Goal: Transaction & Acquisition: Purchase product/service

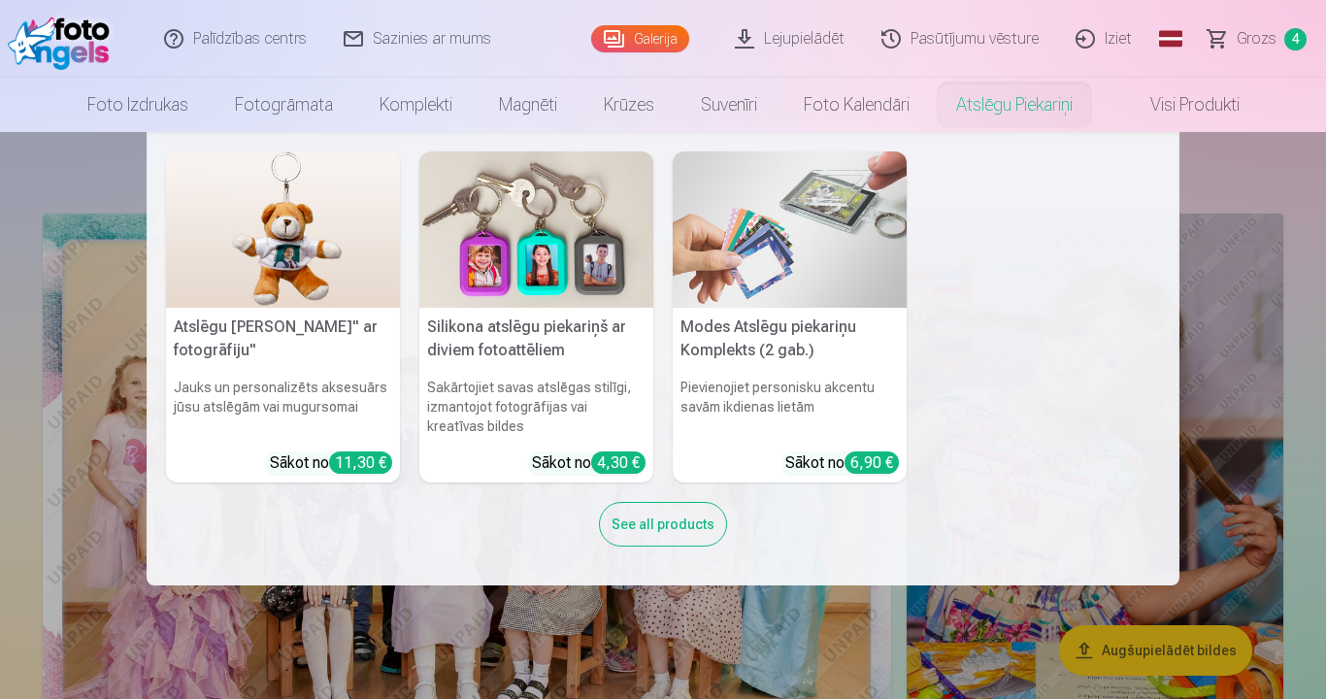
click at [1000, 257] on div "Atslēgu piekariņš Lācītis" ar fotogrāfiju" Jauks un personalizēts aksesuārs jūs…" at bounding box center [663, 358] width 994 height 415
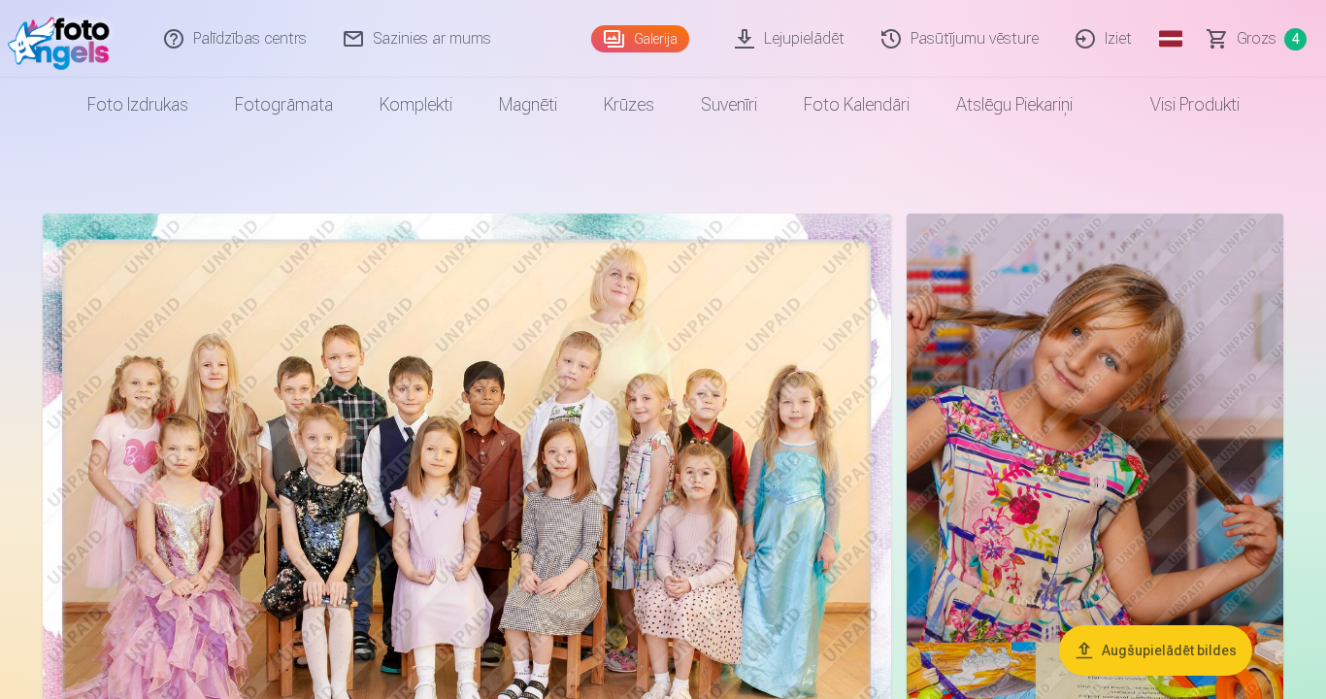
click at [1260, 45] on span "Grozs" at bounding box center [1257, 38] width 40 height 23
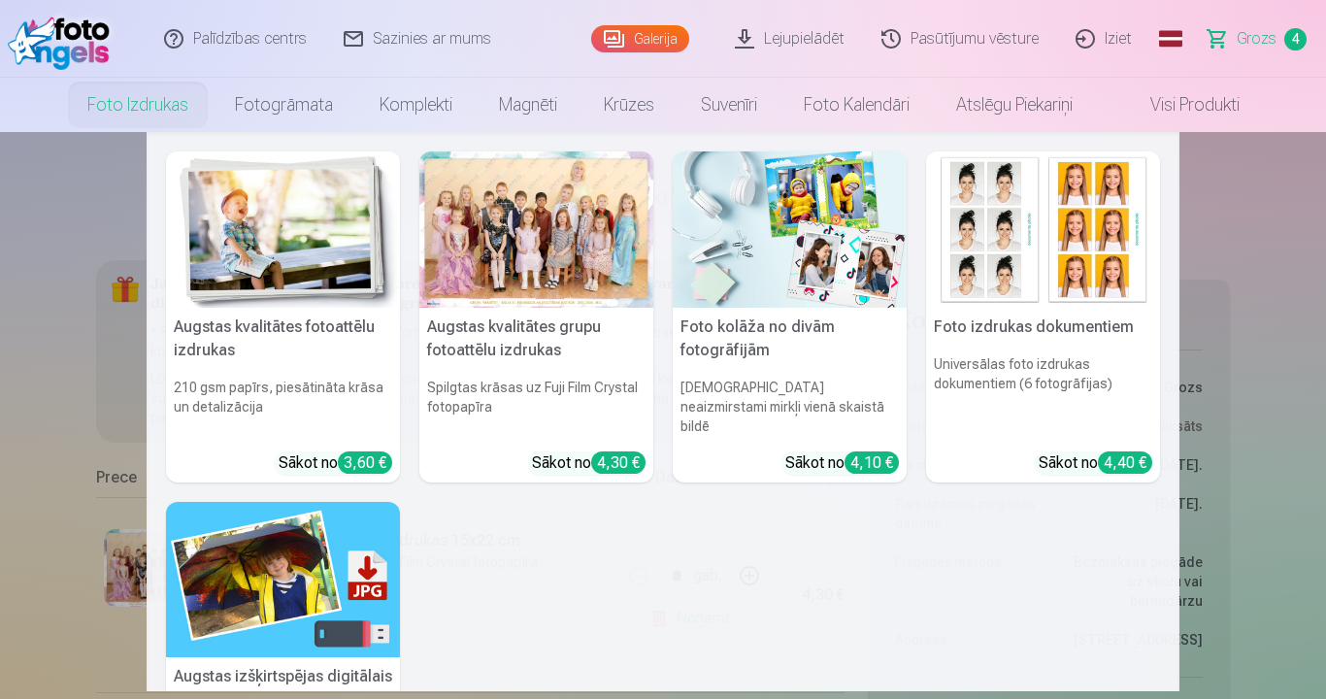
click at [117, 99] on link "Foto izdrukas" at bounding box center [138, 105] width 148 height 54
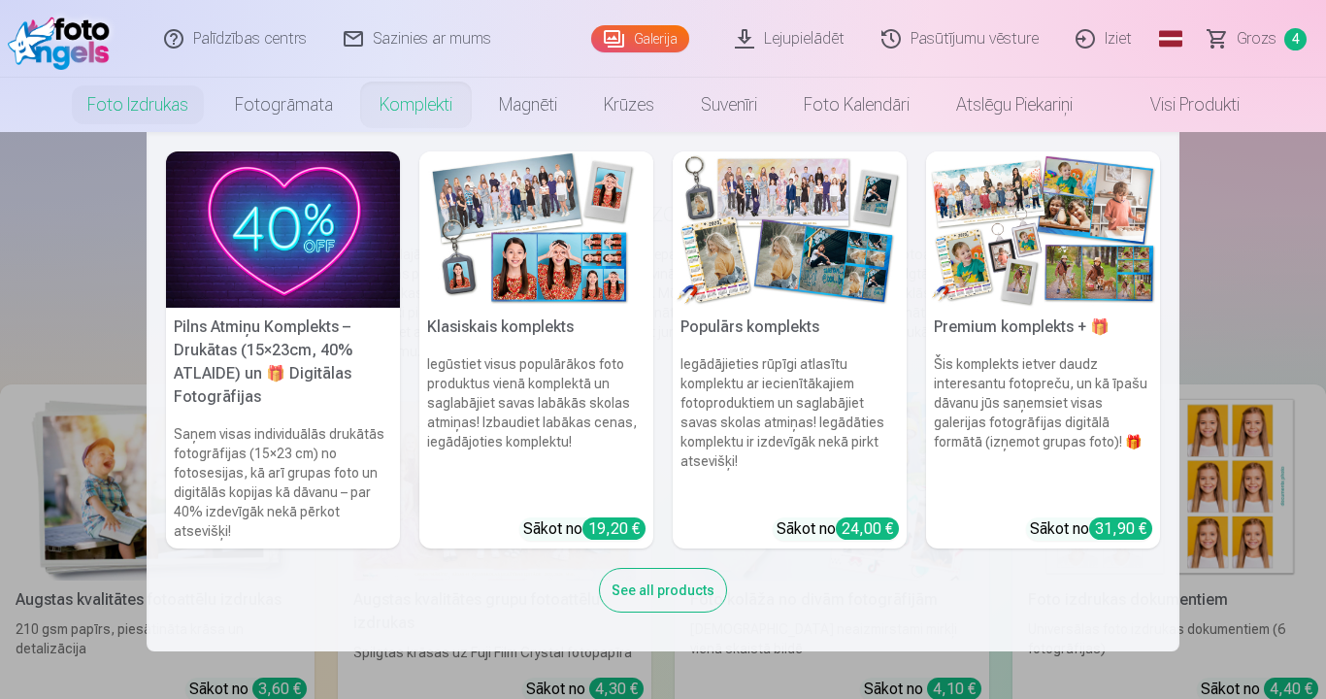
click at [419, 102] on link "Komplekti" at bounding box center [415, 105] width 119 height 54
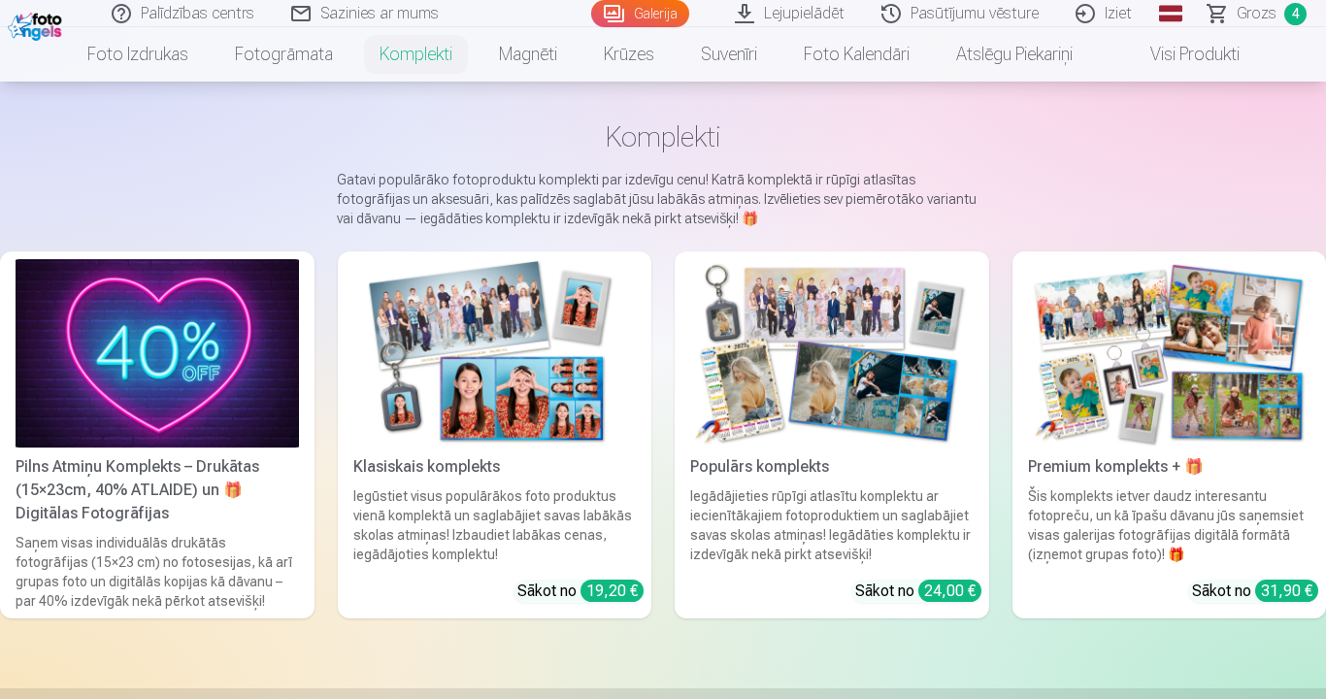
scroll to position [194, 0]
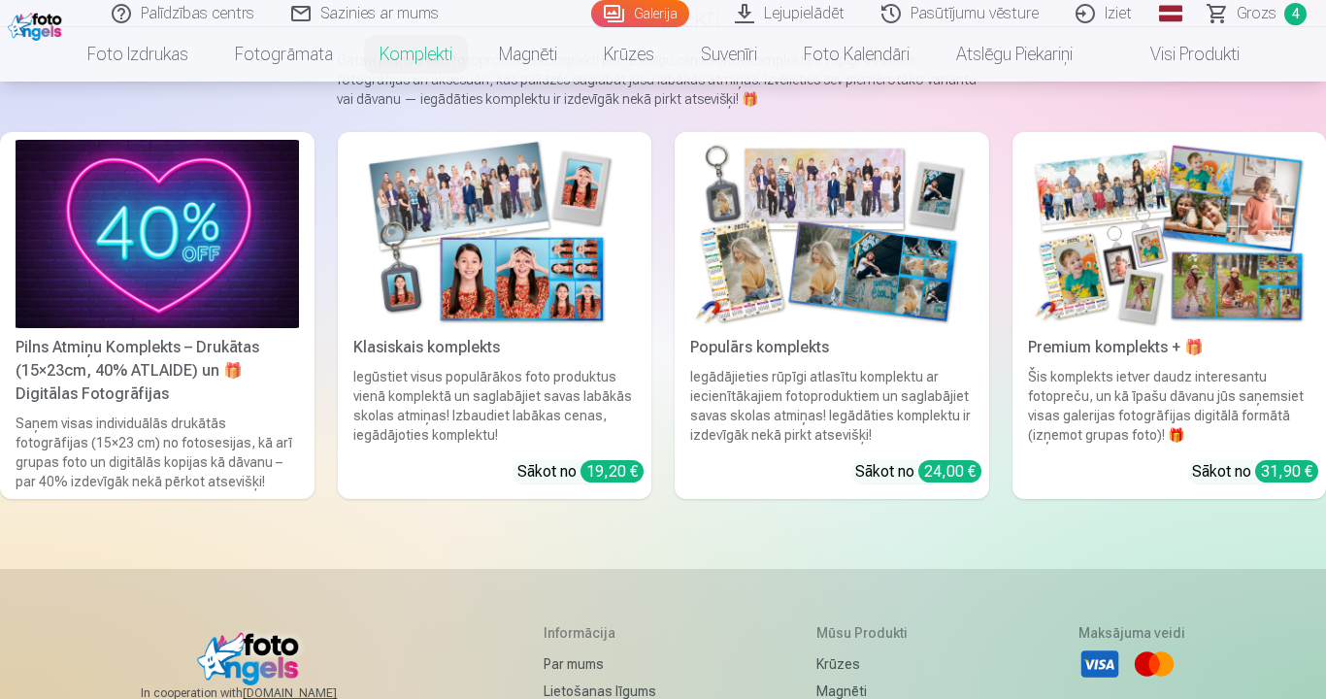
click at [588, 210] on img at bounding box center [495, 234] width 284 height 188
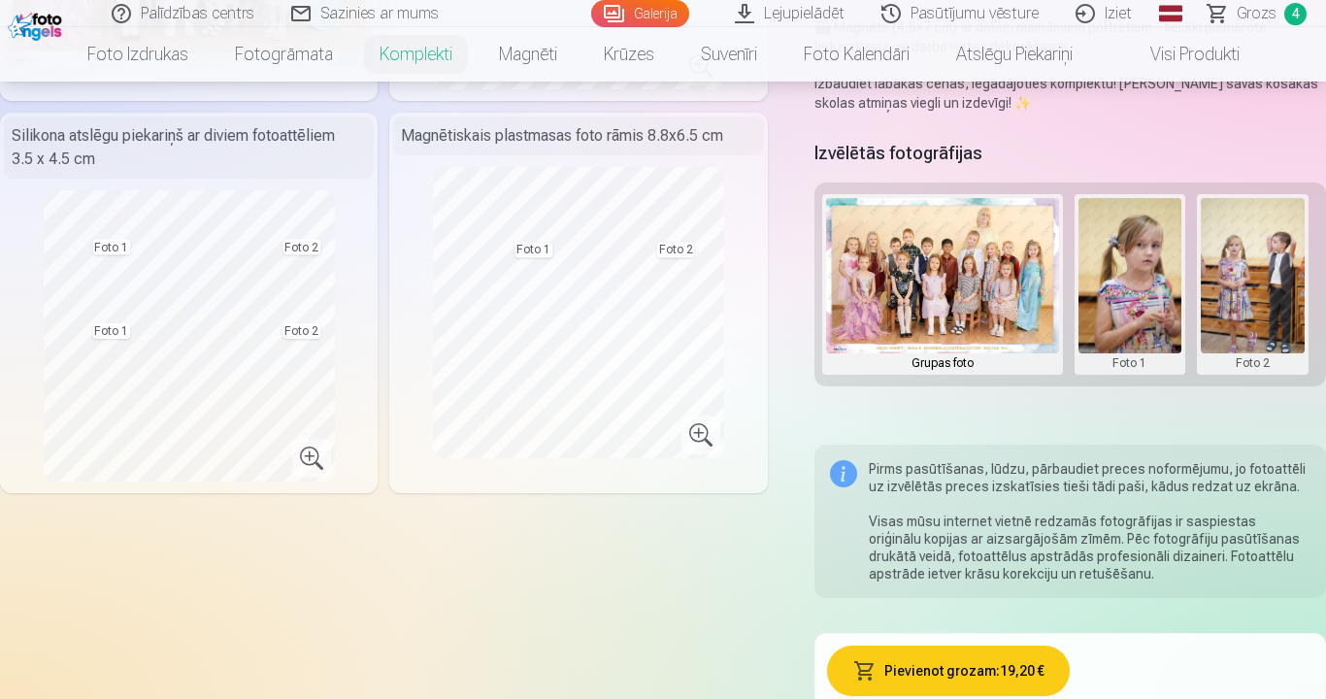
scroll to position [388, 0]
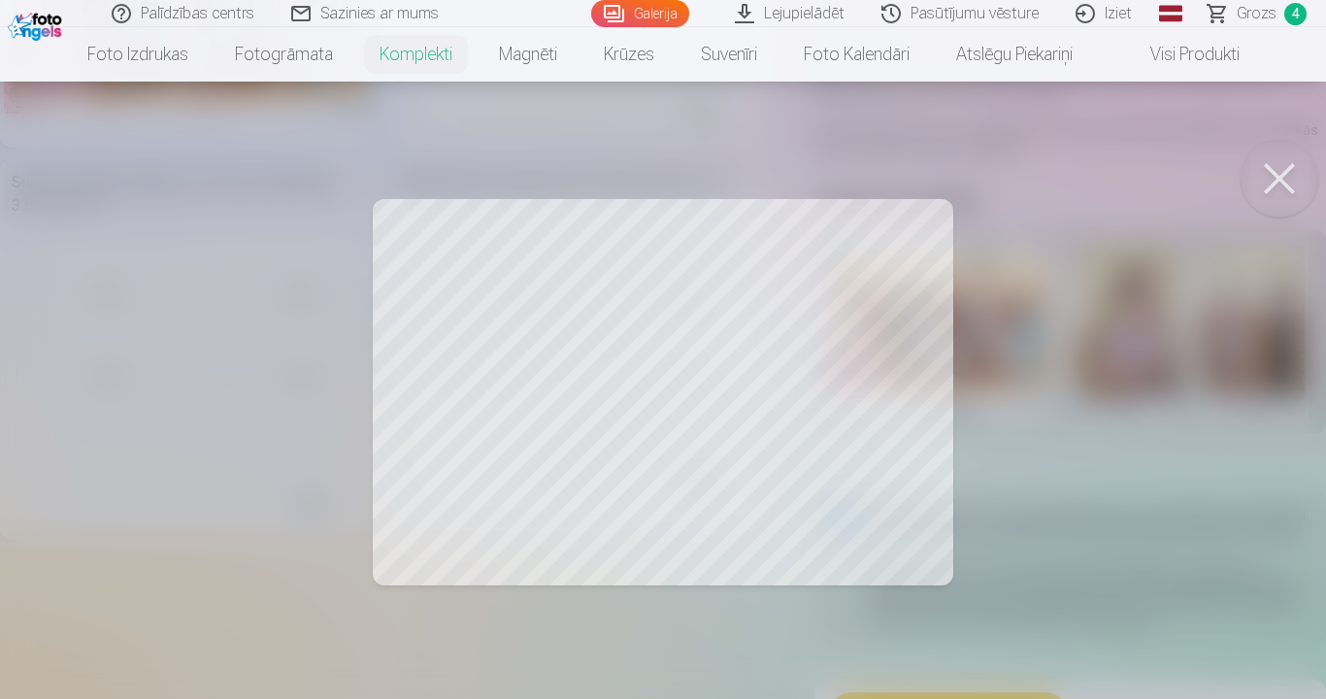
click at [176, 255] on div at bounding box center [663, 349] width 1326 height 699
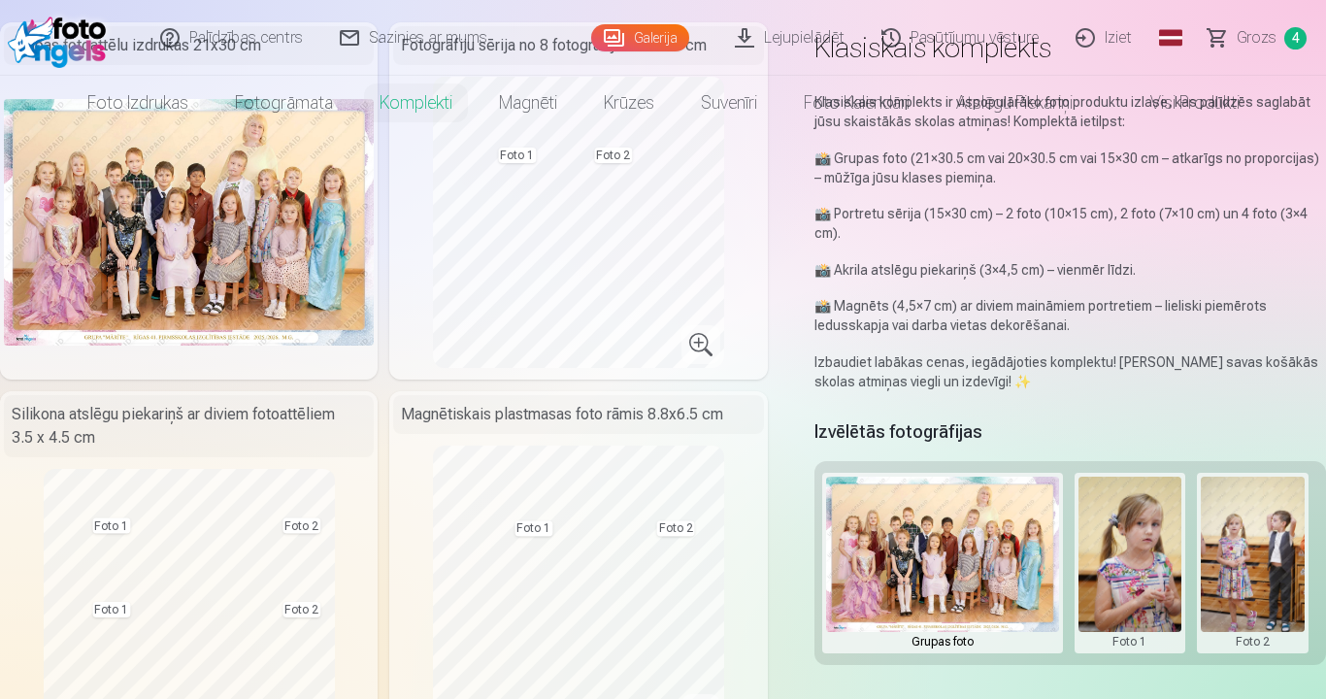
scroll to position [0, 0]
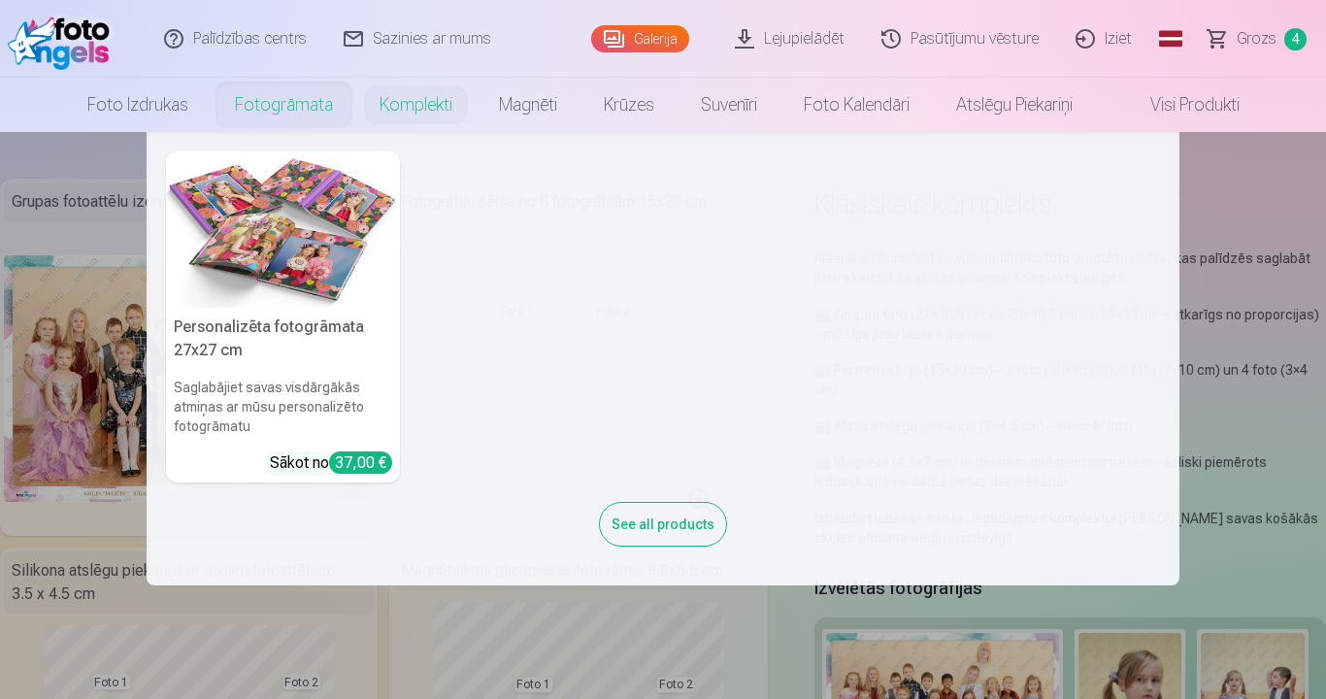
click at [294, 105] on link "Fotogrāmata" at bounding box center [284, 105] width 145 height 54
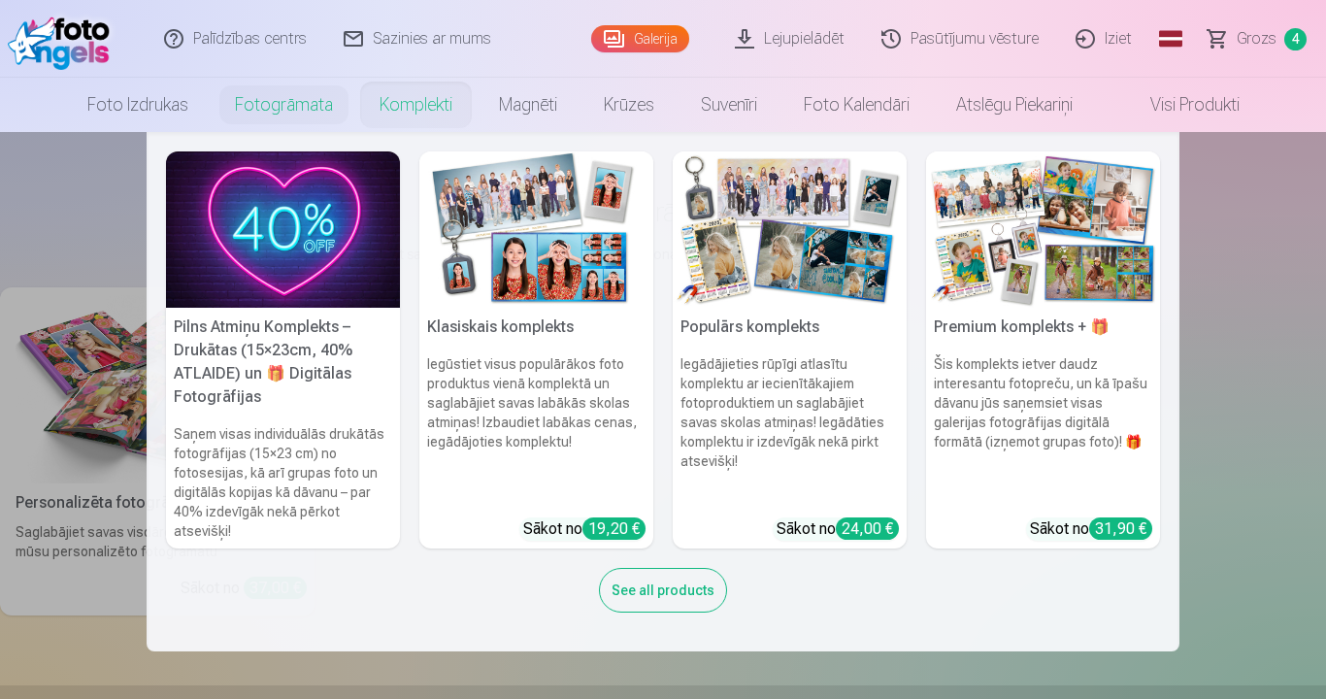
click at [435, 99] on link "Komplekti" at bounding box center [415, 105] width 119 height 54
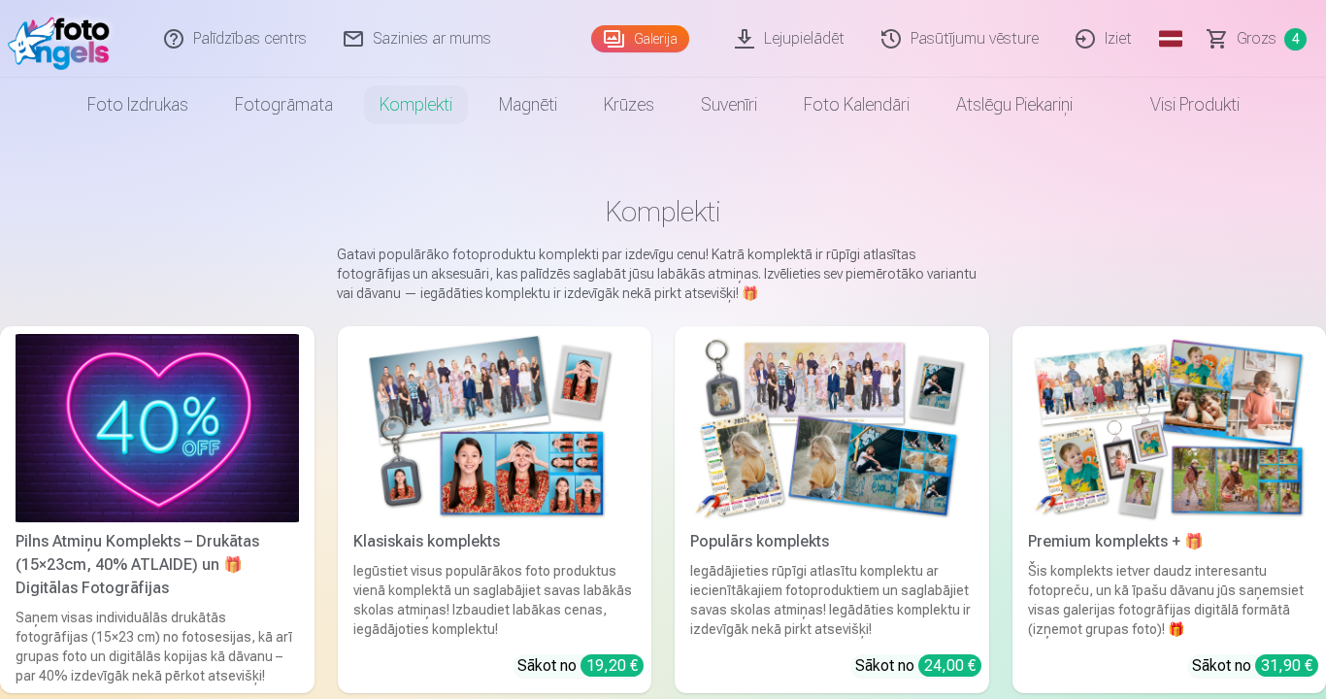
click at [331, 106] on link "Fotogrāmata" at bounding box center [284, 105] width 145 height 54
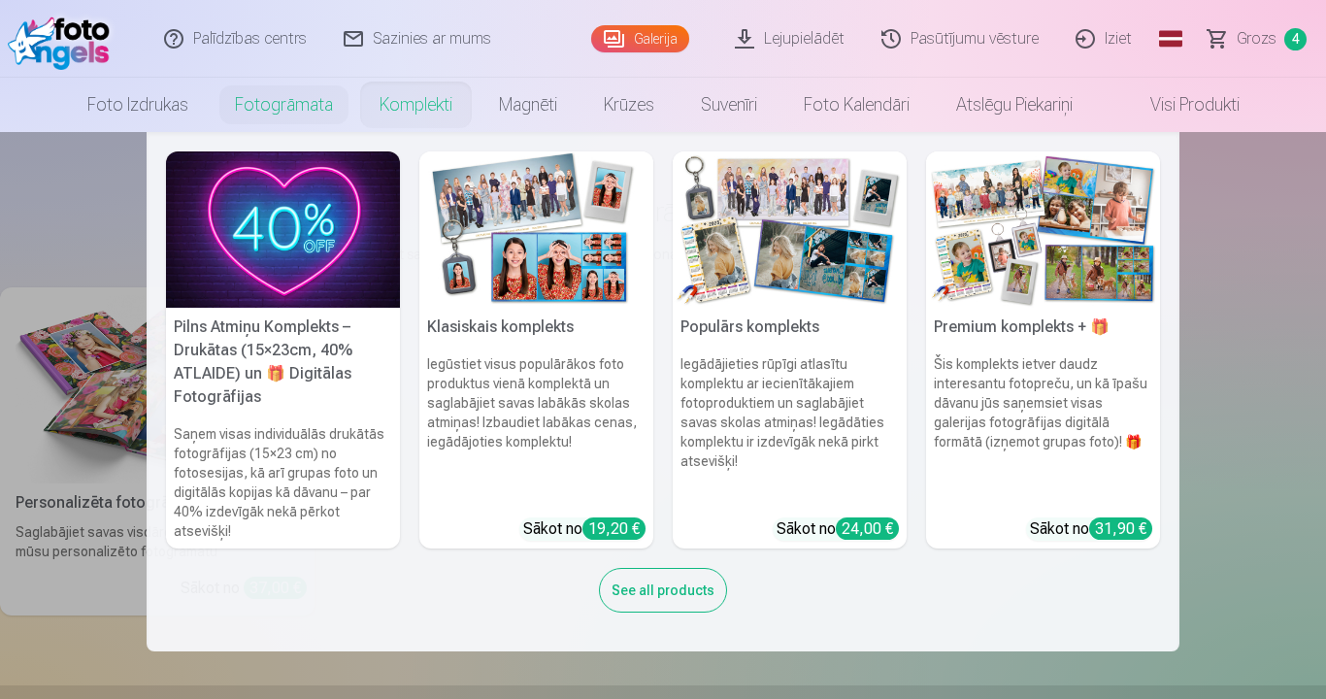
click at [444, 95] on link "Komplekti" at bounding box center [415, 105] width 119 height 54
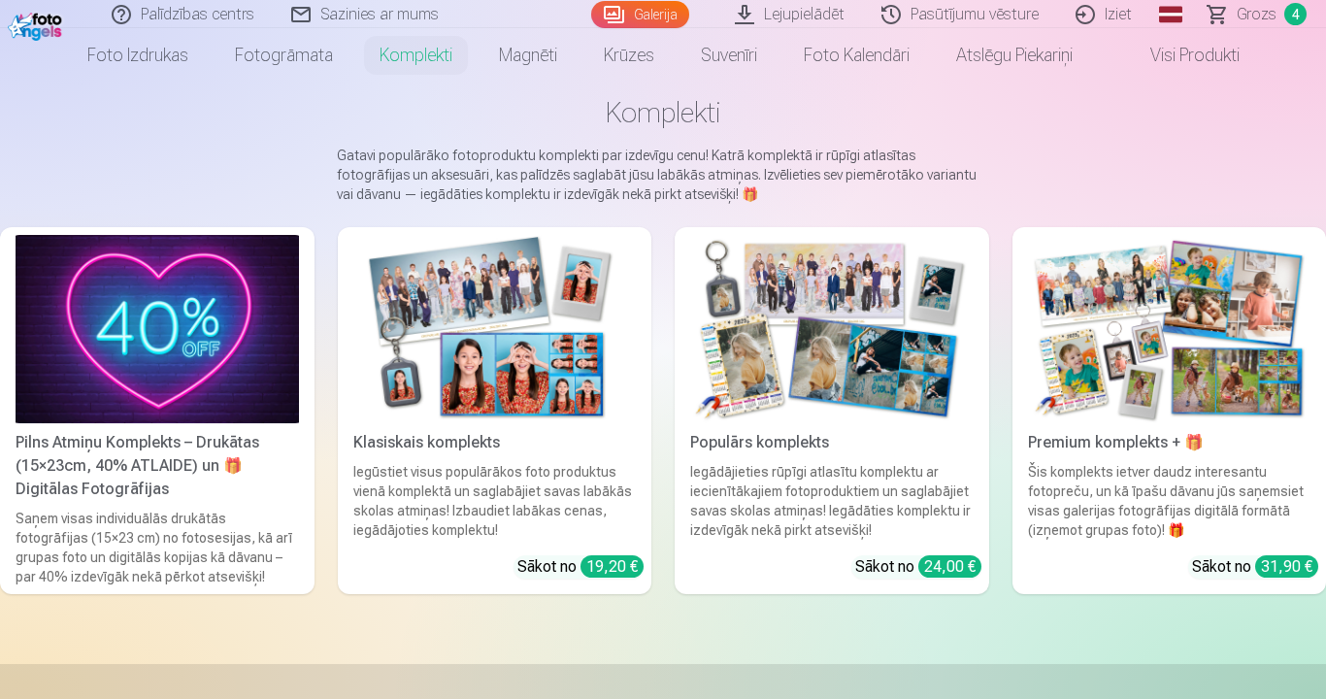
scroll to position [194, 0]
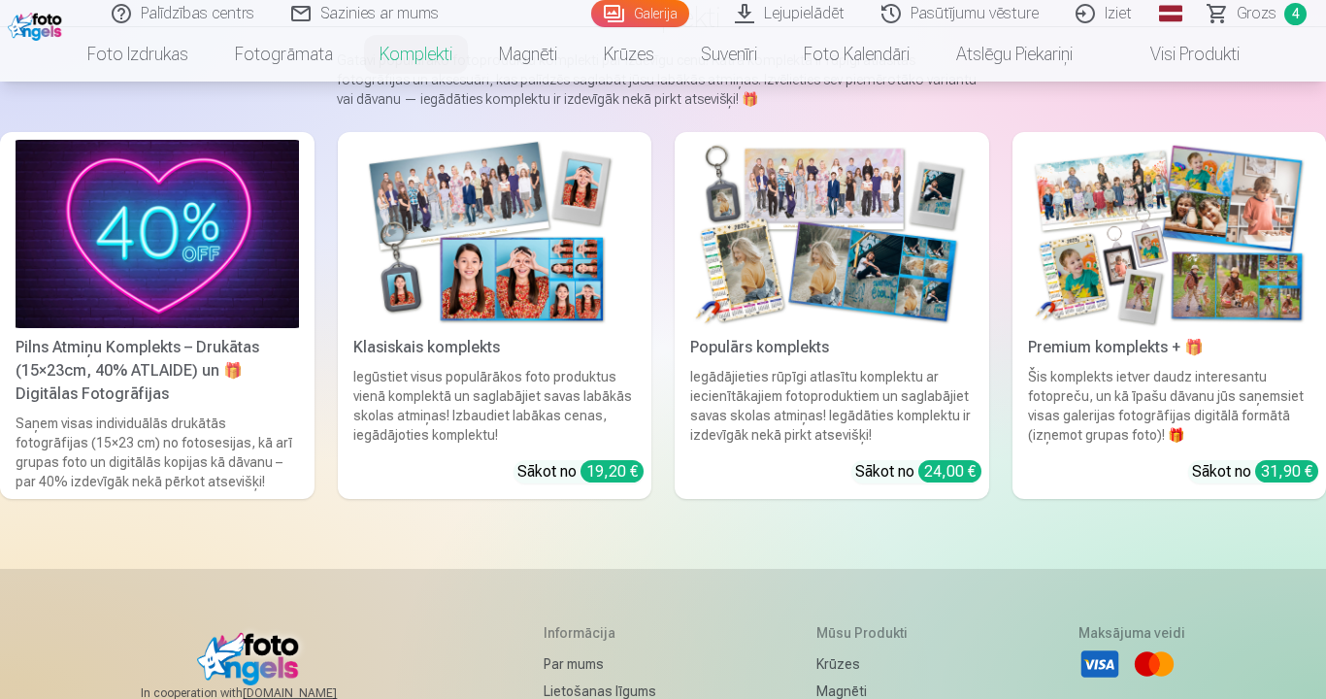
click at [1163, 255] on img at bounding box center [1170, 234] width 284 height 188
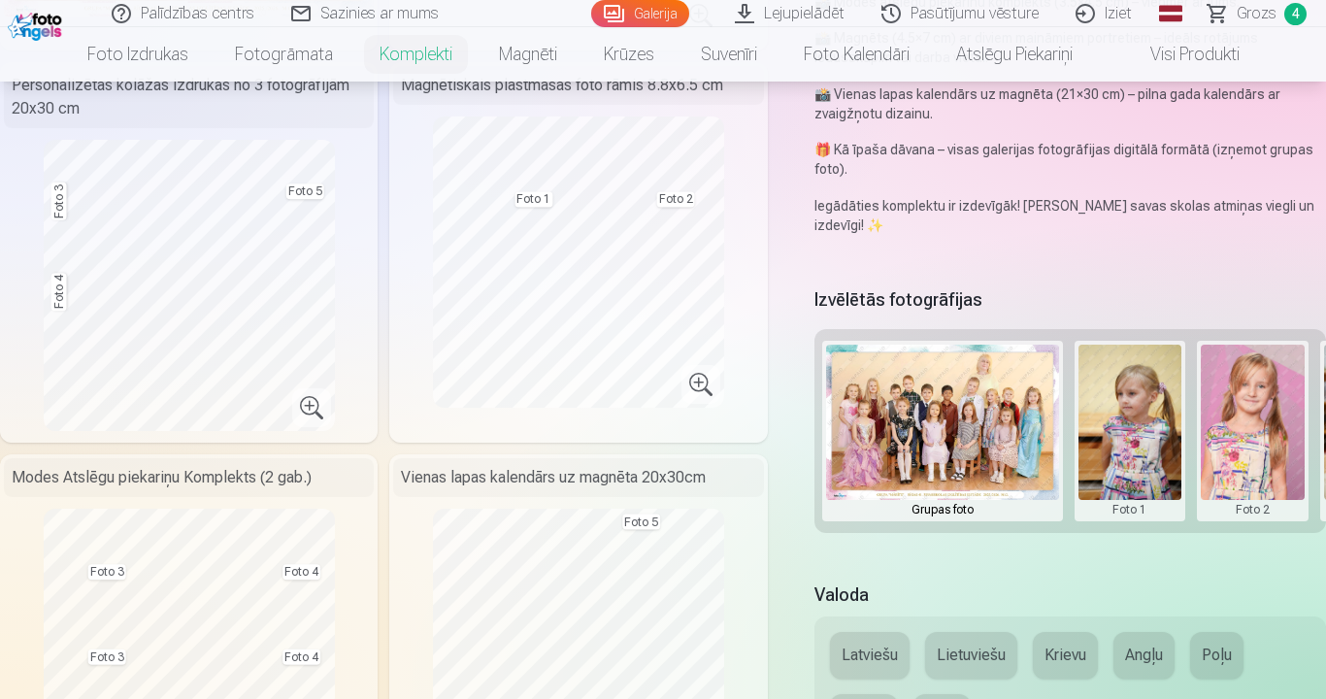
scroll to position [388, 0]
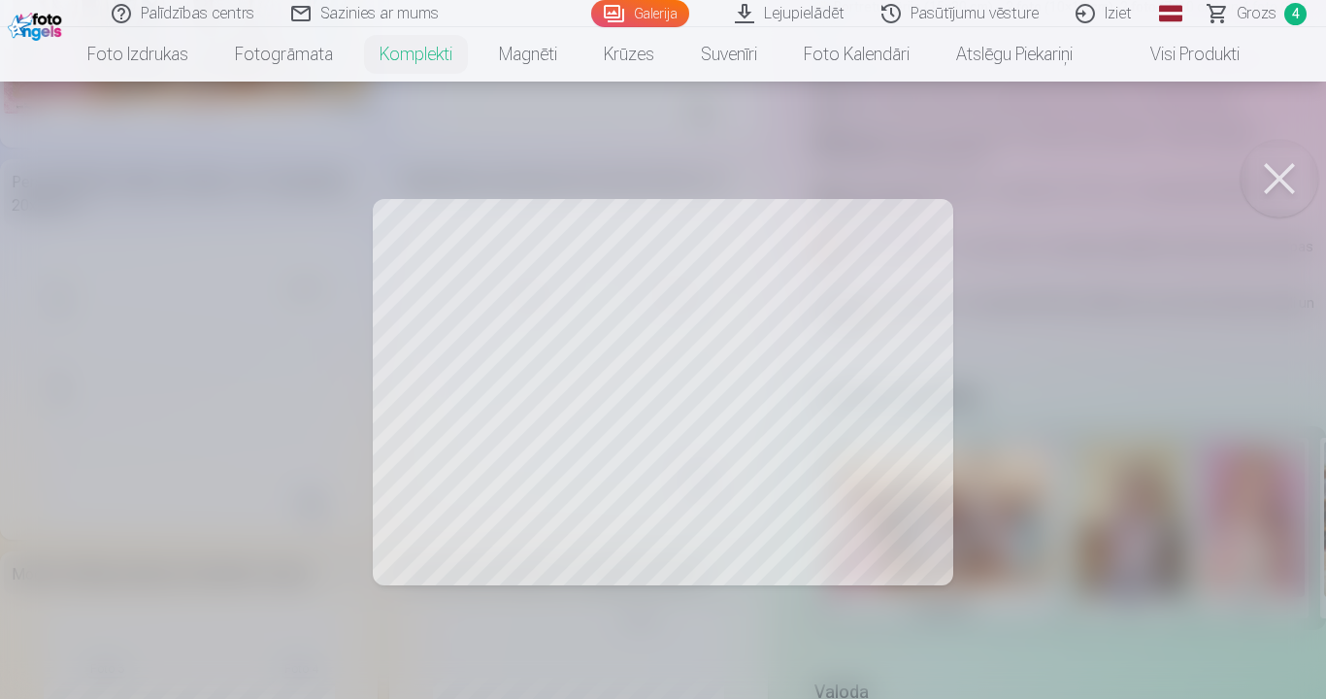
click at [759, 329] on div at bounding box center [663, 349] width 1326 height 699
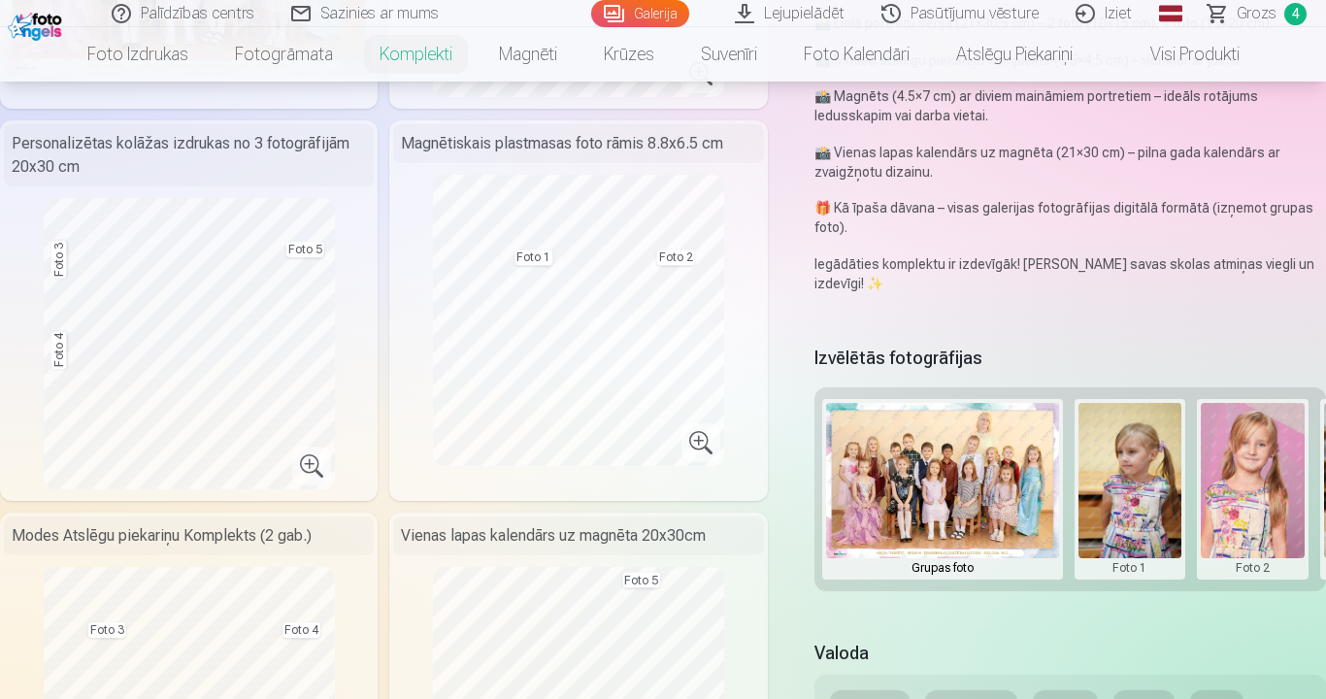
scroll to position [486, 0]
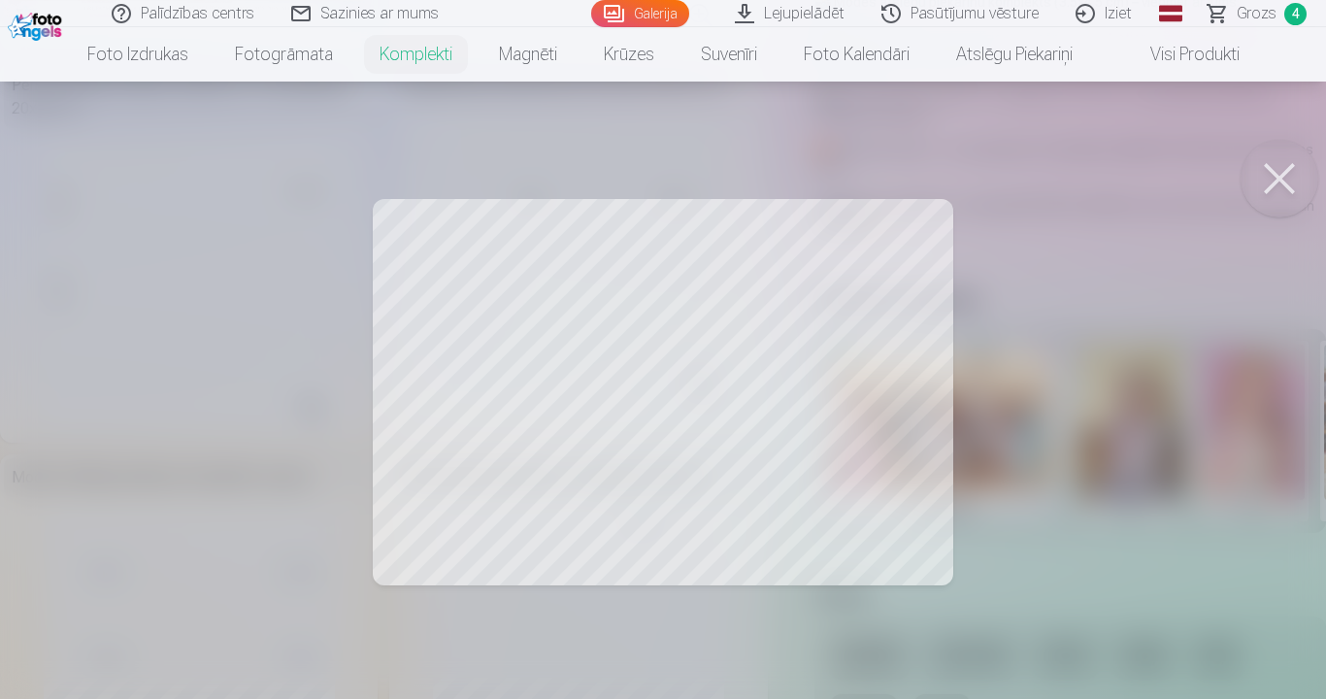
click at [541, 270] on div at bounding box center [663, 349] width 1326 height 699
click at [737, 374] on div at bounding box center [663, 349] width 1326 height 699
click at [550, 348] on div at bounding box center [663, 349] width 1326 height 699
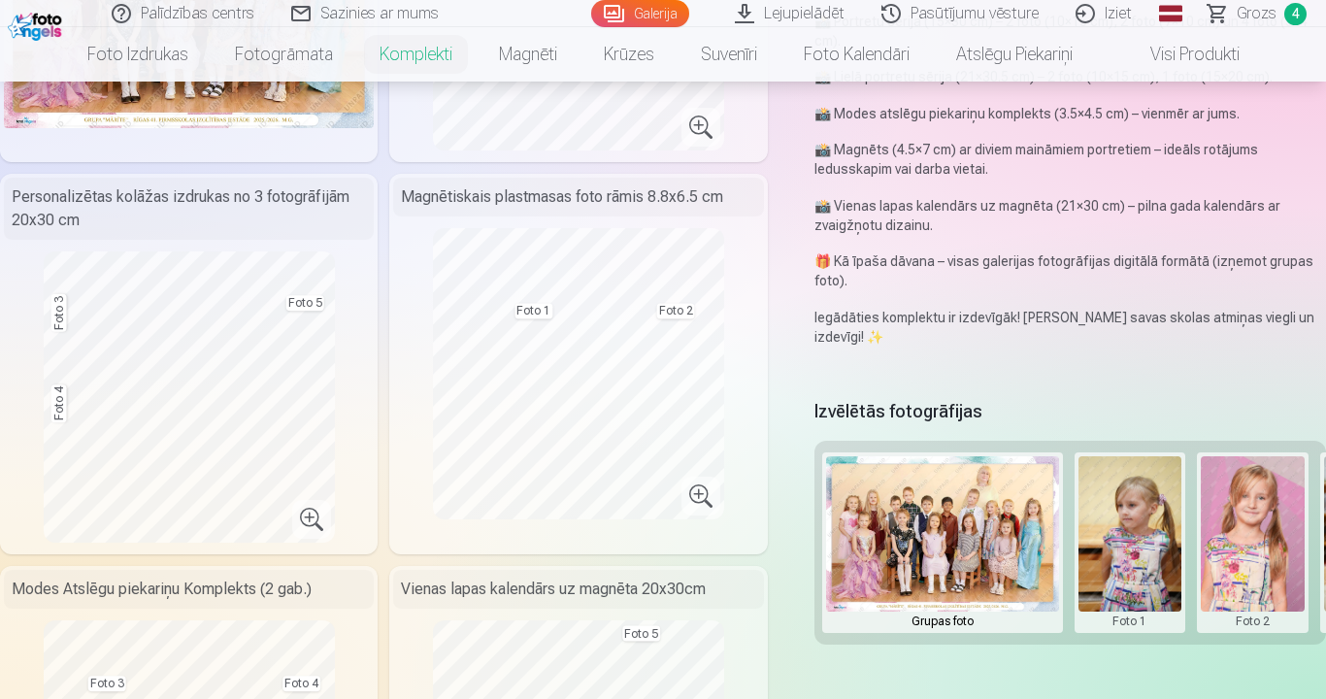
scroll to position [388, 0]
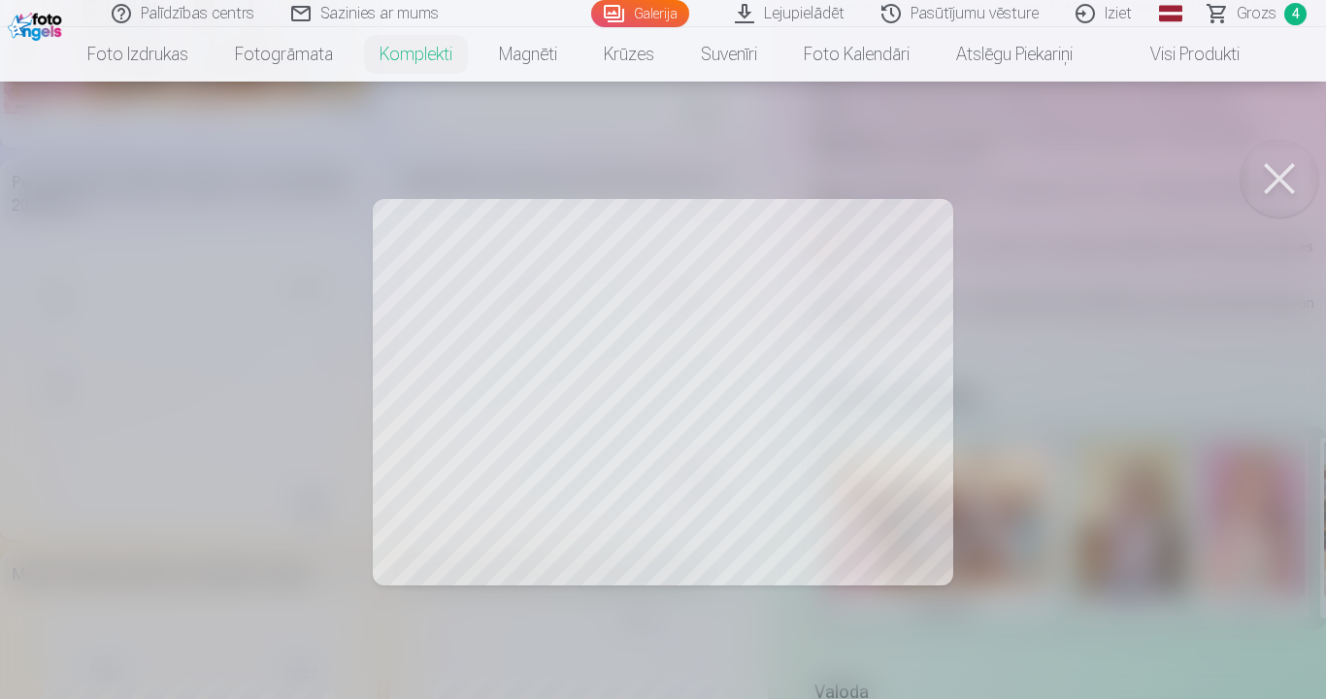
click at [921, 506] on div at bounding box center [663, 349] width 1326 height 699
click at [684, 342] on div at bounding box center [663, 349] width 1326 height 699
click at [807, 447] on div at bounding box center [663, 349] width 1326 height 699
click at [822, 347] on div at bounding box center [663, 349] width 1326 height 699
drag, startPoint x: 914, startPoint y: 504, endPoint x: 914, endPoint y: 484, distance: 20.4
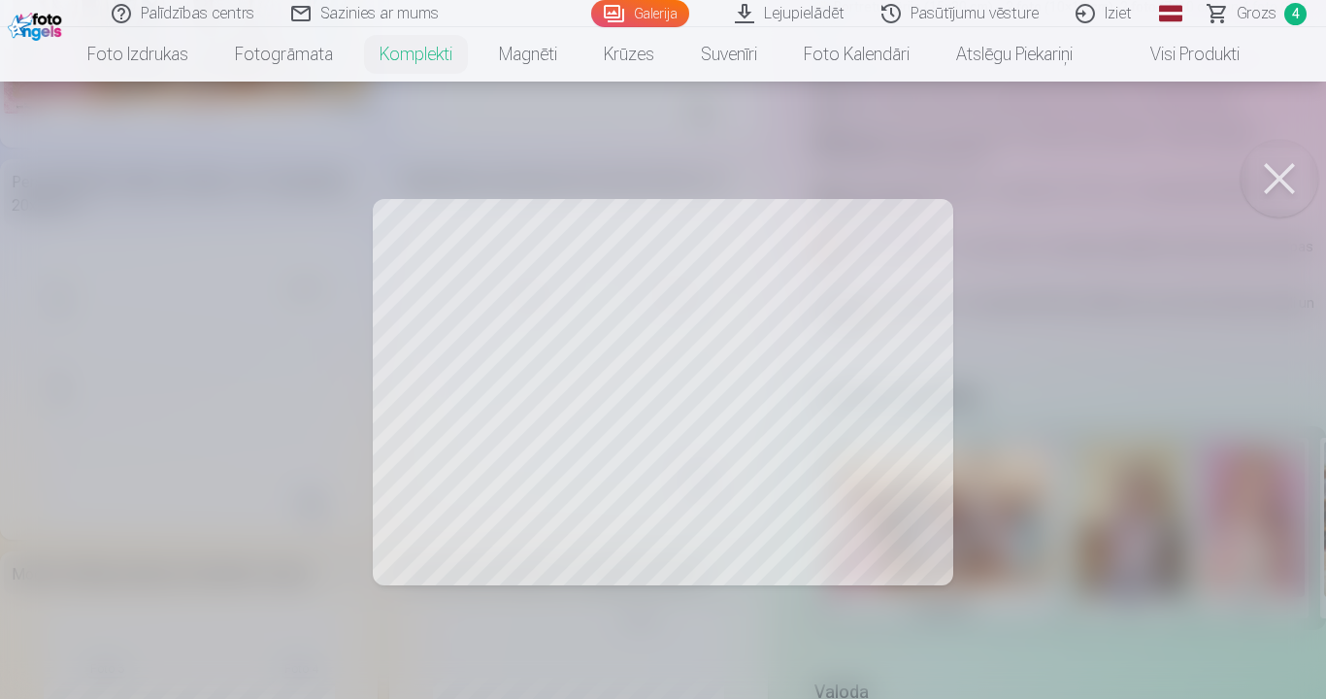
click at [914, 497] on div at bounding box center [663, 349] width 1326 height 699
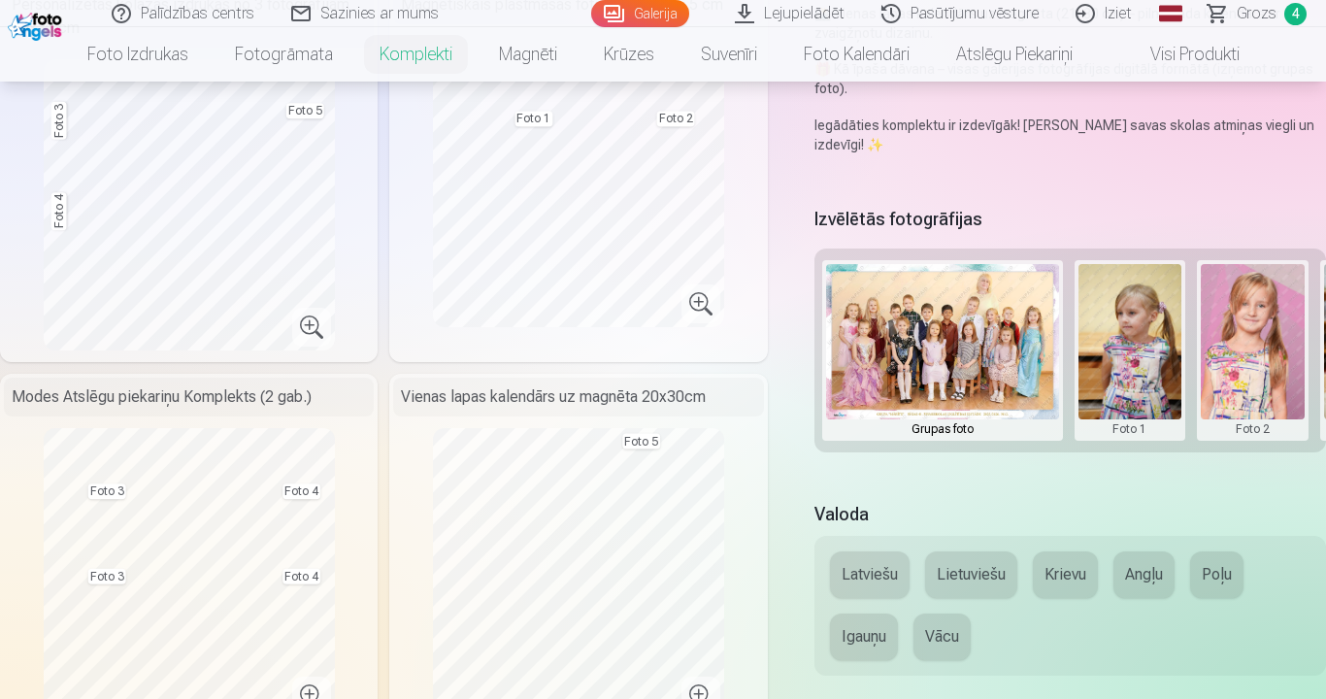
scroll to position [583, 0]
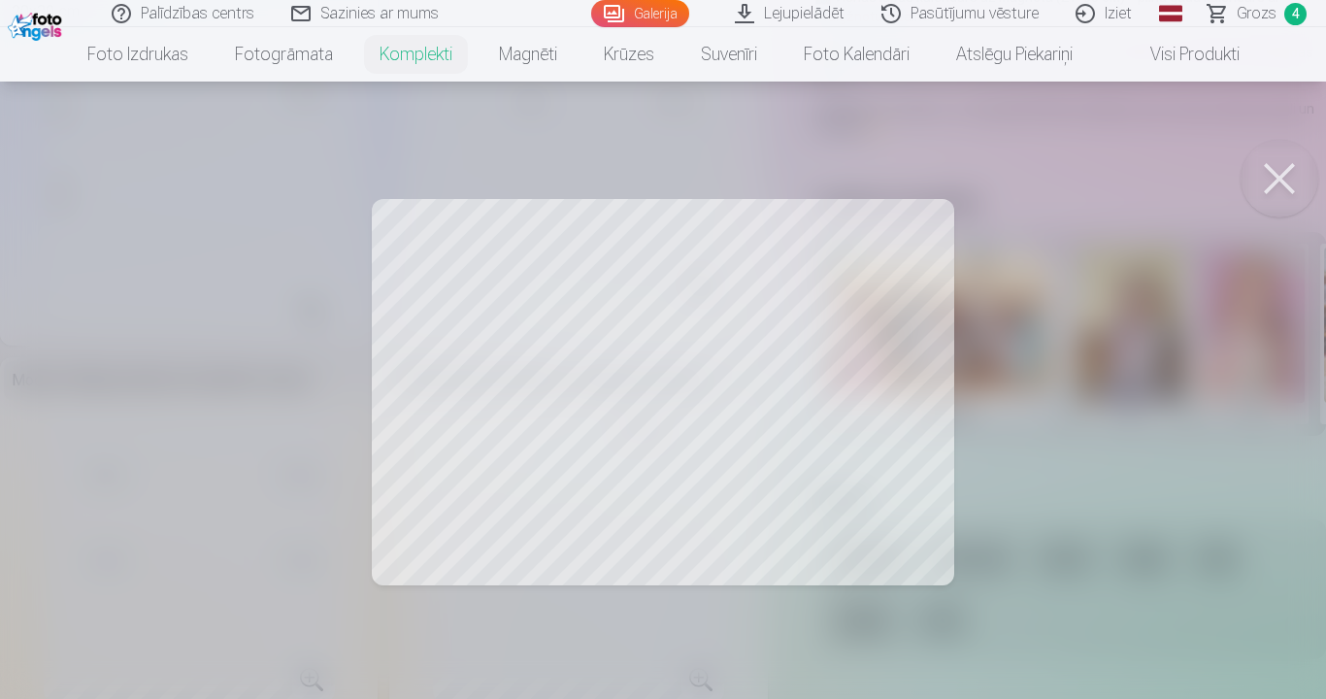
click at [556, 302] on div at bounding box center [663, 349] width 1326 height 699
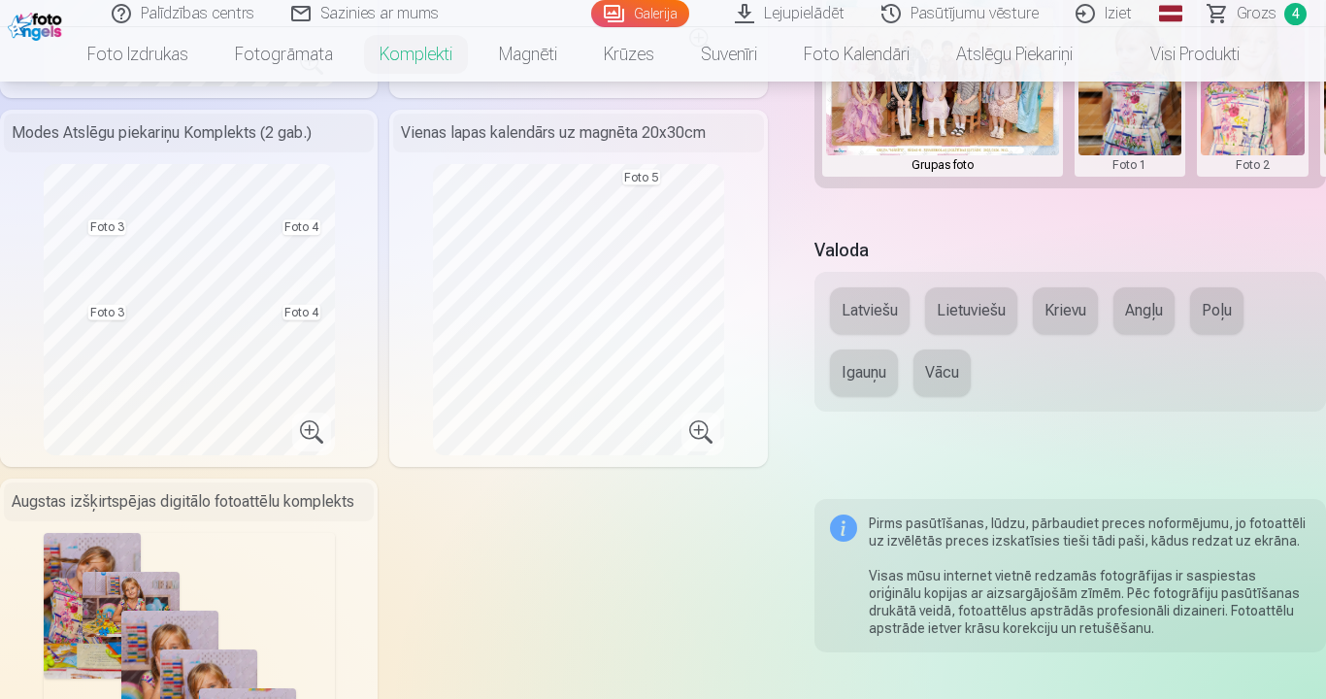
scroll to position [874, 0]
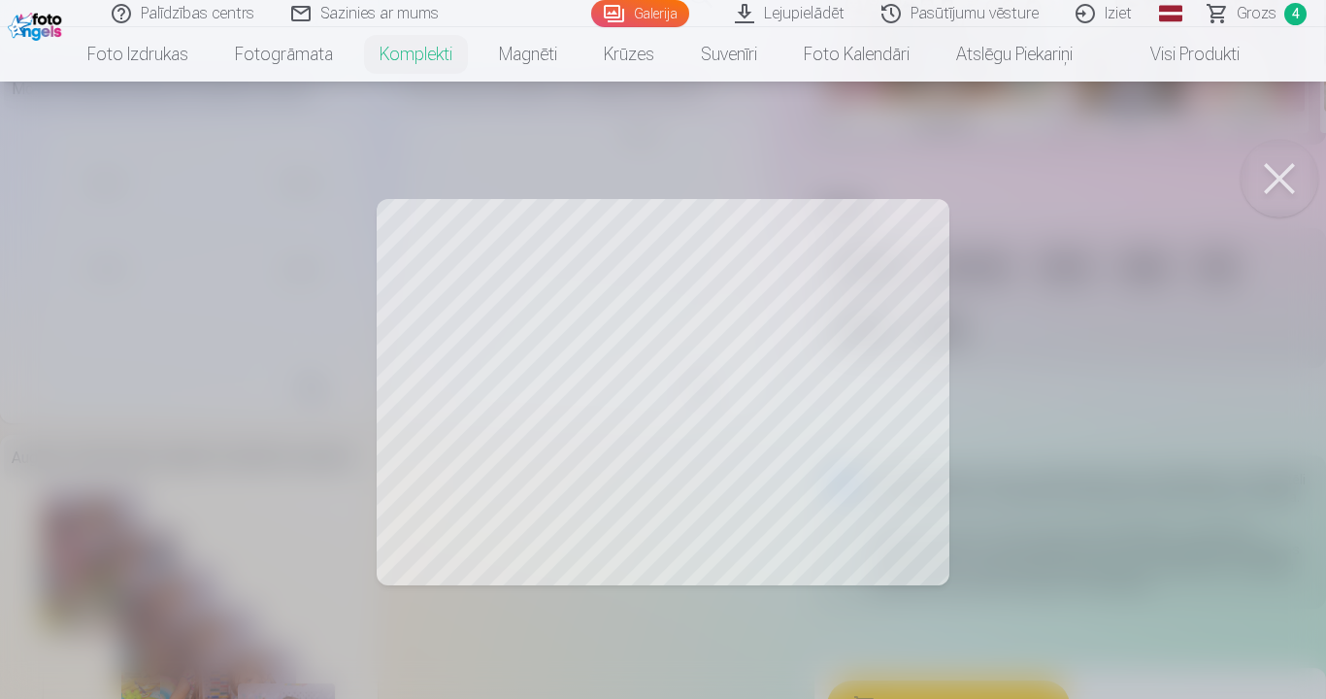
click at [508, 322] on div at bounding box center [663, 349] width 1326 height 699
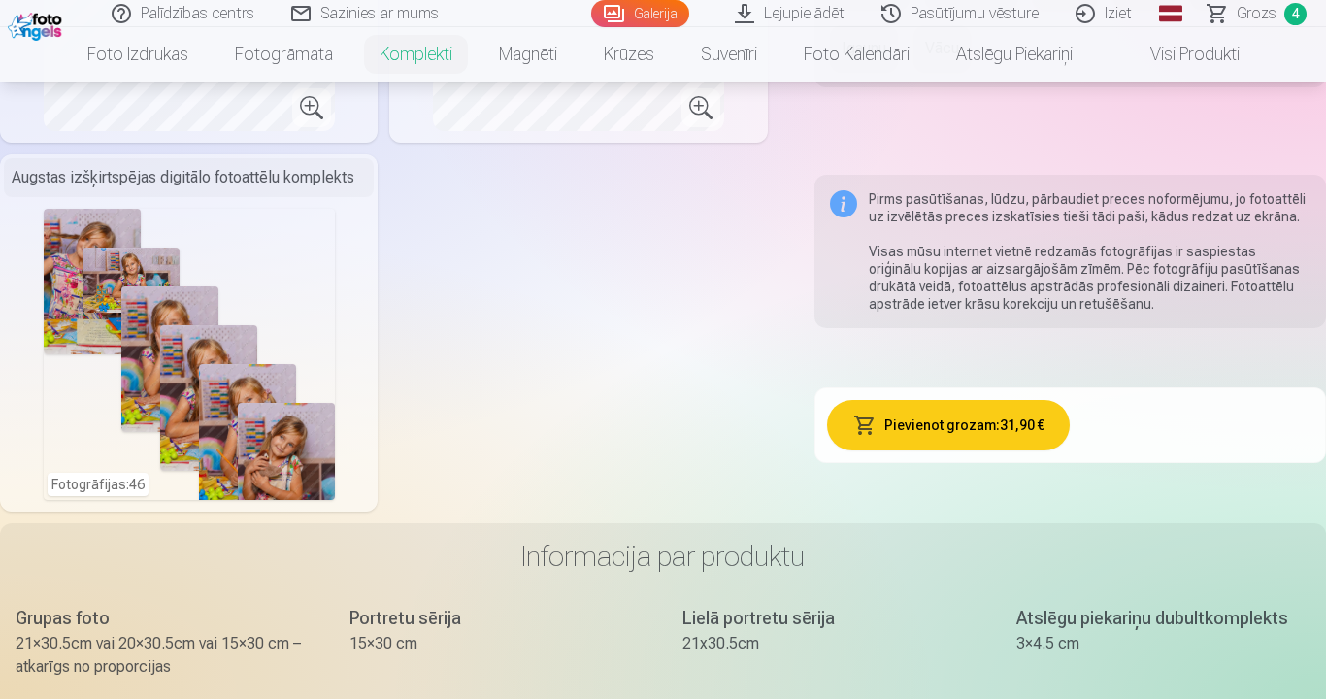
scroll to position [1165, 0]
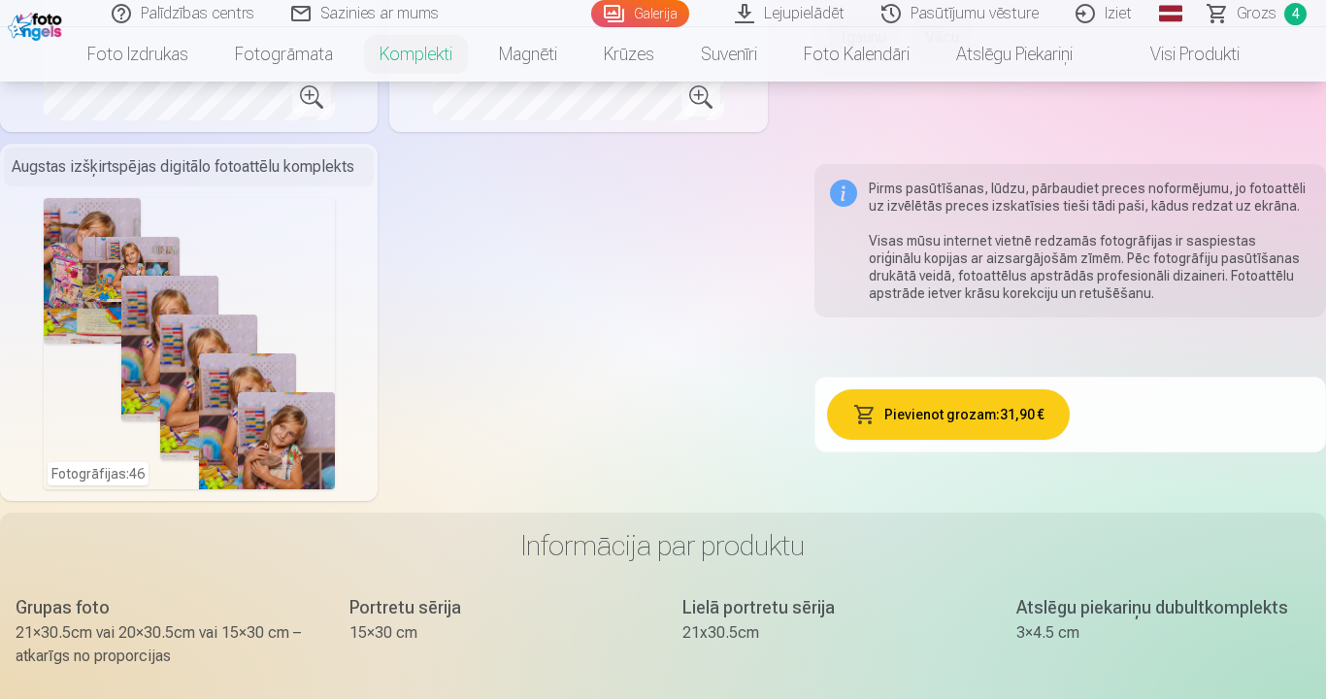
click at [247, 329] on div "Fotogrāfijas : 46" at bounding box center [189, 343] width 291 height 291
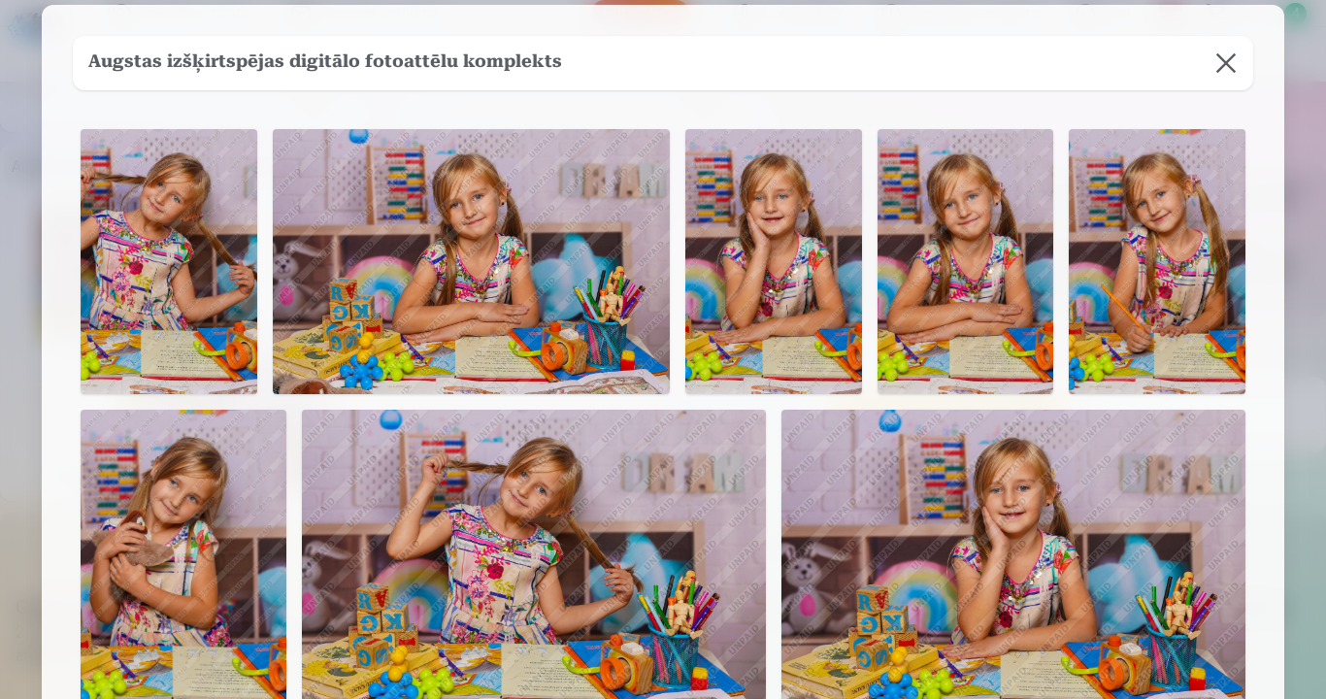
scroll to position [0, 0]
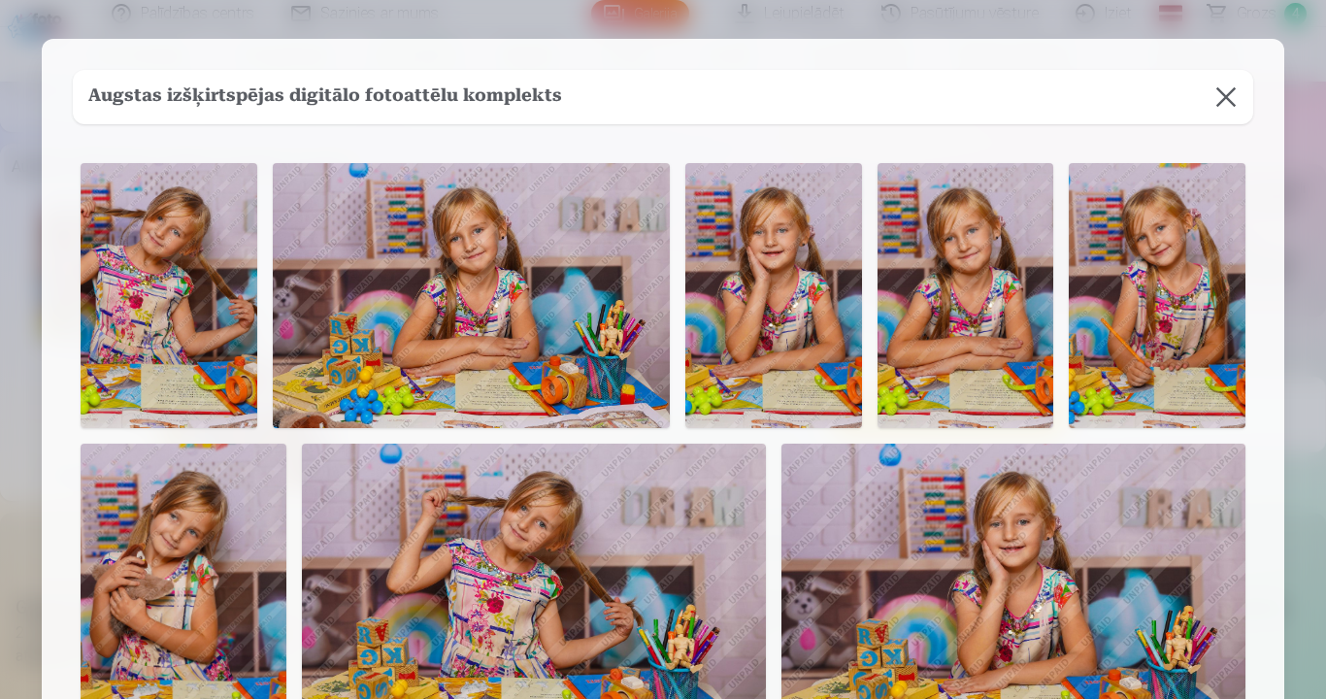
click at [447, 323] on img at bounding box center [471, 295] width 397 height 265
click at [1218, 86] on button at bounding box center [1226, 97] width 54 height 54
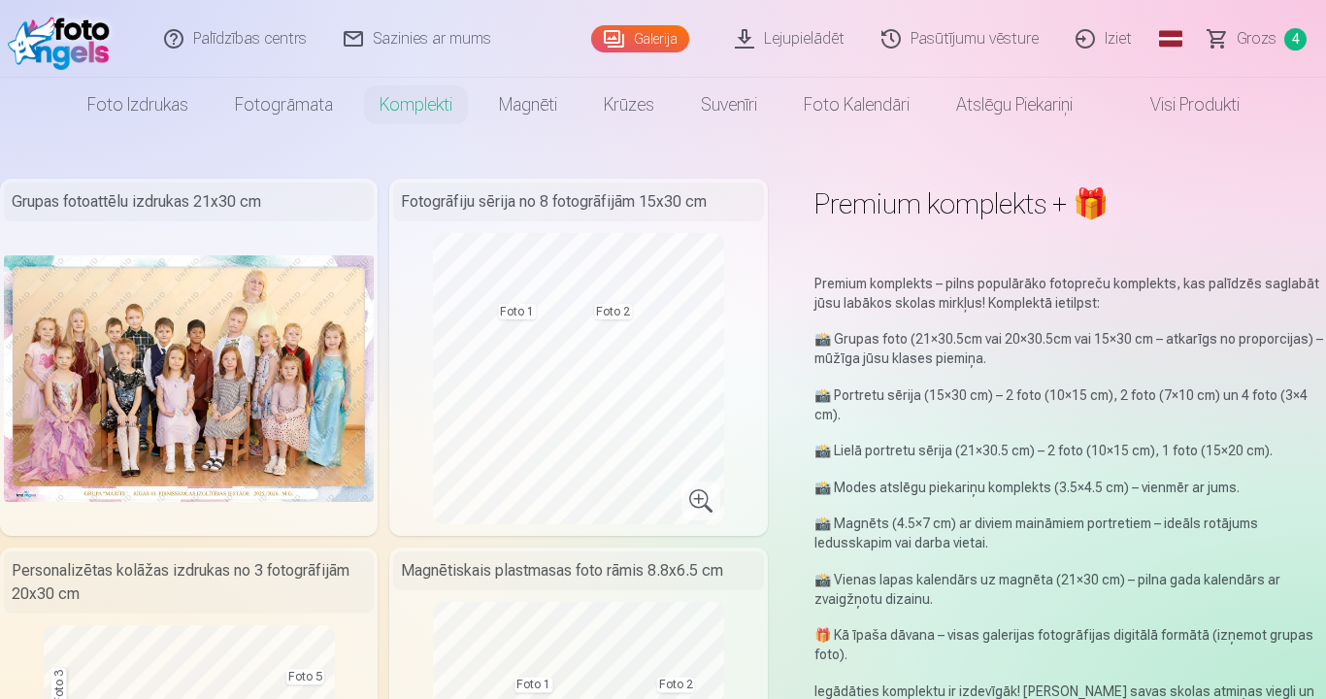
click at [170, 334] on img at bounding box center [189, 378] width 370 height 247
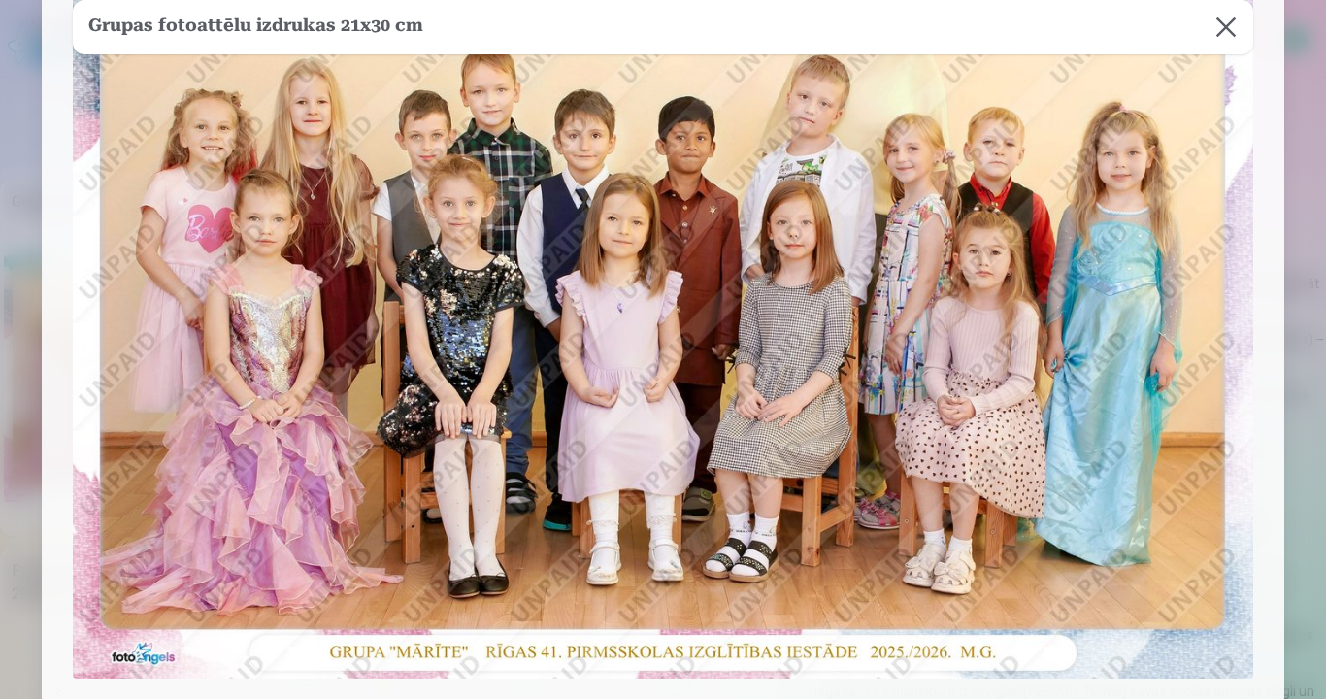
scroll to position [291, 0]
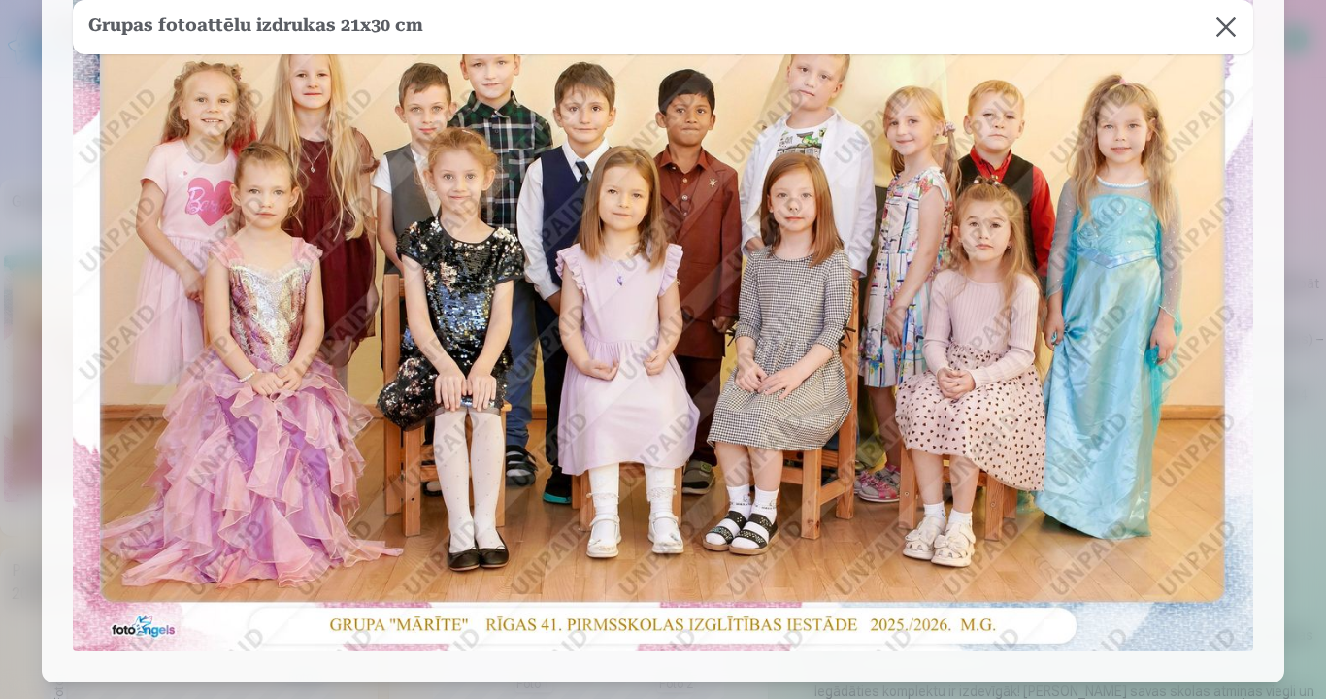
click at [665, 280] on img at bounding box center [663, 258] width 1181 height 788
click at [348, 225] on img at bounding box center [663, 258] width 1181 height 788
click at [1216, 15] on button at bounding box center [1226, 27] width 54 height 54
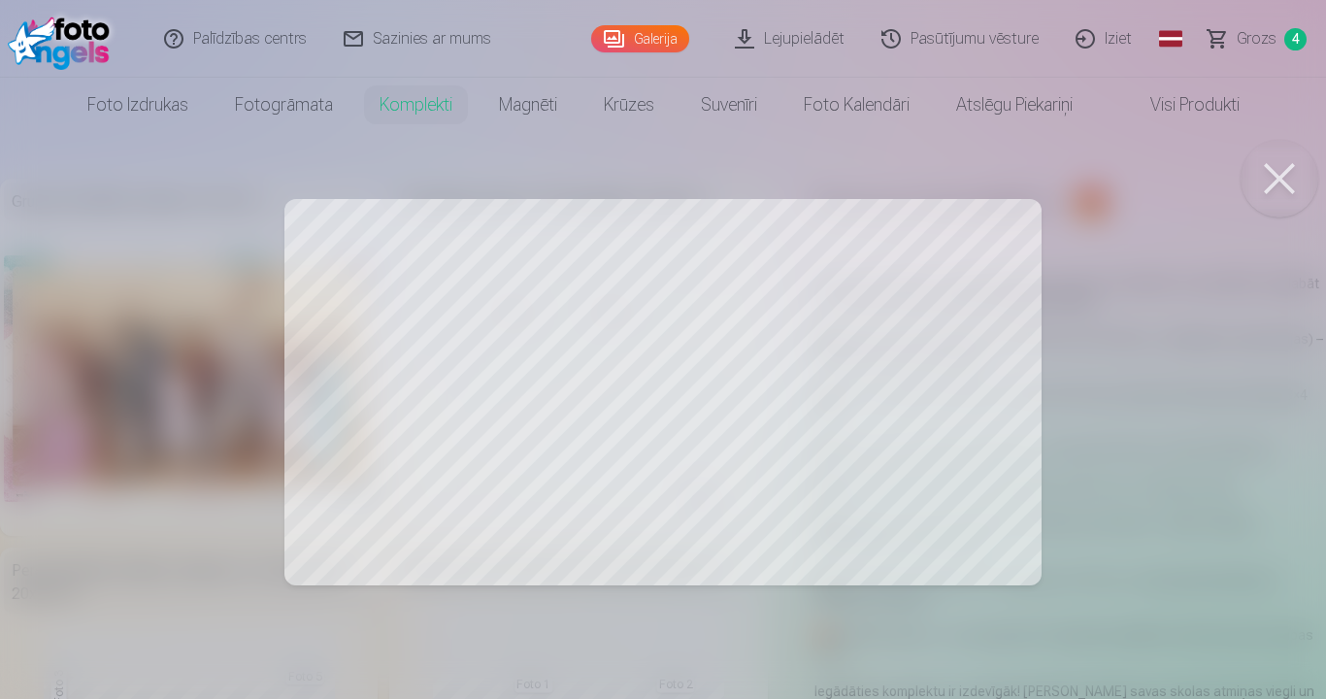
click at [1155, 328] on div at bounding box center [663, 349] width 1326 height 699
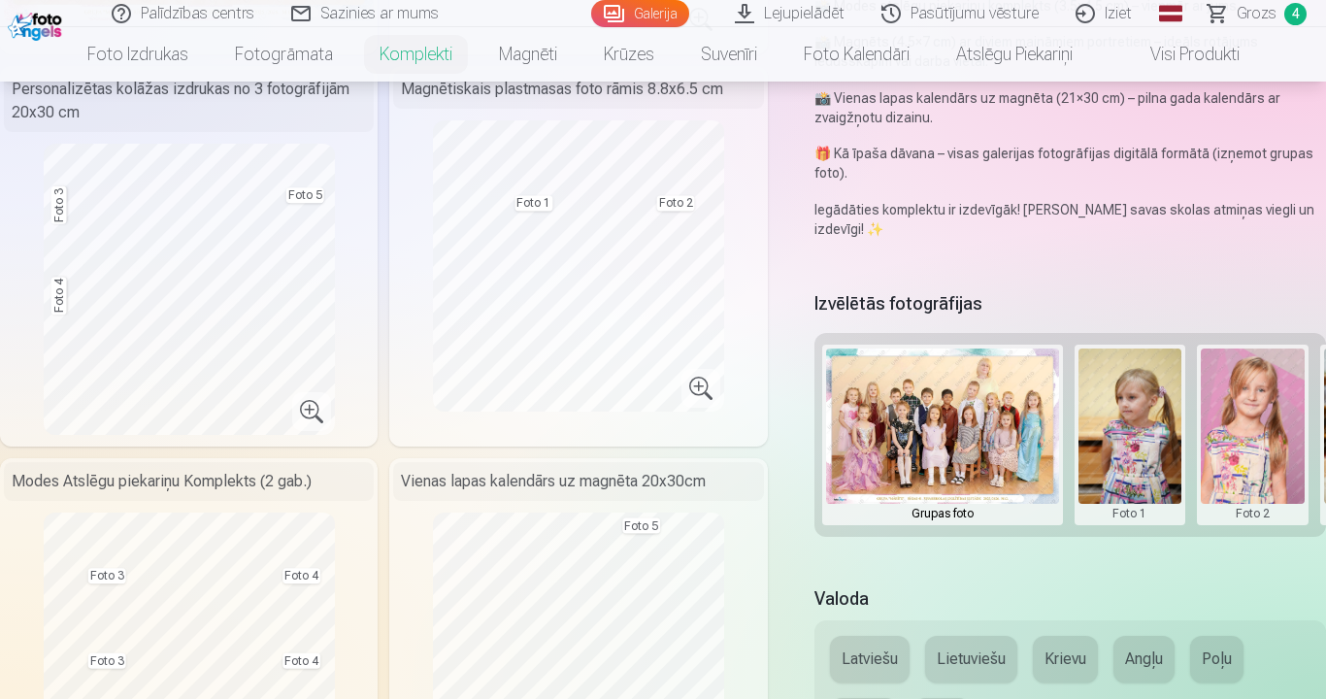
scroll to position [486, 0]
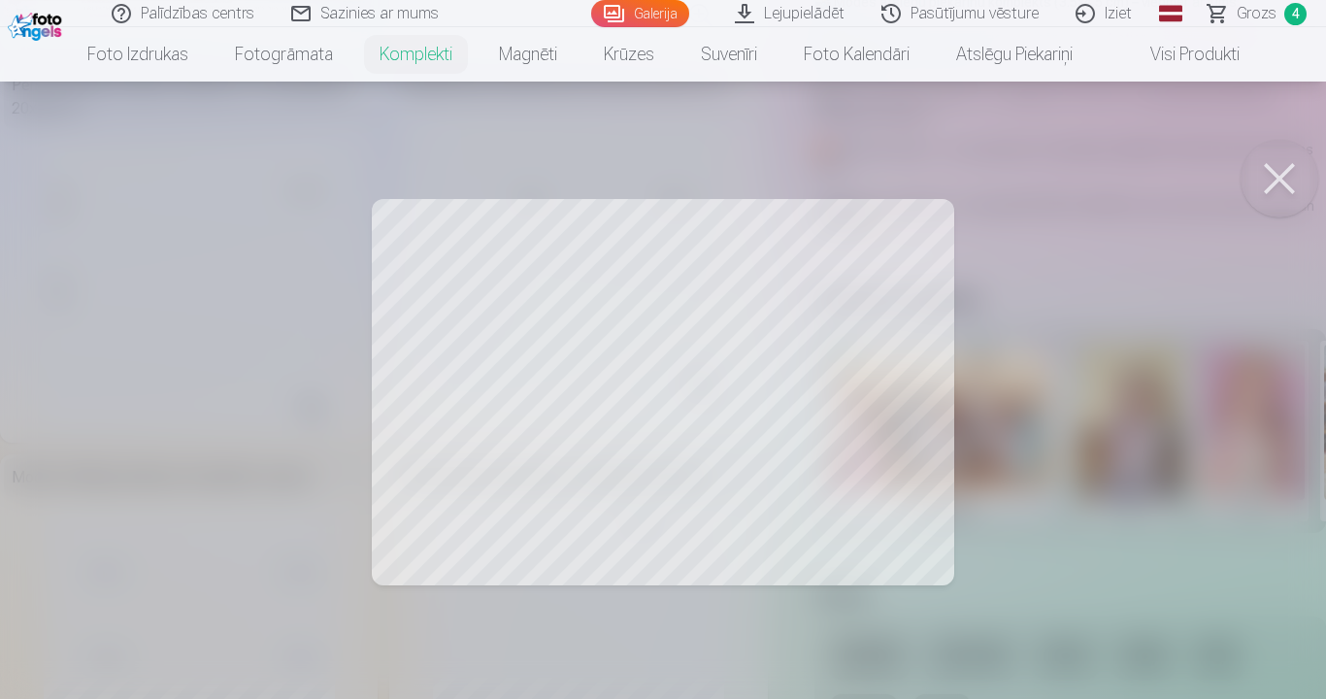
click at [161, 291] on div at bounding box center [663, 349] width 1326 height 699
click at [215, 279] on div at bounding box center [663, 349] width 1326 height 699
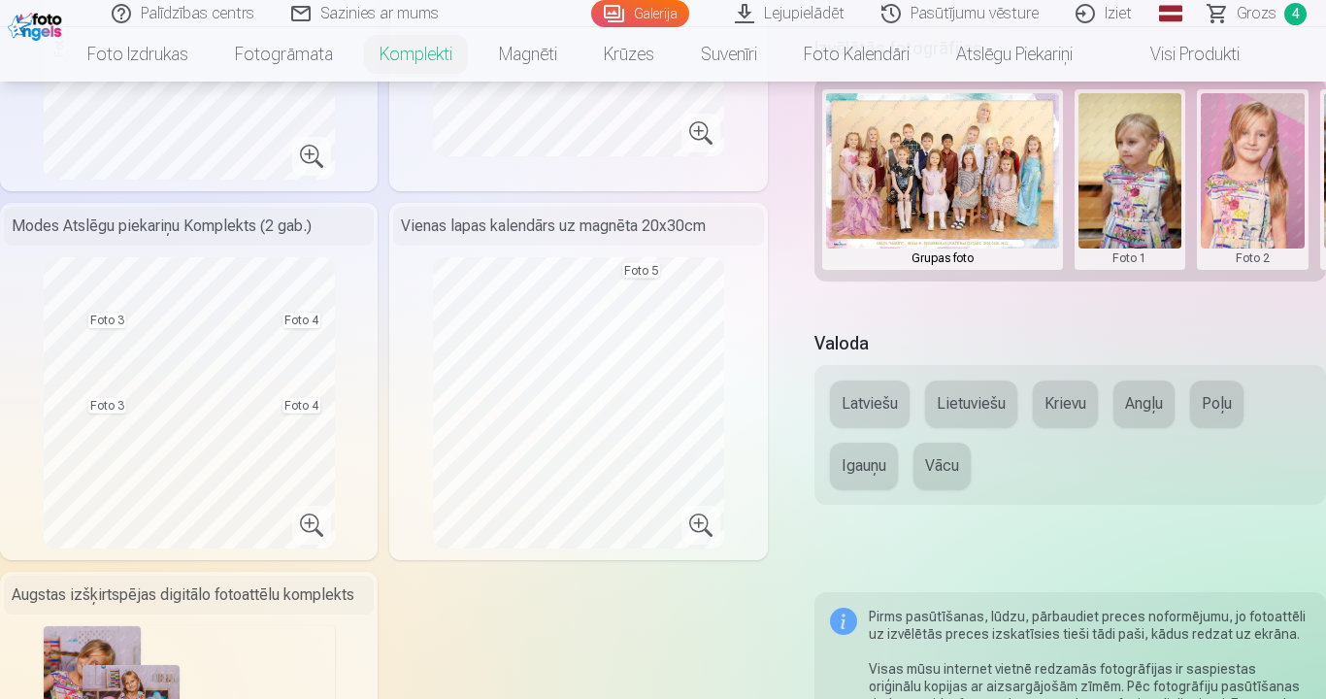
scroll to position [777, 0]
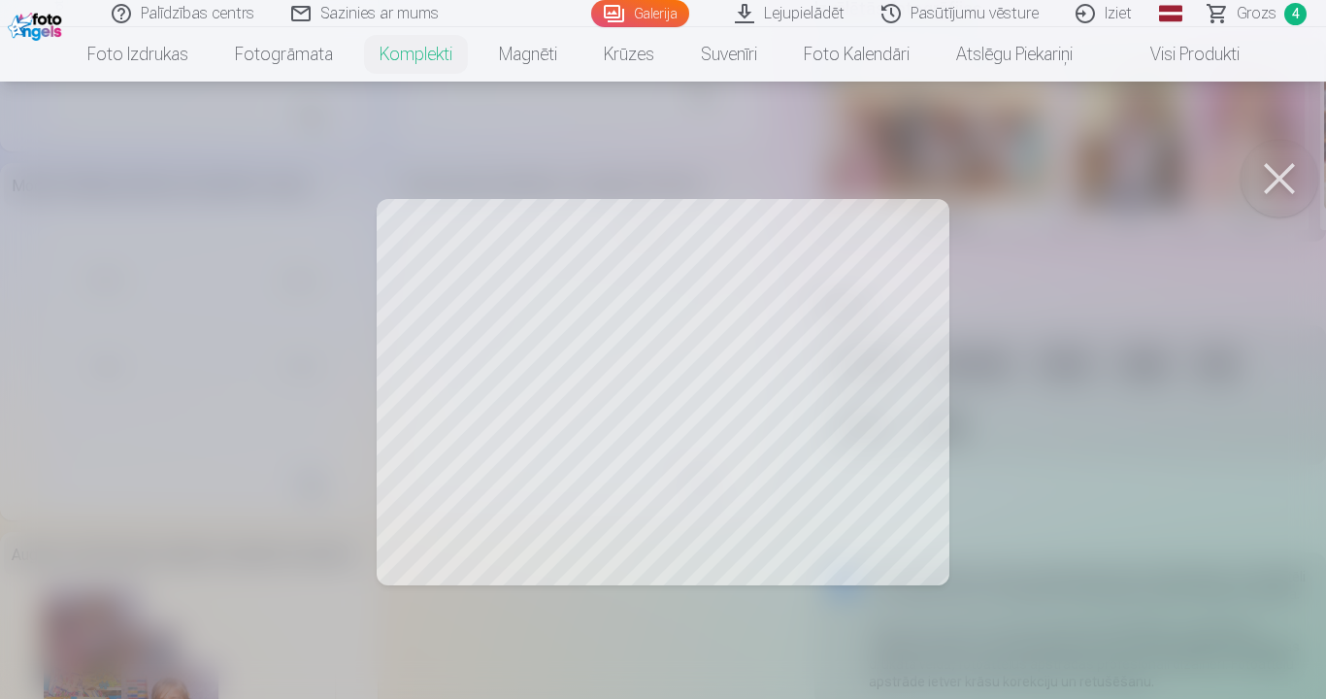
click at [292, 301] on div at bounding box center [663, 349] width 1326 height 699
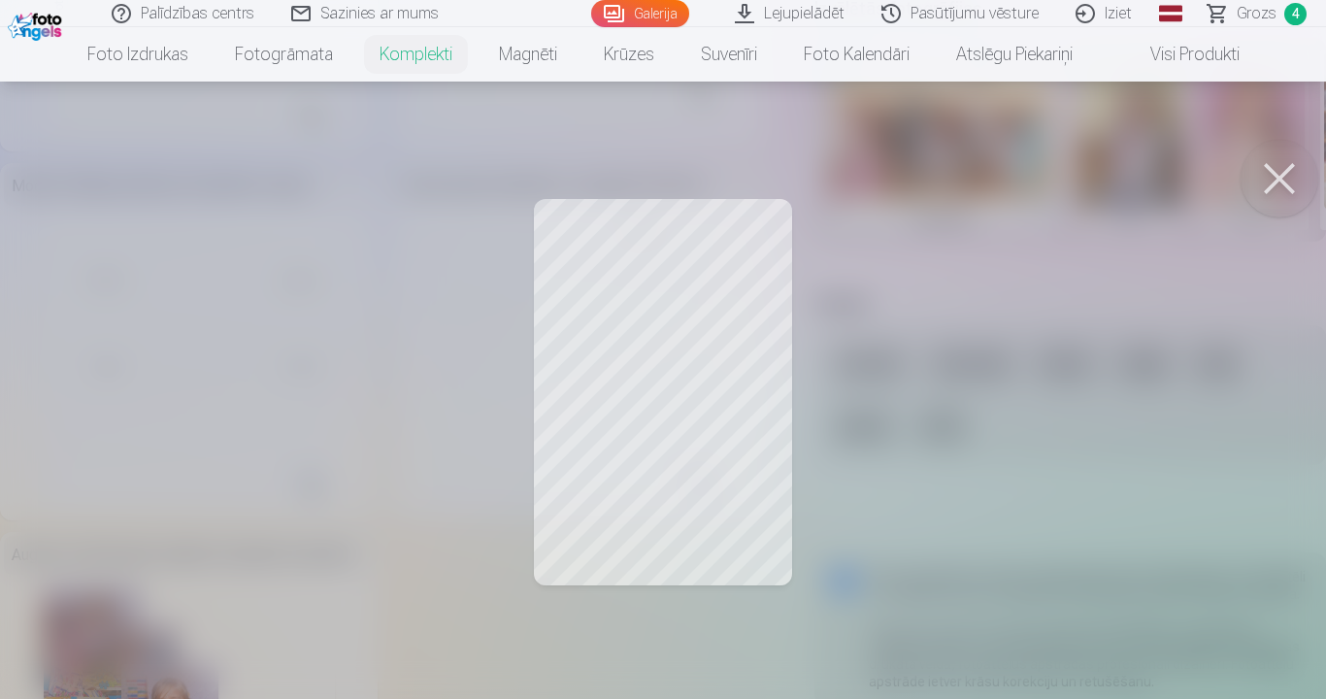
click at [916, 307] on div at bounding box center [663, 349] width 1326 height 699
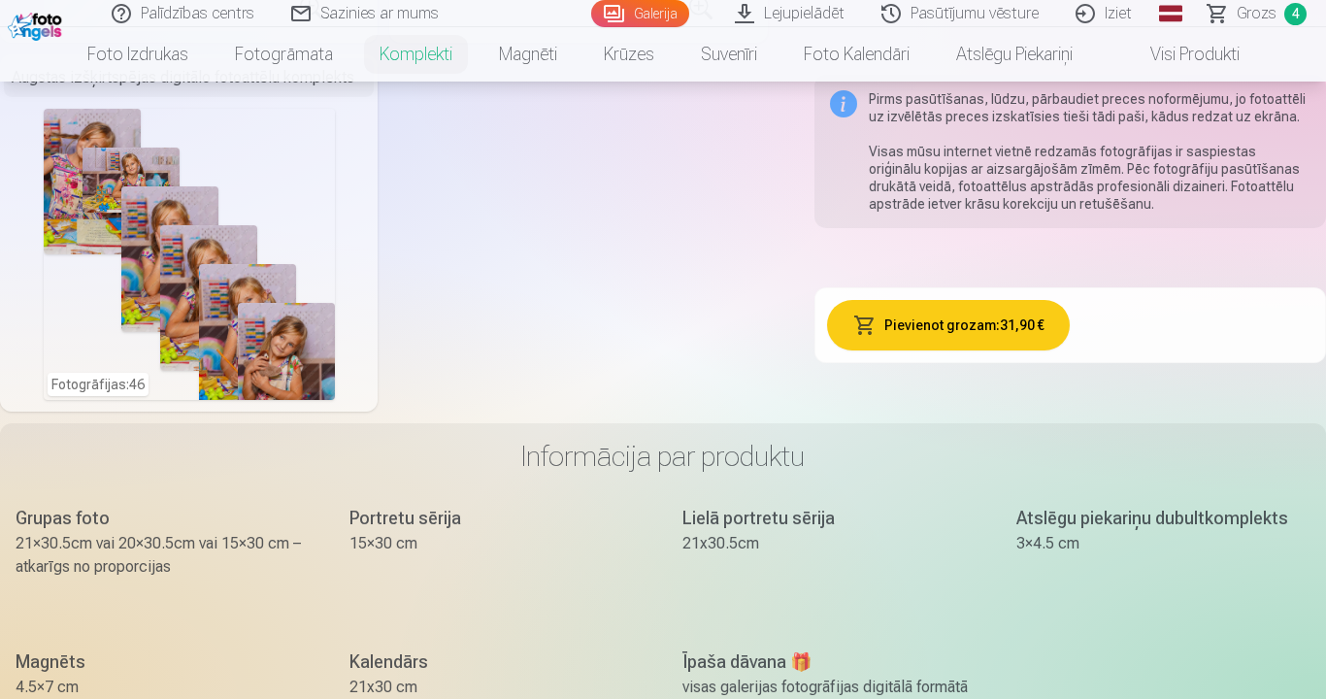
scroll to position [1262, 0]
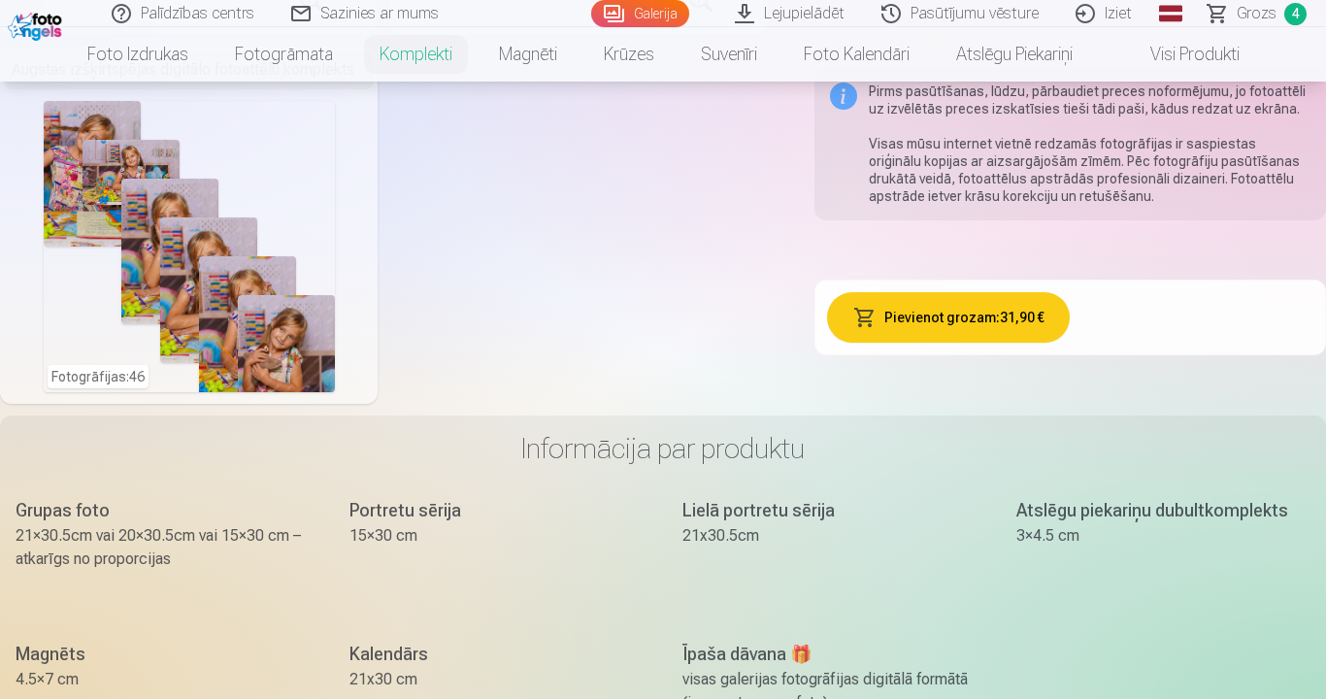
click at [177, 278] on div "Fotogrāfijas : 46" at bounding box center [189, 246] width 291 height 291
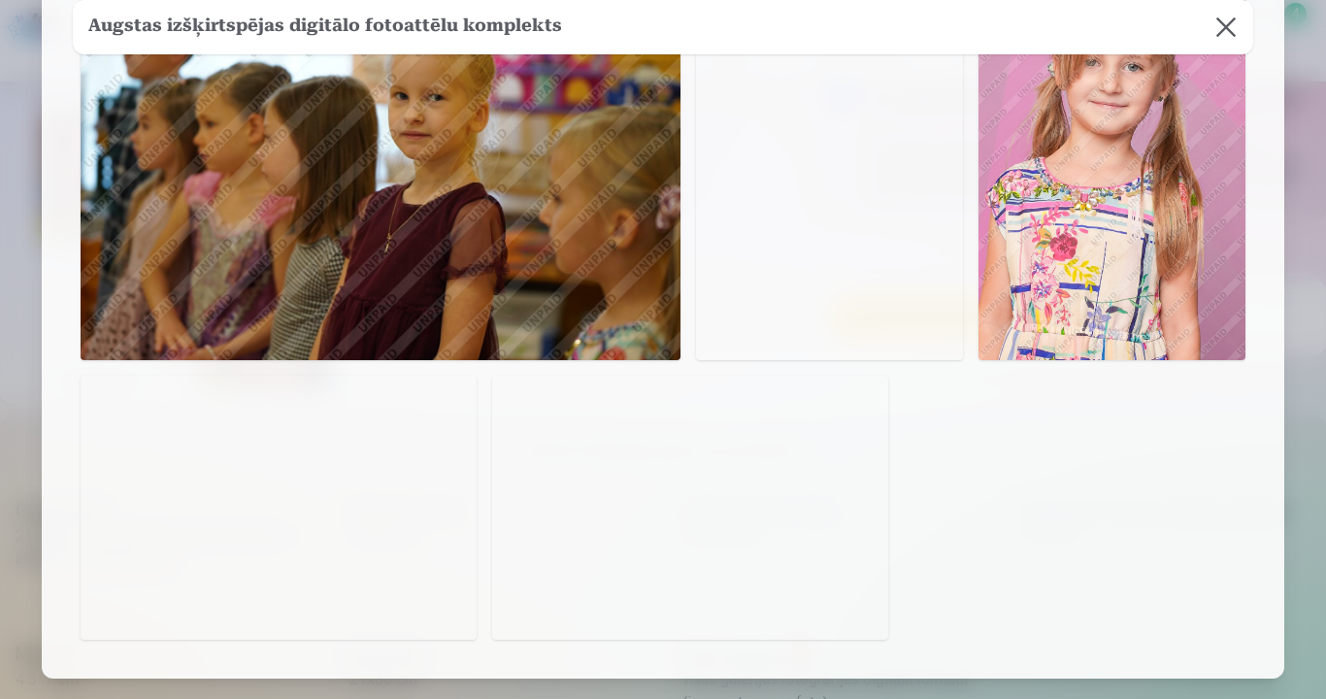
scroll to position [5147, 0]
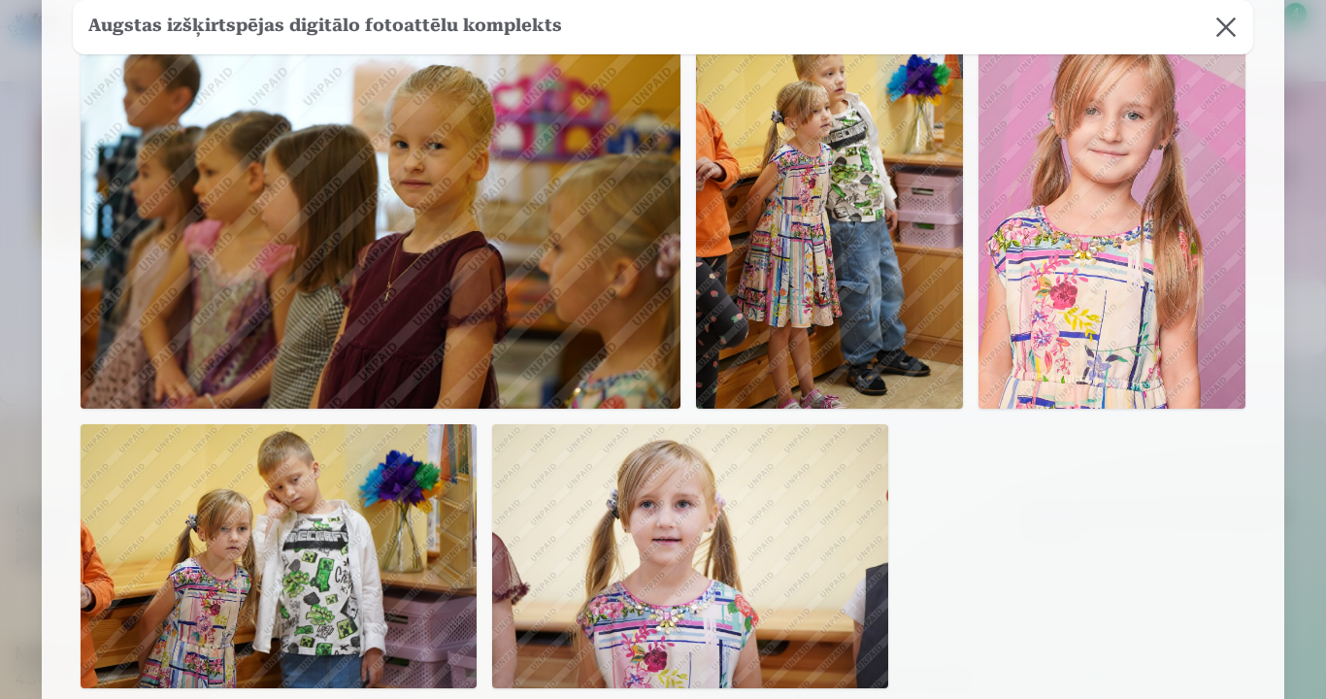
click at [1213, 17] on button at bounding box center [1226, 27] width 54 height 54
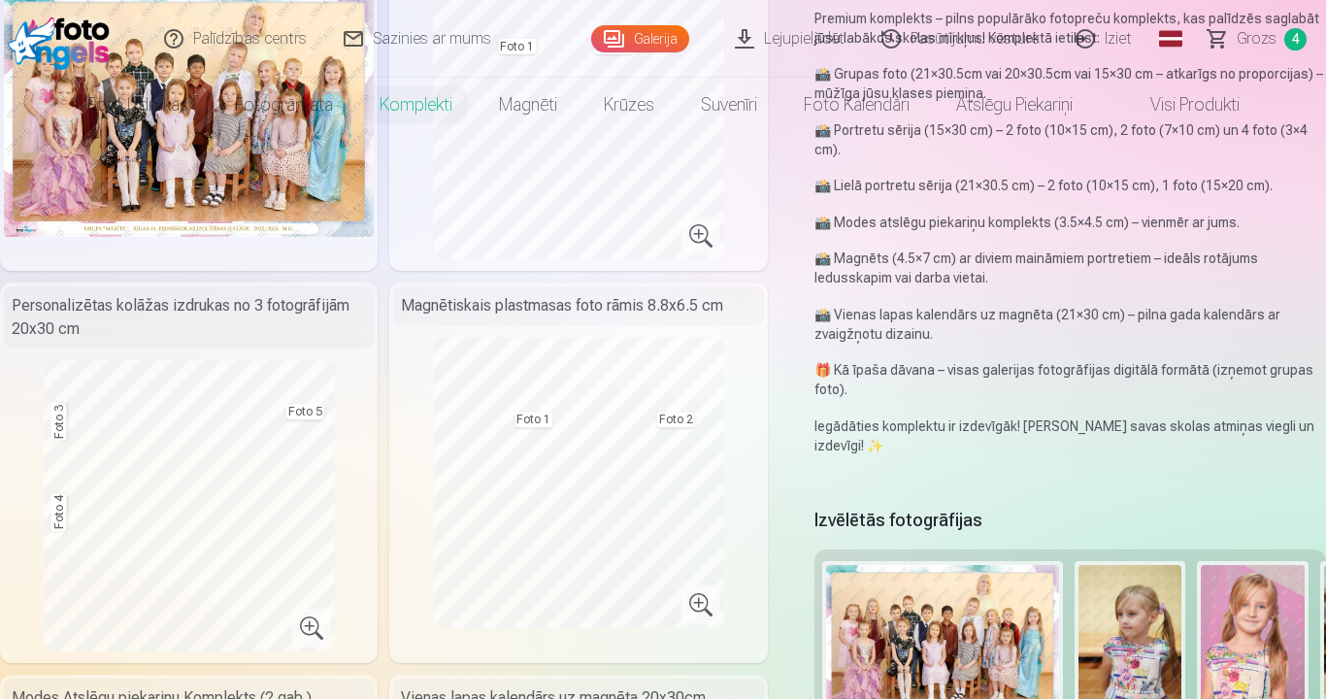
scroll to position [0, 0]
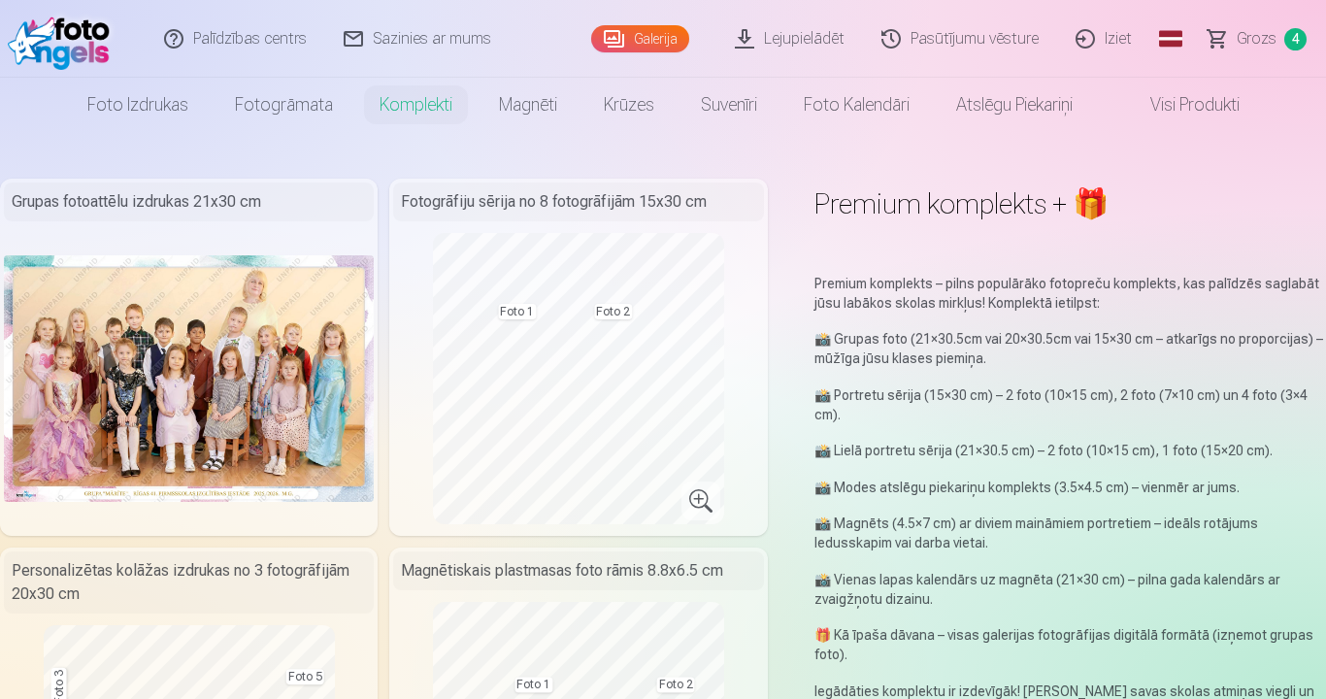
click at [1262, 37] on span "Grozs" at bounding box center [1257, 38] width 40 height 23
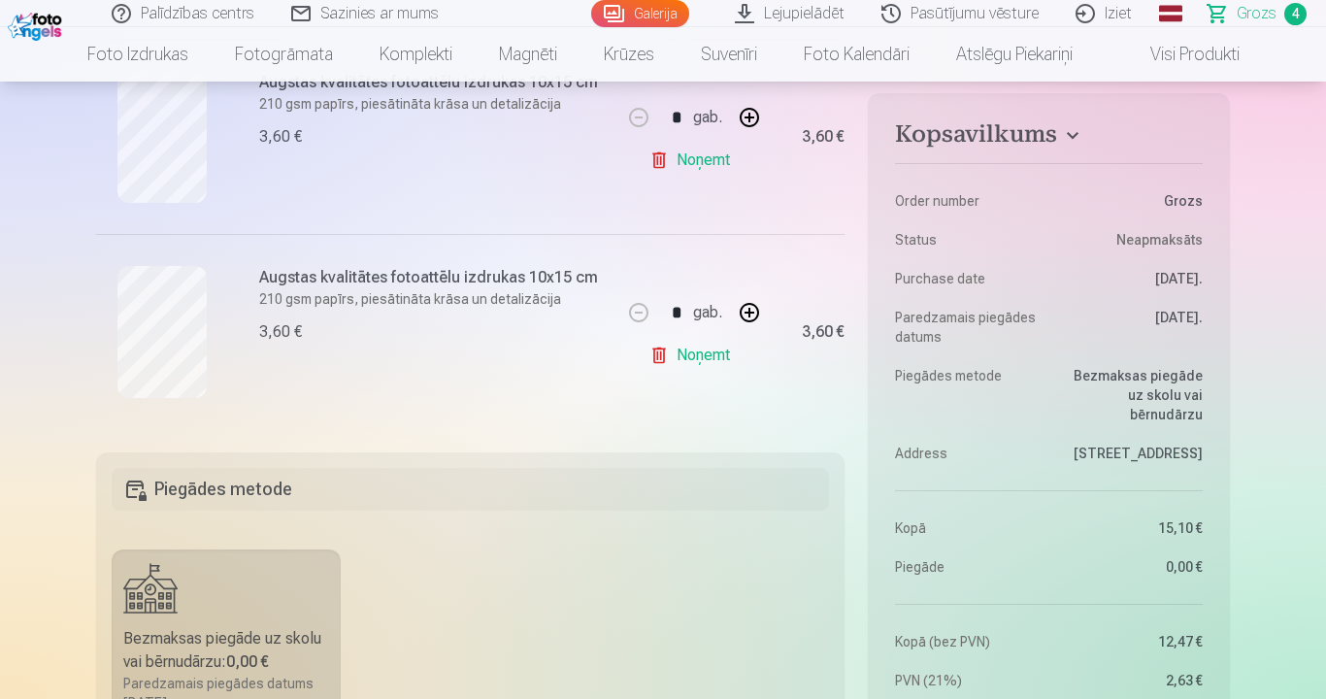
scroll to position [874, 0]
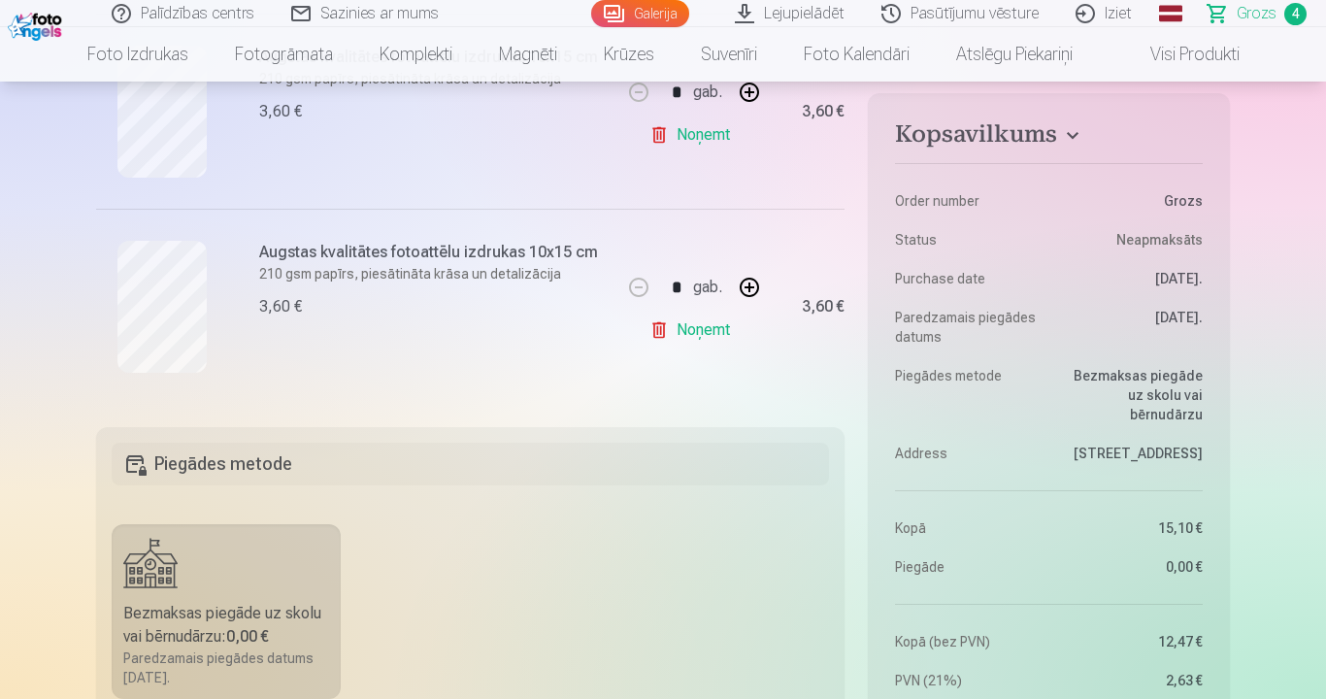
click at [750, 285] on button "button" at bounding box center [749, 287] width 47 height 47
type input "*"
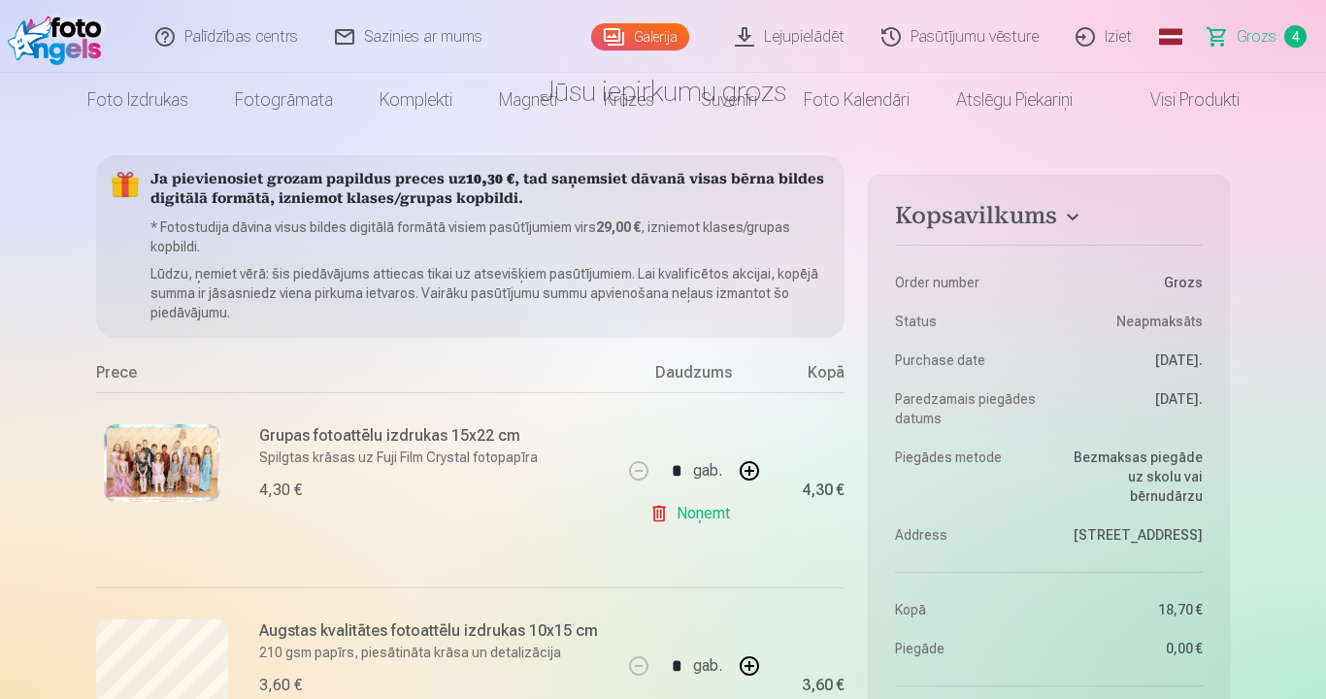
scroll to position [0, 0]
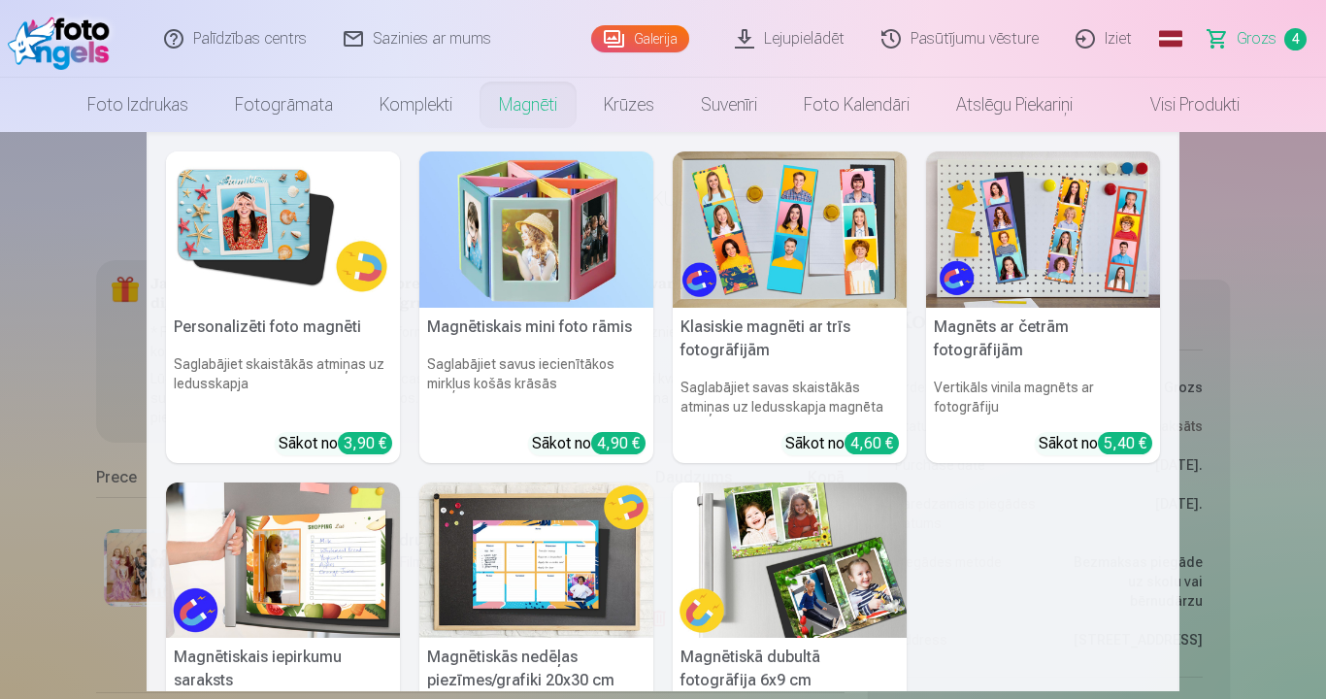
click at [530, 104] on link "Magnēti" at bounding box center [528, 105] width 105 height 54
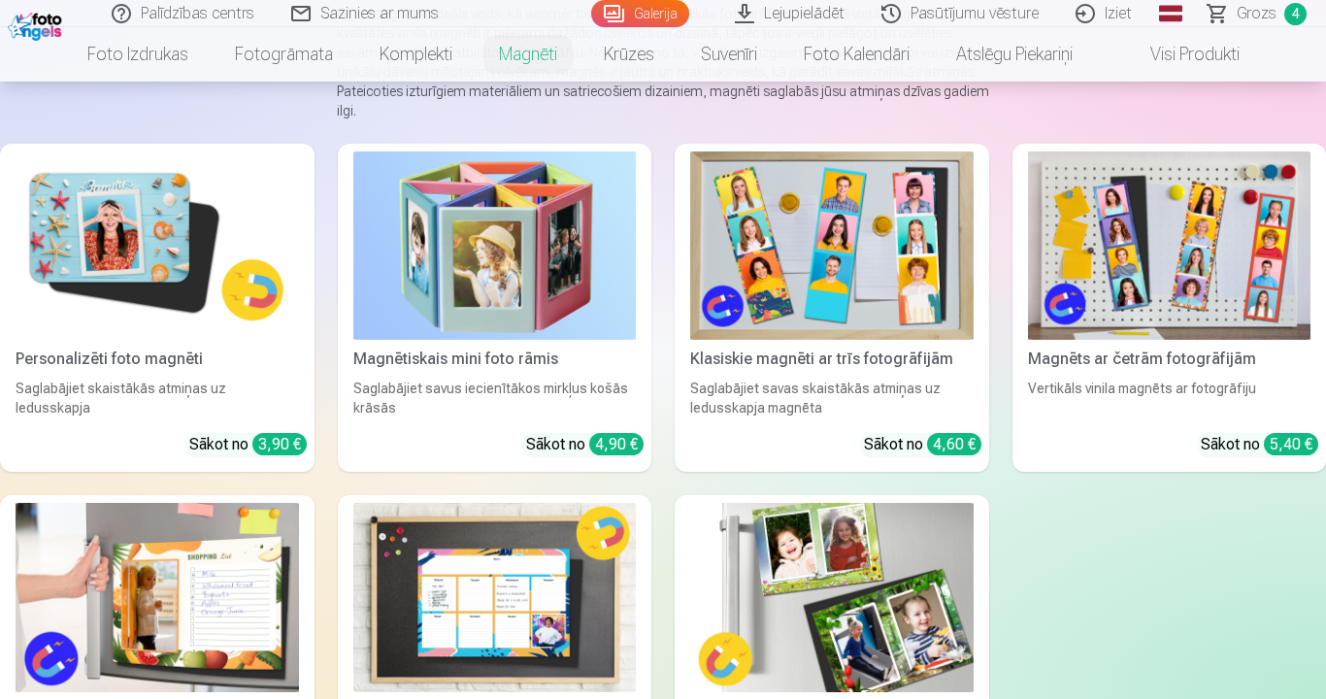
scroll to position [194, 0]
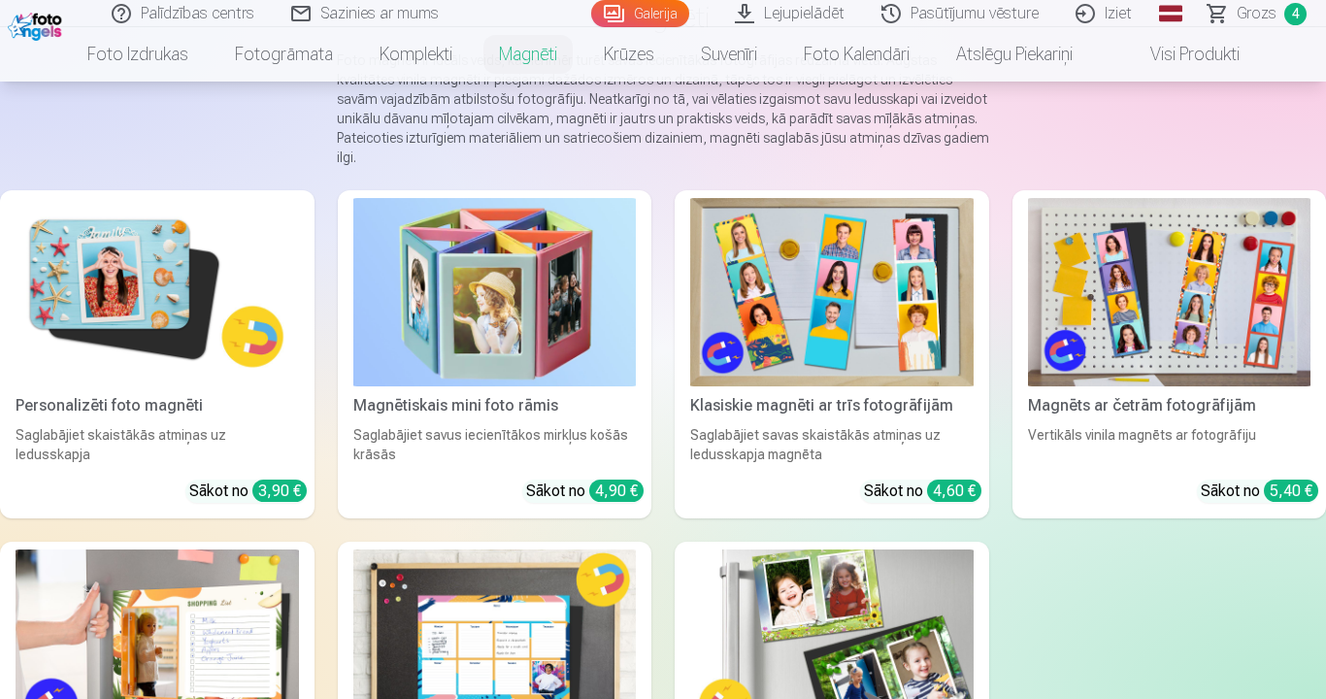
click at [170, 257] on img at bounding box center [158, 292] width 284 height 188
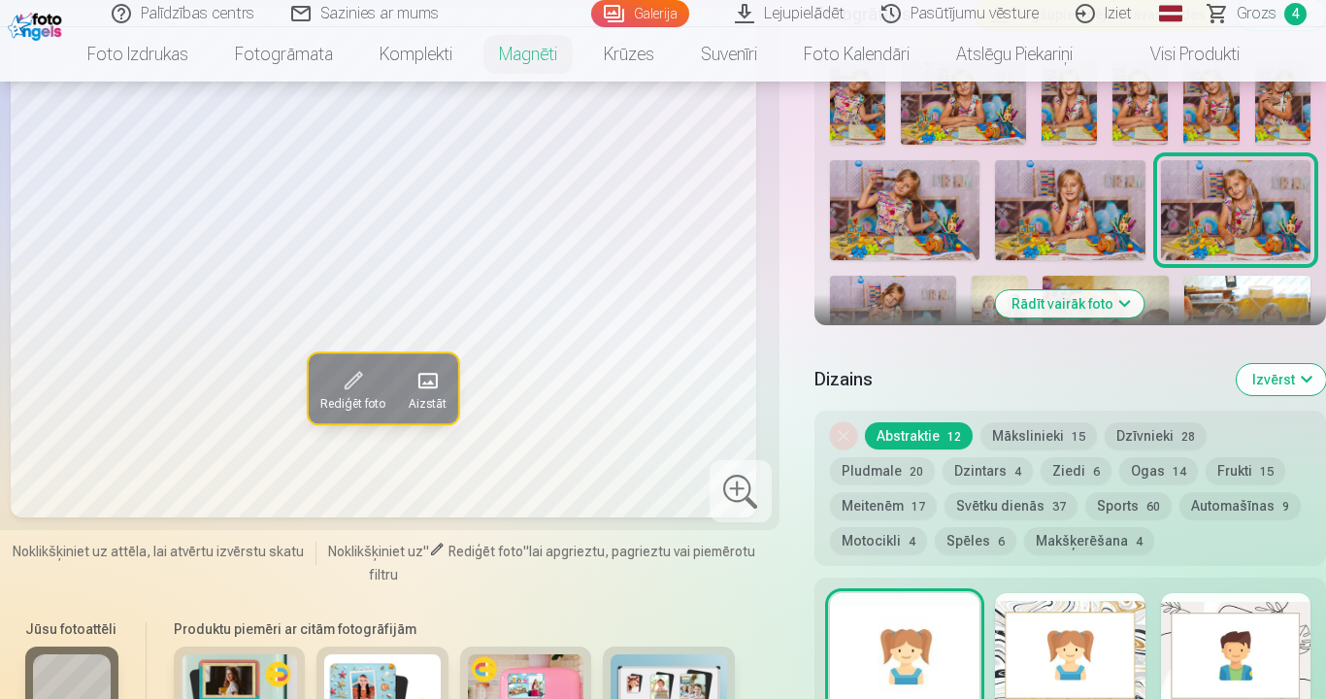
scroll to position [680, 0]
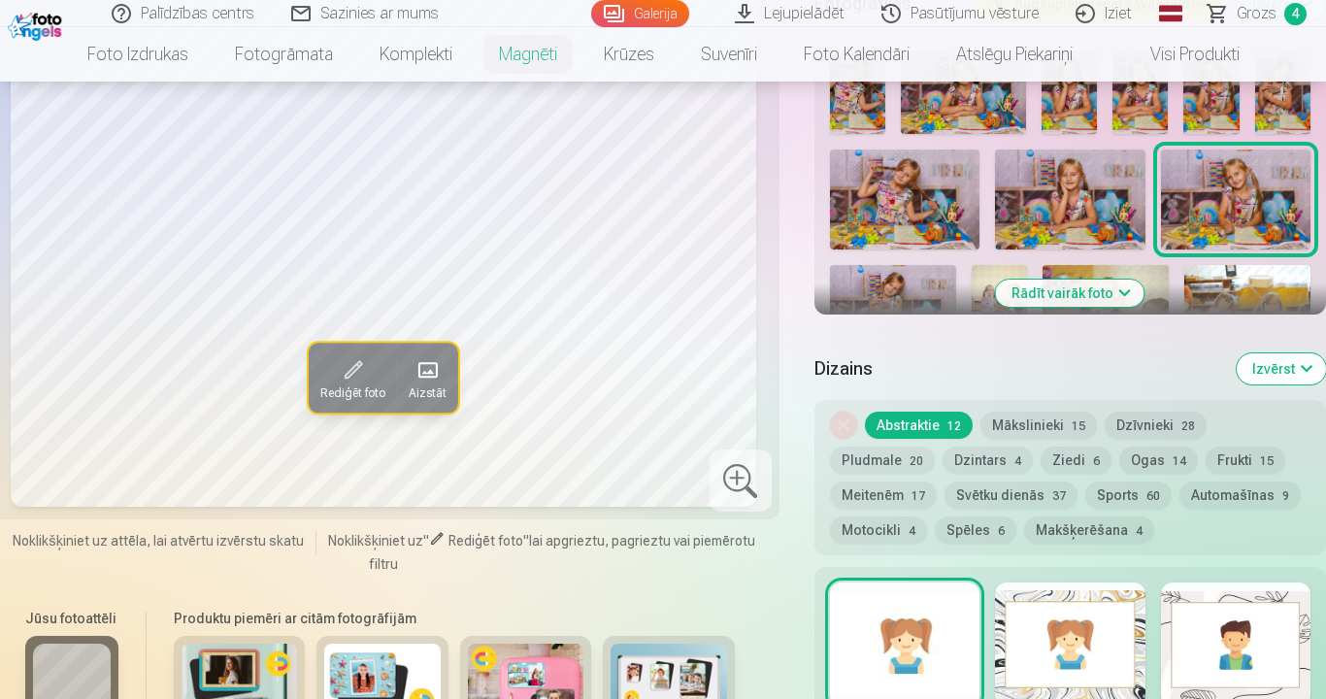
click at [1119, 280] on button "Rādīt vairāk foto" at bounding box center [1070, 293] width 149 height 27
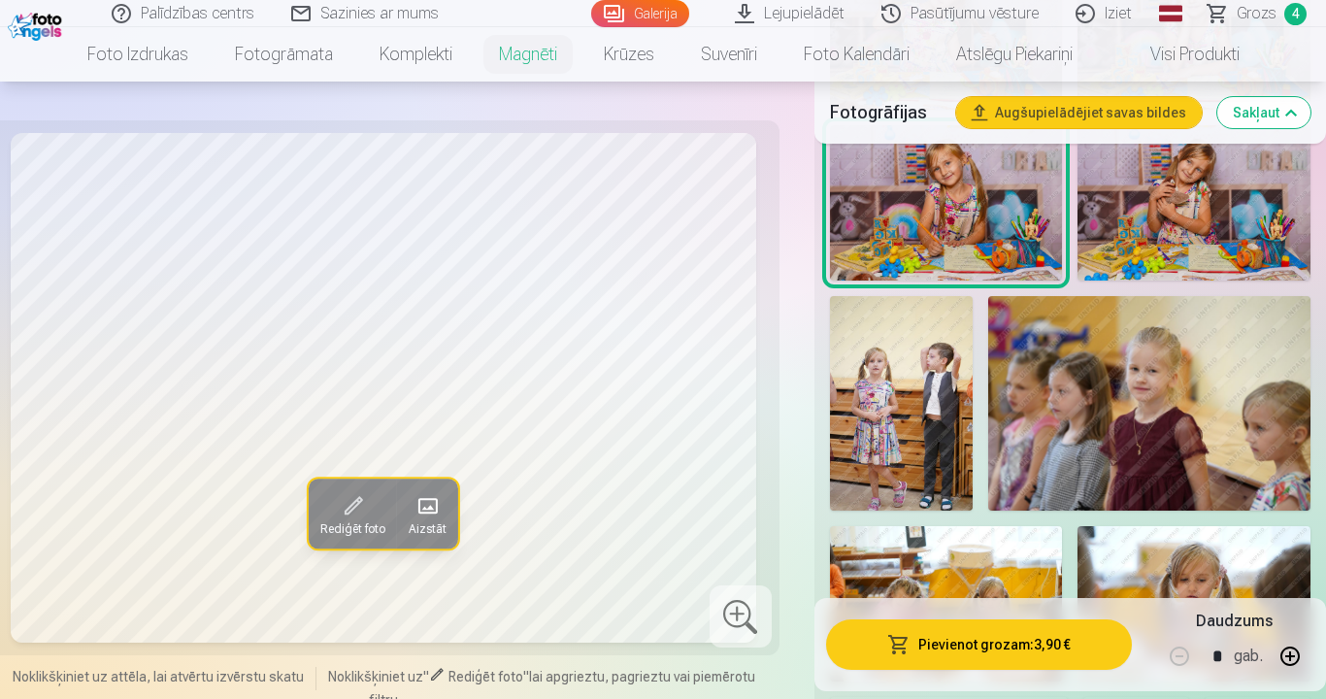
scroll to position [1068, 0]
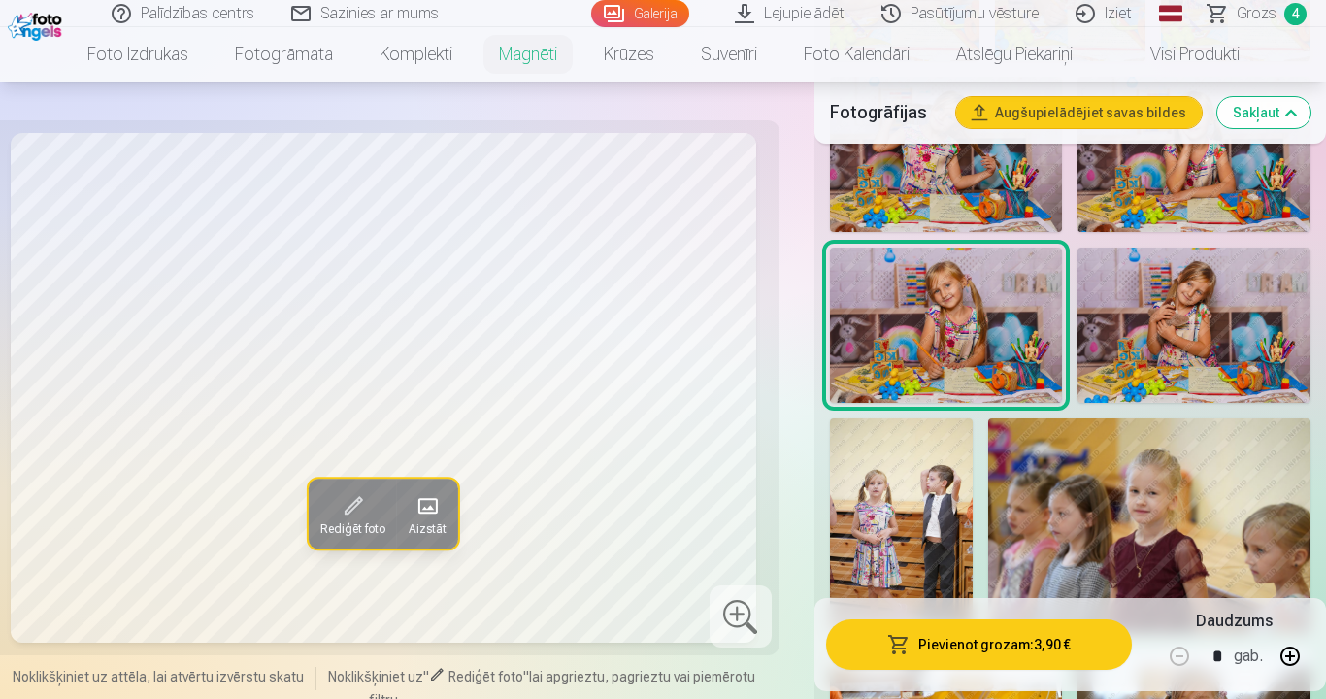
click at [942, 299] on img at bounding box center [946, 325] width 233 height 155
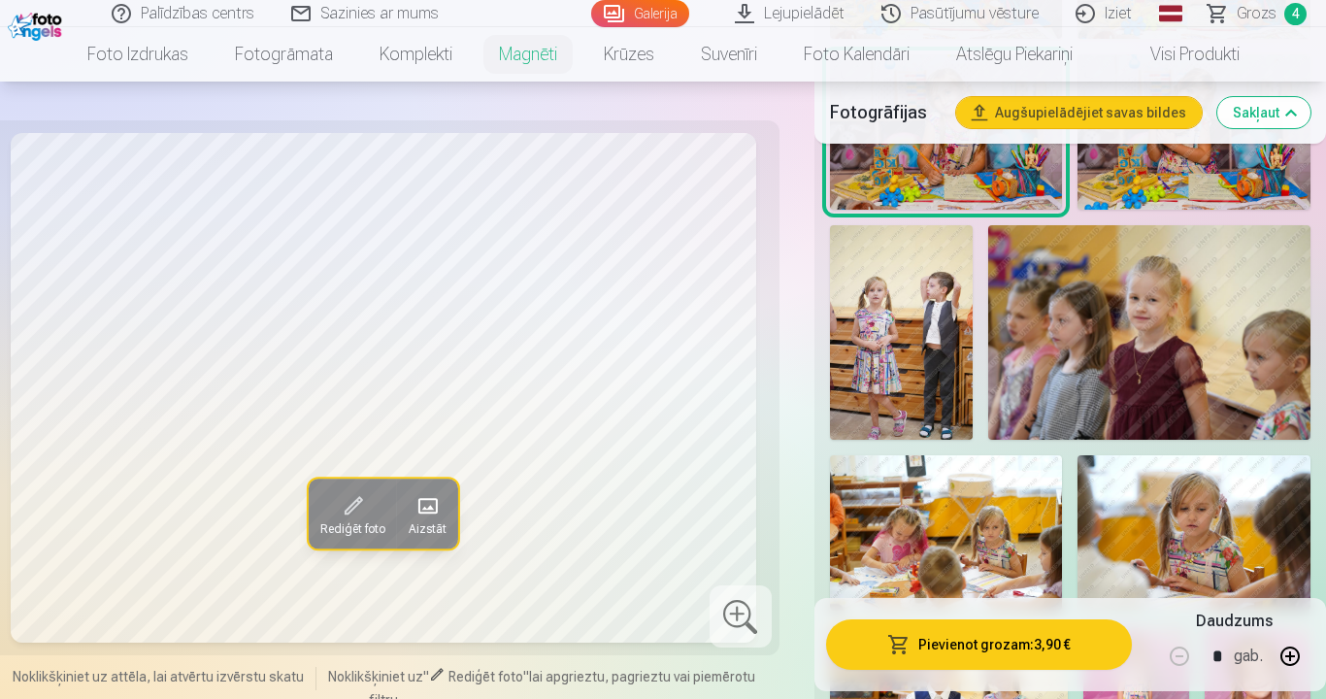
scroll to position [1262, 0]
click at [429, 497] on span at bounding box center [426, 506] width 31 height 31
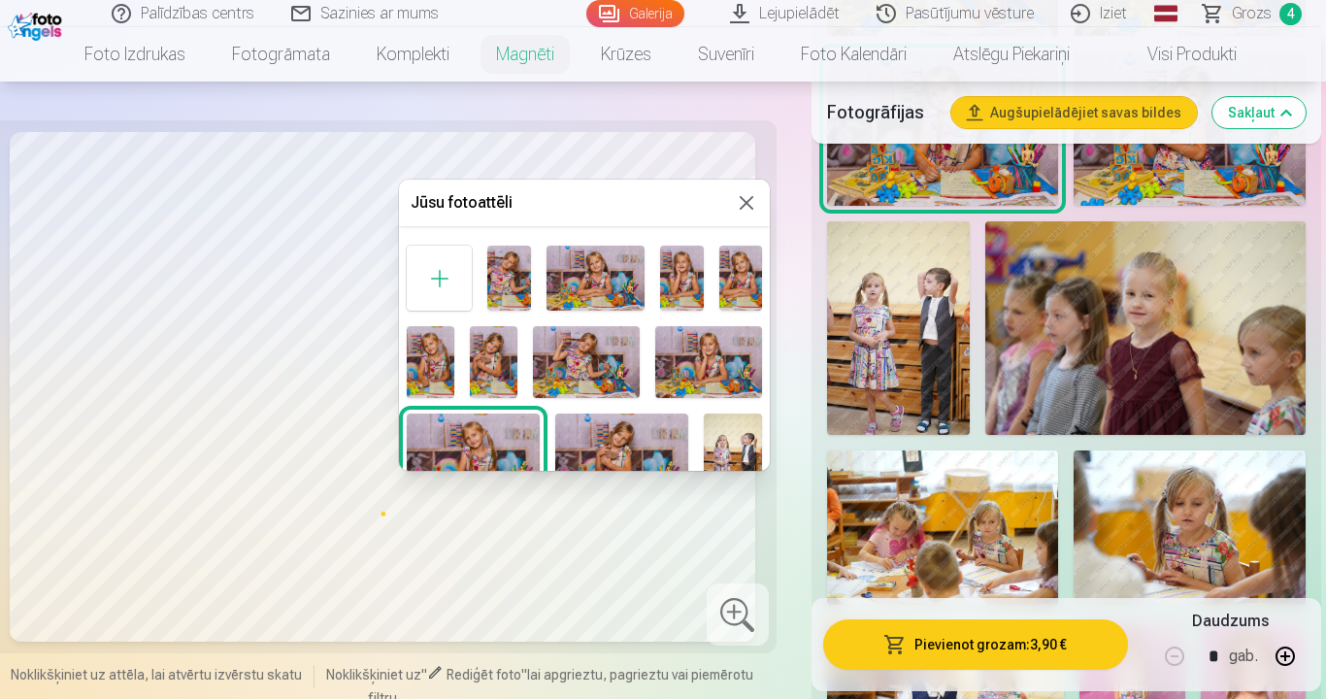
click at [749, 198] on button at bounding box center [746, 202] width 23 height 23
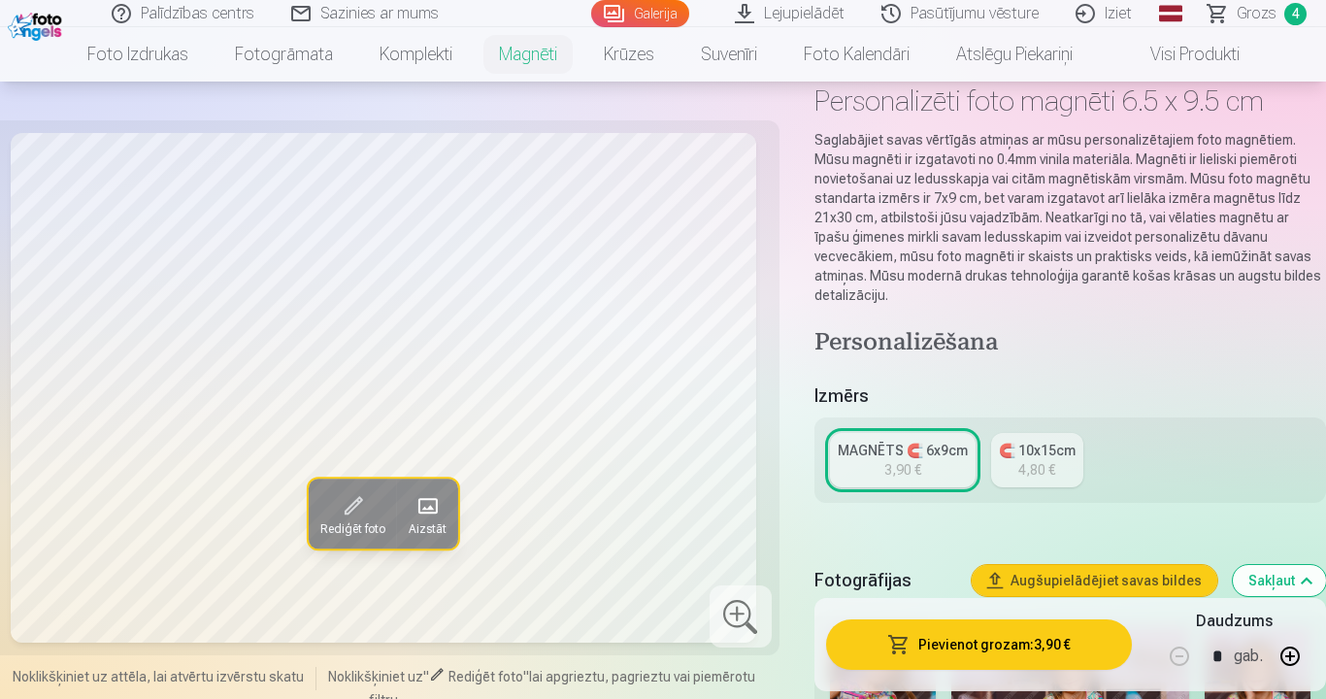
scroll to position [0, 0]
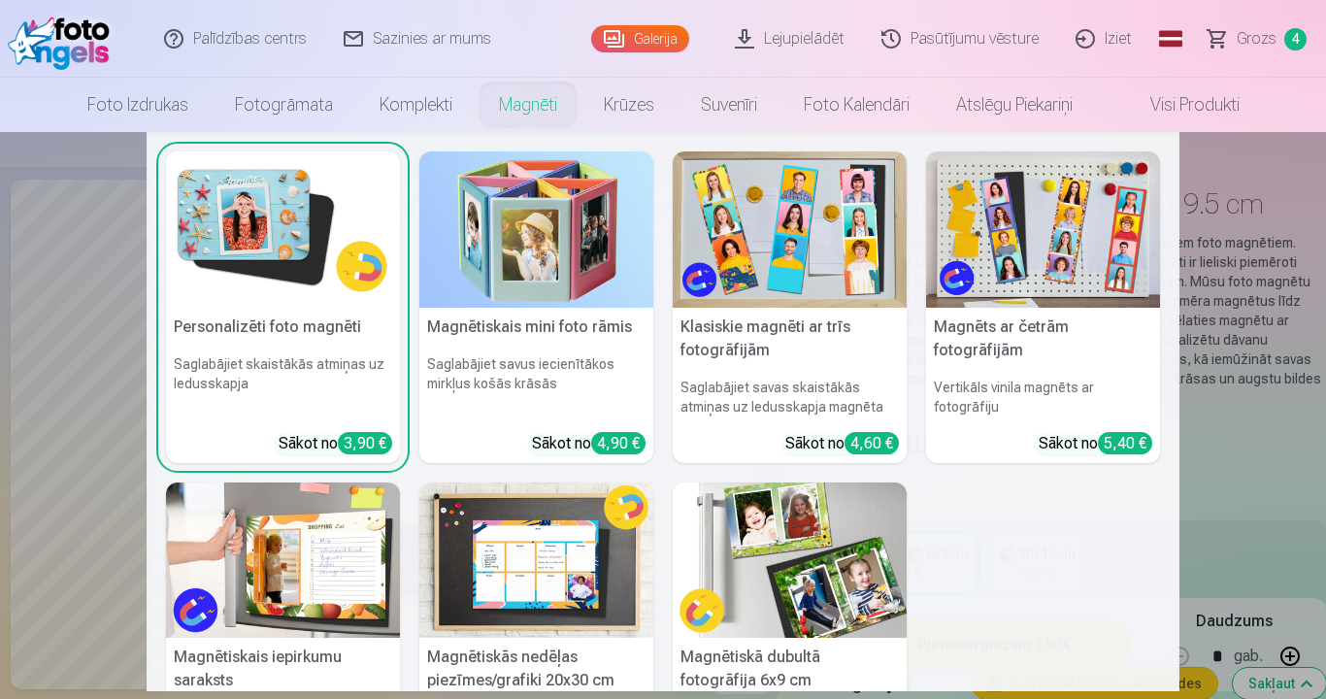
click at [531, 109] on link "Magnēti" at bounding box center [528, 105] width 105 height 54
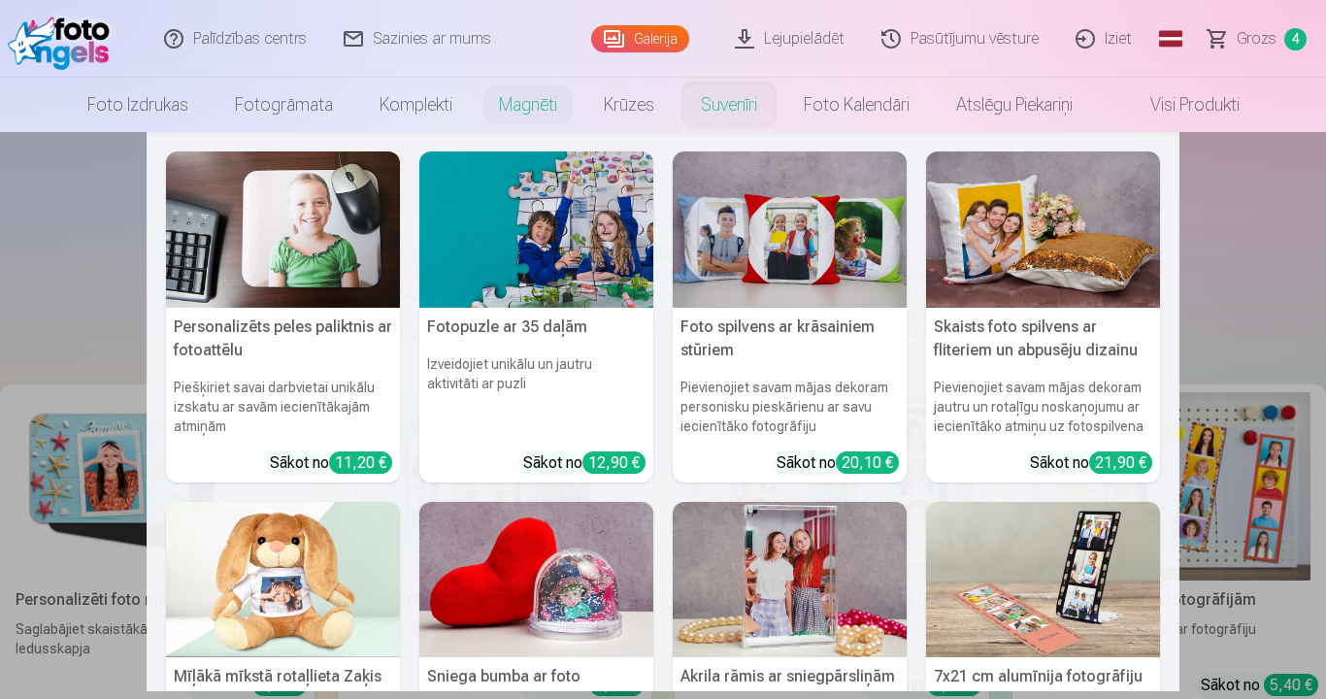
click at [712, 96] on link "Suvenīri" at bounding box center [729, 105] width 103 height 54
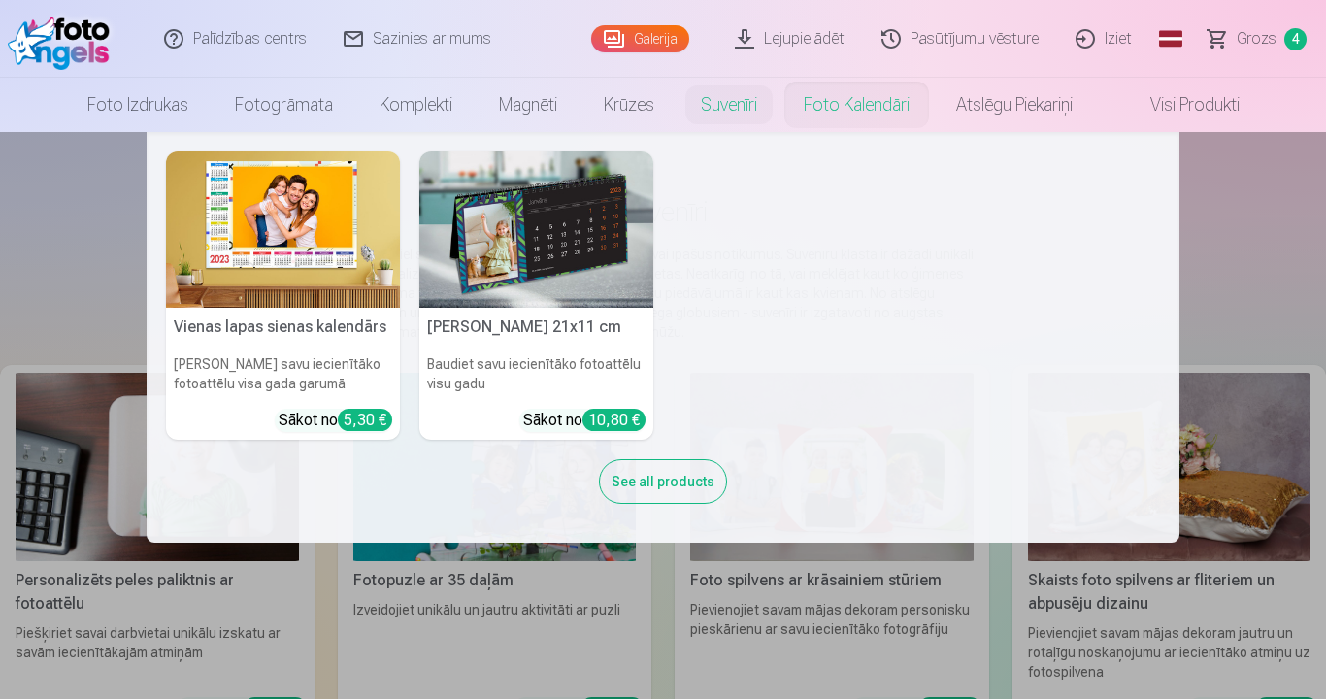
click at [820, 108] on link "Foto kalendāri" at bounding box center [857, 105] width 152 height 54
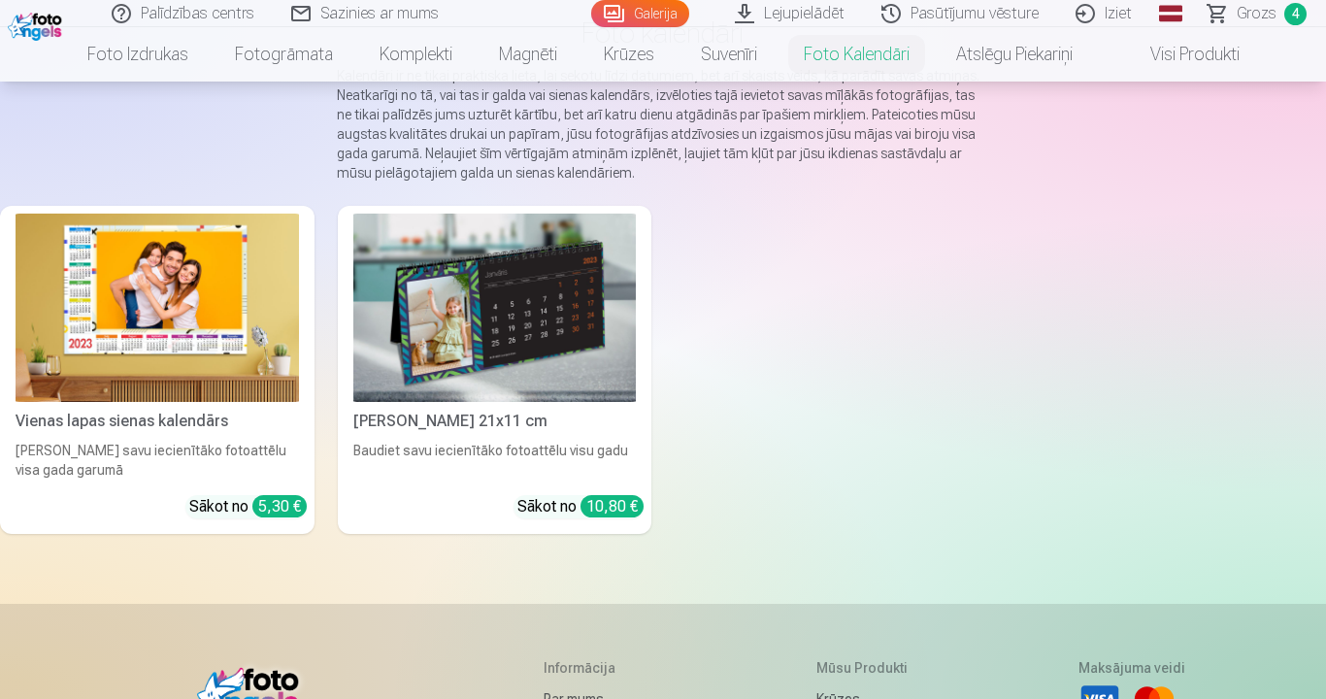
scroll to position [194, 0]
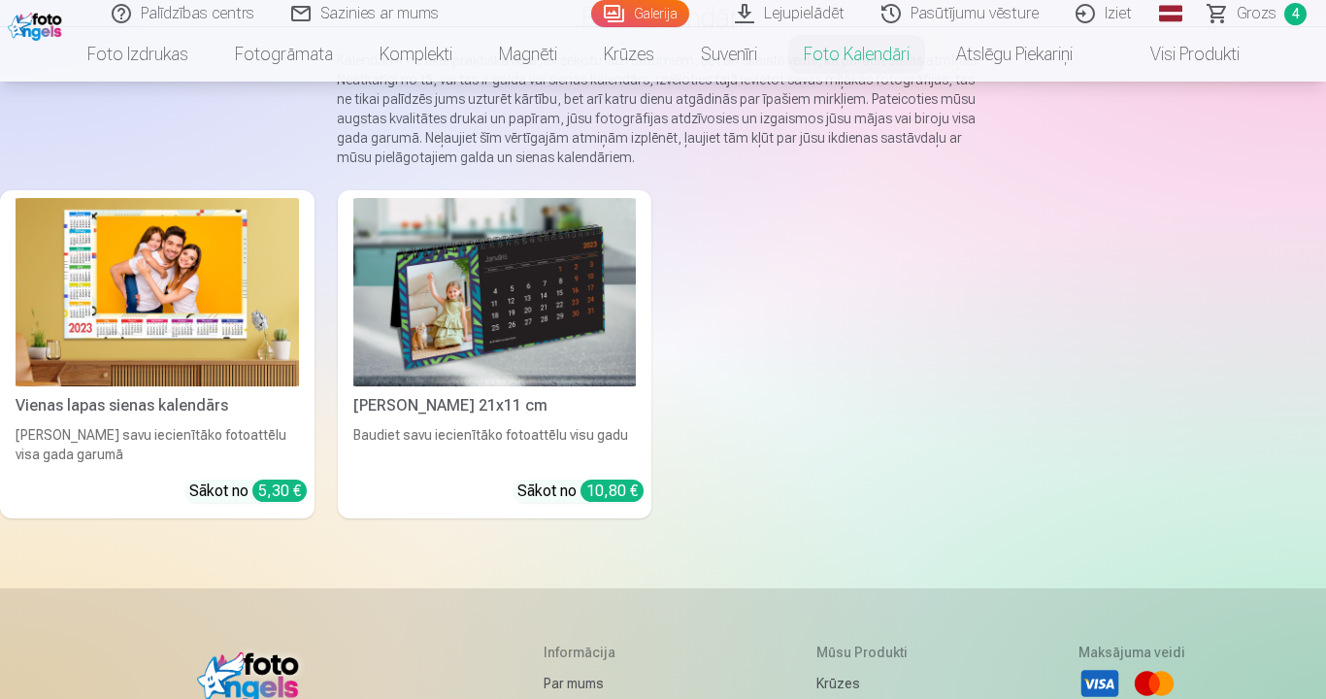
click at [123, 283] on img at bounding box center [158, 292] width 284 height 188
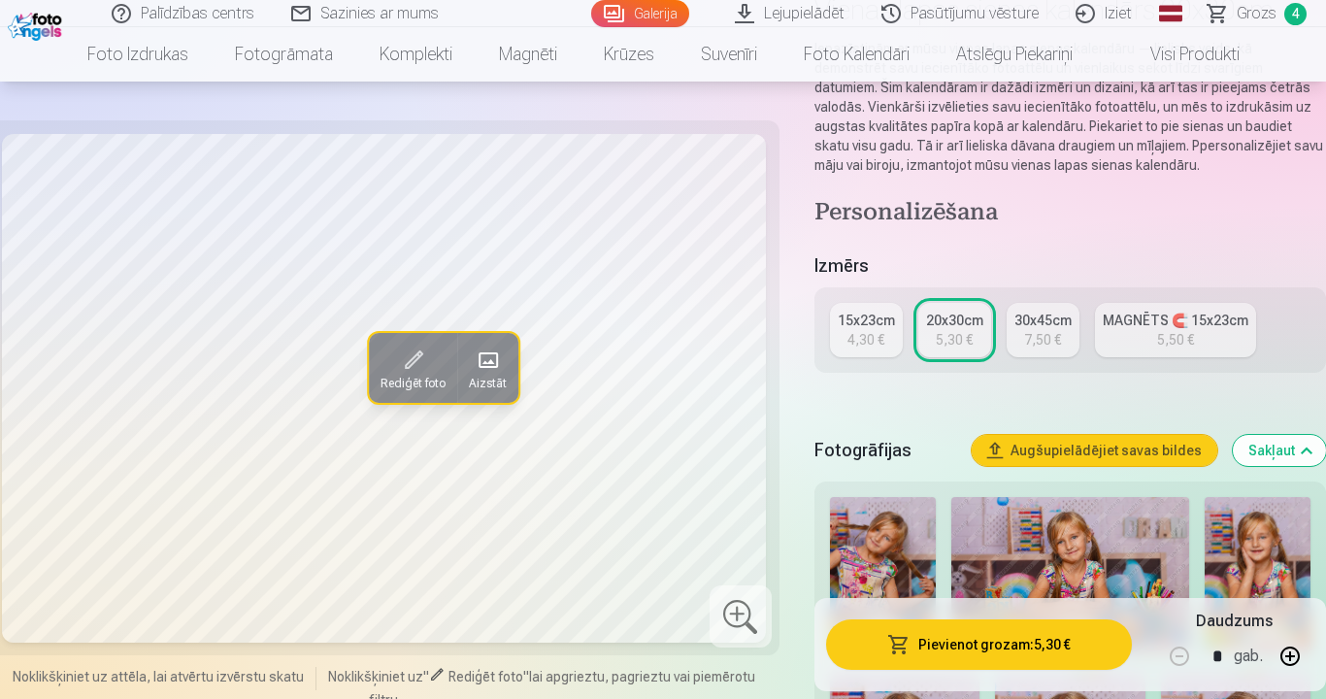
scroll to position [291, 0]
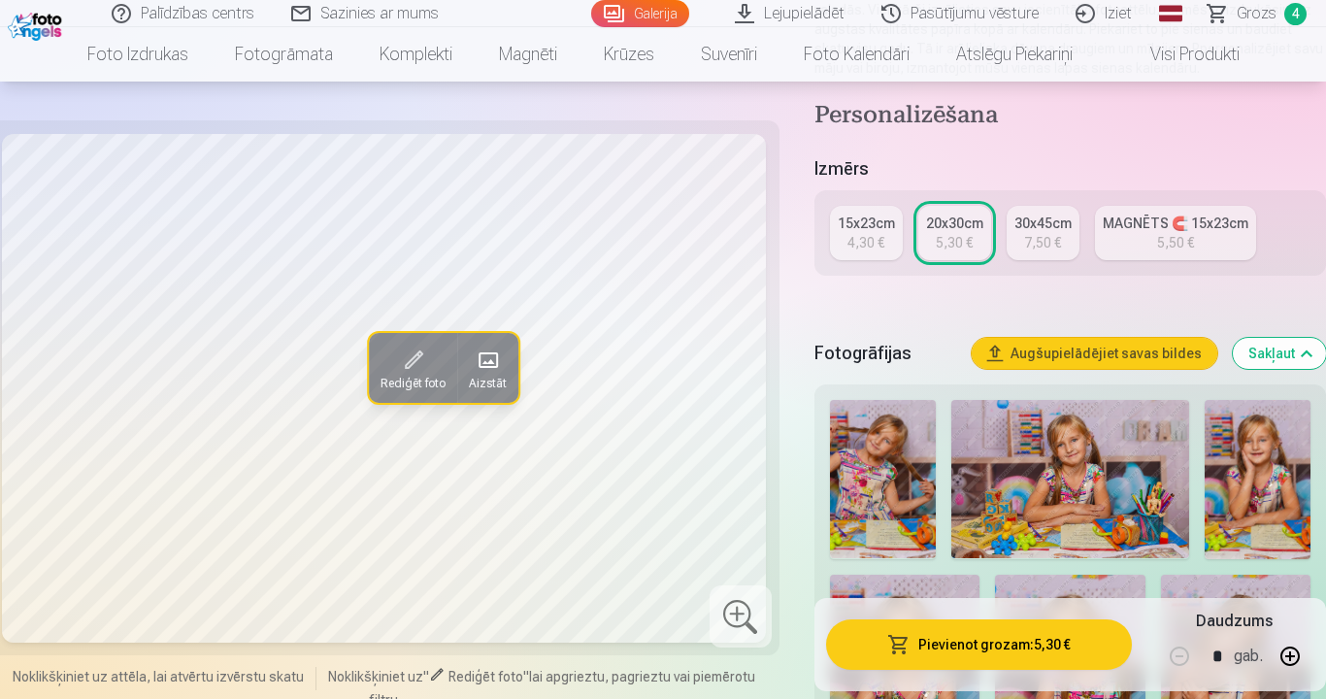
click at [414, 369] on span at bounding box center [413, 360] width 31 height 31
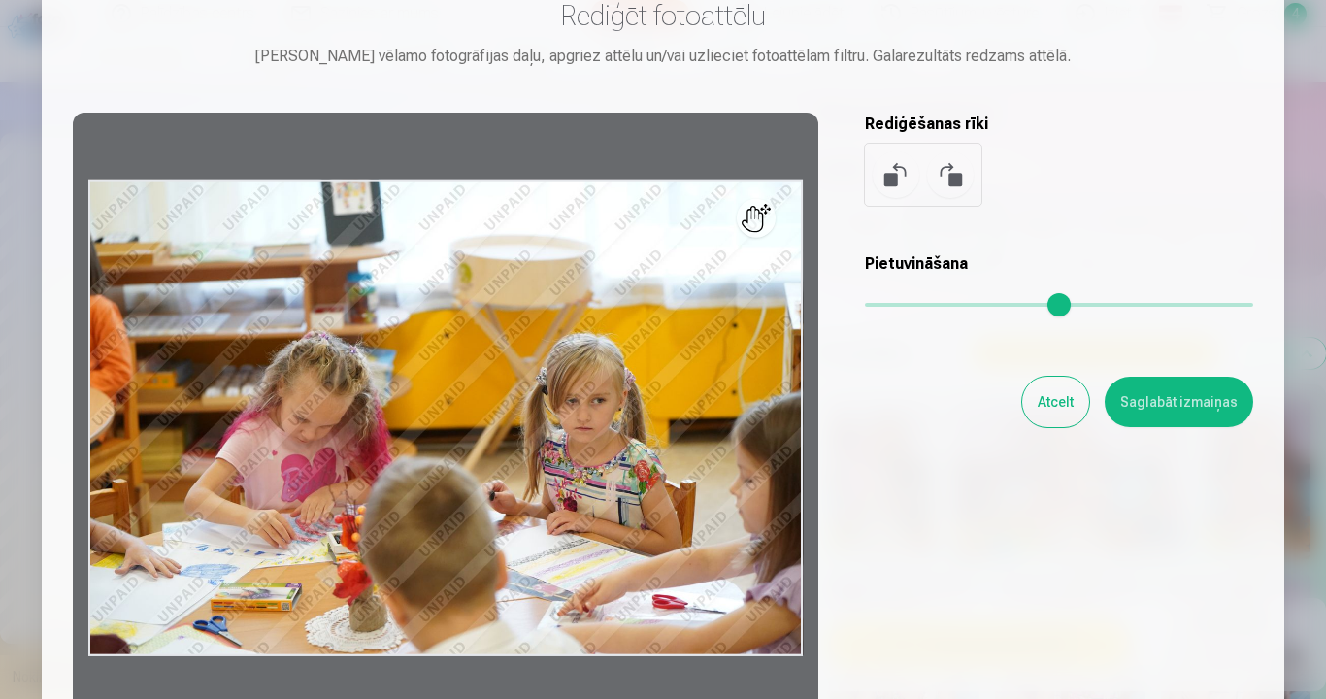
scroll to position [194, 0]
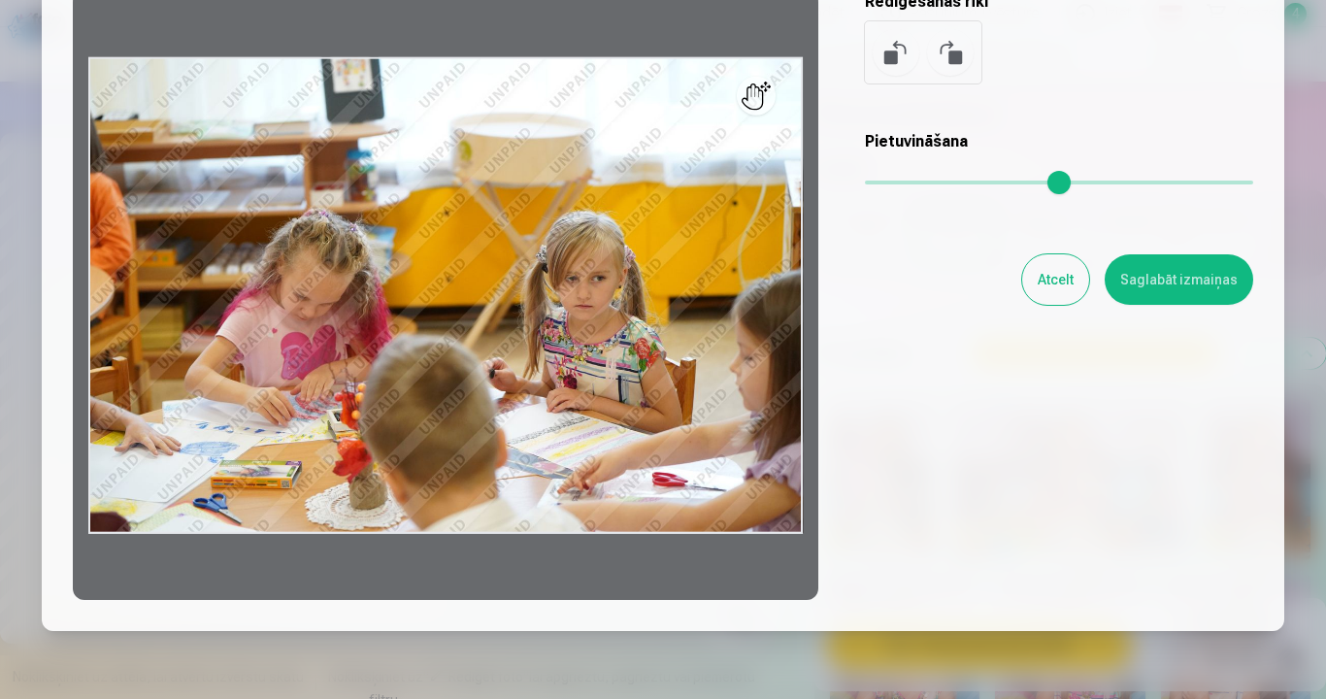
click at [1050, 299] on button "Atcelt" at bounding box center [1056, 279] width 67 height 50
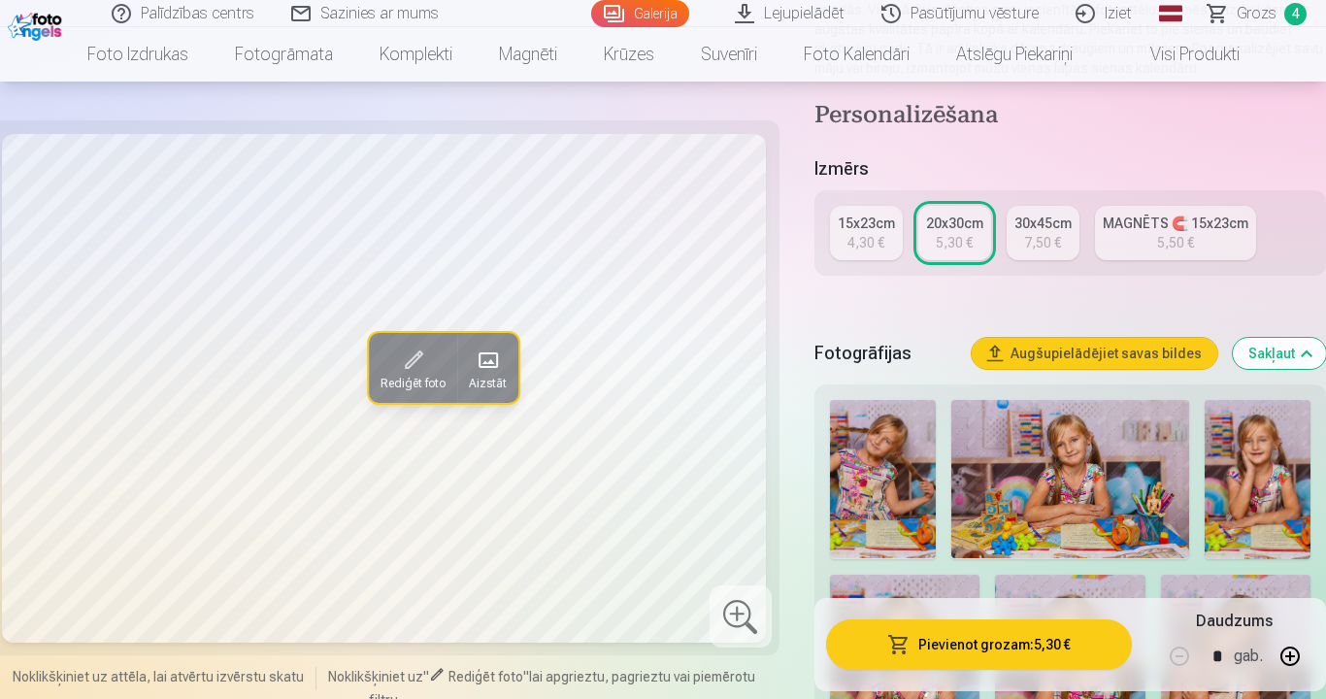
click at [499, 357] on span at bounding box center [488, 360] width 31 height 31
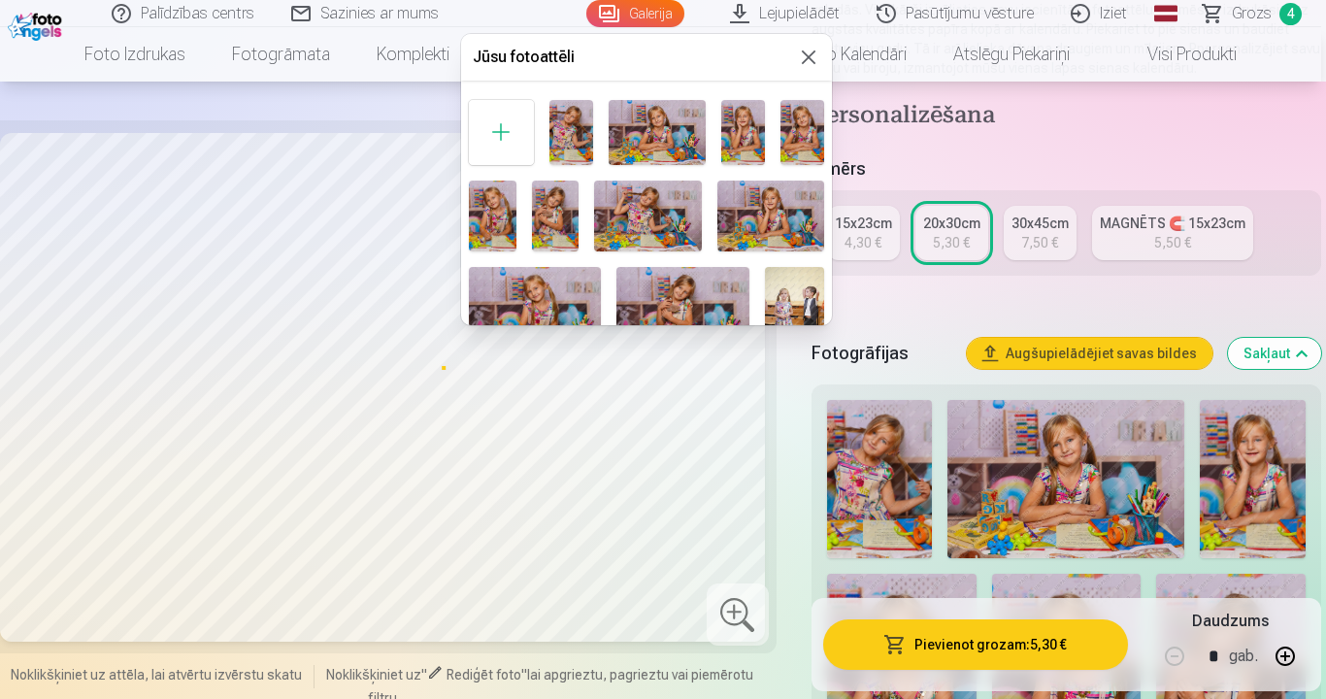
click at [641, 214] on img at bounding box center [647, 216] width 107 height 71
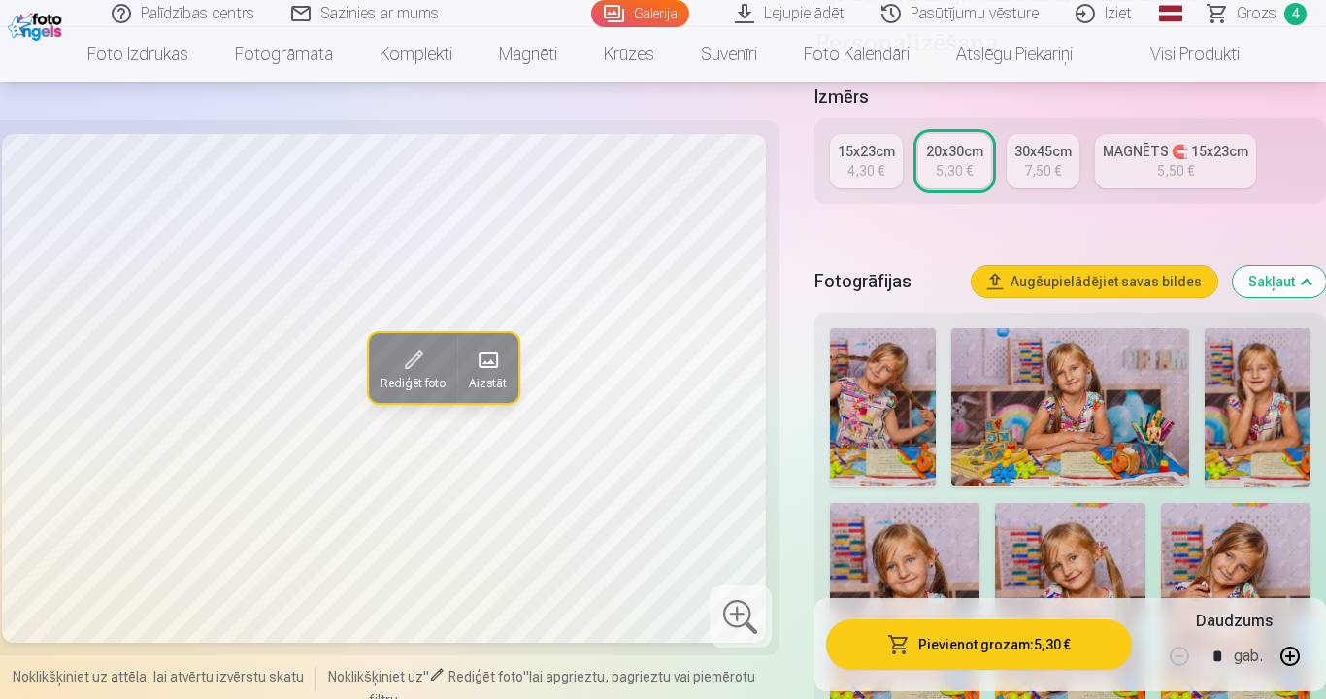
scroll to position [388, 0]
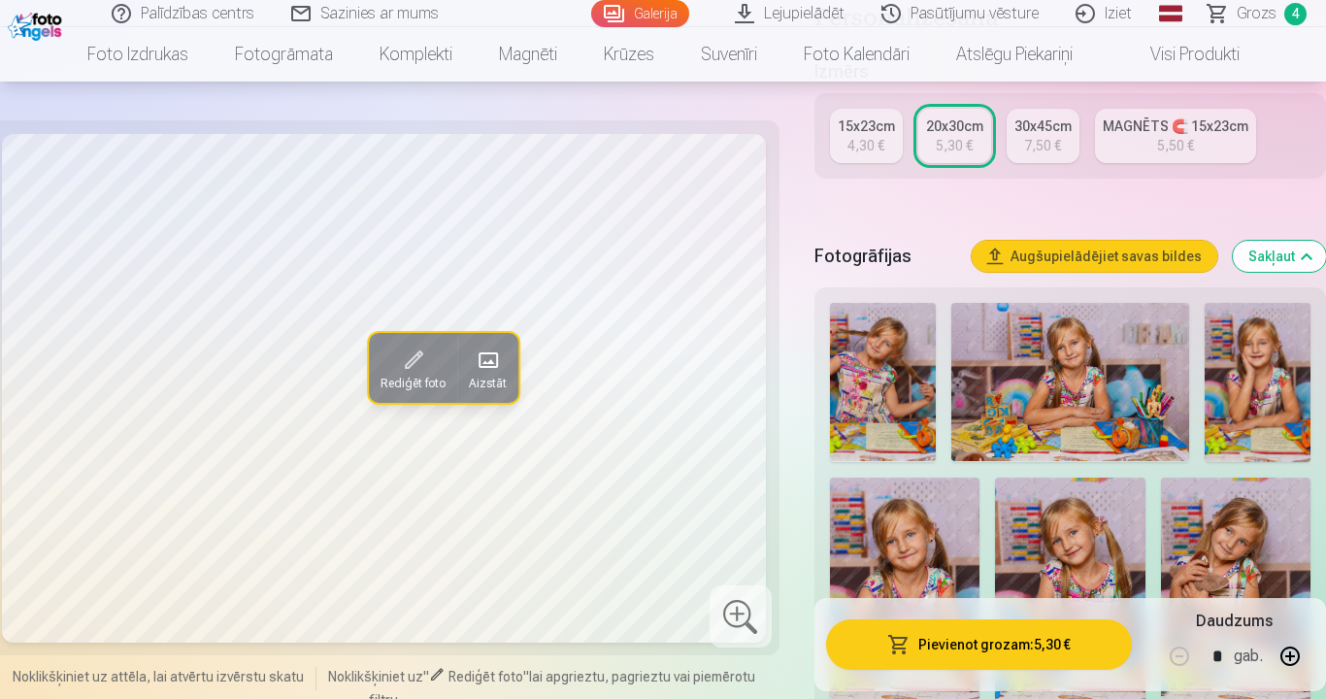
click at [1032, 124] on div "30x45cm" at bounding box center [1043, 126] width 57 height 19
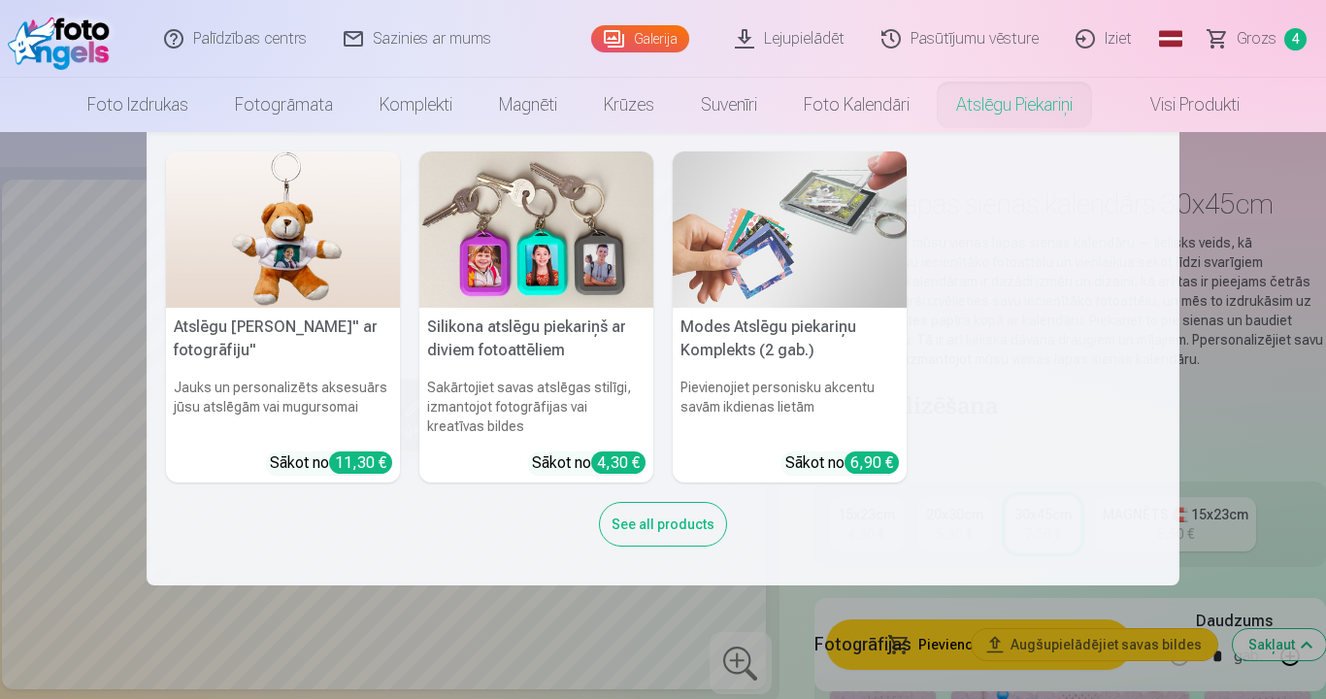
click at [43, 147] on nav "Atslēgu piekariņš Lācītis" ar fotogrāfiju" Jauks un personalizēts aksesuārs jūs…" at bounding box center [663, 358] width 1326 height 453
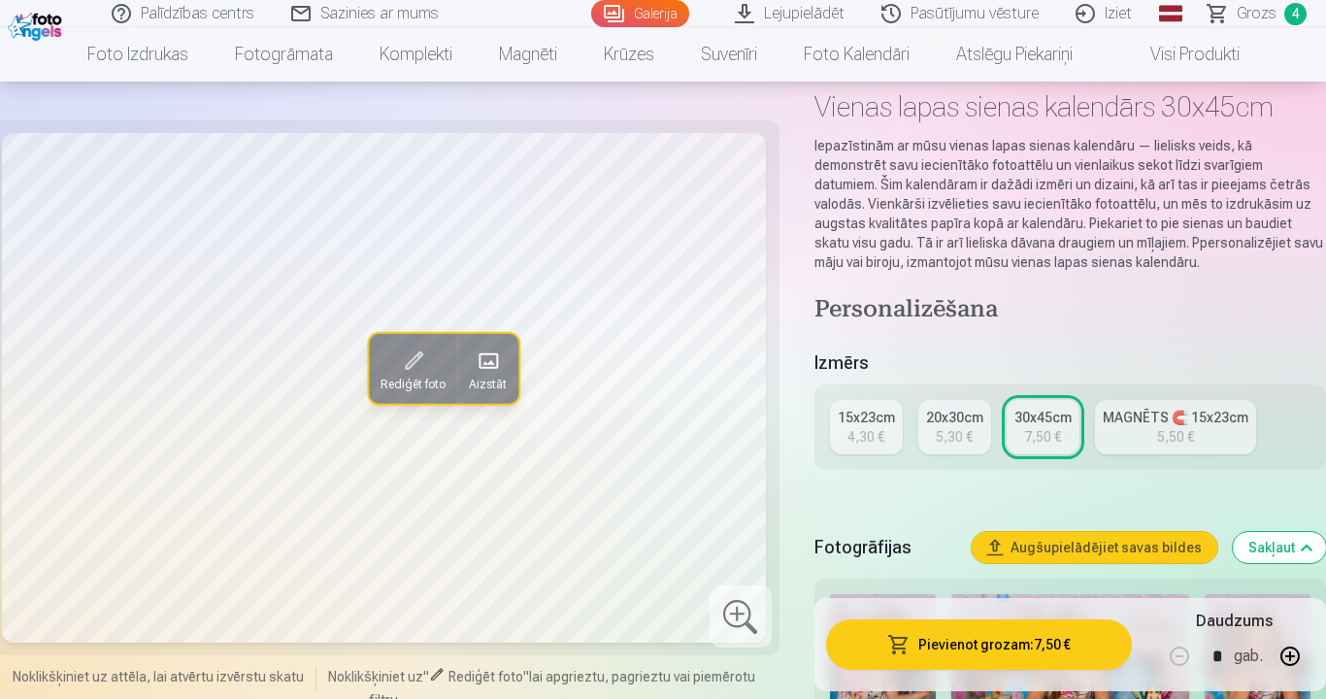
scroll to position [194, 0]
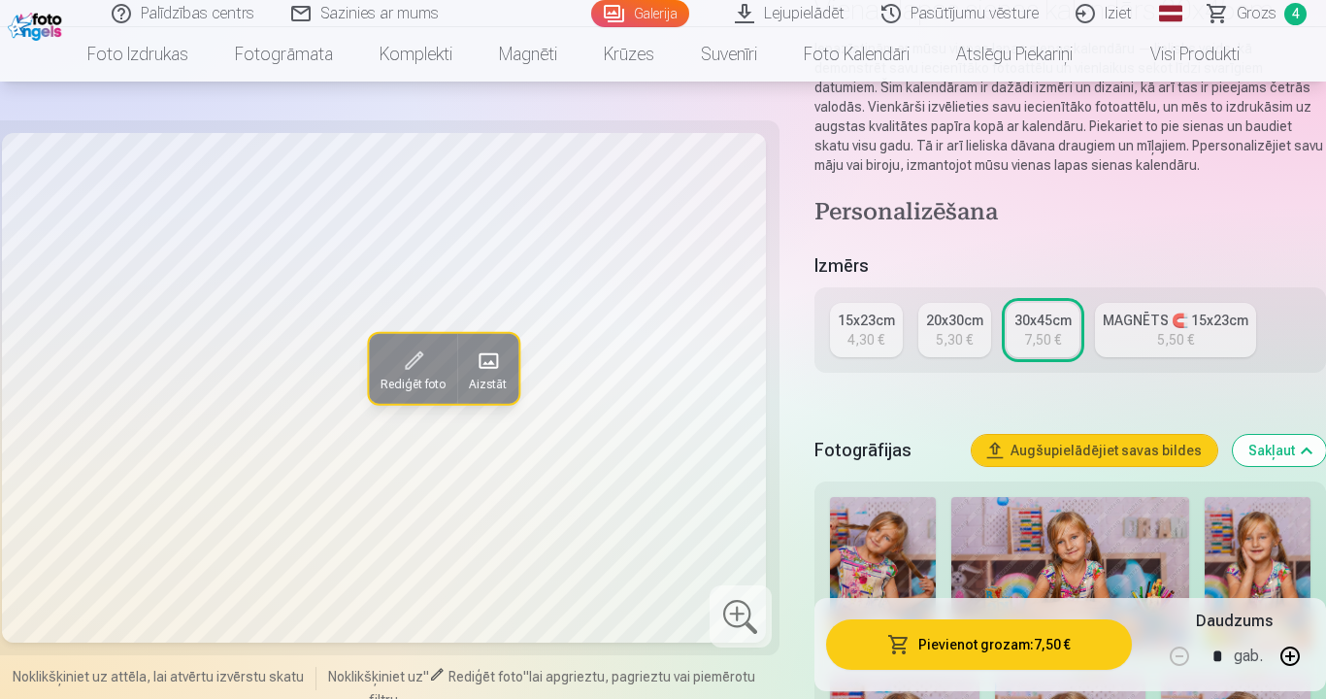
click at [1172, 323] on div "MAGNĒTS 🧲 15x23cm" at bounding box center [1176, 320] width 146 height 19
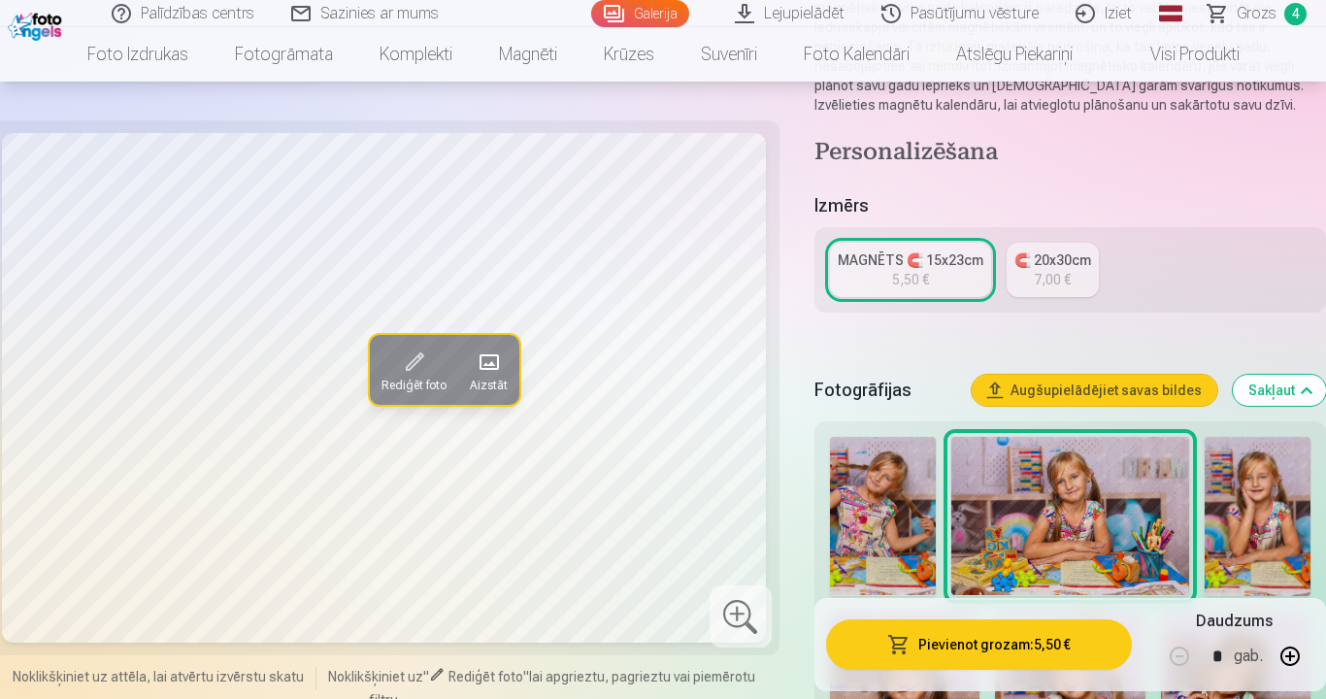
scroll to position [291, 0]
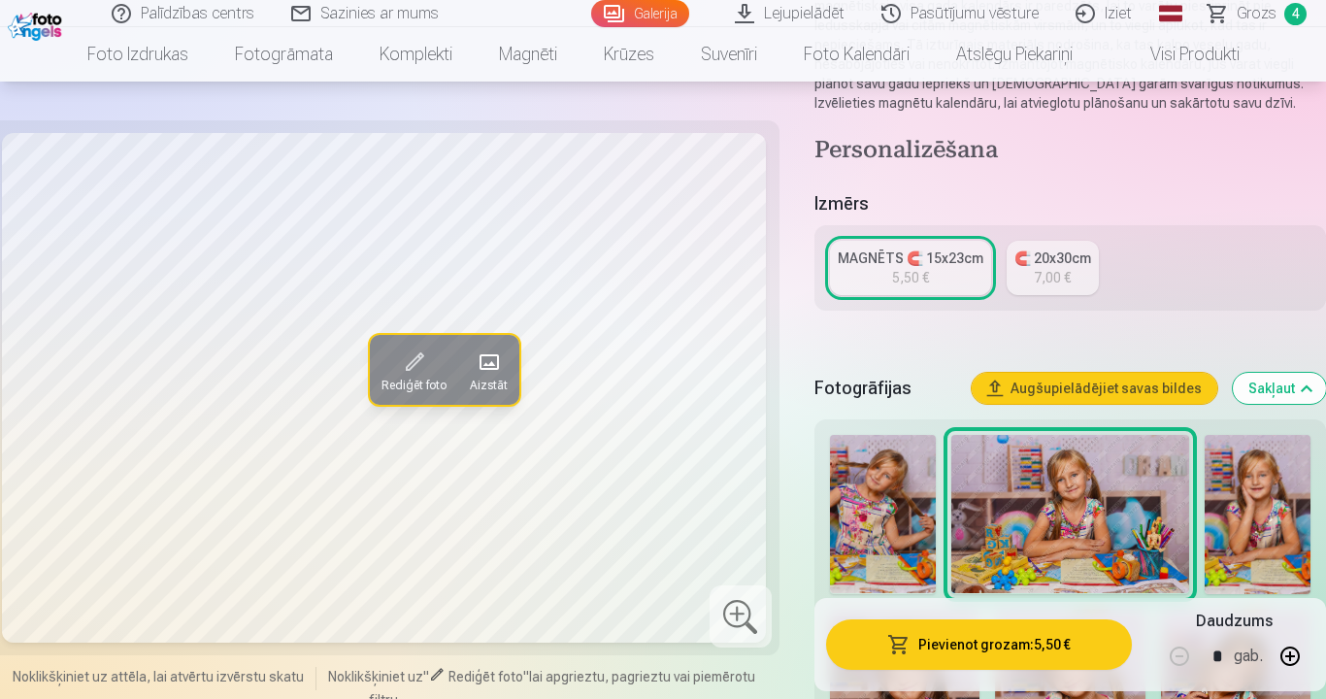
click at [1064, 270] on div "7,00 €" at bounding box center [1052, 277] width 37 height 19
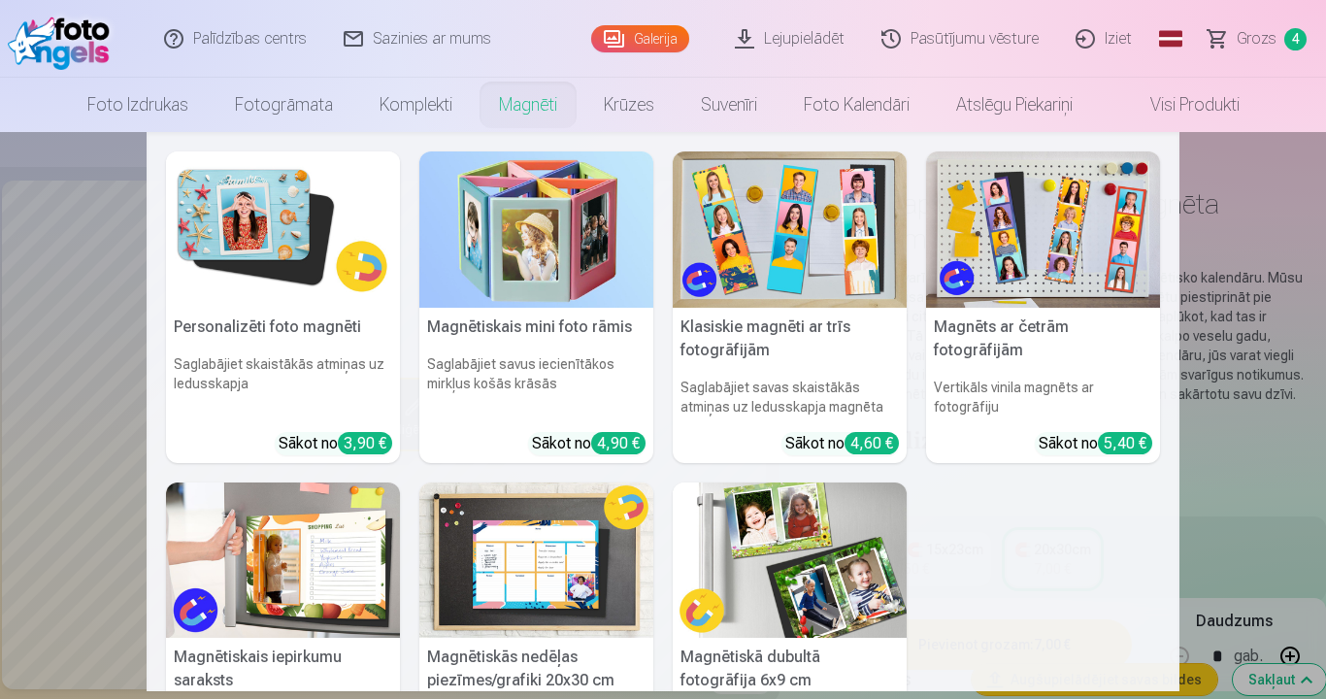
click at [517, 99] on link "Magnēti" at bounding box center [528, 105] width 105 height 54
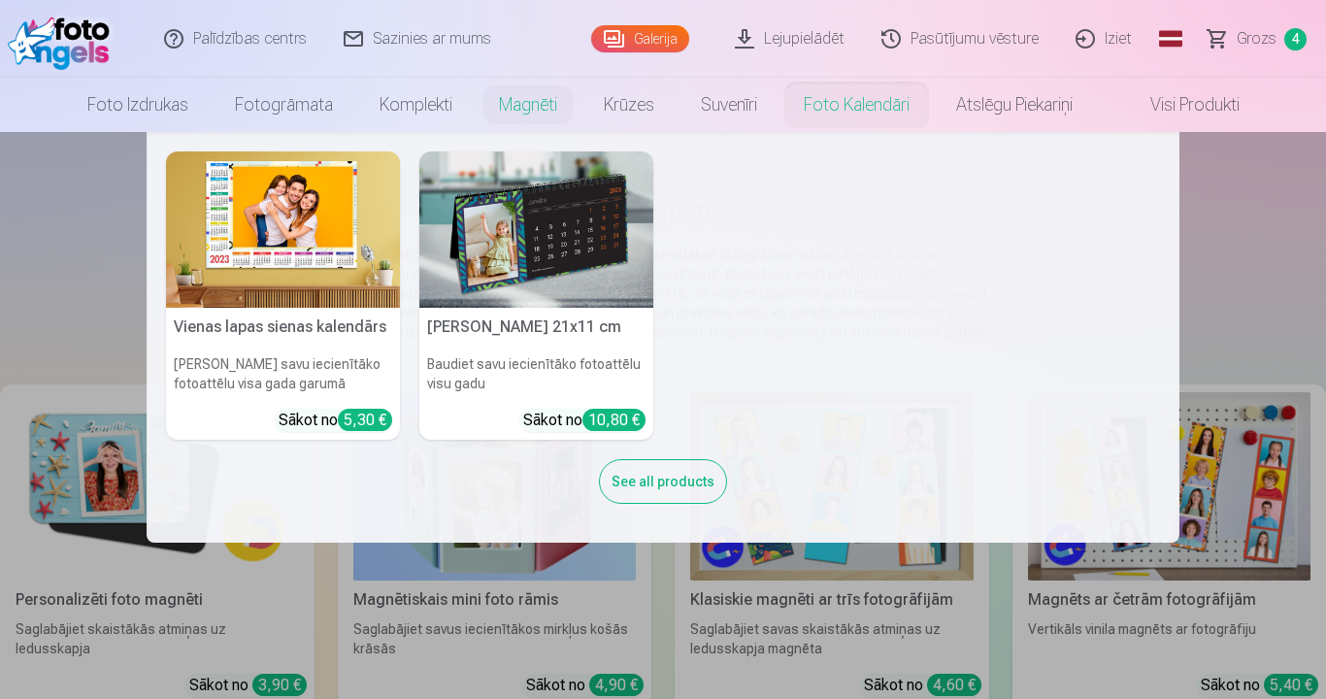
click at [867, 106] on link "Foto kalendāri" at bounding box center [857, 105] width 152 height 54
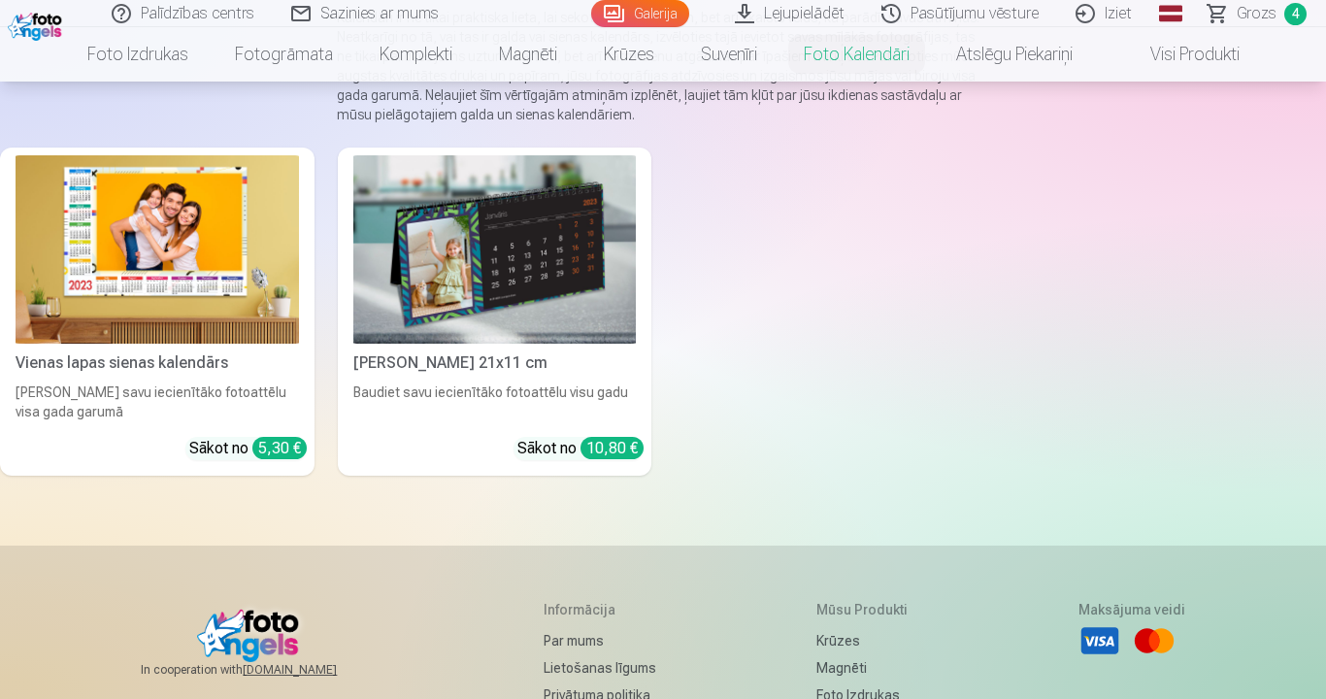
scroll to position [291, 0]
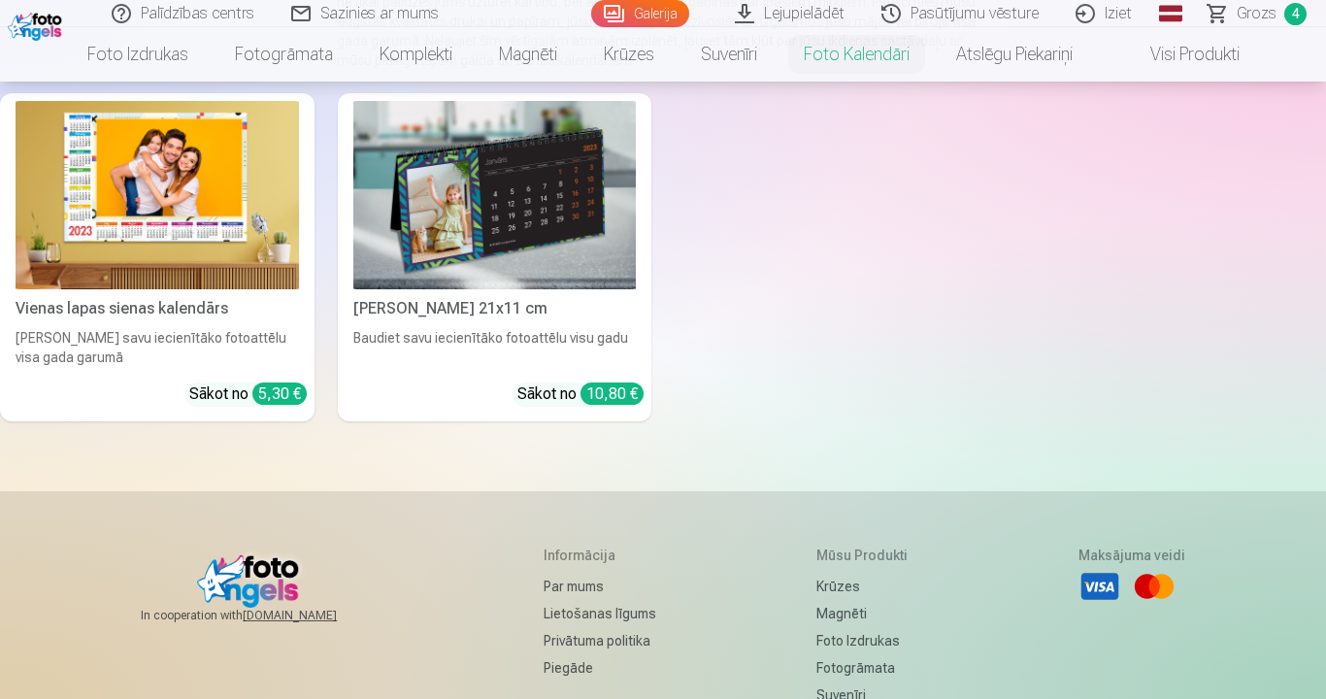
click at [148, 185] on img at bounding box center [158, 195] width 284 height 188
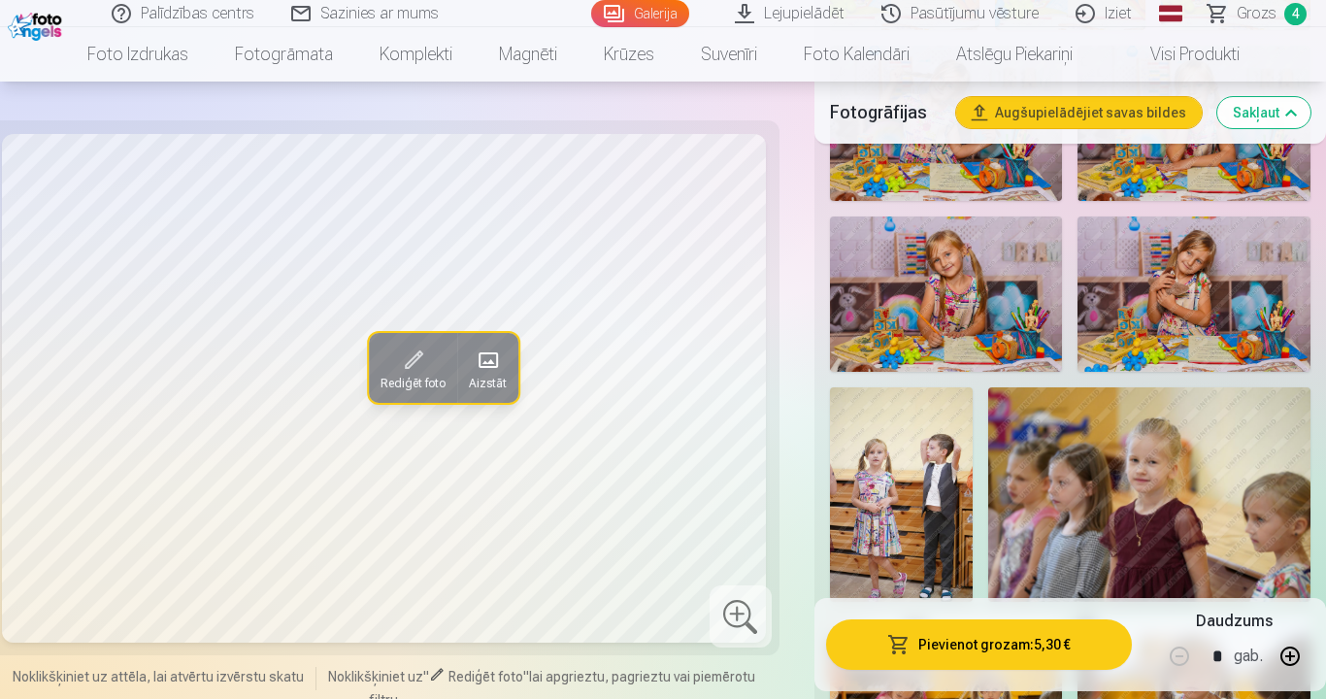
scroll to position [1068, 0]
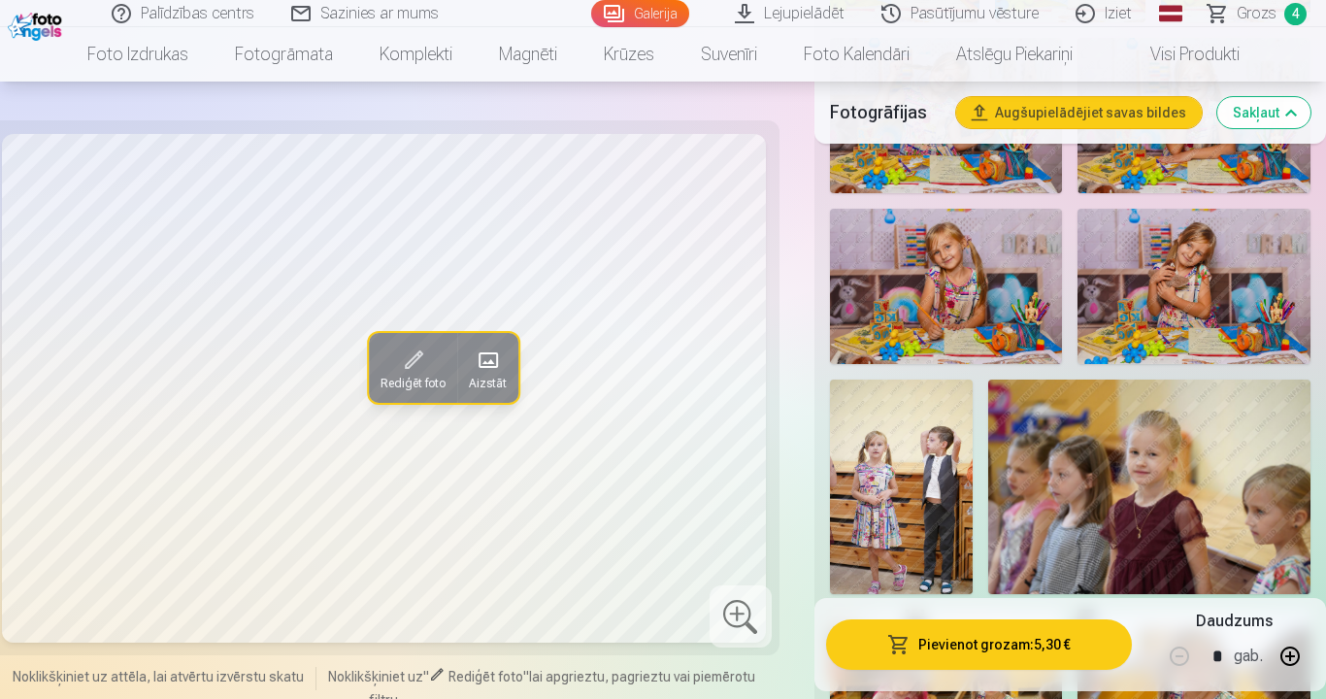
click at [922, 269] on img at bounding box center [946, 286] width 233 height 155
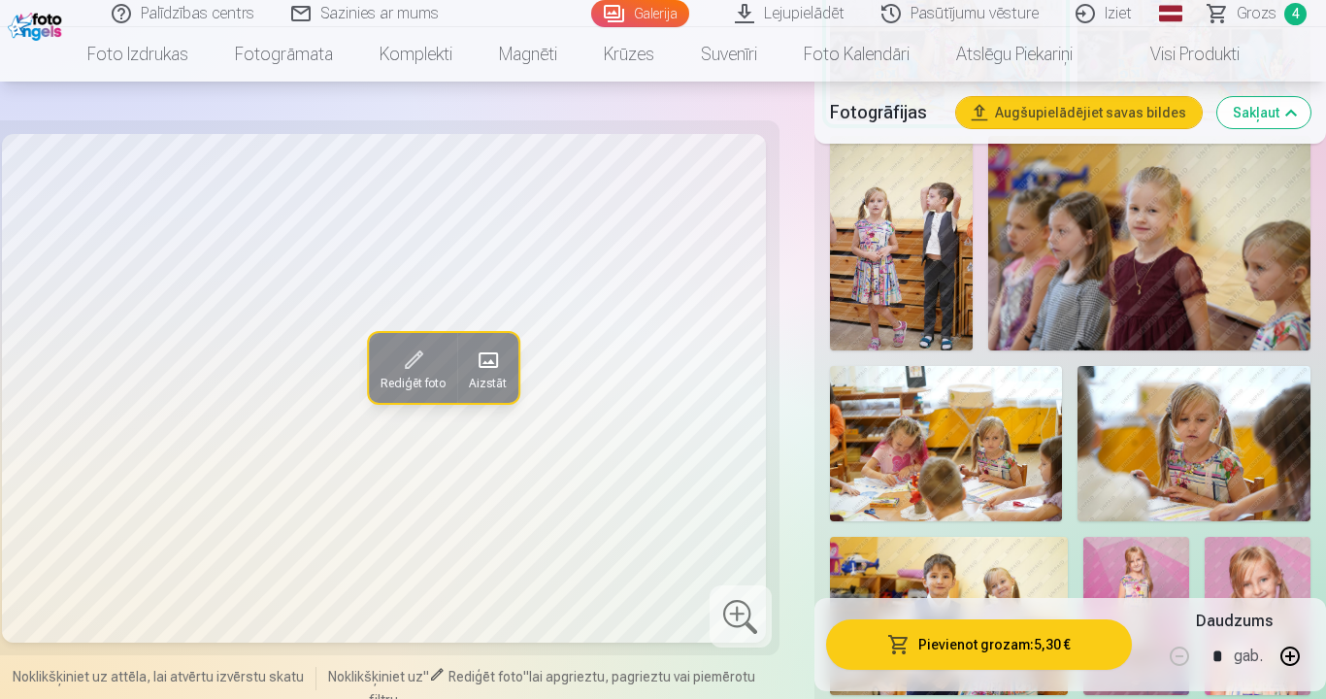
scroll to position [1359, 0]
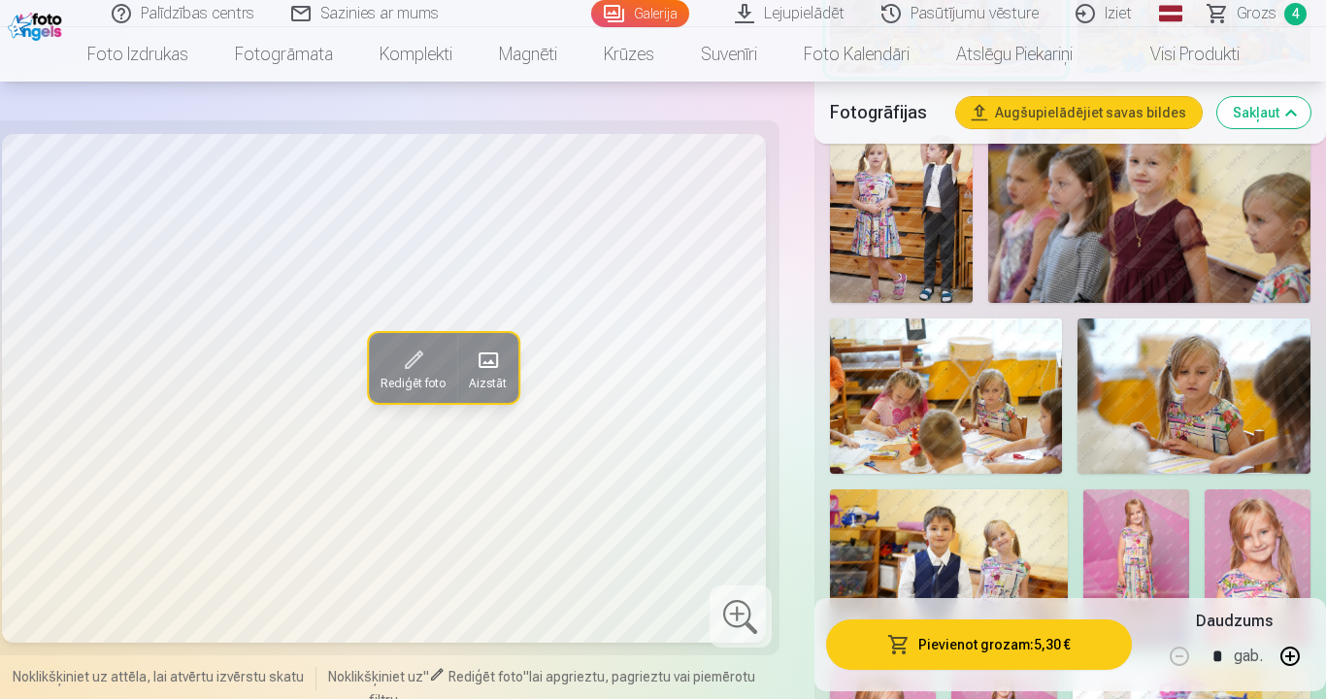
click at [492, 362] on span at bounding box center [488, 360] width 31 height 31
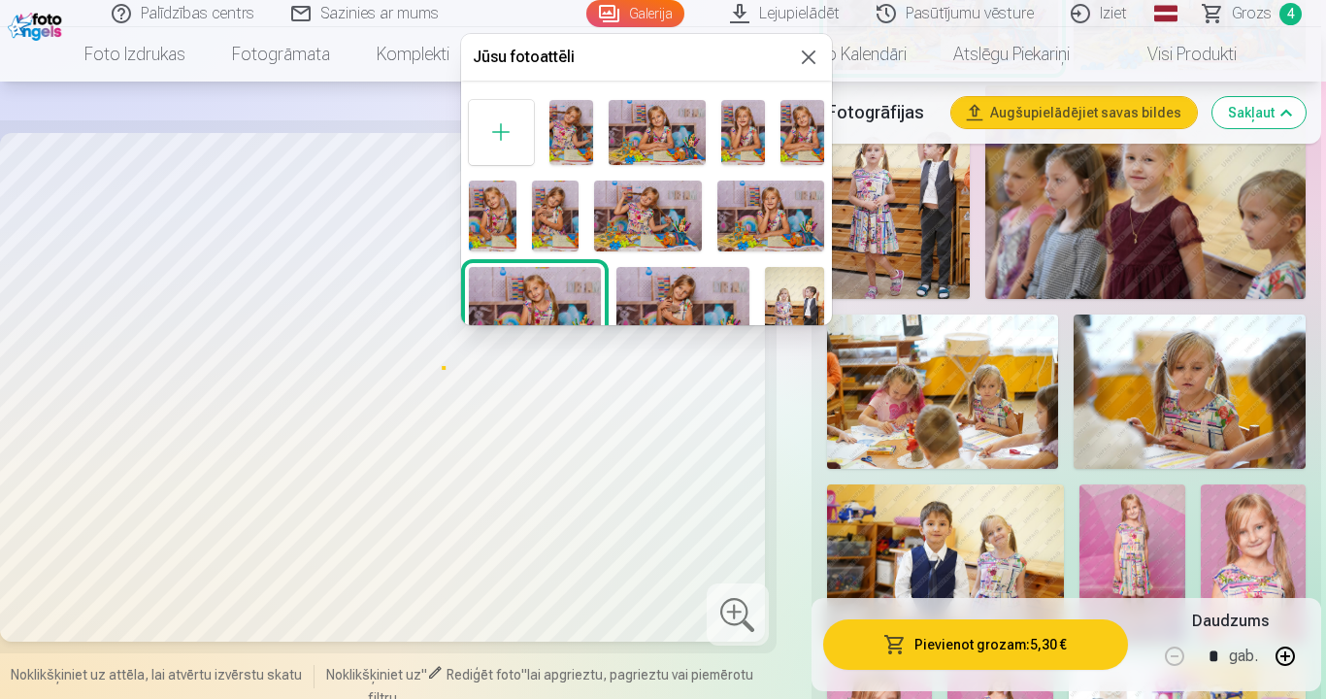
click at [200, 96] on div at bounding box center [663, 349] width 1326 height 699
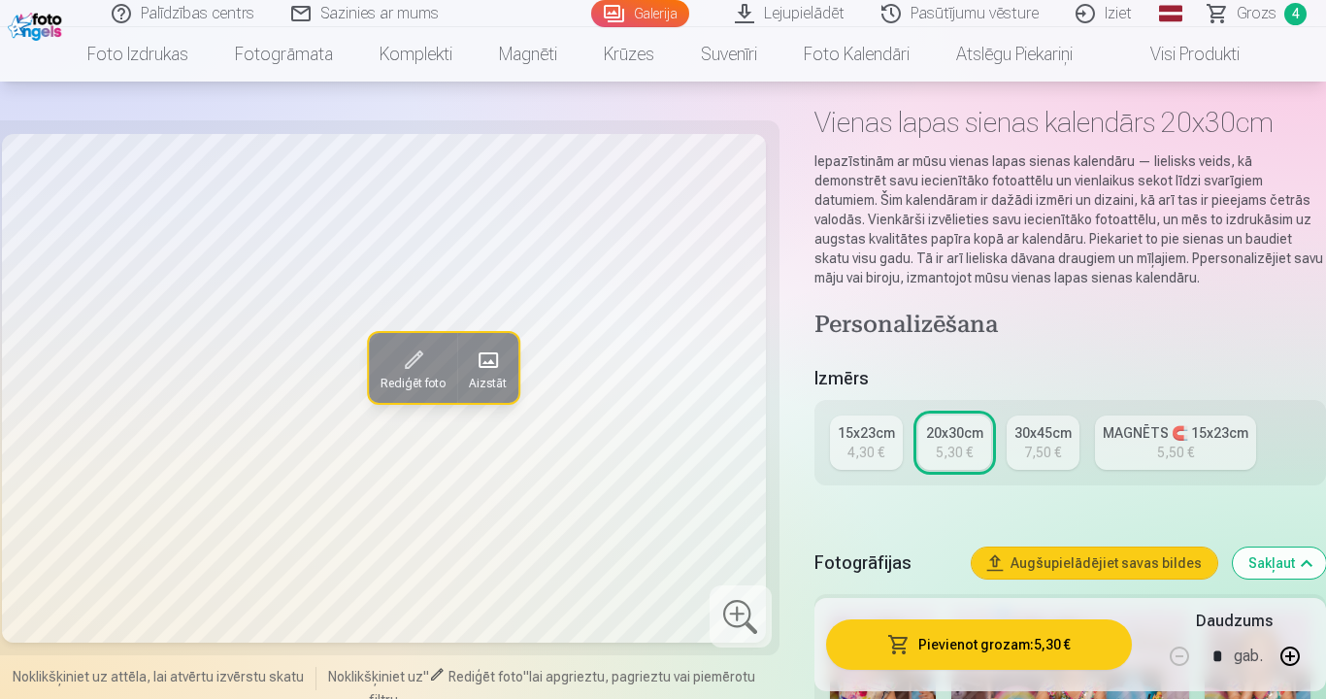
scroll to position [194, 0]
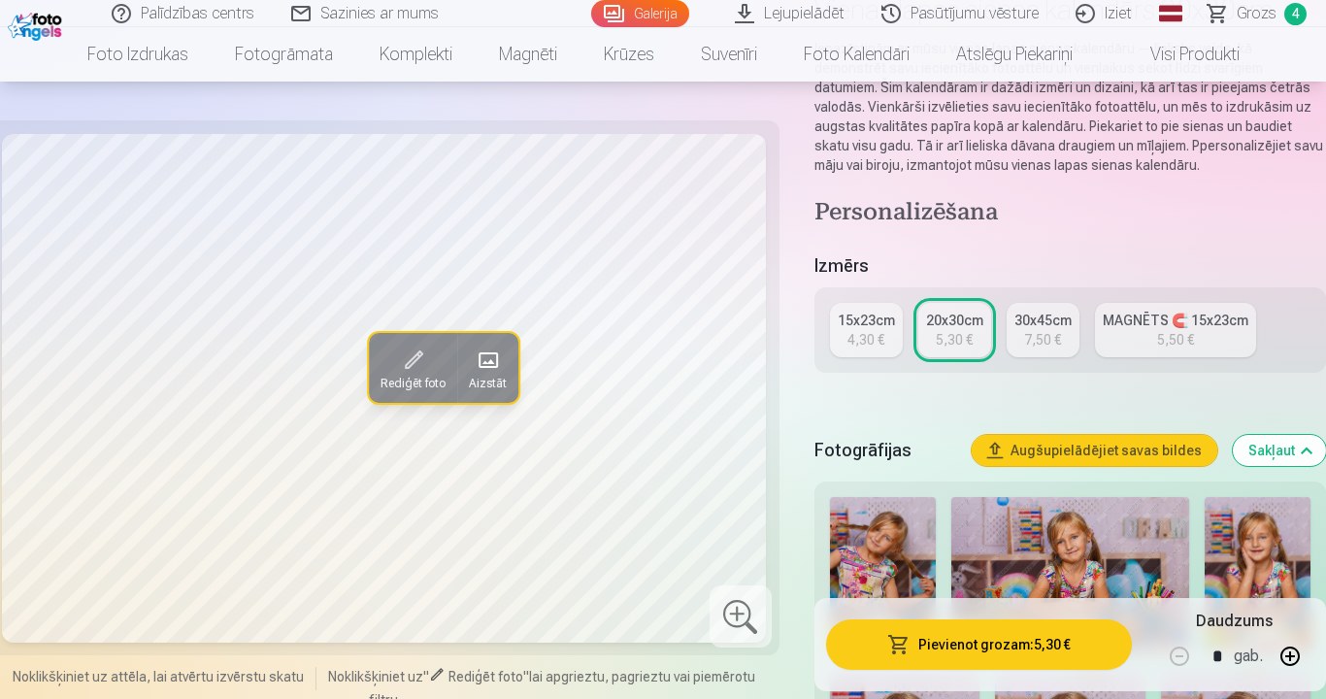
click at [1041, 332] on div "7,50 €" at bounding box center [1042, 339] width 37 height 19
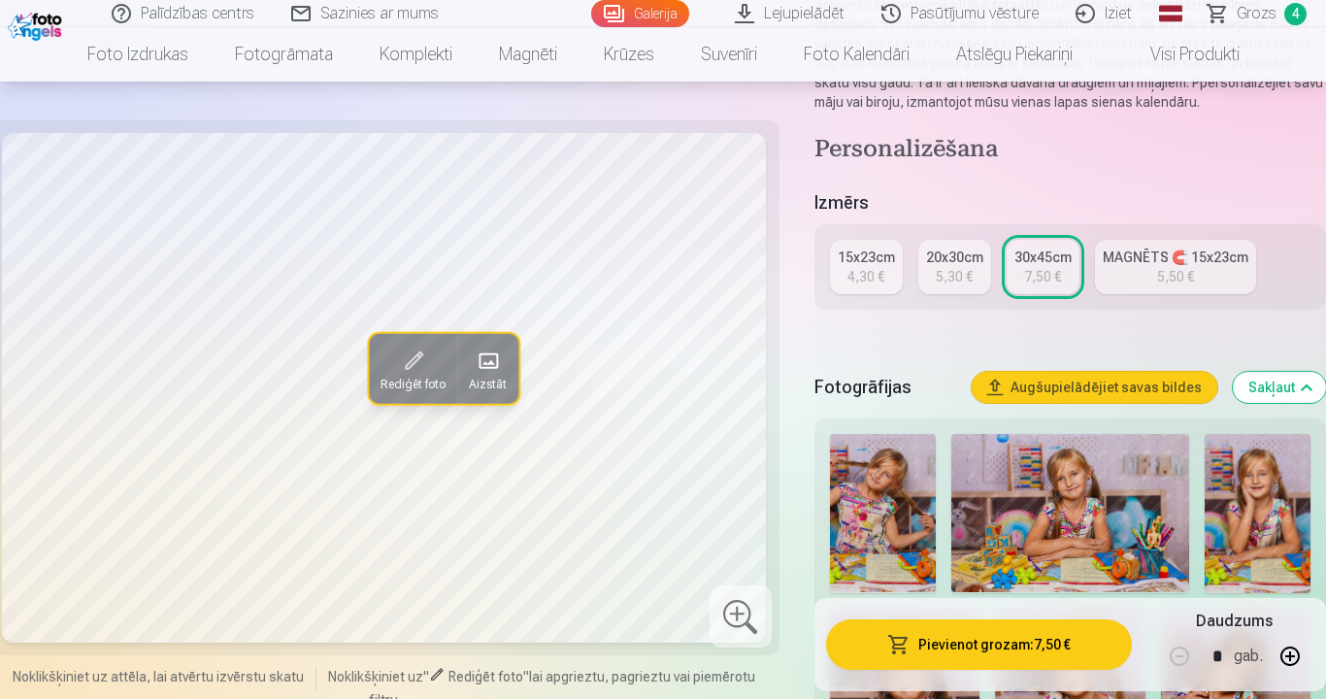
scroll to position [291, 0]
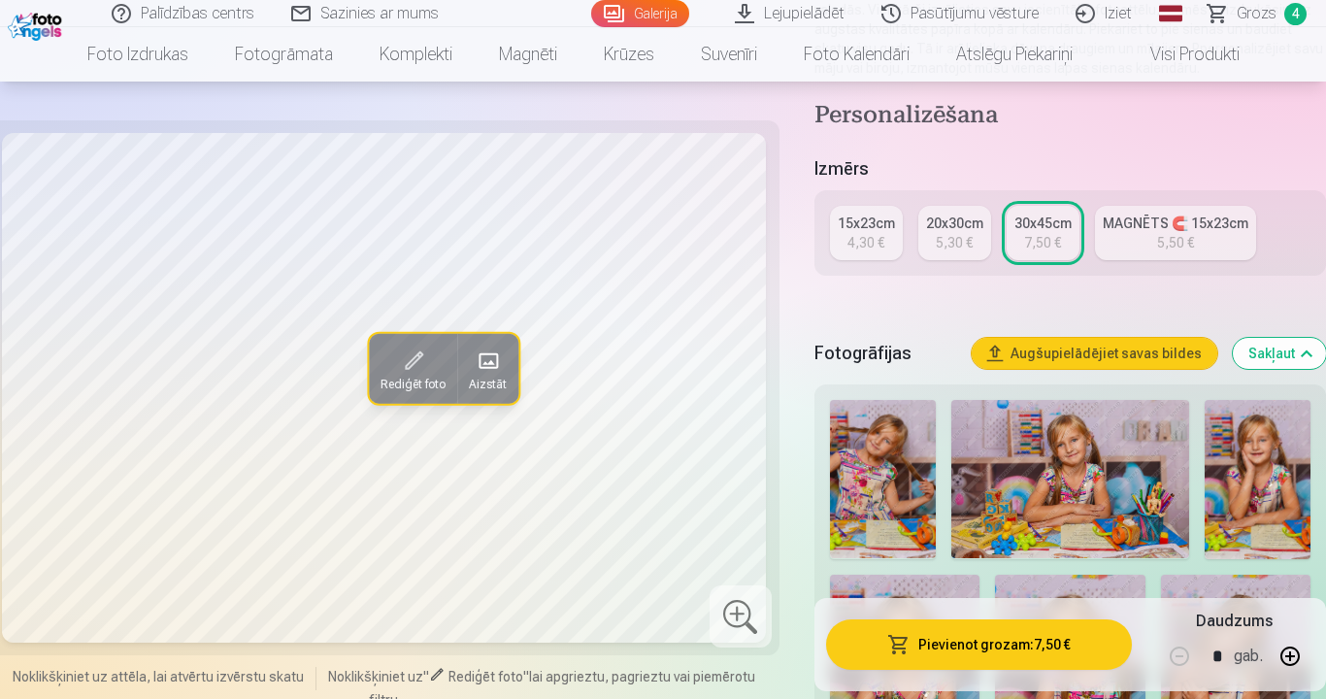
click at [975, 581] on button "Pievienot grozam : 7,50 €" at bounding box center [979, 645] width 306 height 50
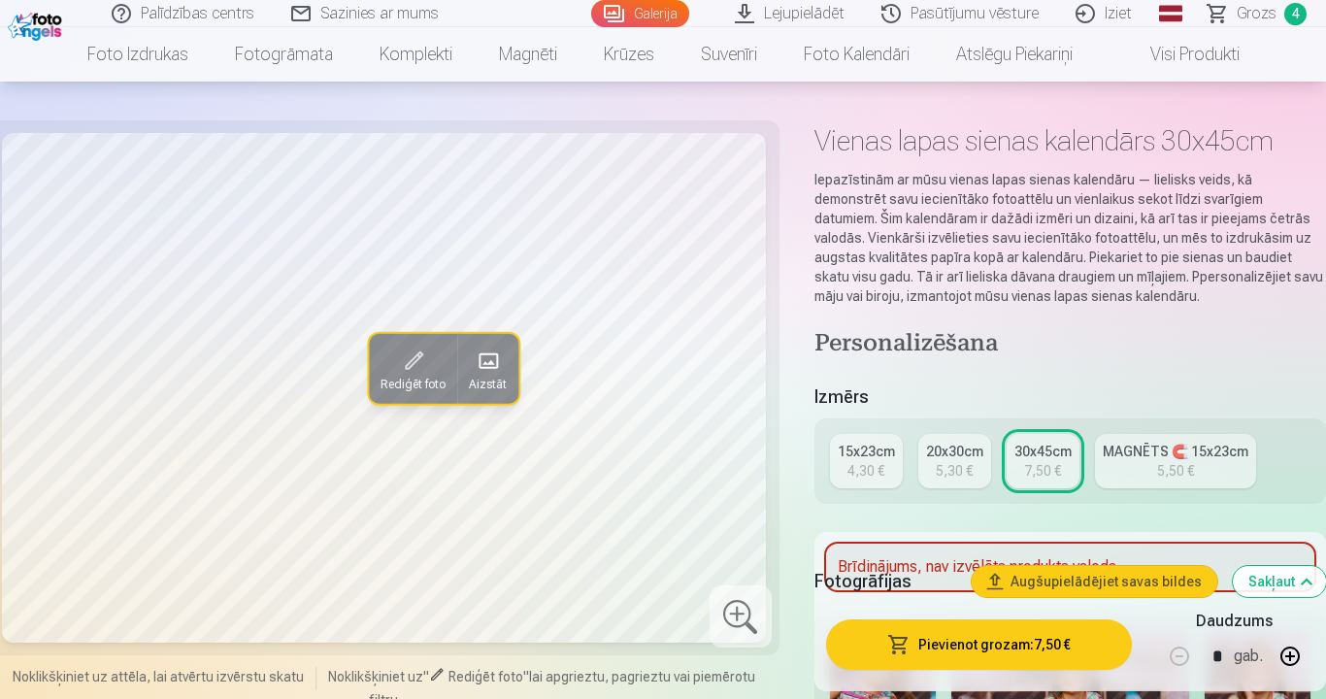
scroll to position [97, 0]
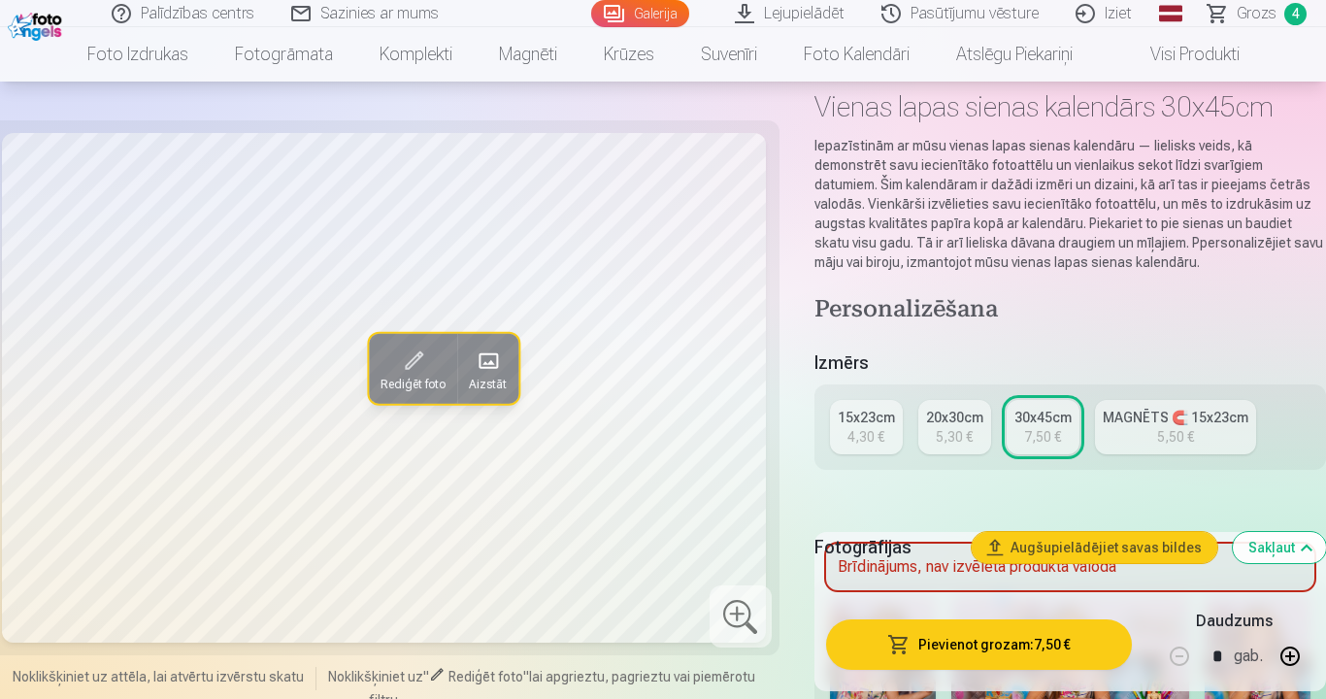
click at [407, 370] on span at bounding box center [413, 361] width 31 height 31
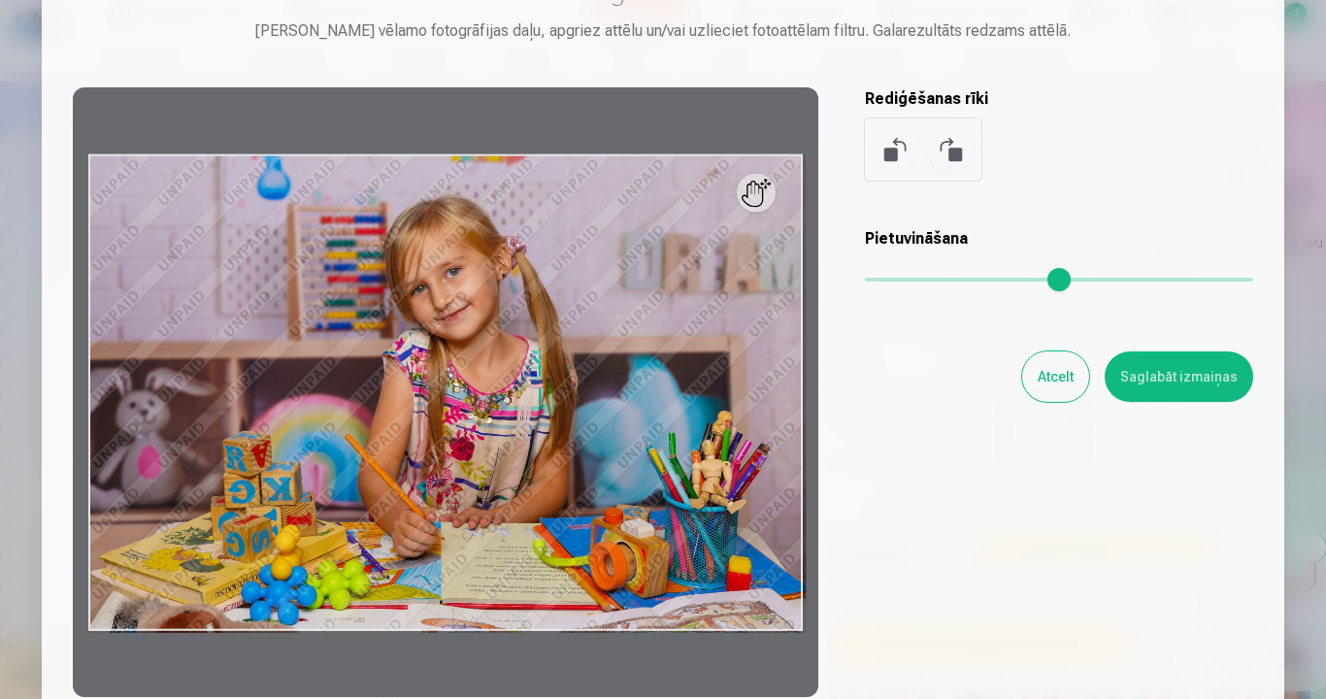
type input "*"
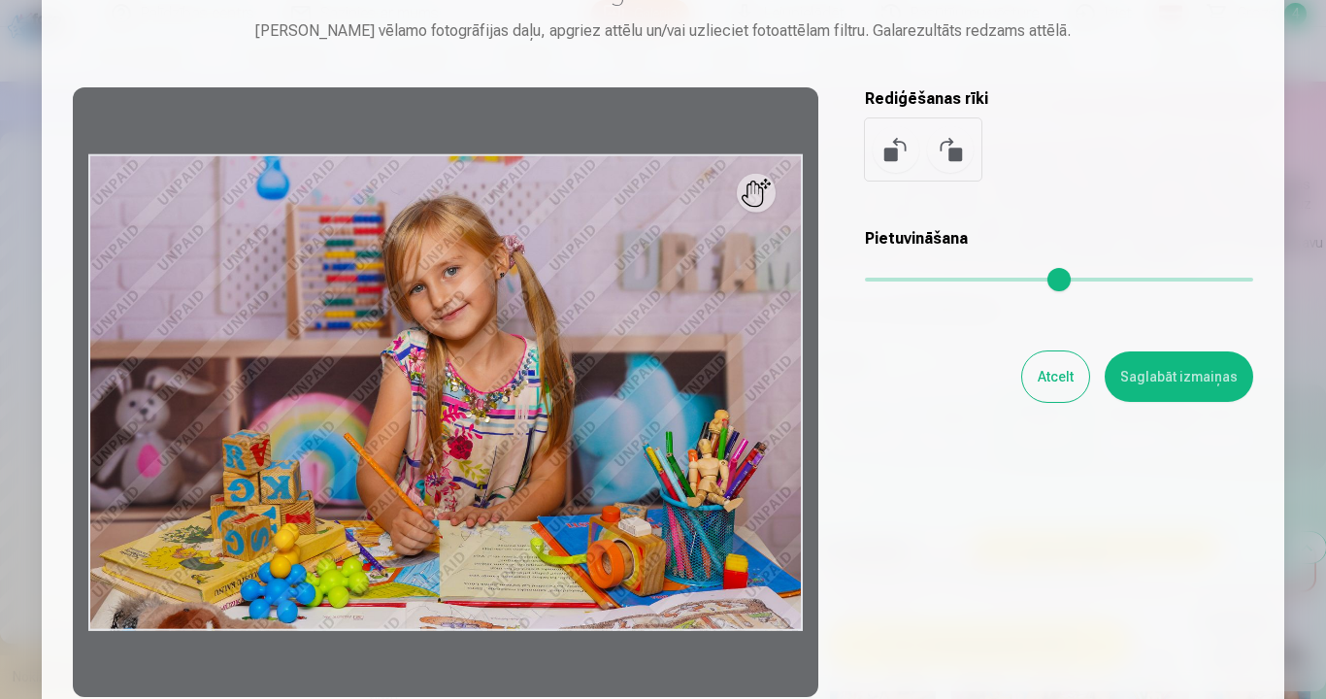
drag, startPoint x: 899, startPoint y: 286, endPoint x: 830, endPoint y: 304, distance: 71.1
click at [865, 282] on input "range" at bounding box center [1059, 280] width 388 height 4
click at [894, 398] on div "Atcelt Saglabāt izmaiņas" at bounding box center [1059, 377] width 388 height 50
click at [1060, 374] on button "Atcelt" at bounding box center [1056, 377] width 67 height 50
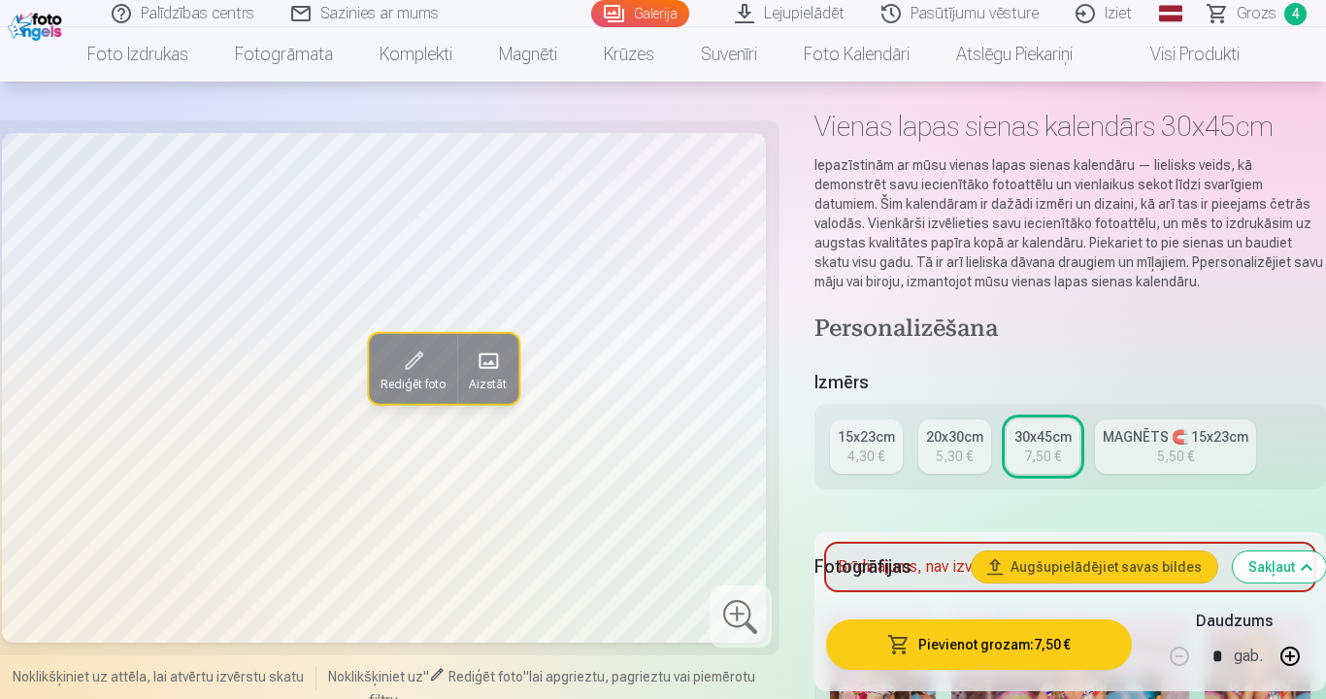
scroll to position [291, 0]
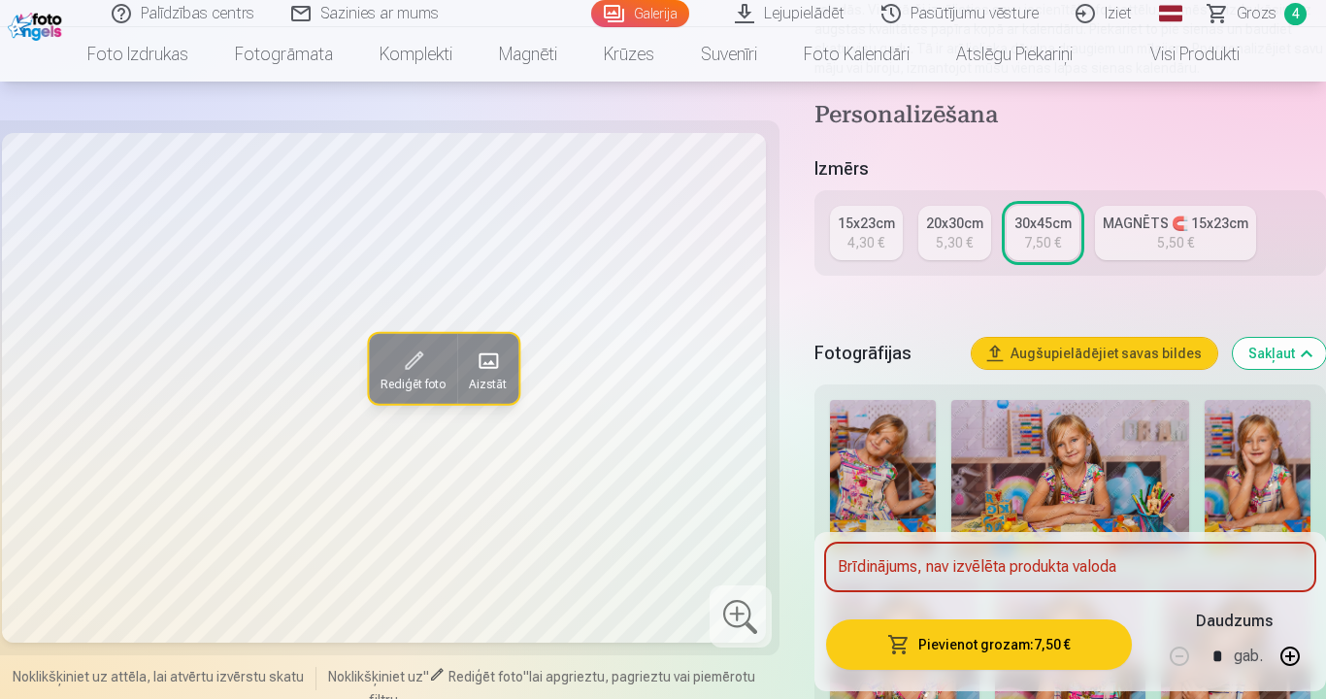
click at [964, 581] on button "Pievienot grozam : 7,50 €" at bounding box center [979, 645] width 306 height 50
click at [1042, 544] on div "Brīdinājums, nav izvēlēta produkta valoda" at bounding box center [1070, 567] width 488 height 47
click at [961, 544] on div "Brīdinājums, nav izvēlēta produkta valoda" at bounding box center [1070, 567] width 488 height 47
click at [960, 544] on div "Brīdinājums, nav izvēlēta produkta valoda" at bounding box center [1070, 567] width 488 height 47
click at [990, 581] on button "Pievienot grozam : 7,50 €" at bounding box center [979, 645] width 306 height 50
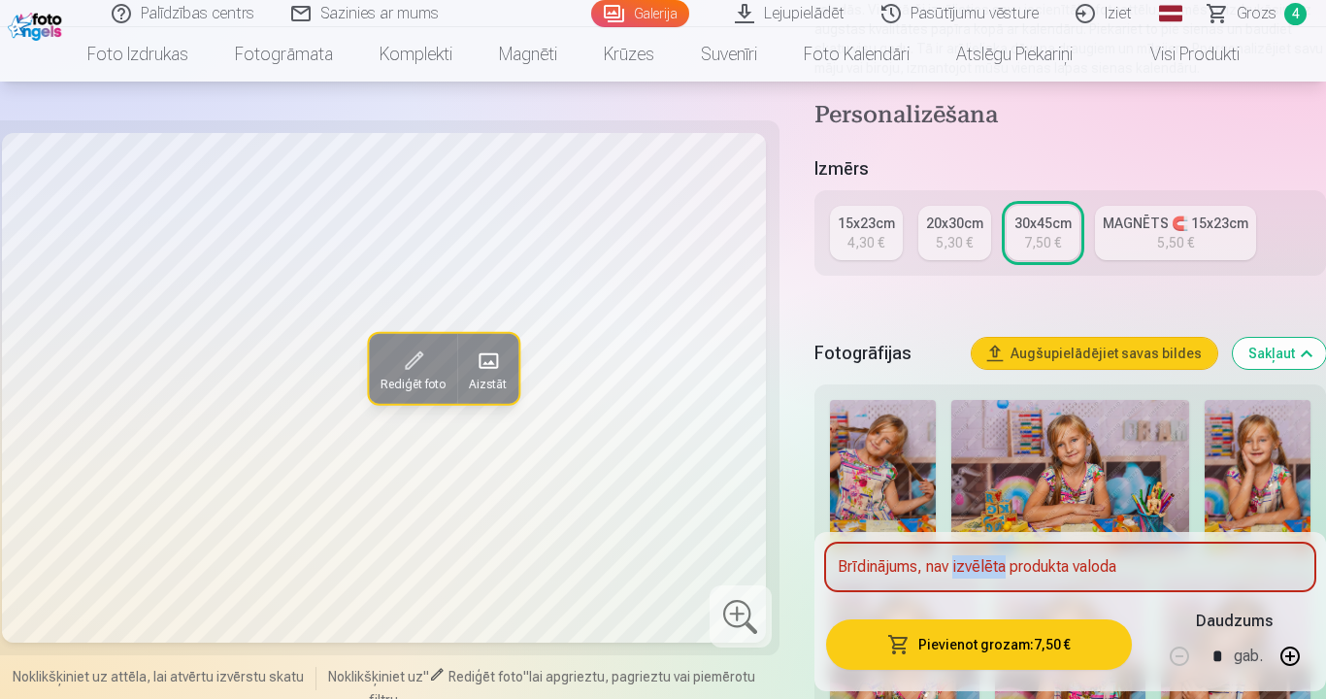
click at [990, 581] on button "Pievienot grozam : 7,50 €" at bounding box center [979, 645] width 306 height 50
click at [989, 581] on button "Pievienot grozam : 7,50 €" at bounding box center [979, 645] width 306 height 50
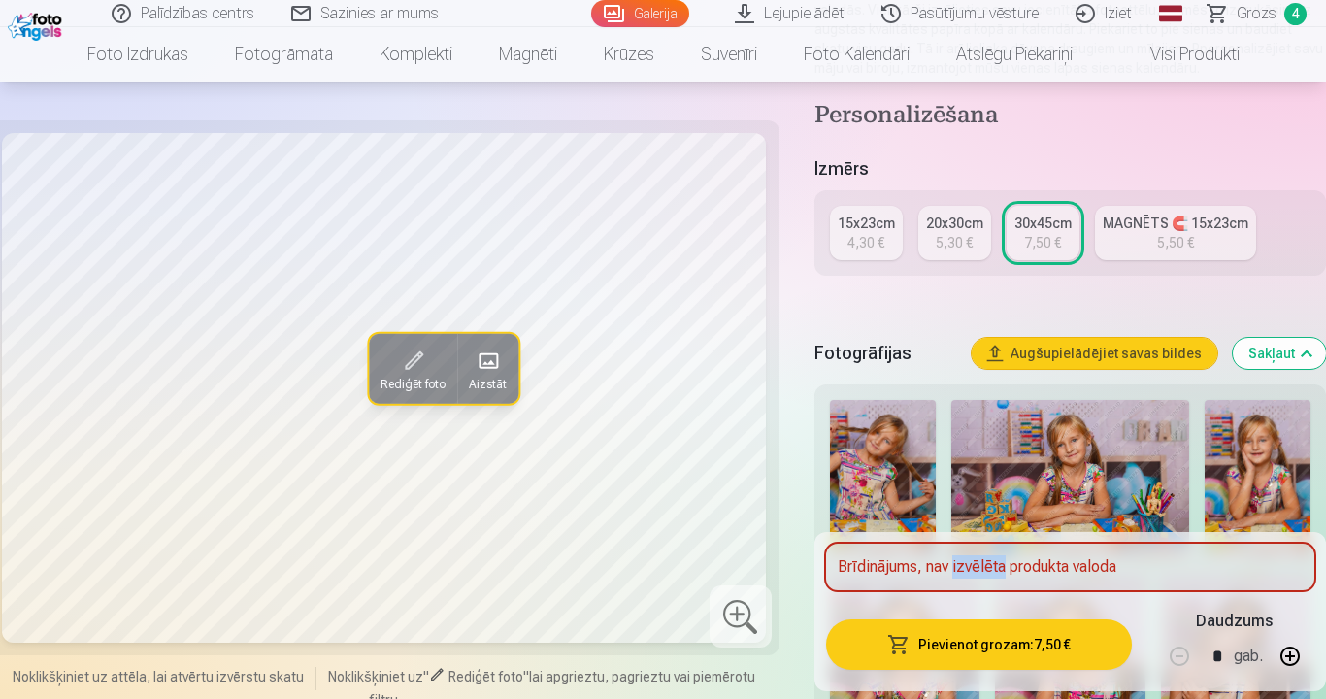
click at [989, 581] on button "Pievienot grozam : 7,50 €" at bounding box center [979, 645] width 306 height 50
click at [988, 581] on button "Pievienot grozam : 7,50 €" at bounding box center [979, 645] width 306 height 50
click at [1300, 354] on button "Sakļaut" at bounding box center [1279, 353] width 93 height 31
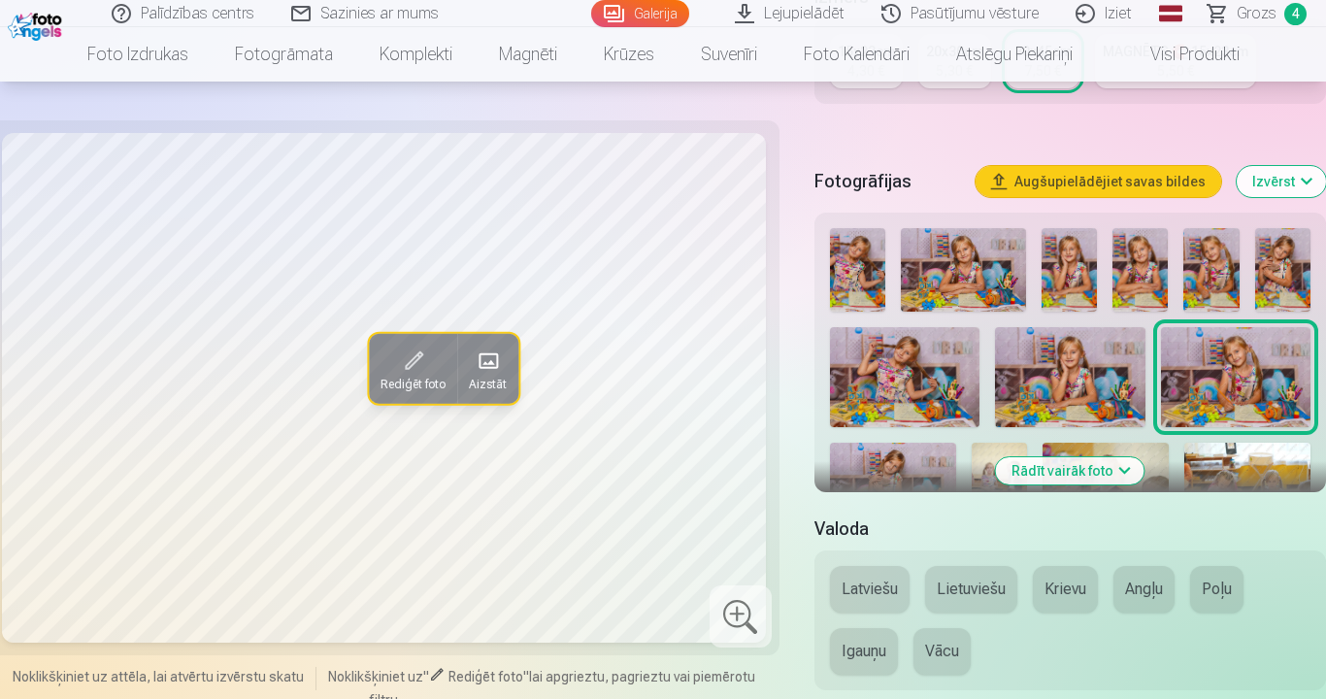
scroll to position [494, 0]
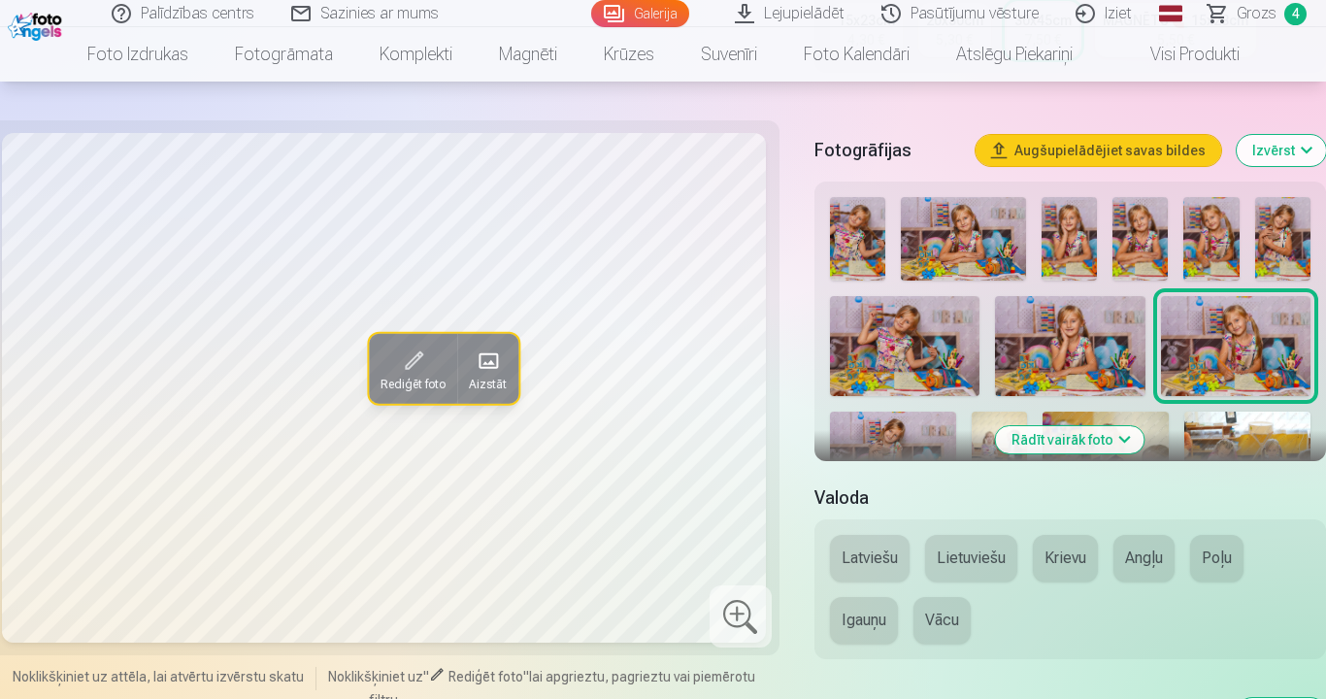
click at [926, 108] on div "Personalizēšana Izmērs 15x23cm 4,30 € 20x30cm 5,30 € 30x45cm 7,50 € MAGNĒTS 🧲 1…" at bounding box center [1071, 641] width 512 height 1487
click at [797, 119] on div "Rediģēt foto Aizstāt Noklikšķiniet uz attēla, lai atvērtu izvērstu skatu Noklik…" at bounding box center [663, 544] width 1326 height 1720
click at [874, 554] on button "Latviešu" at bounding box center [870, 558] width 80 height 47
click at [788, 157] on div "Rediģēt foto Aizstāt Noklikšķiniet uz attēla, lai atvērtu izvērstu skatu Noklik…" at bounding box center [663, 511] width 1326 height 1654
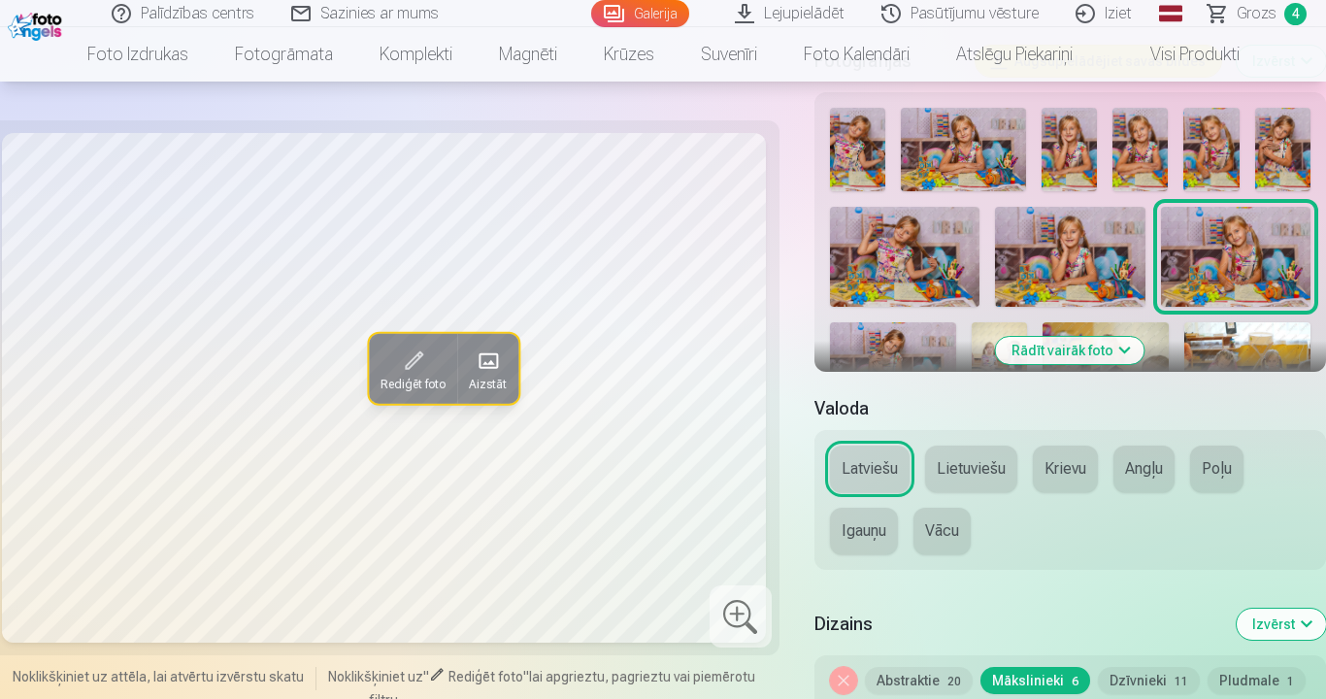
scroll to position [591, 0]
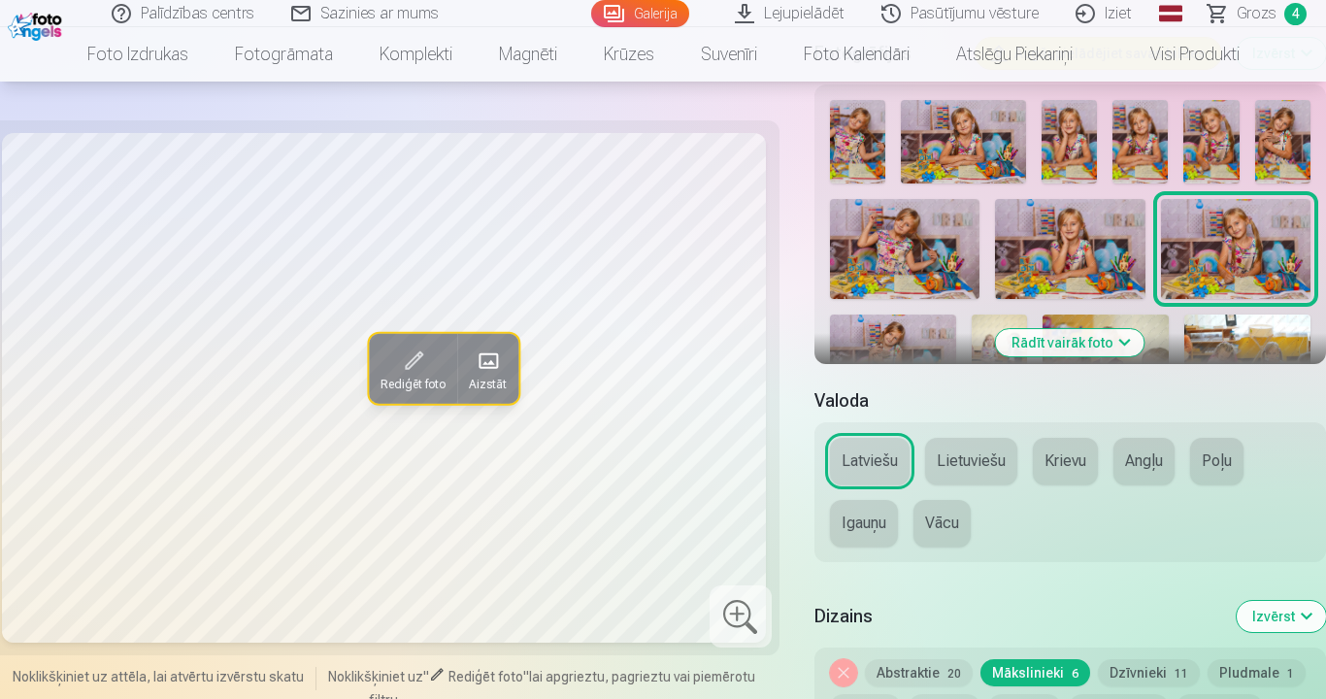
click at [887, 252] on img at bounding box center [905, 249] width 150 height 100
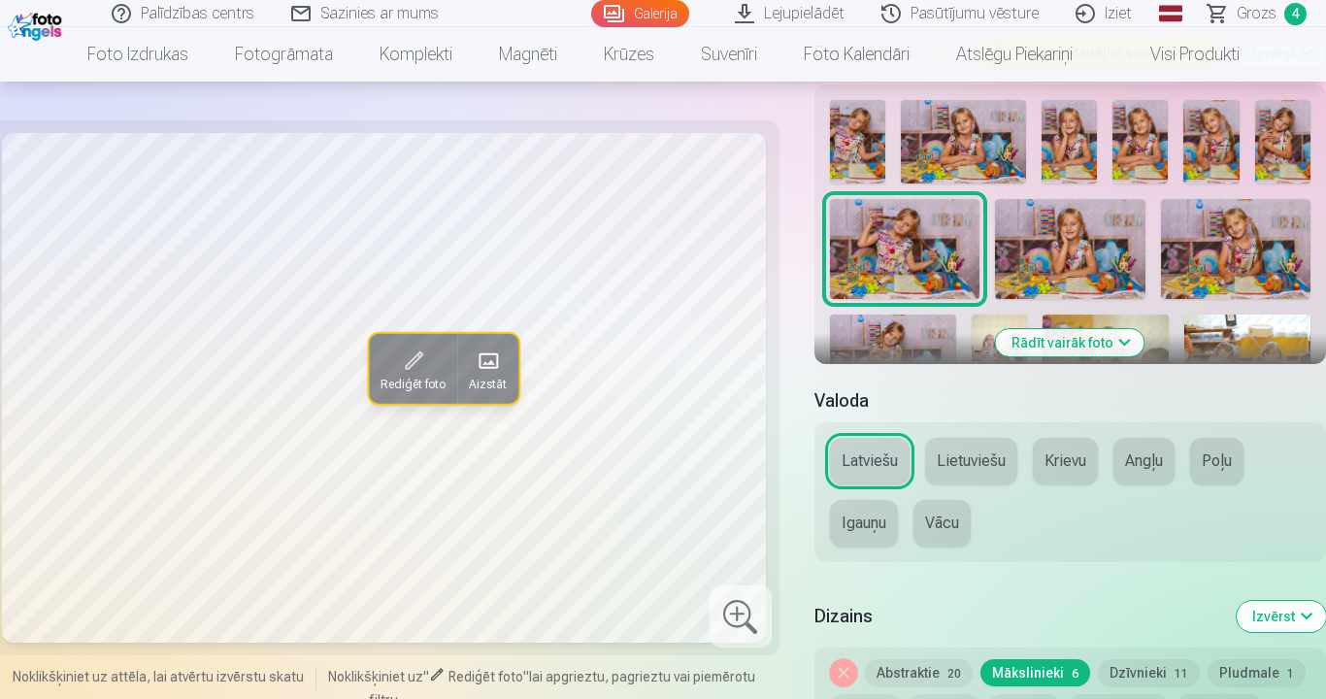
click at [1238, 251] on img at bounding box center [1236, 249] width 150 height 100
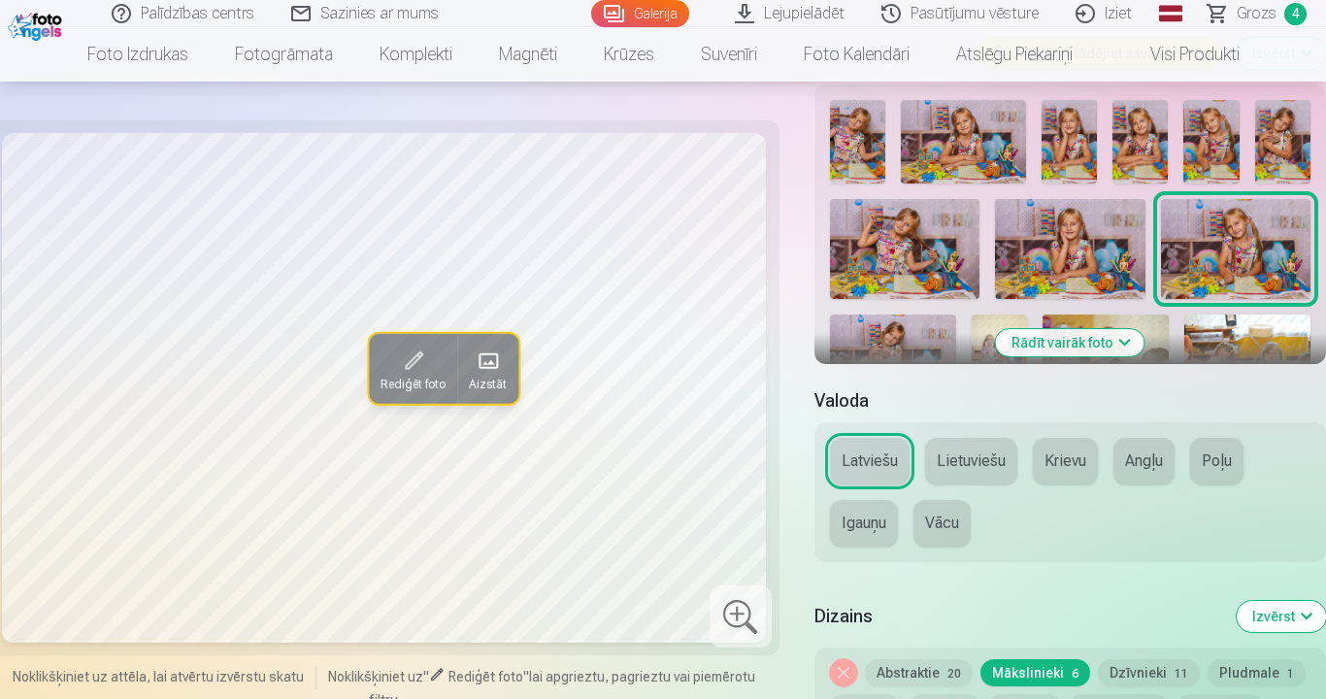
click at [900, 254] on img at bounding box center [905, 249] width 150 height 100
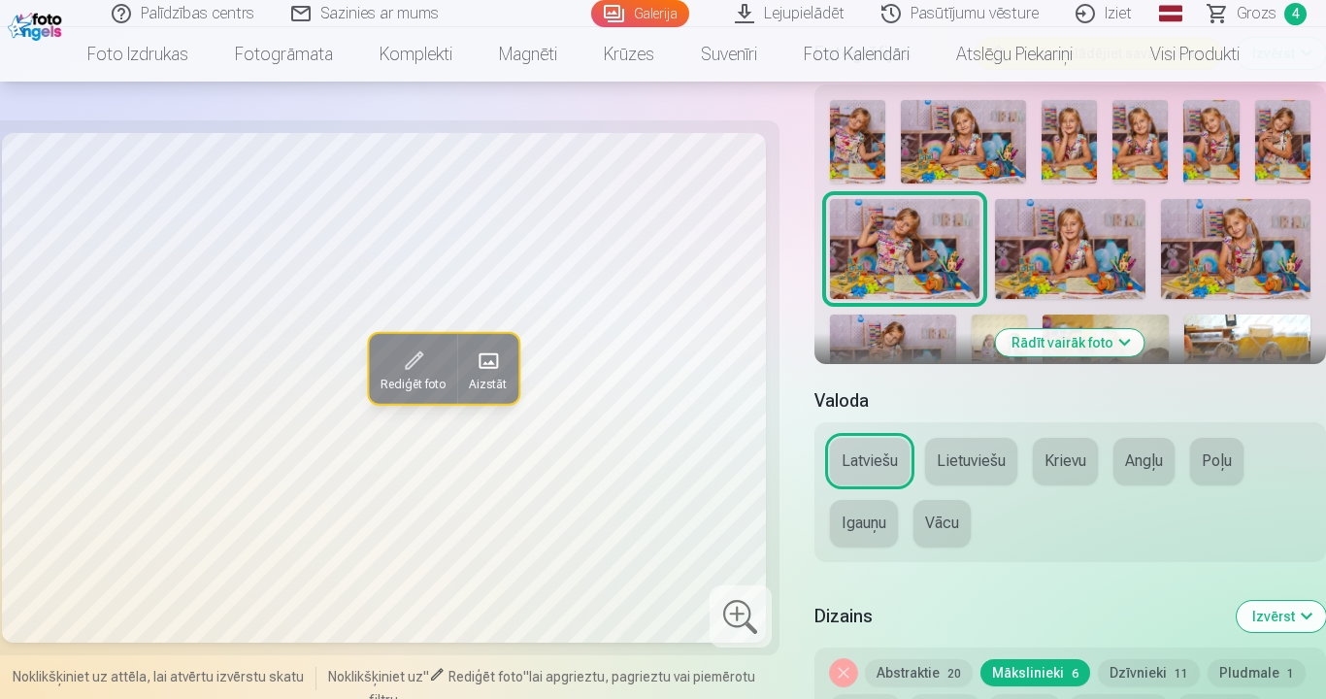
click at [1246, 243] on img at bounding box center [1236, 249] width 150 height 100
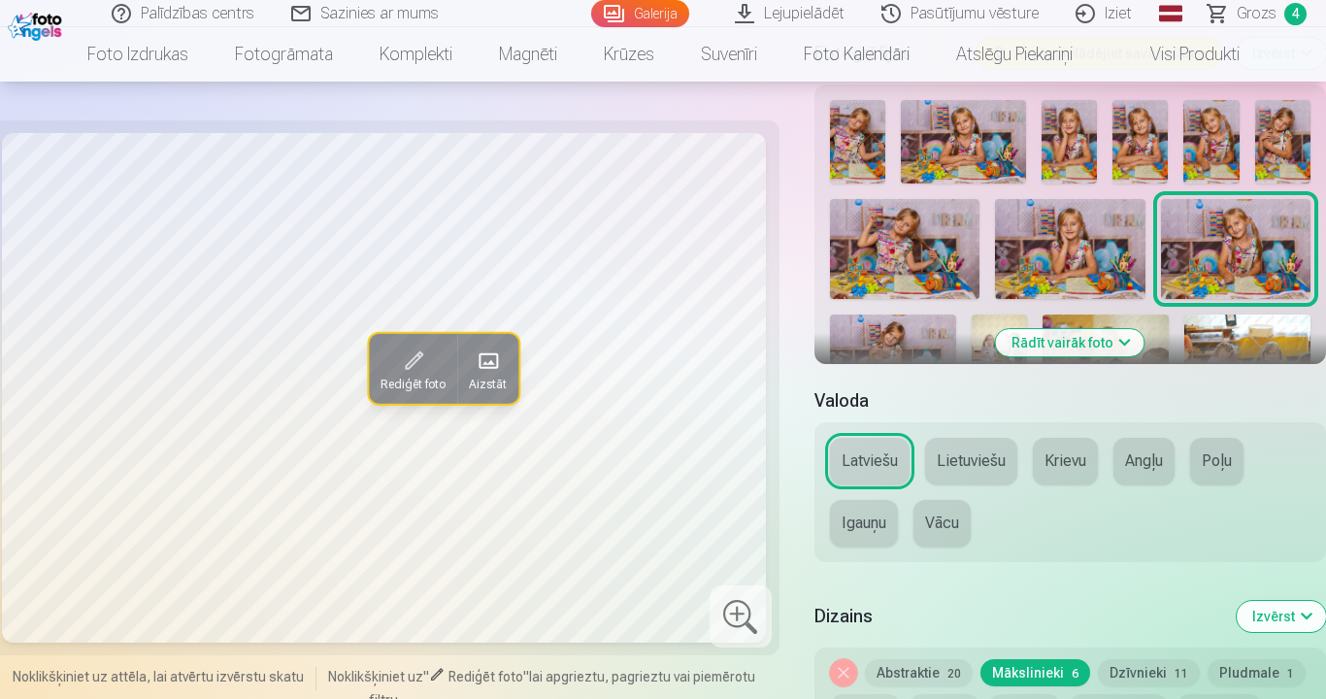
click at [489, 368] on span at bounding box center [488, 361] width 31 height 31
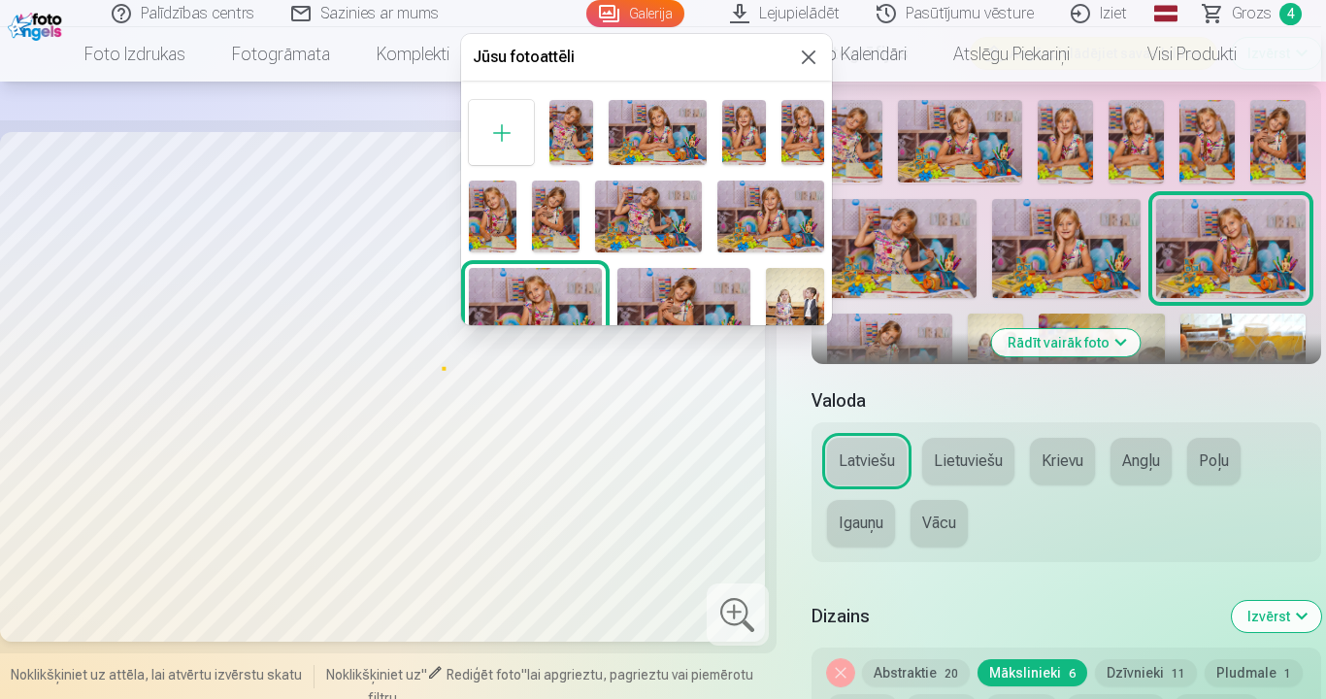
click at [801, 58] on button at bounding box center [808, 57] width 23 height 23
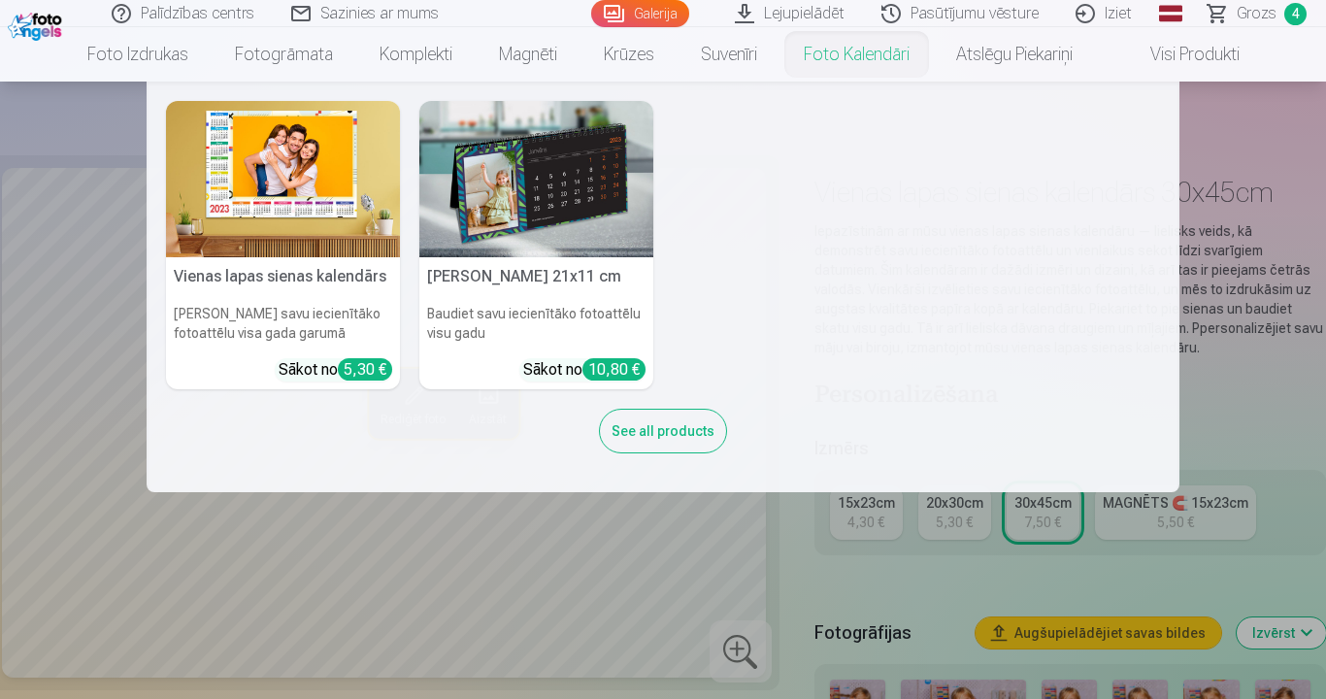
scroll to position [0, 0]
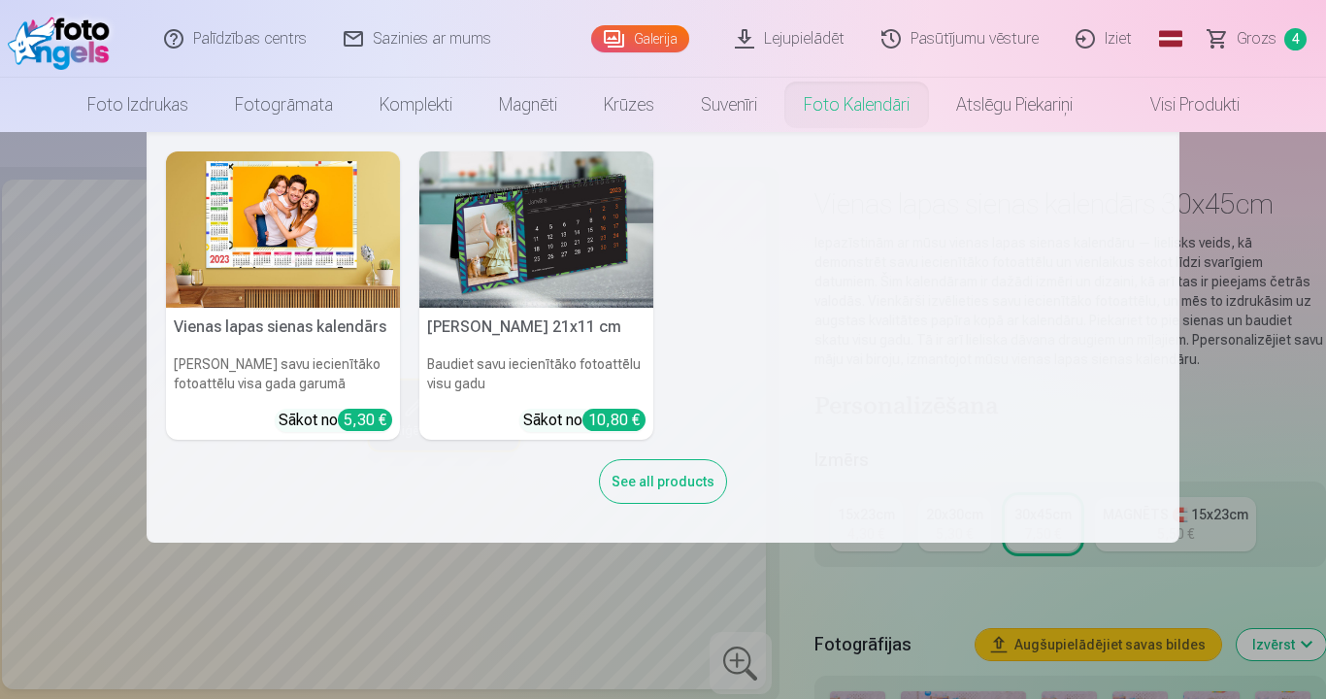
click at [1233, 390] on nav "Vienas lapas sienas [PERSON_NAME] savu iecienītāko fotoattēlu visa gada garumā …" at bounding box center [663, 337] width 1326 height 411
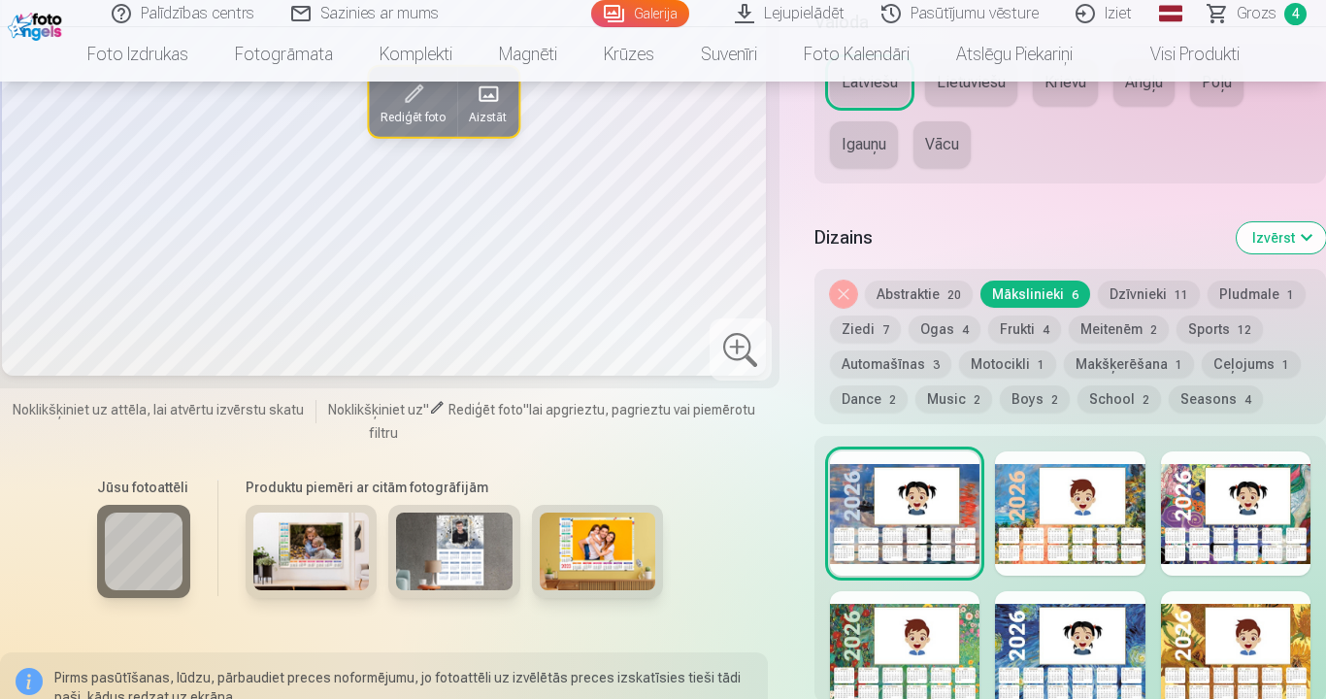
scroll to position [971, 0]
click at [1131, 294] on button "Dzīvnieki 11" at bounding box center [1149, 293] width 102 height 27
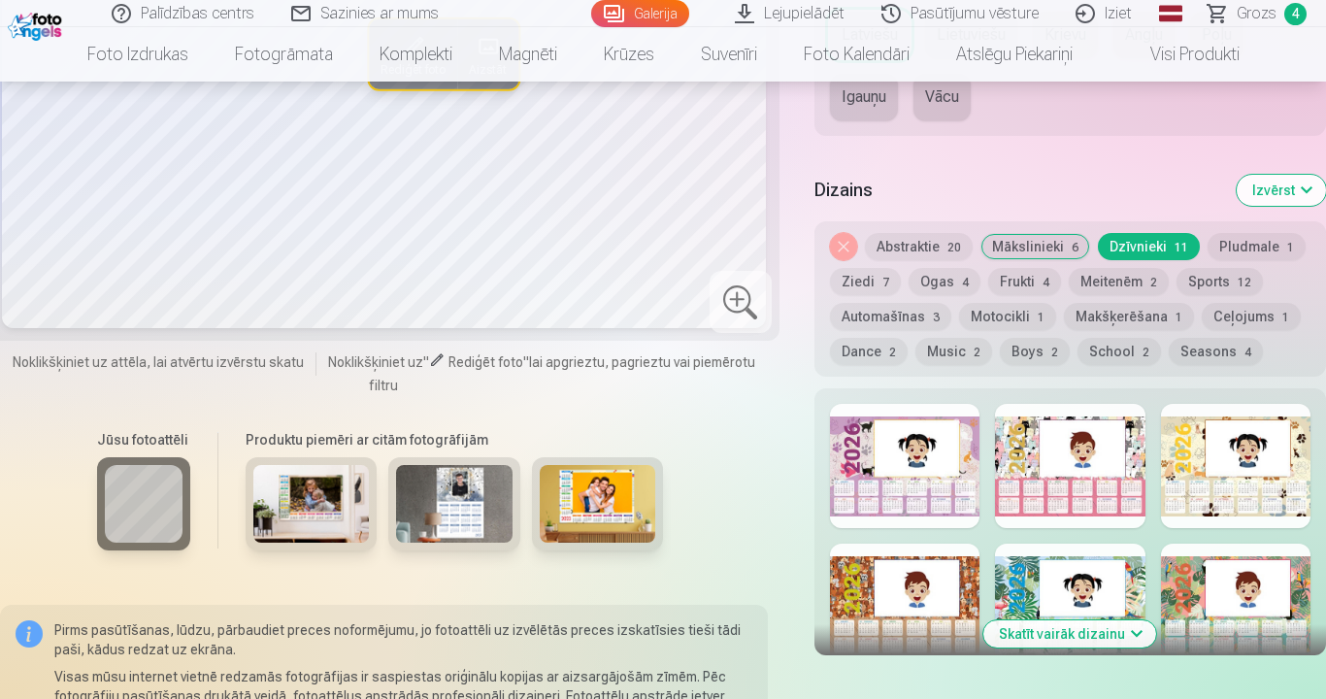
scroll to position [1068, 0]
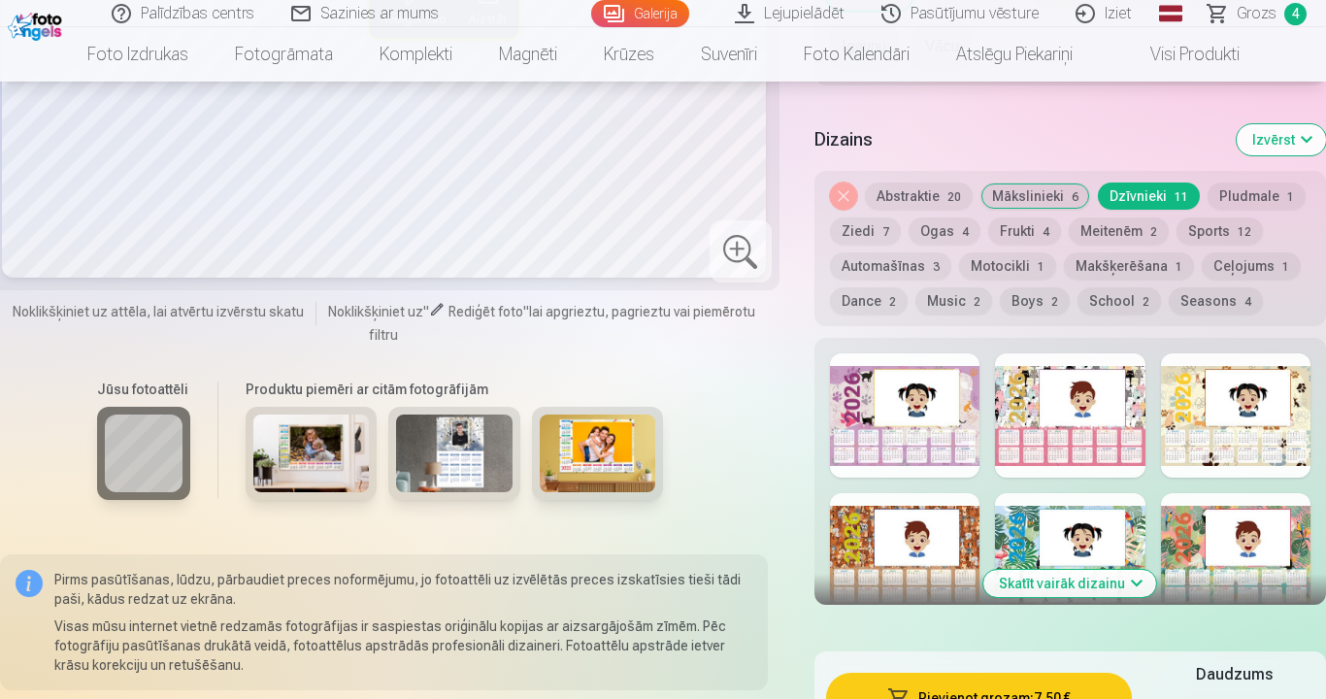
click at [1008, 276] on button "Motocikli 1" at bounding box center [1007, 265] width 97 height 27
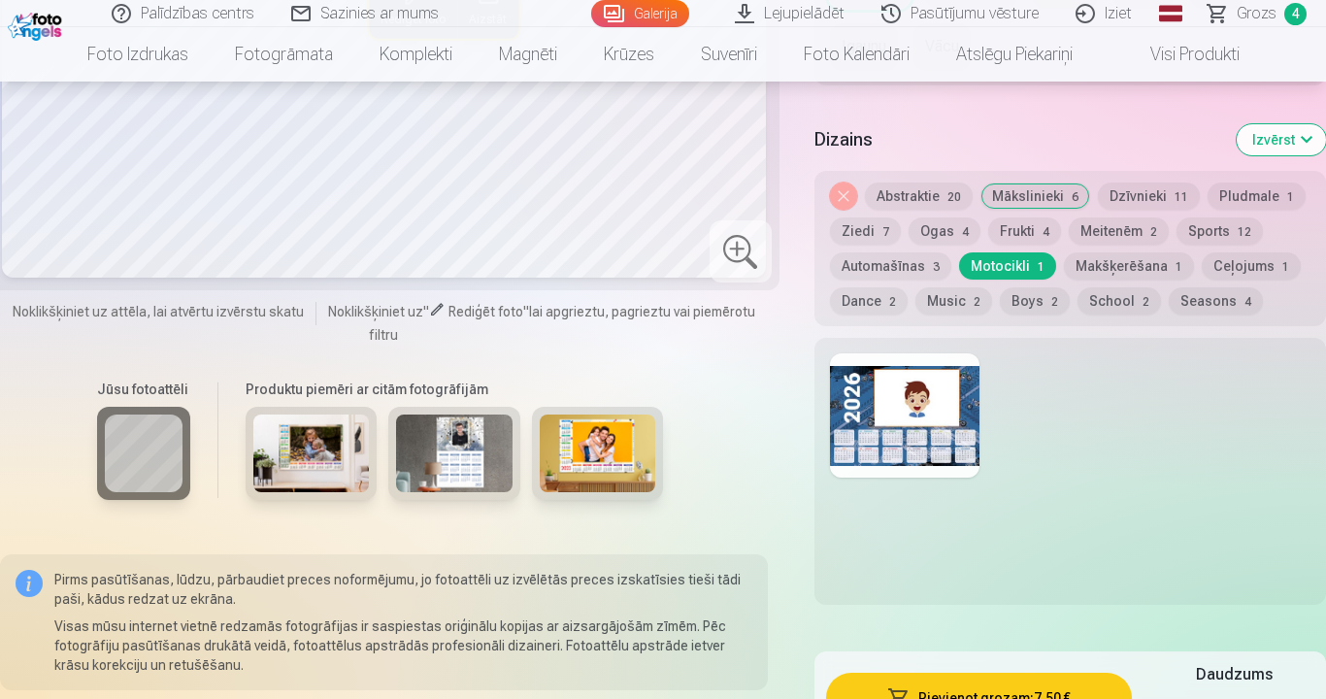
click at [1128, 241] on button "Meitenēm 2" at bounding box center [1119, 231] width 100 height 27
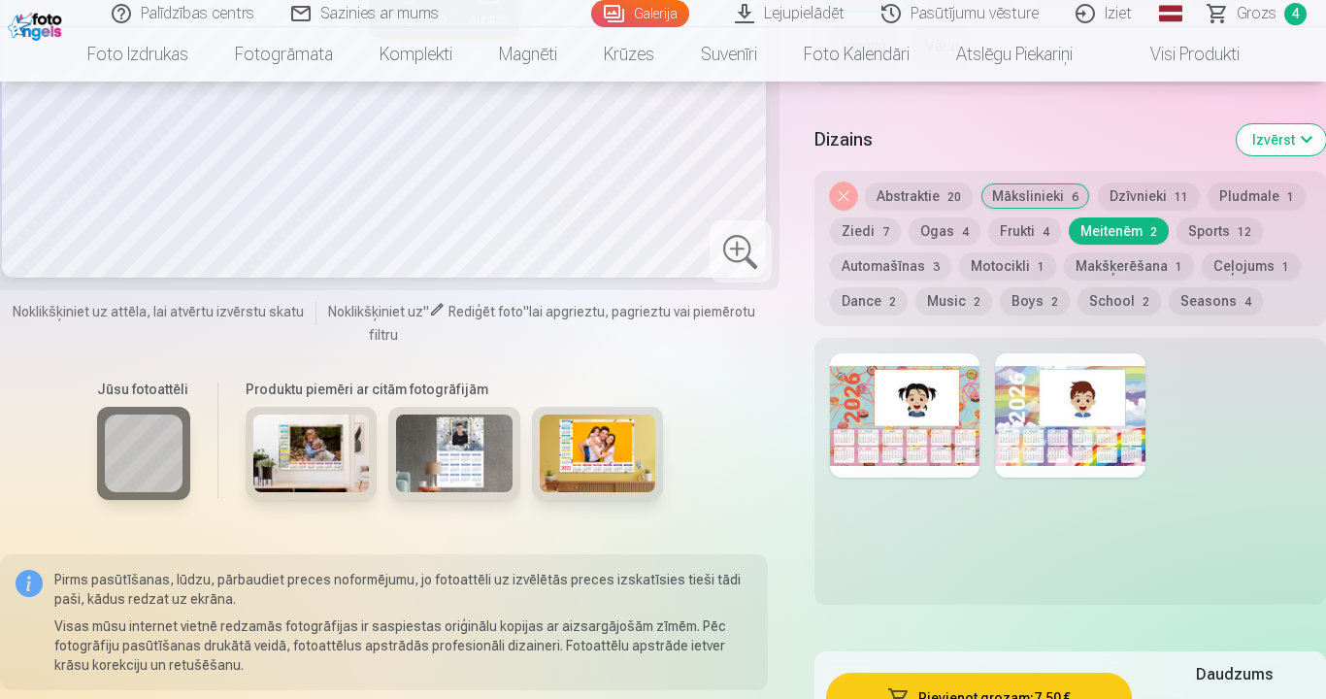
click at [1211, 232] on button "Sports 12" at bounding box center [1220, 231] width 86 height 27
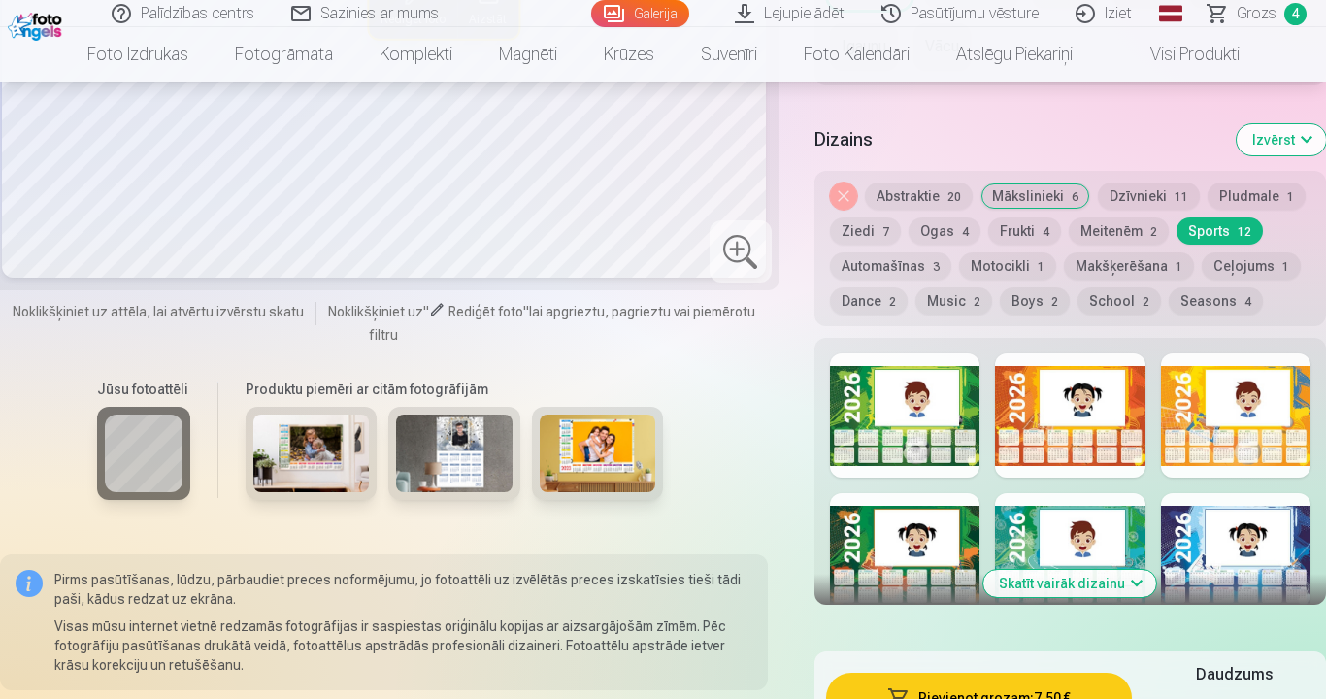
click at [865, 231] on button "Ziedi 7" at bounding box center [865, 231] width 71 height 27
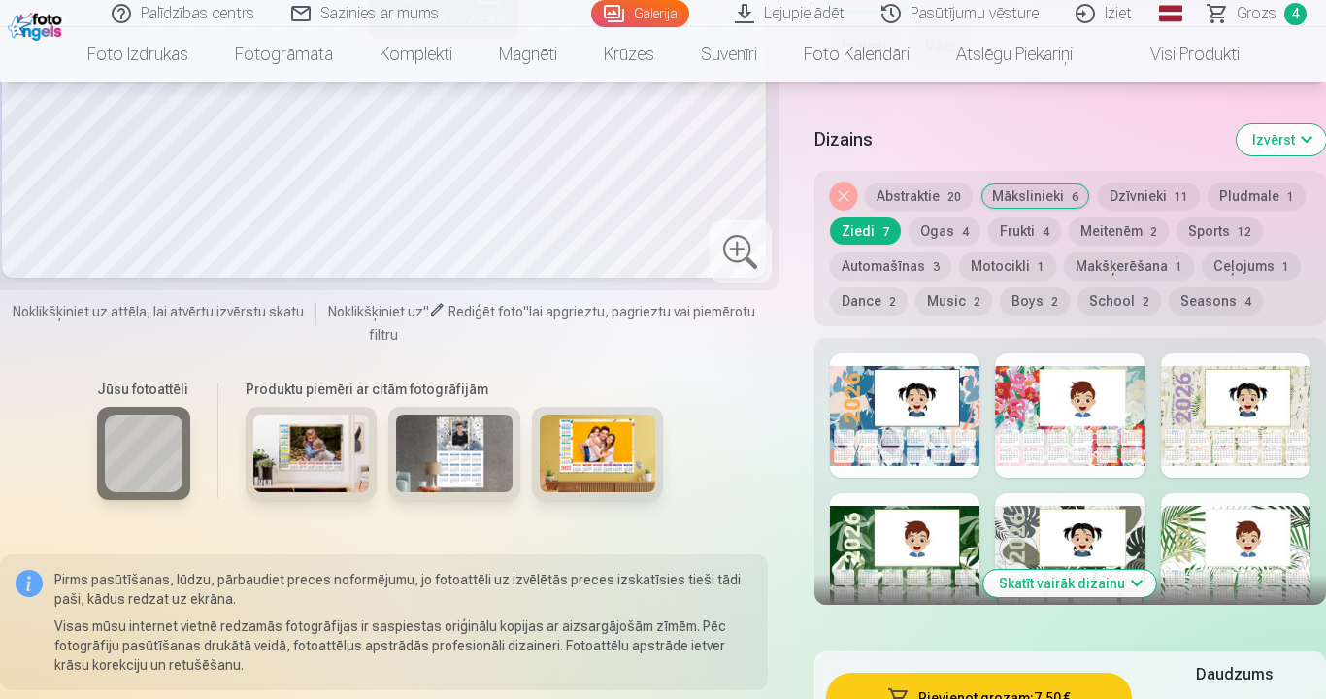
click at [947, 234] on button "Ogas 4" at bounding box center [945, 231] width 72 height 27
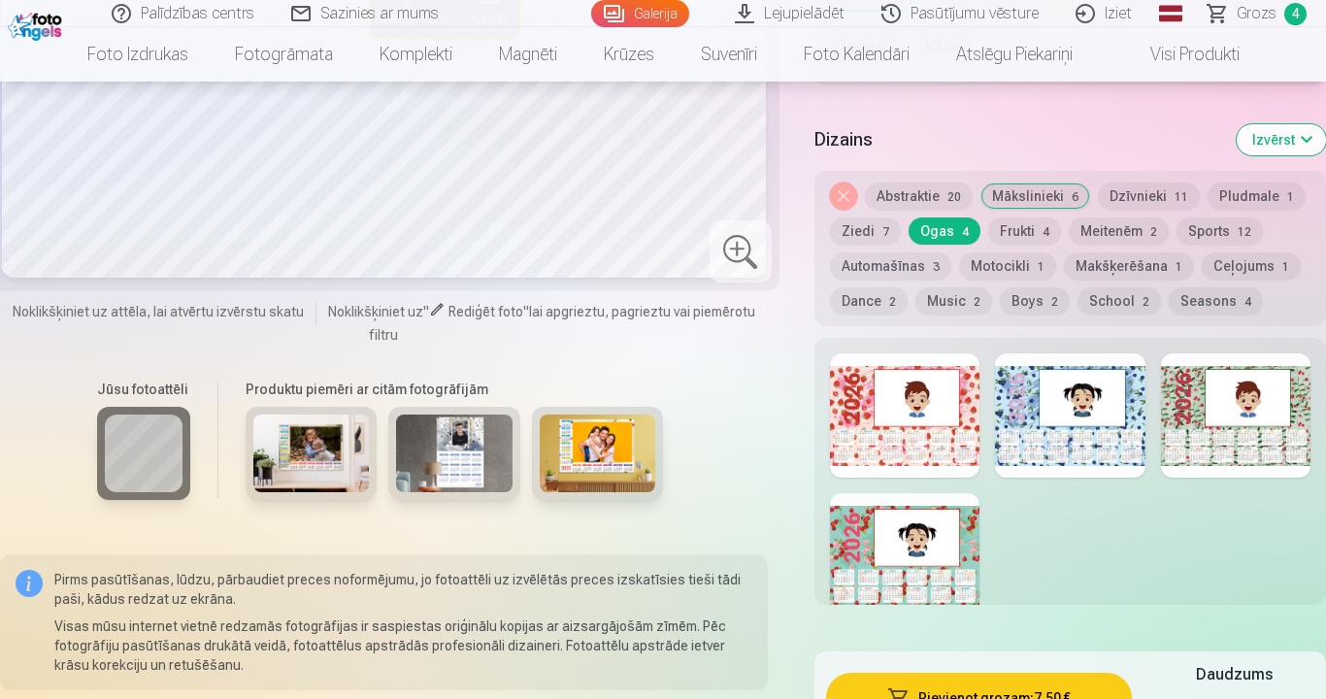
click at [1215, 239] on button "Sports 12" at bounding box center [1220, 231] width 86 height 27
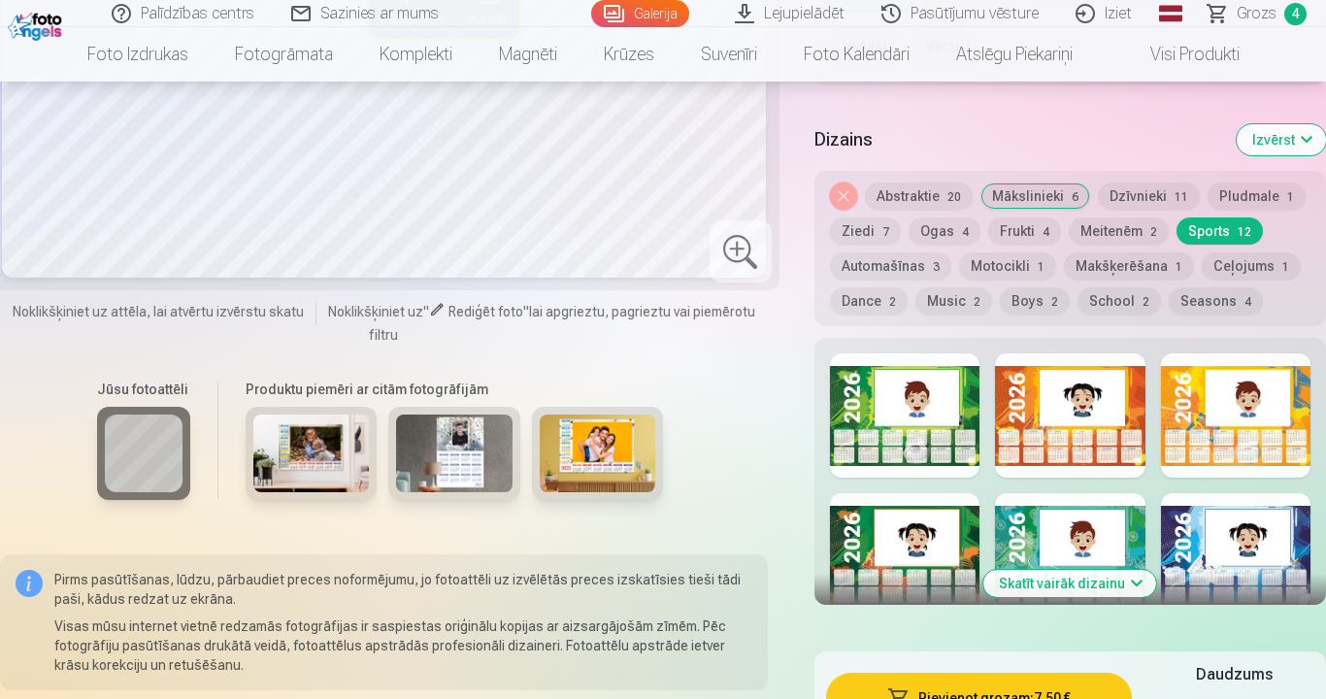
click at [1243, 197] on button "Pludmale 1" at bounding box center [1257, 196] width 98 height 27
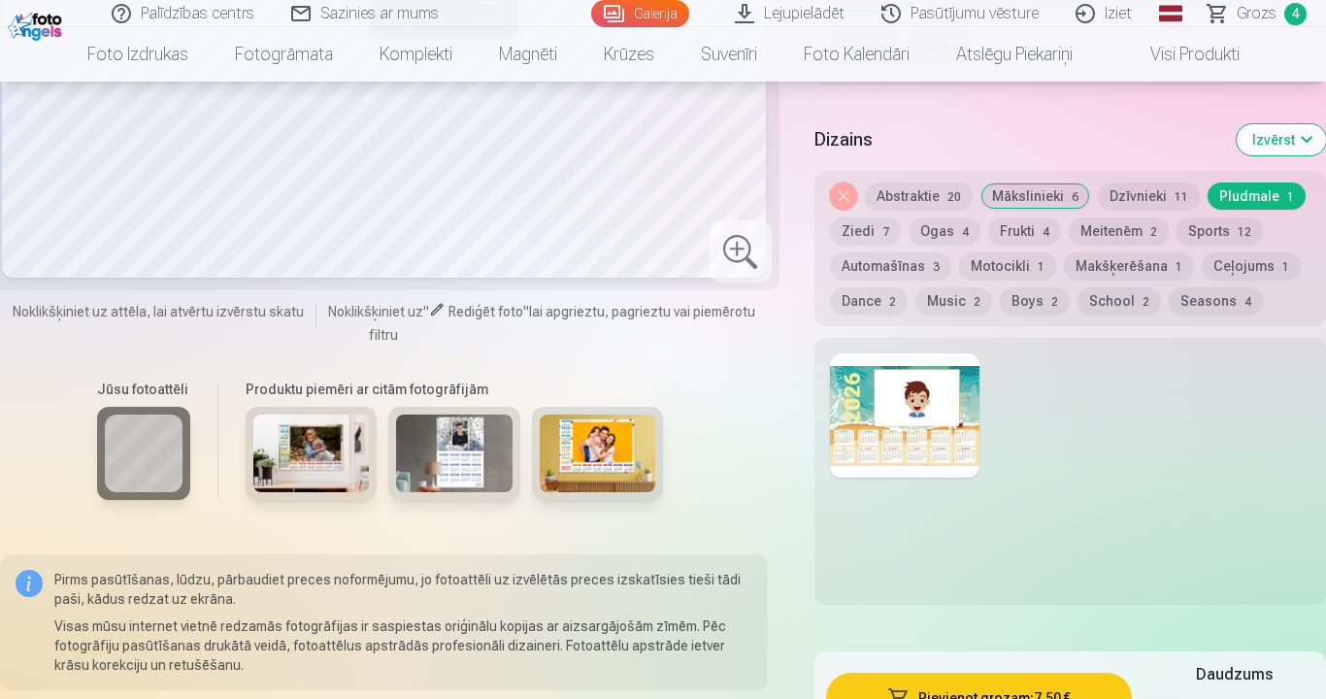
click at [1202, 297] on button "Seasons 4" at bounding box center [1216, 300] width 94 height 27
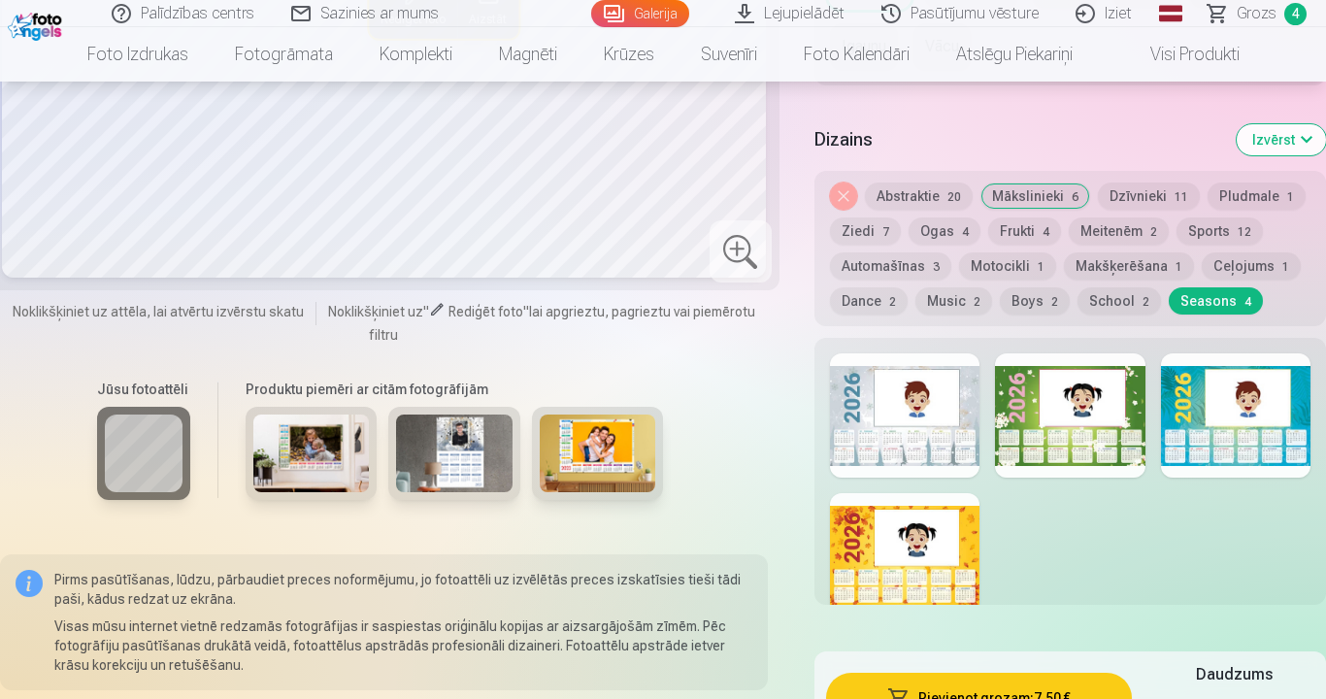
click at [1100, 295] on button "School 2" at bounding box center [1120, 300] width 84 height 27
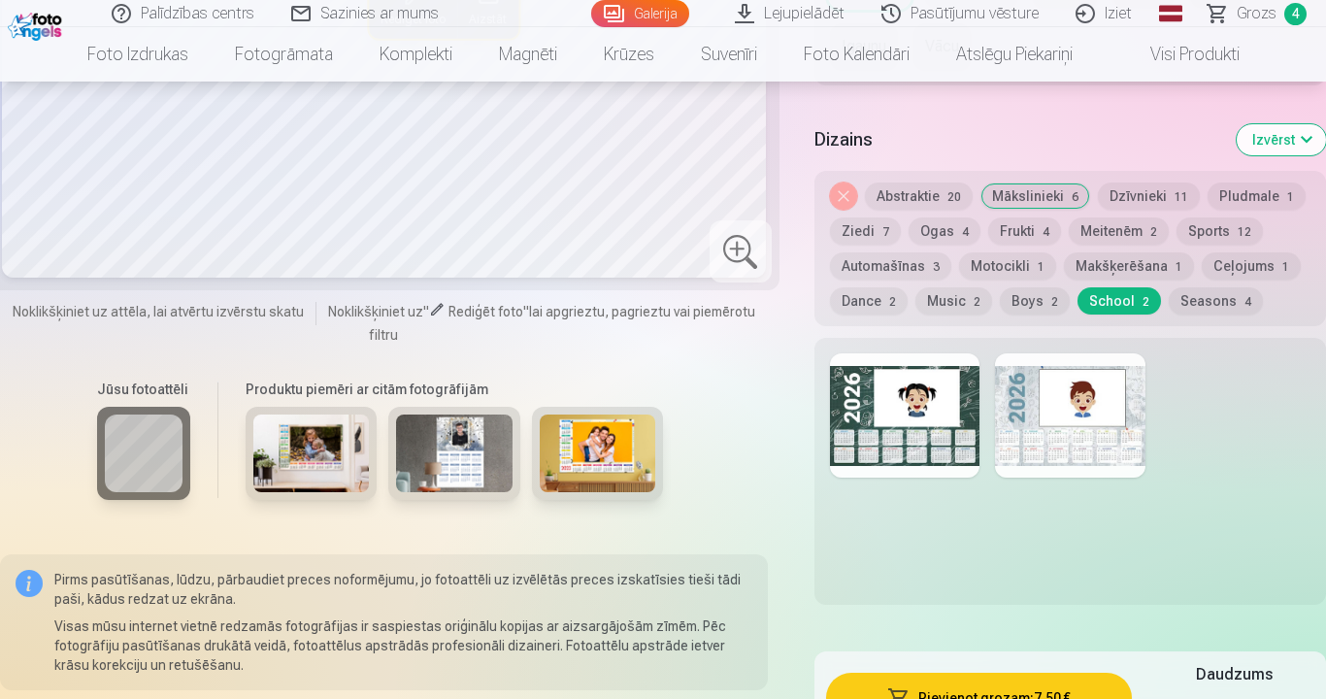
drag, startPoint x: 853, startPoint y: 408, endPoint x: 863, endPoint y: 385, distance: 25.6
click at [853, 407] on div at bounding box center [905, 415] width 150 height 124
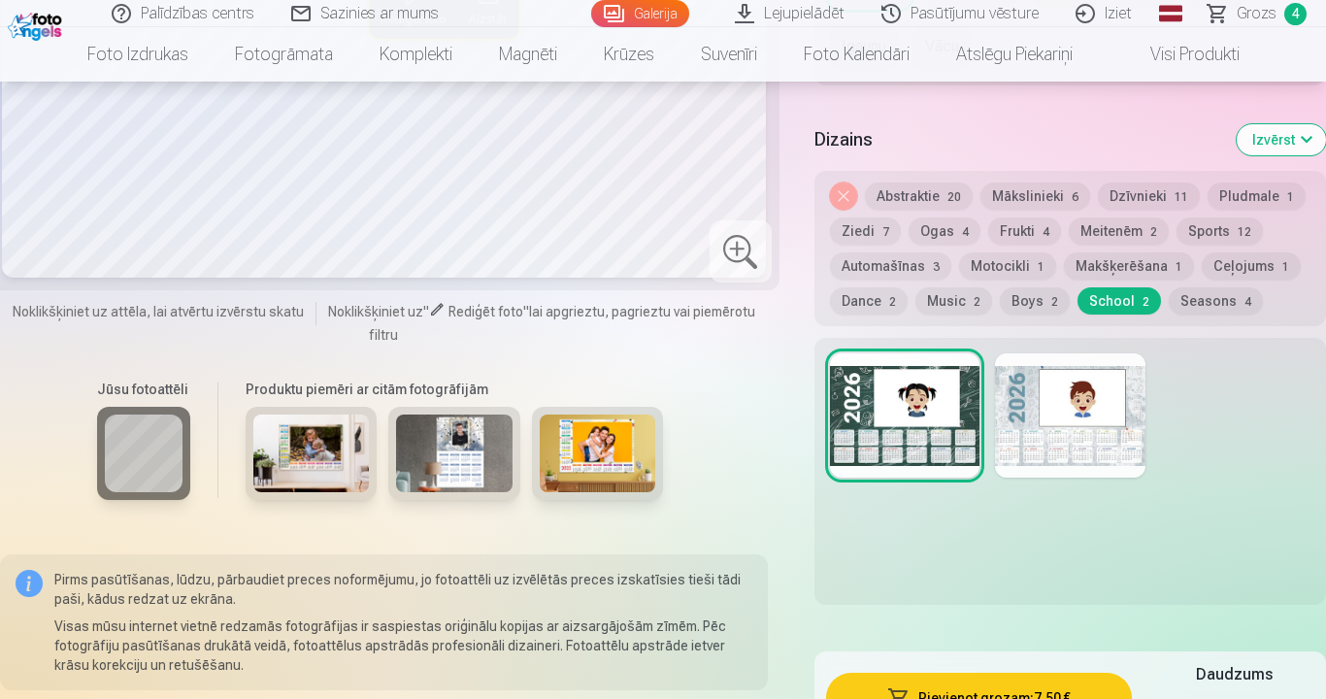
click at [882, 295] on button "Dance 2" at bounding box center [869, 300] width 78 height 27
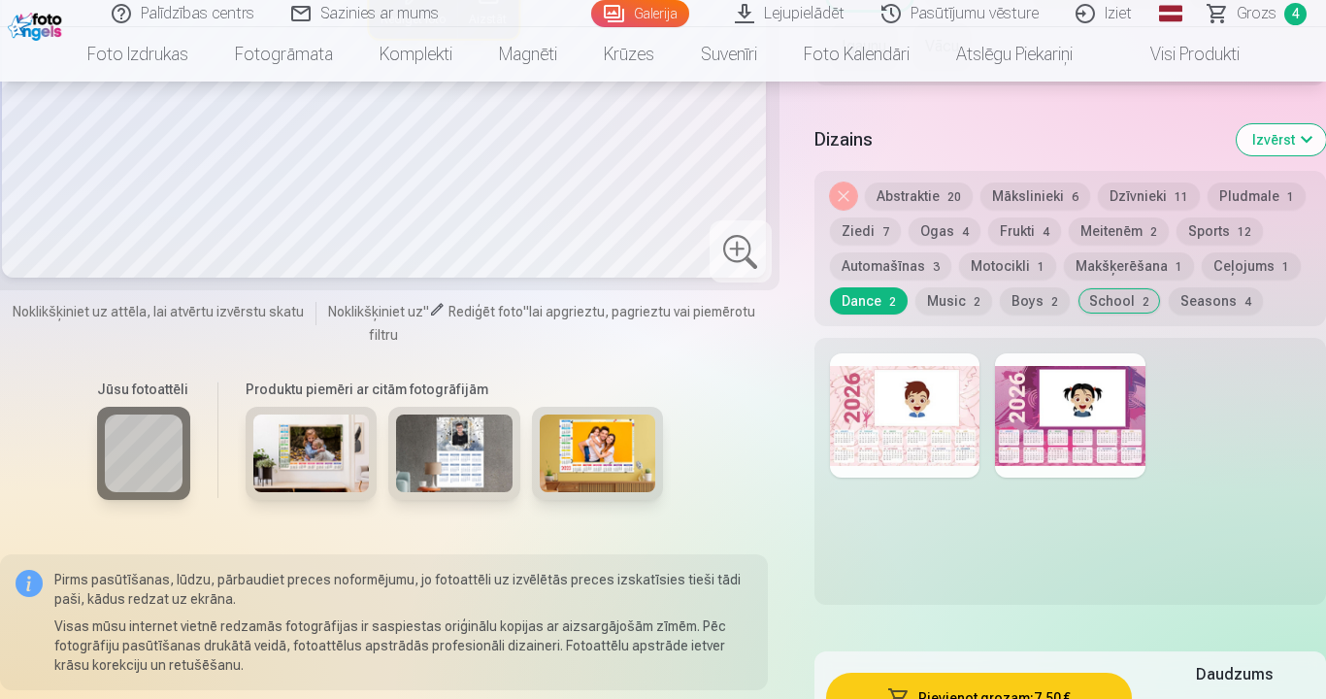
click at [947, 290] on button "Music 2" at bounding box center [954, 300] width 77 height 27
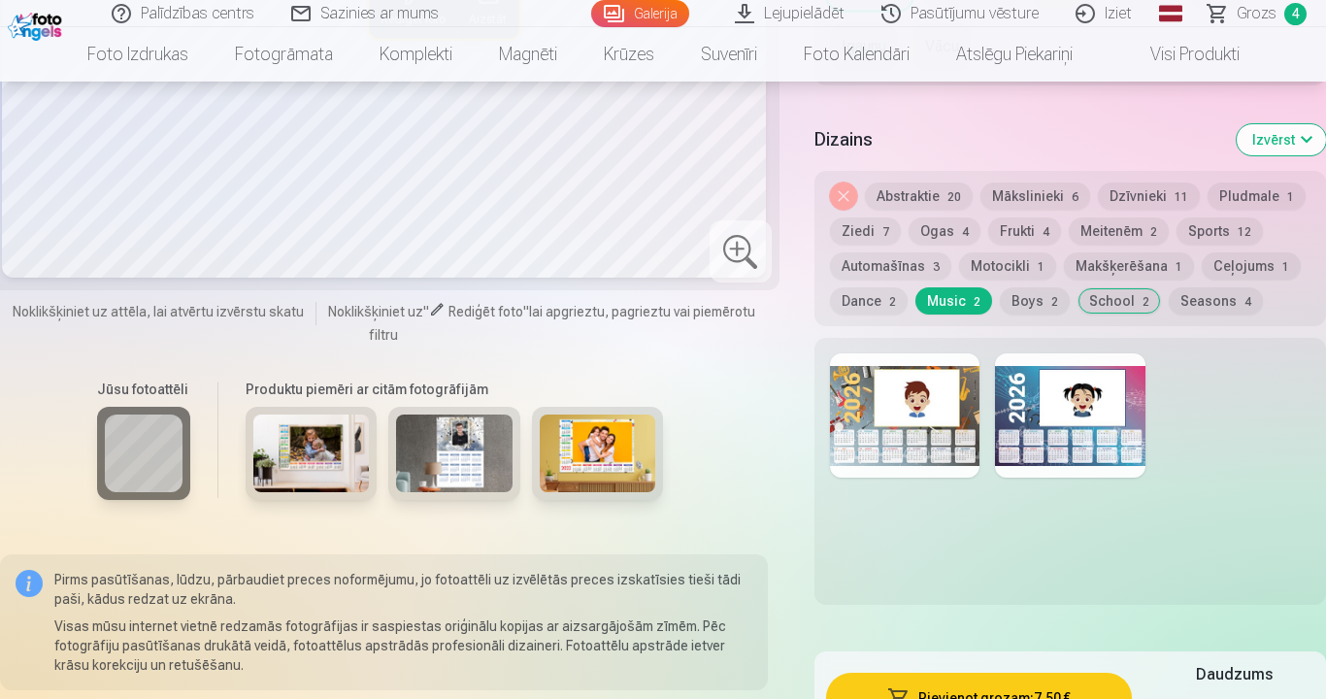
click at [990, 288] on div "Noņemiet dizainu Abstraktie 20 Mākslinieki 6 Dzīvnieki 11 Pludmale 1 Ziedi 7 Og…" at bounding box center [1071, 248] width 512 height 155
click at [915, 268] on button "Automašīnas 3" at bounding box center [890, 265] width 121 height 27
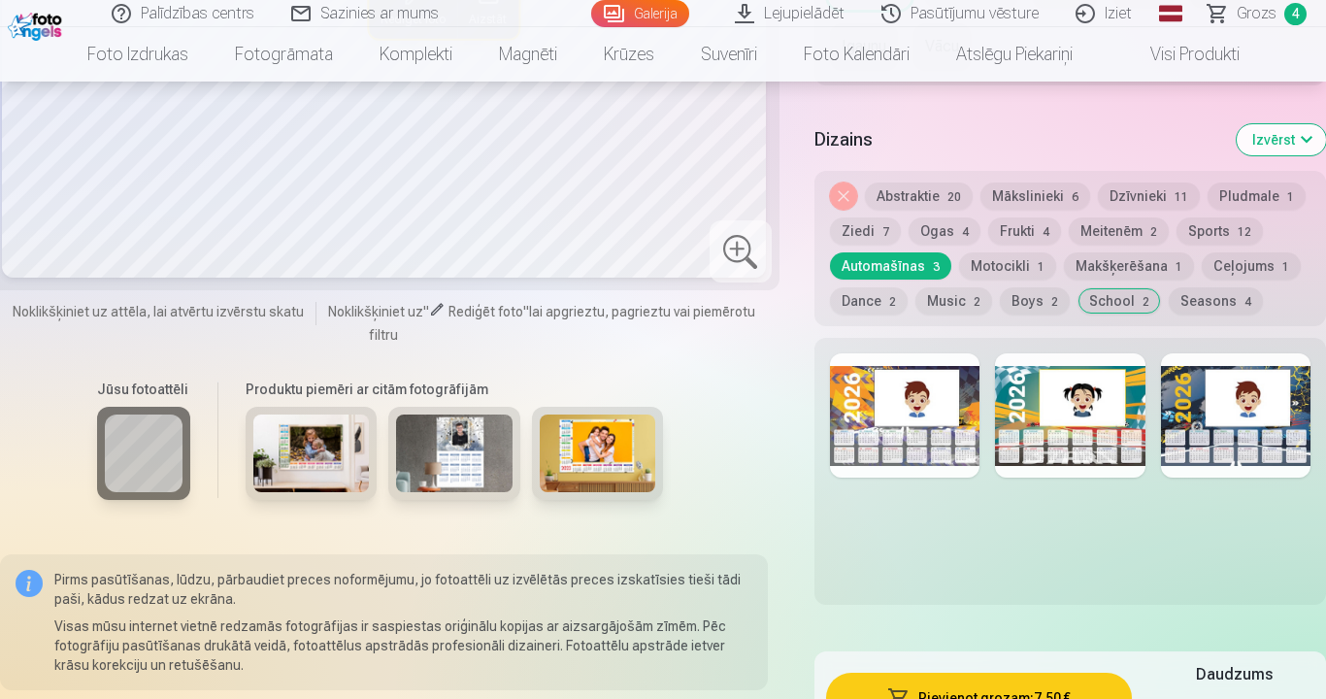
click at [987, 264] on button "Motocikli 1" at bounding box center [1007, 265] width 97 height 27
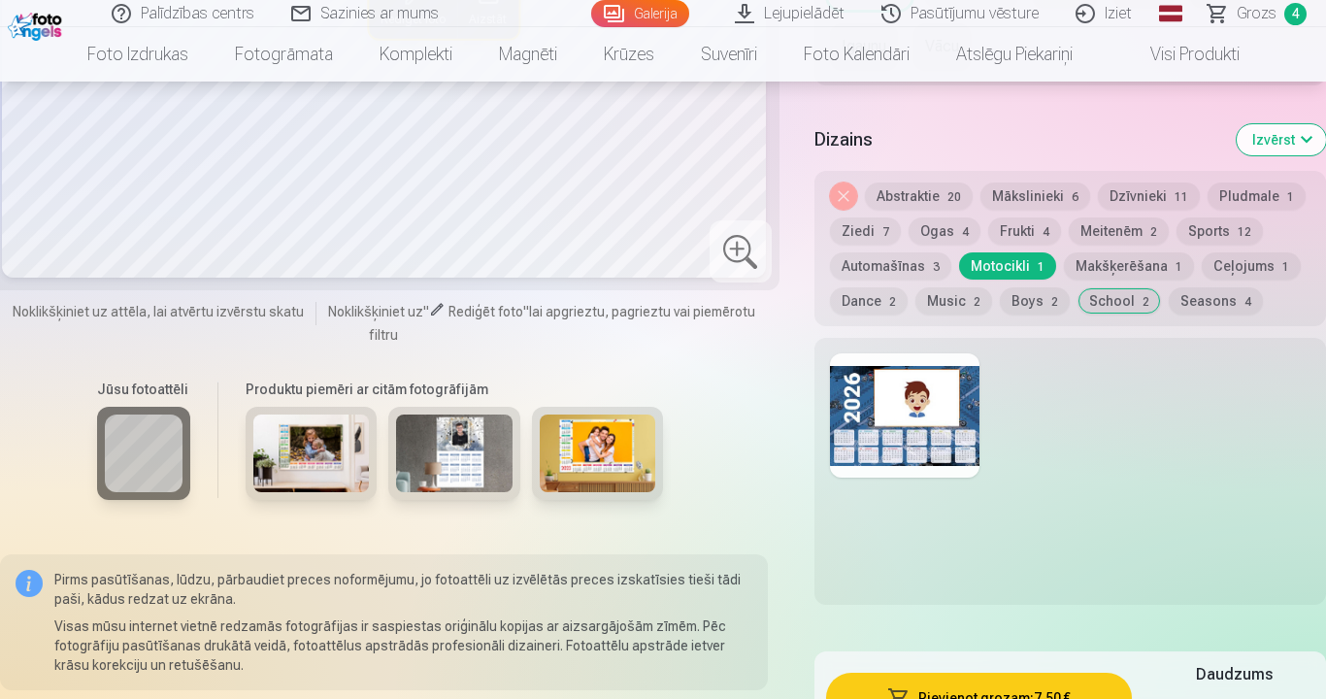
click at [865, 395] on div at bounding box center [905, 415] width 150 height 124
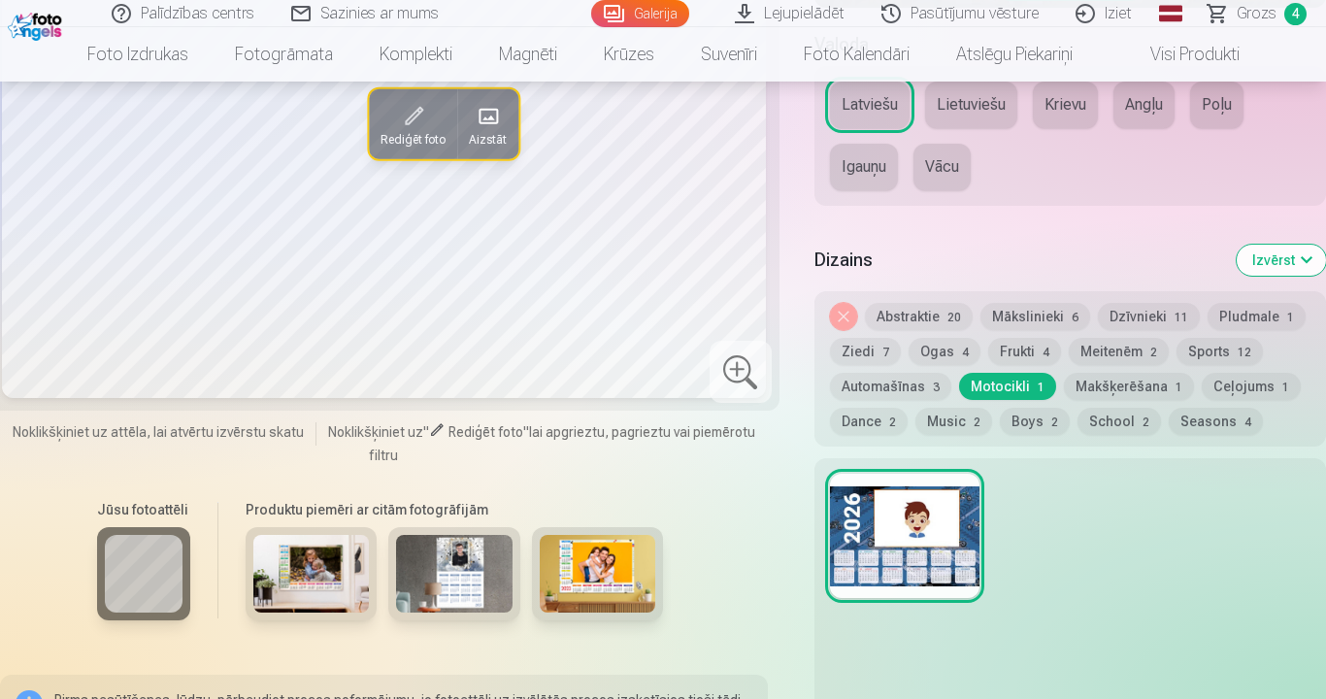
scroll to position [971, 0]
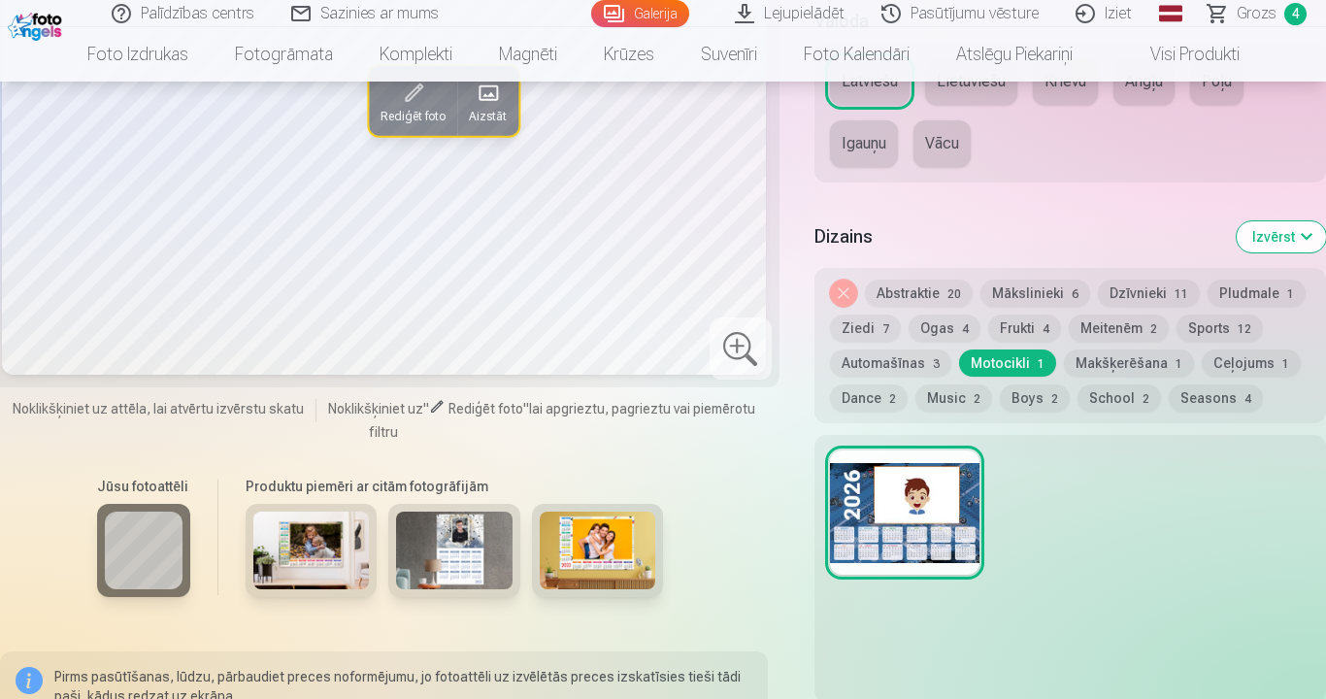
click at [937, 327] on button "Ogas 4" at bounding box center [945, 328] width 72 height 27
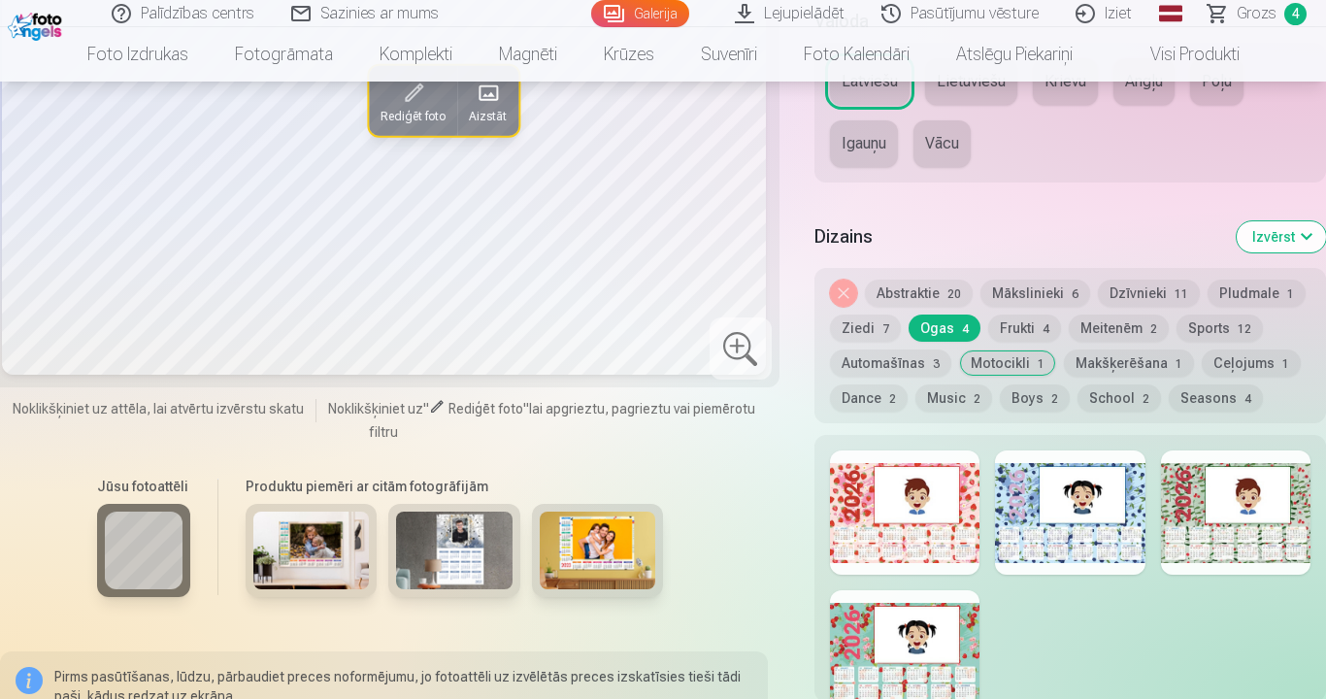
click at [861, 326] on button "Ziedi 7" at bounding box center [865, 328] width 71 height 27
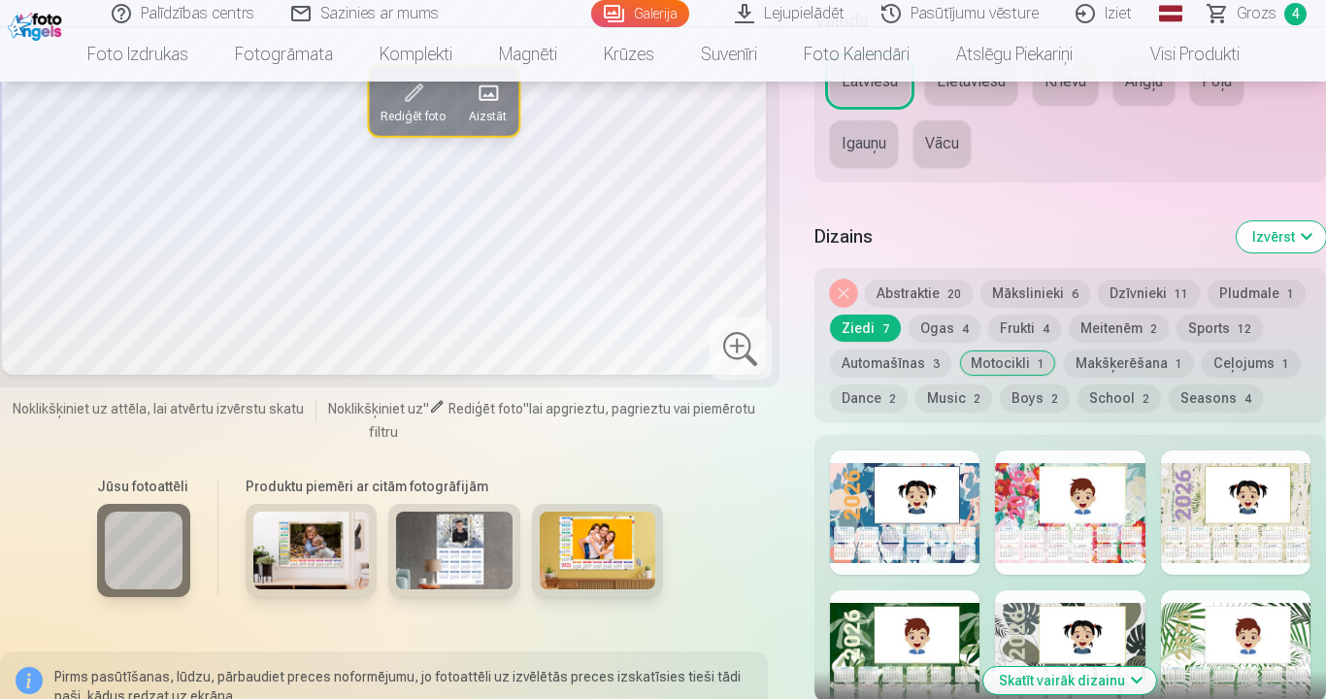
click at [1020, 501] on div at bounding box center [1070, 513] width 150 height 124
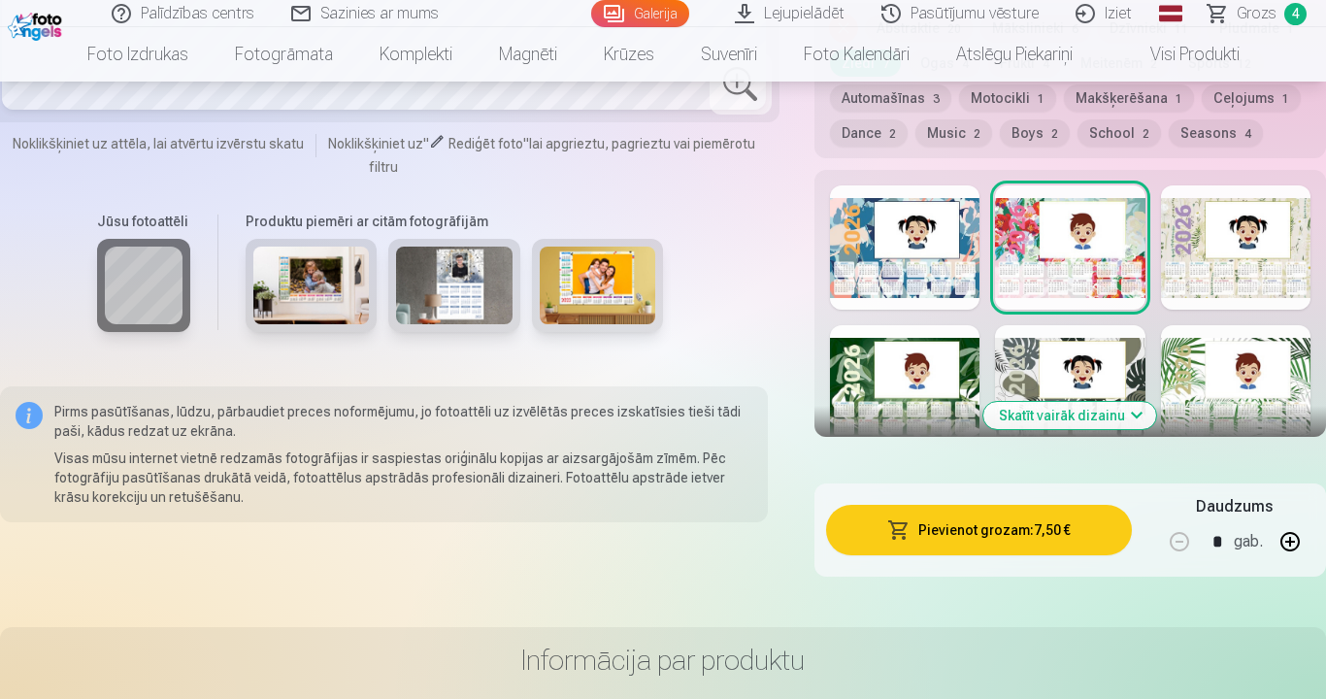
scroll to position [1262, 0]
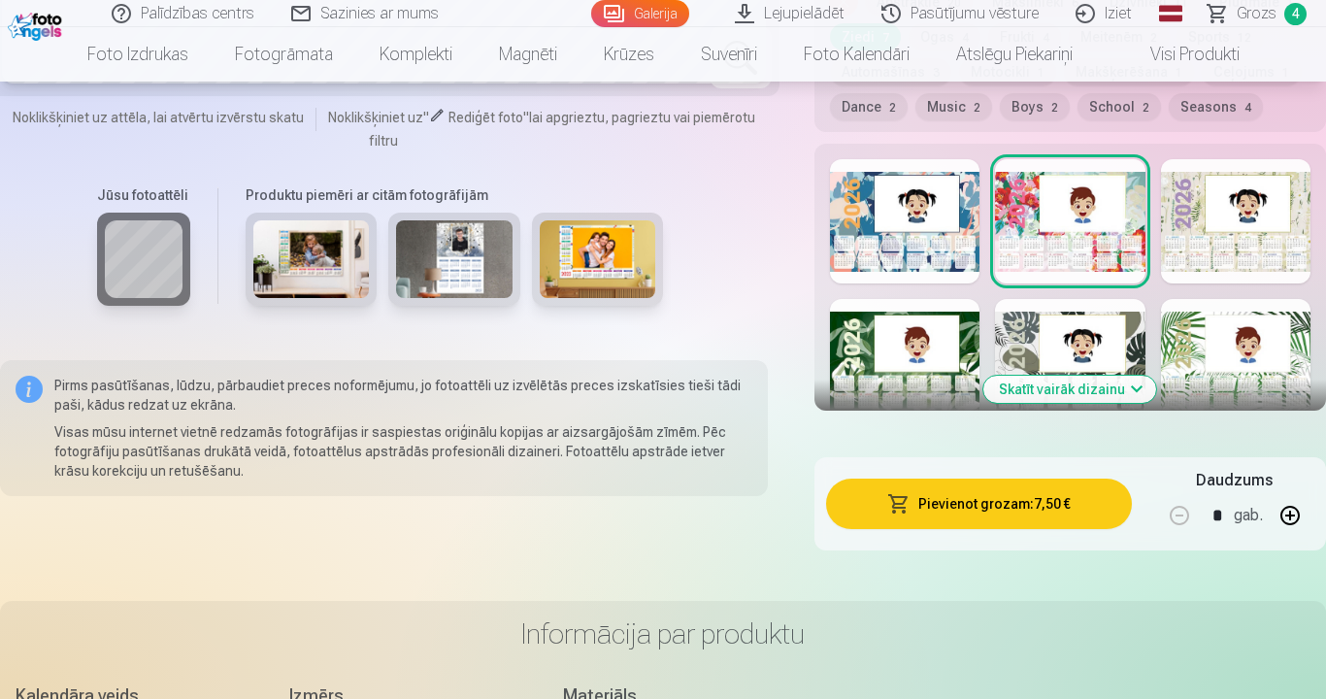
click at [1180, 360] on div at bounding box center [1236, 361] width 150 height 124
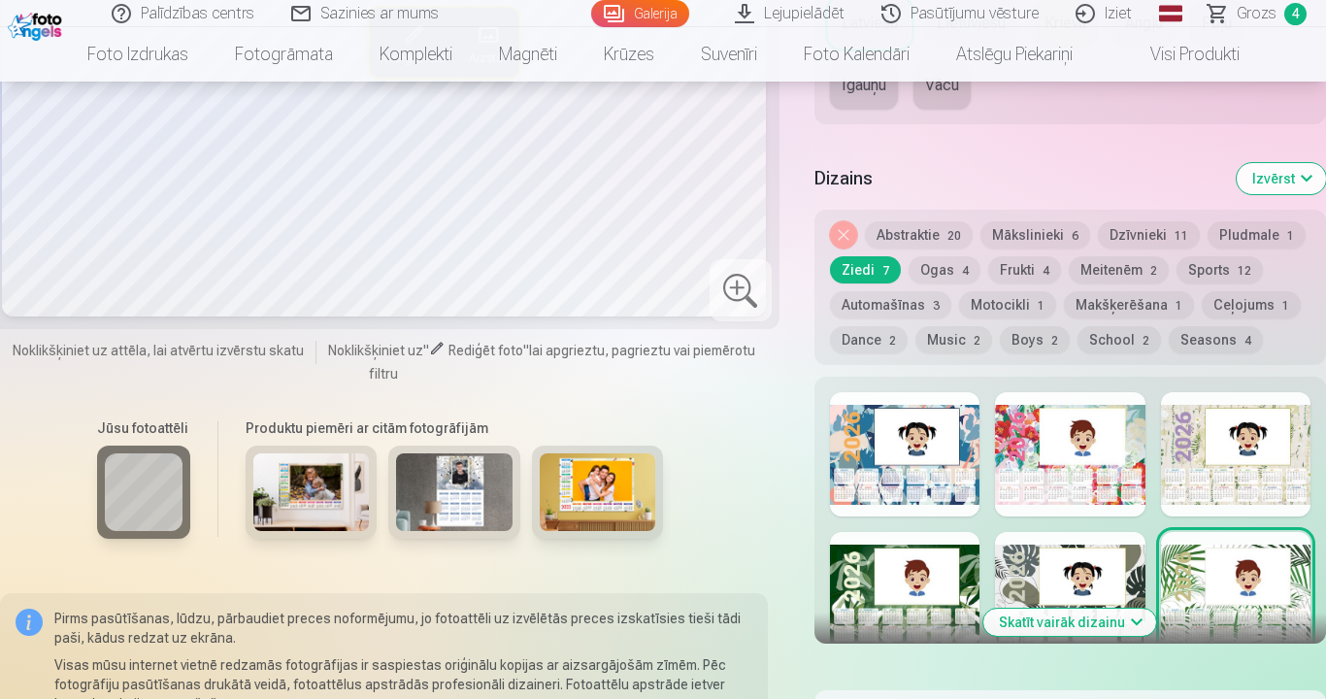
scroll to position [1068, 0]
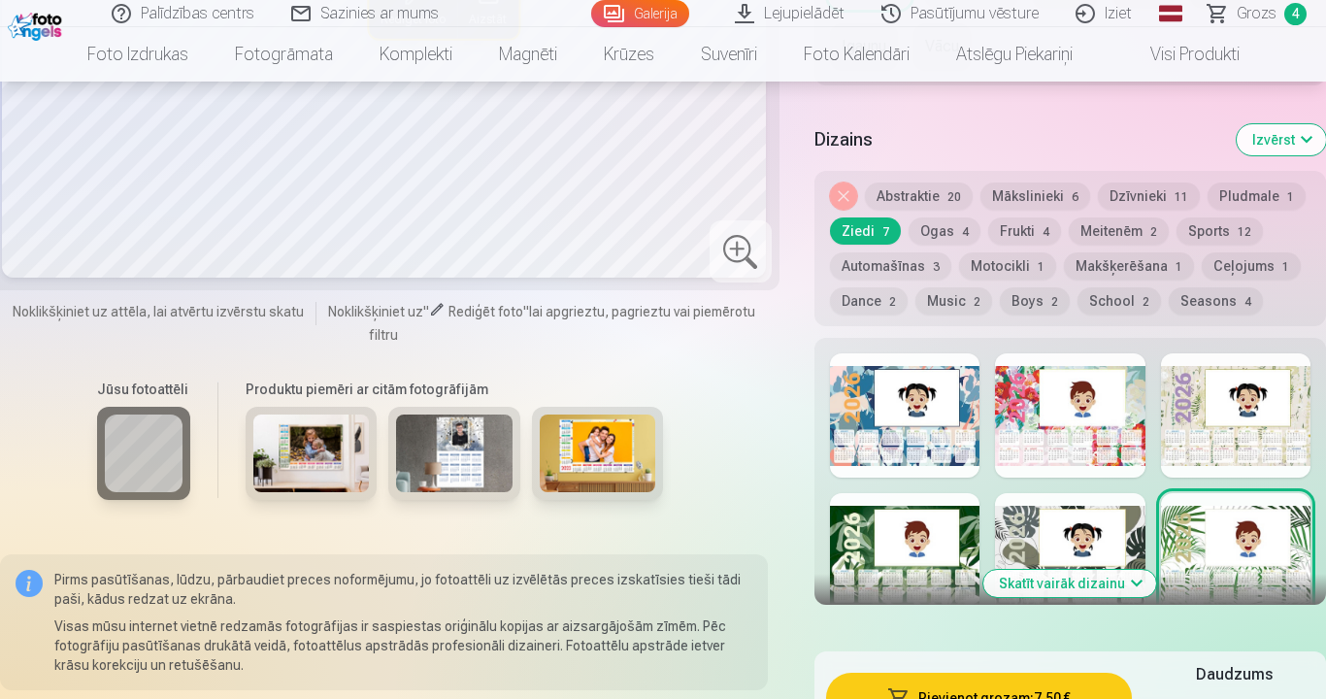
click at [906, 194] on button "Abstraktie 20" at bounding box center [919, 196] width 108 height 27
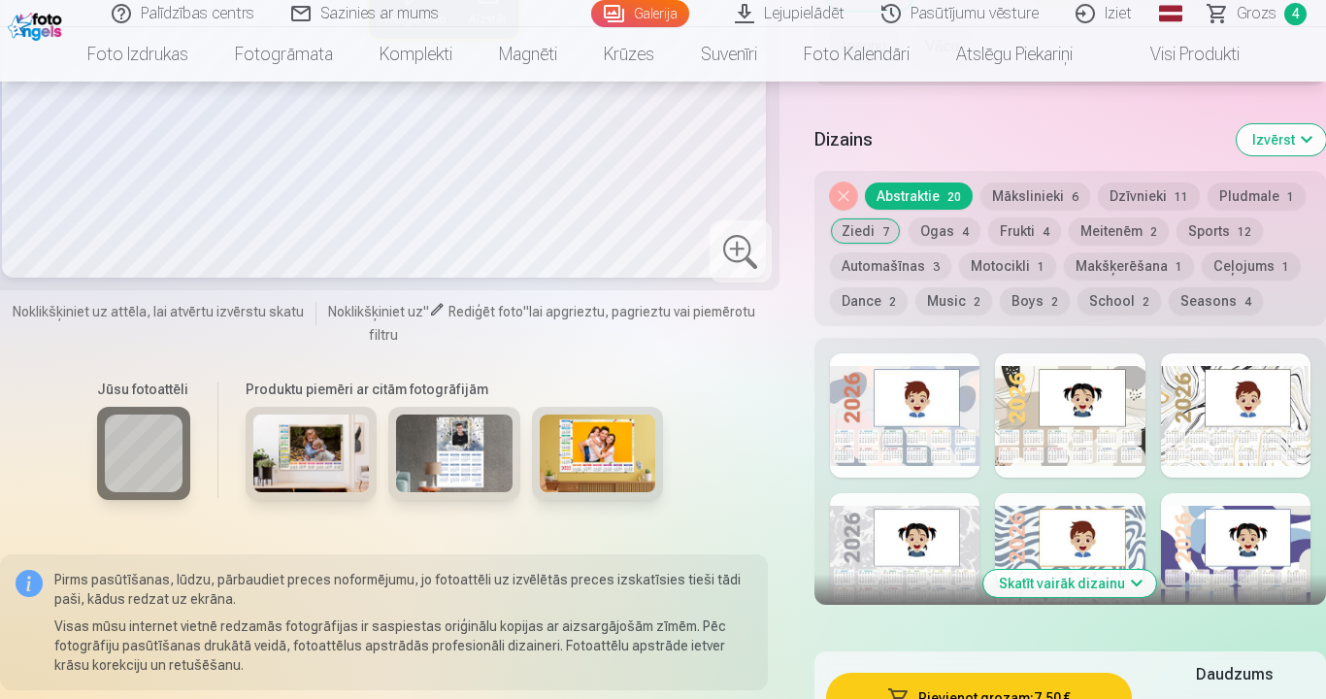
click at [1017, 196] on button "Mākslinieki 6" at bounding box center [1036, 196] width 110 height 27
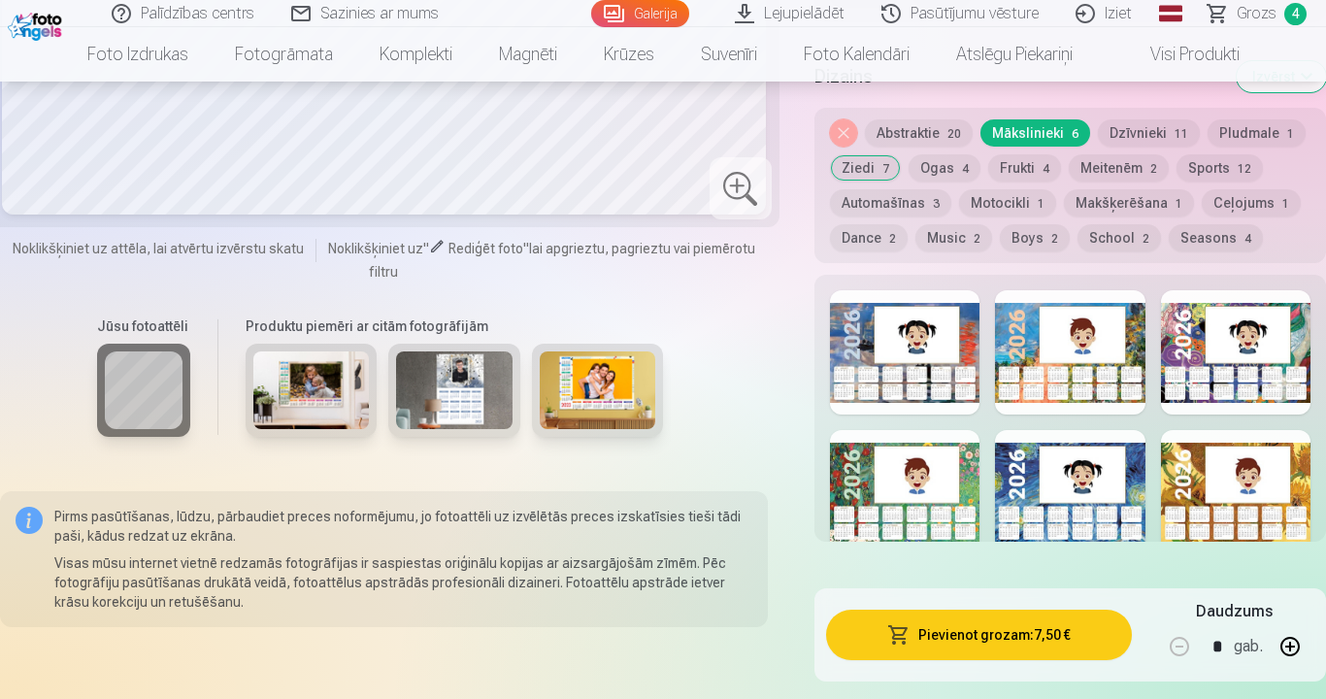
scroll to position [1165, 0]
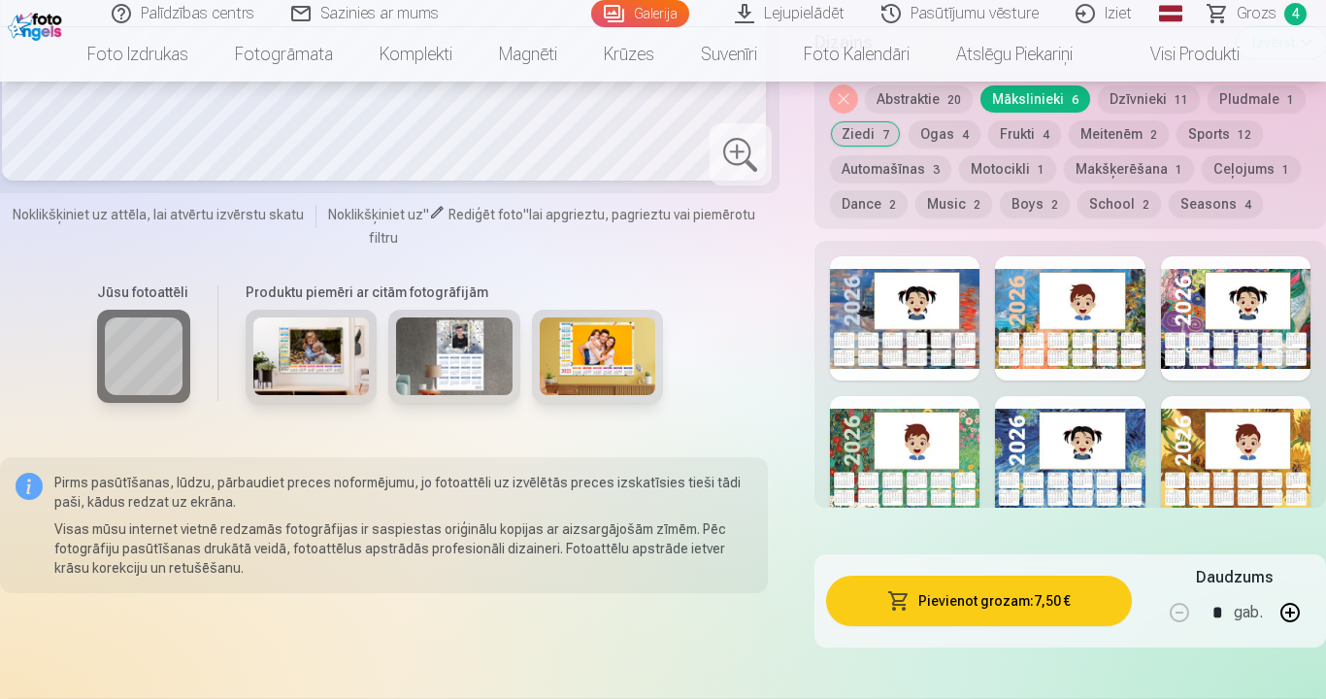
click at [1182, 311] on div at bounding box center [1236, 318] width 150 height 124
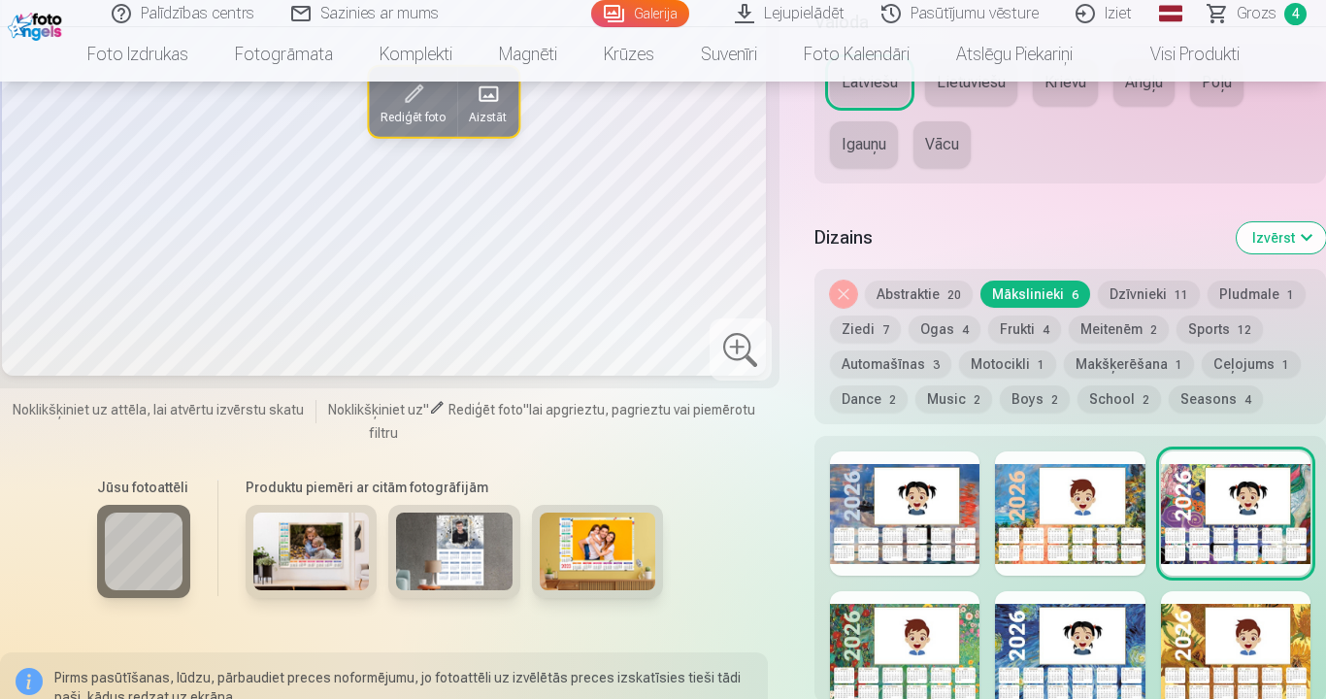
scroll to position [971, 0]
click at [867, 483] on div at bounding box center [905, 513] width 150 height 124
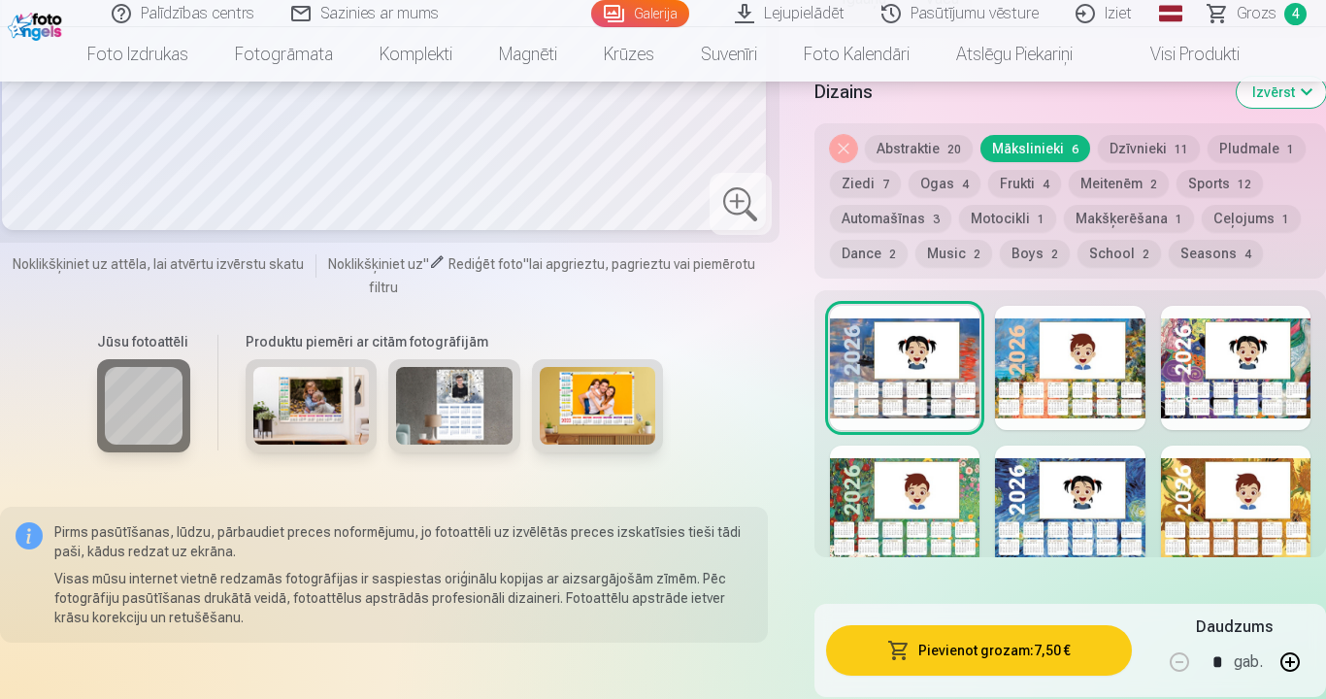
scroll to position [1165, 0]
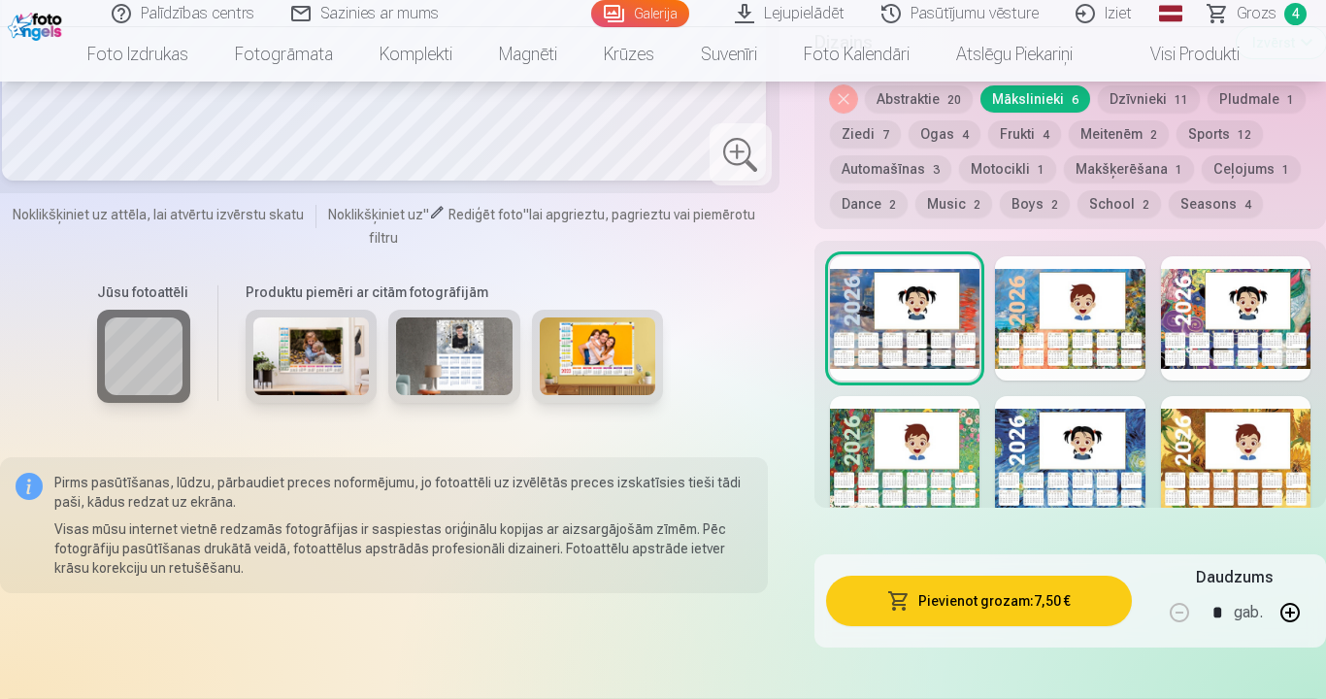
click at [1037, 310] on div at bounding box center [1070, 318] width 150 height 124
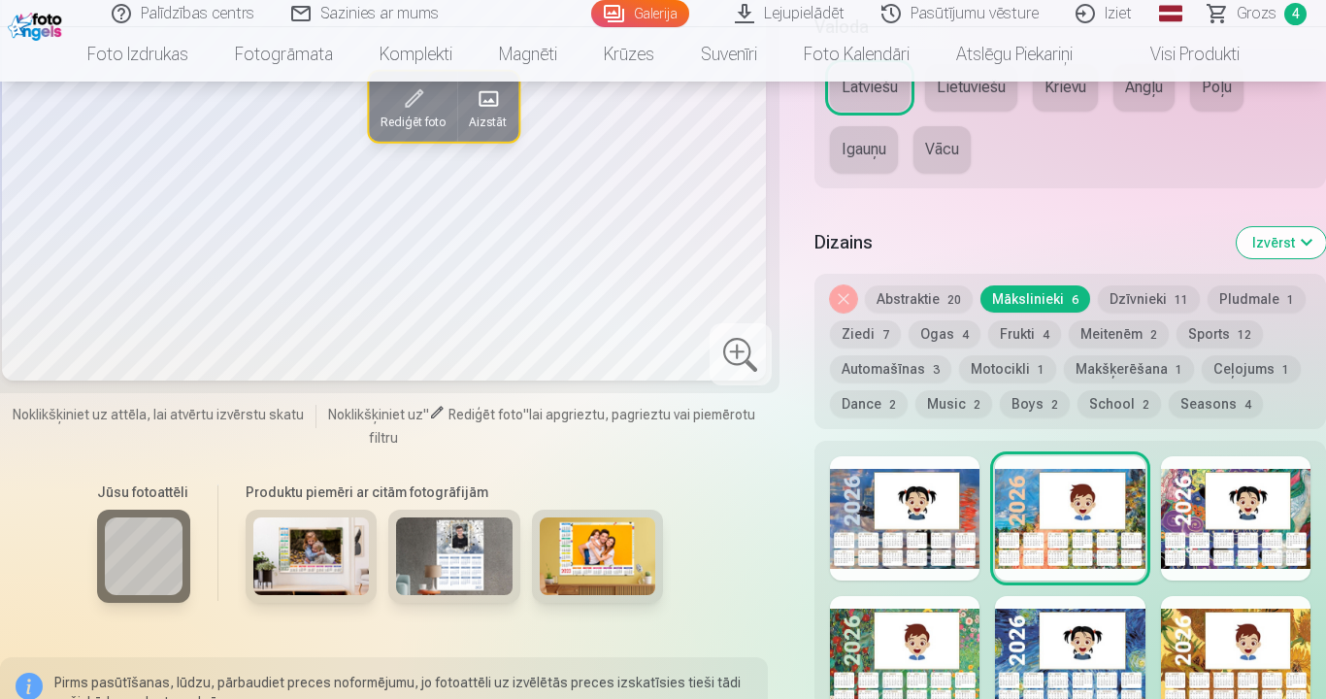
scroll to position [971, 0]
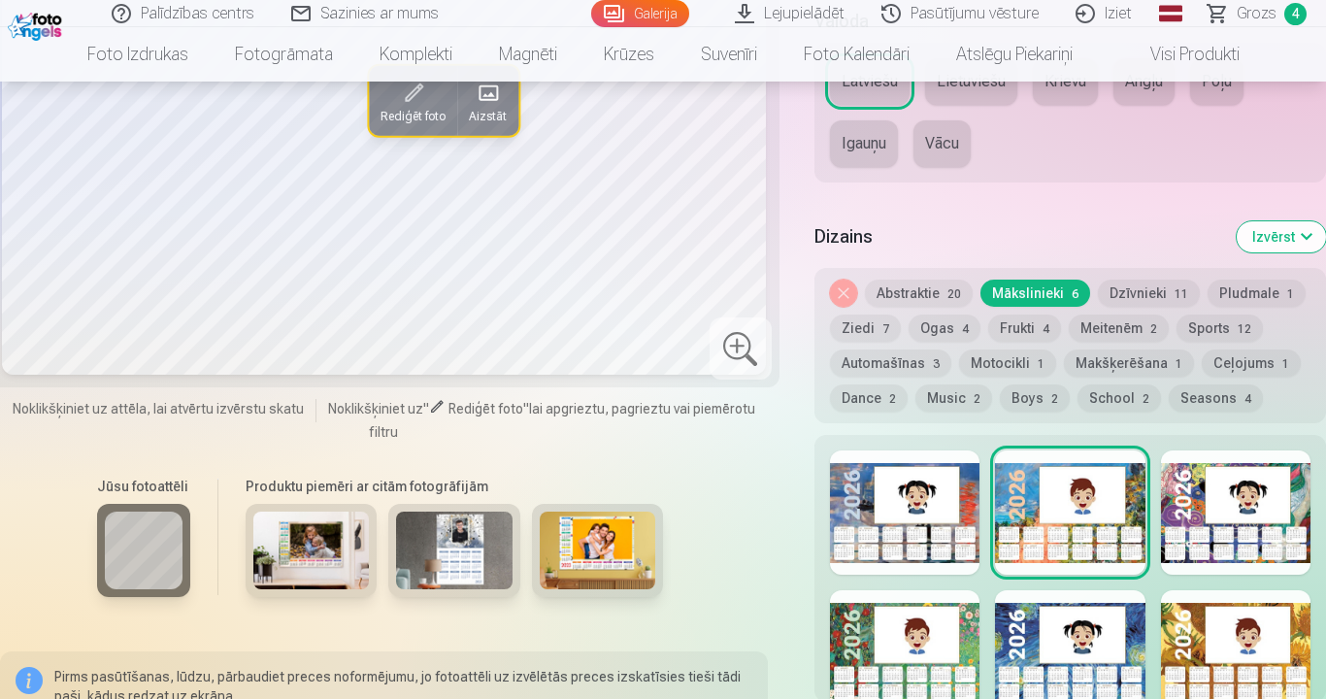
click at [1128, 295] on button "Dzīvnieki 11" at bounding box center [1149, 293] width 102 height 27
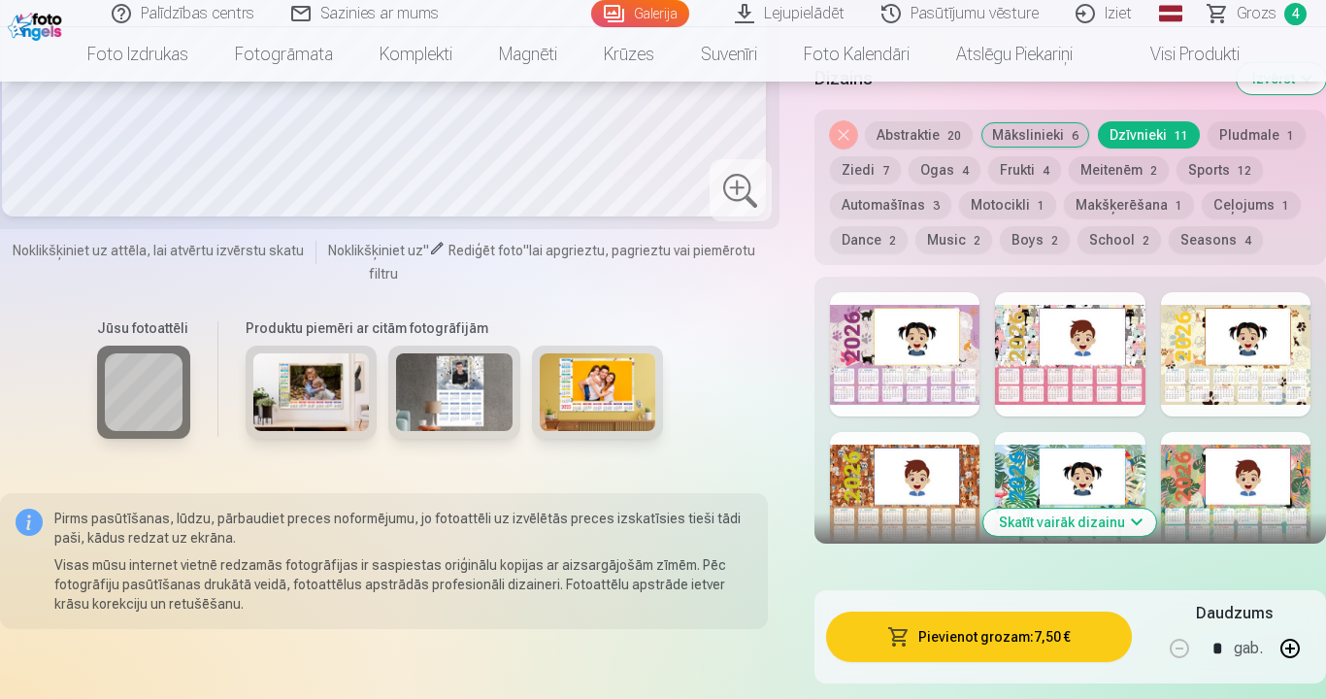
scroll to position [1165, 0]
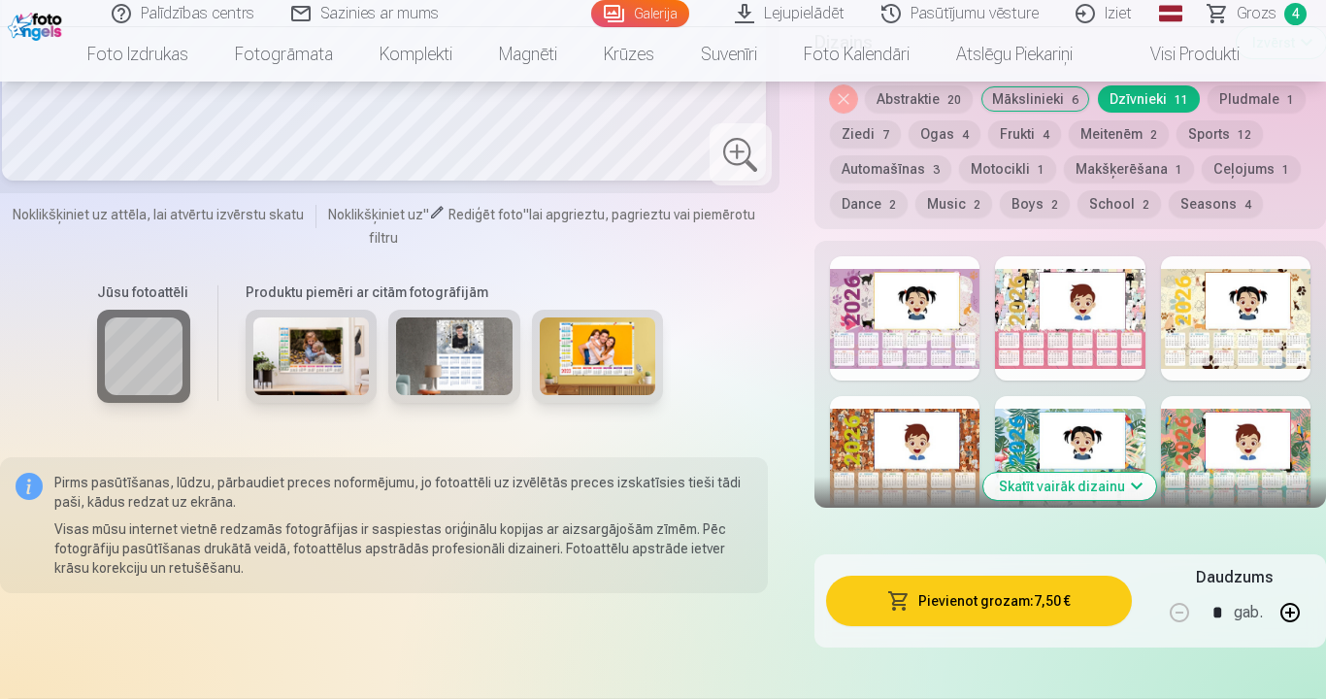
click at [894, 319] on div at bounding box center [905, 318] width 150 height 124
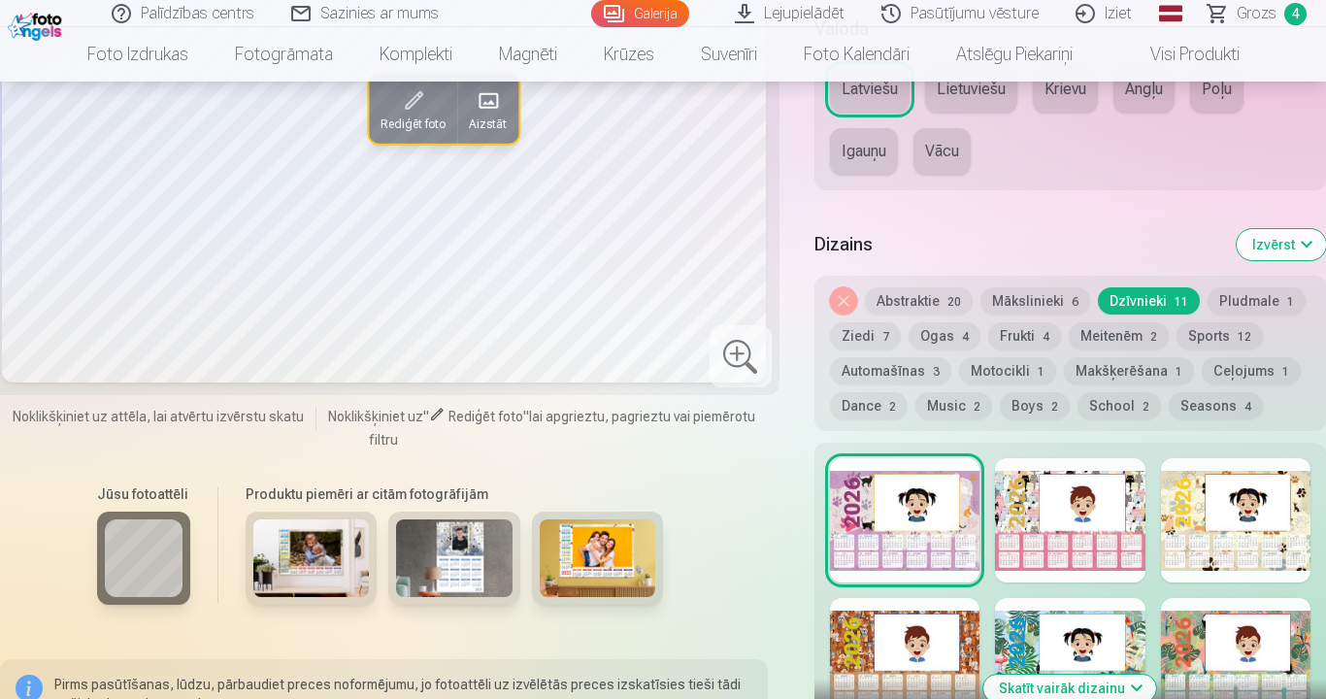
scroll to position [971, 0]
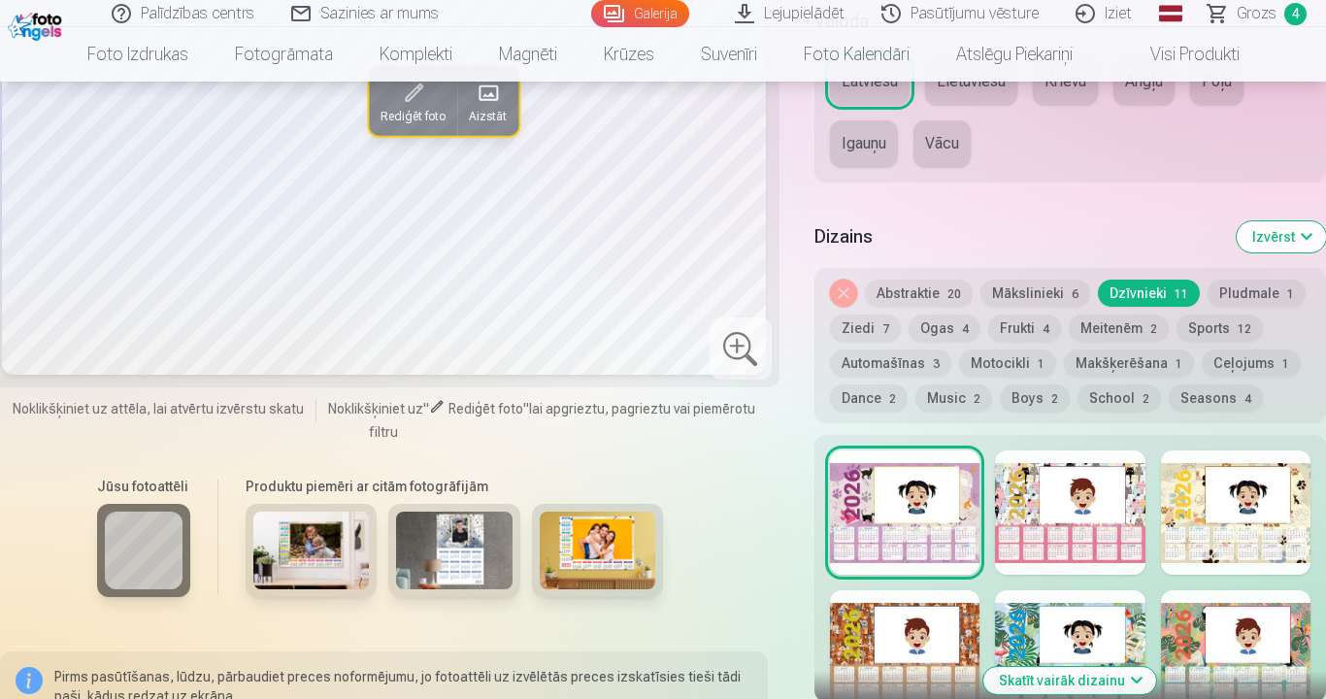
click at [1019, 520] on div at bounding box center [1070, 513] width 150 height 124
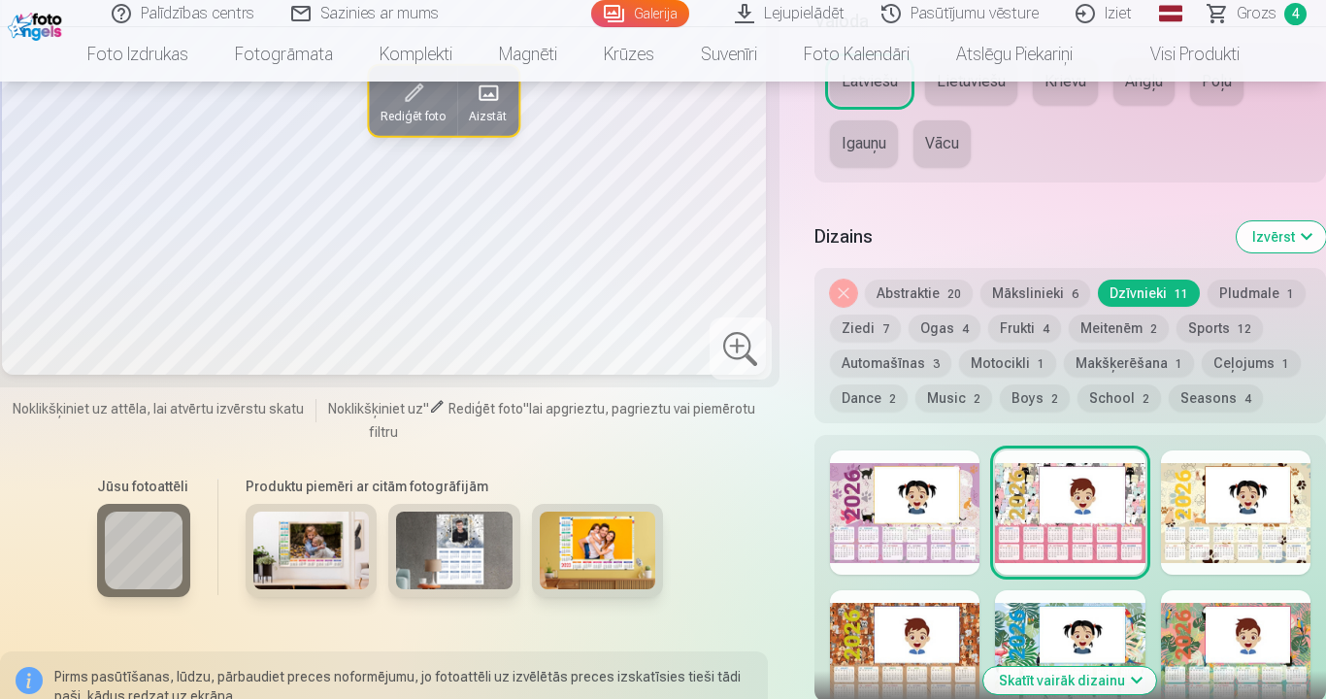
click at [1211, 502] on div at bounding box center [1236, 513] width 150 height 124
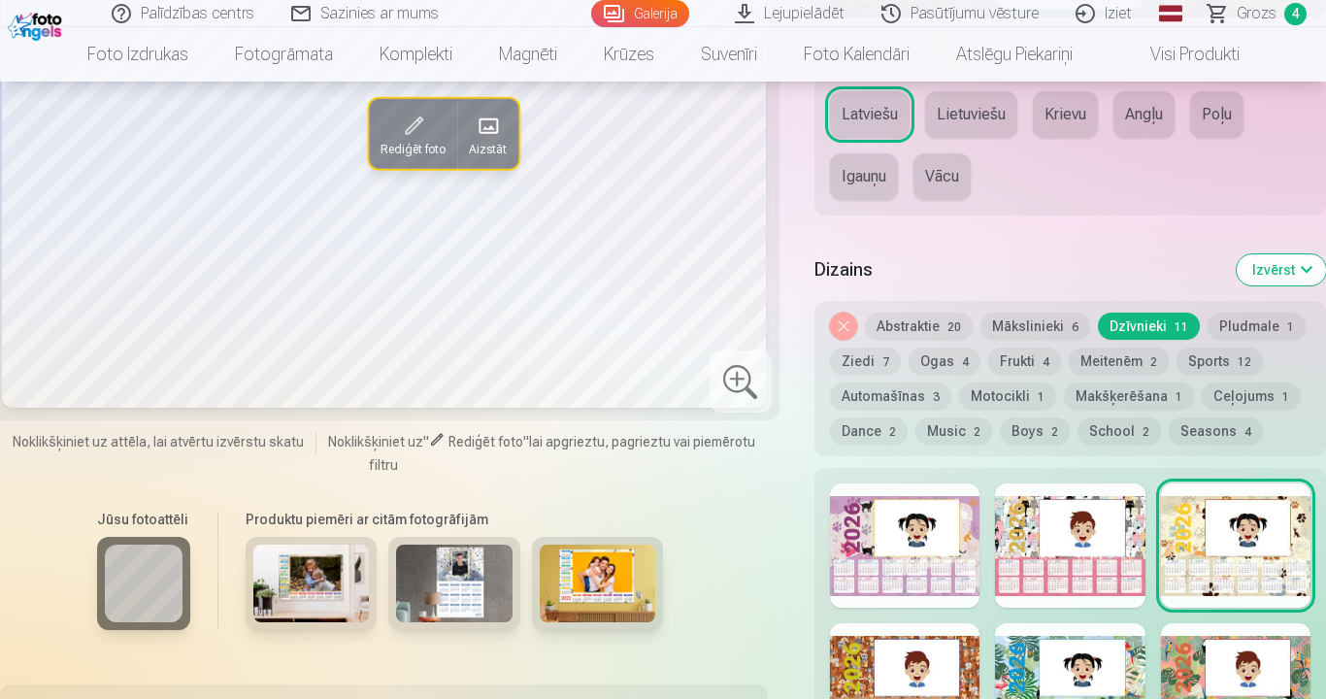
scroll to position [1165, 0]
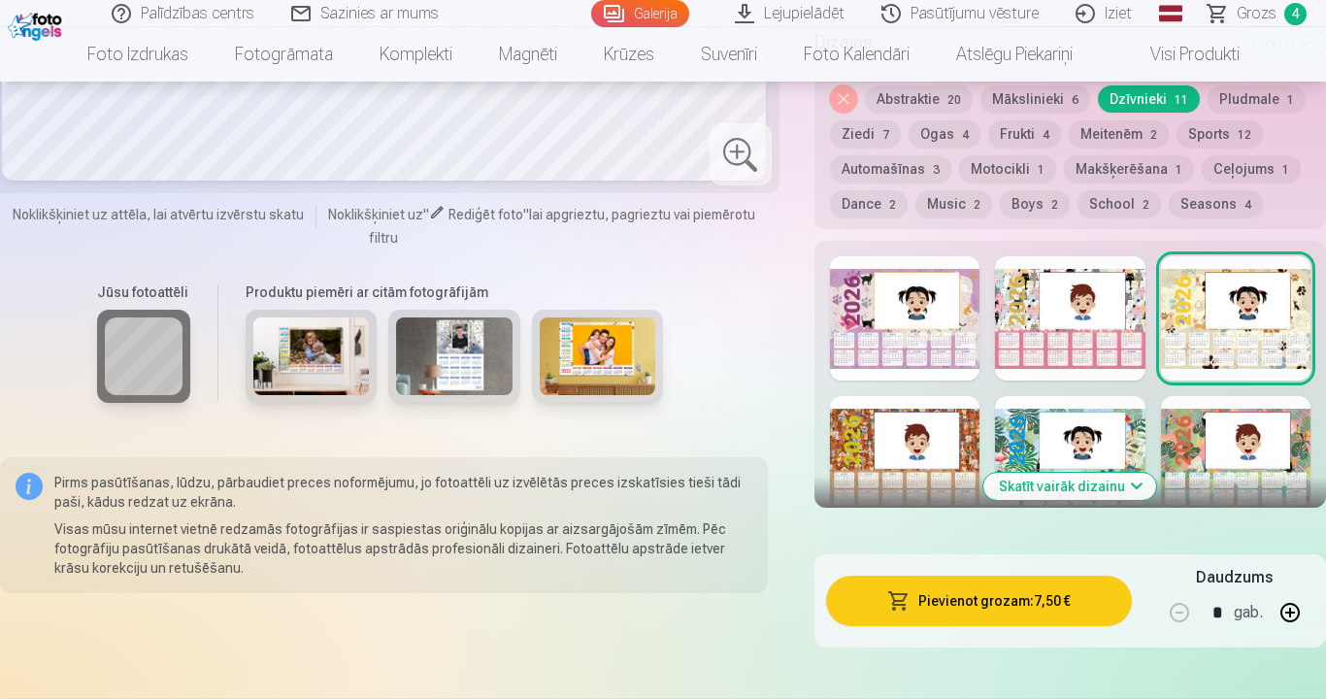
click at [854, 435] on div at bounding box center [905, 458] width 150 height 124
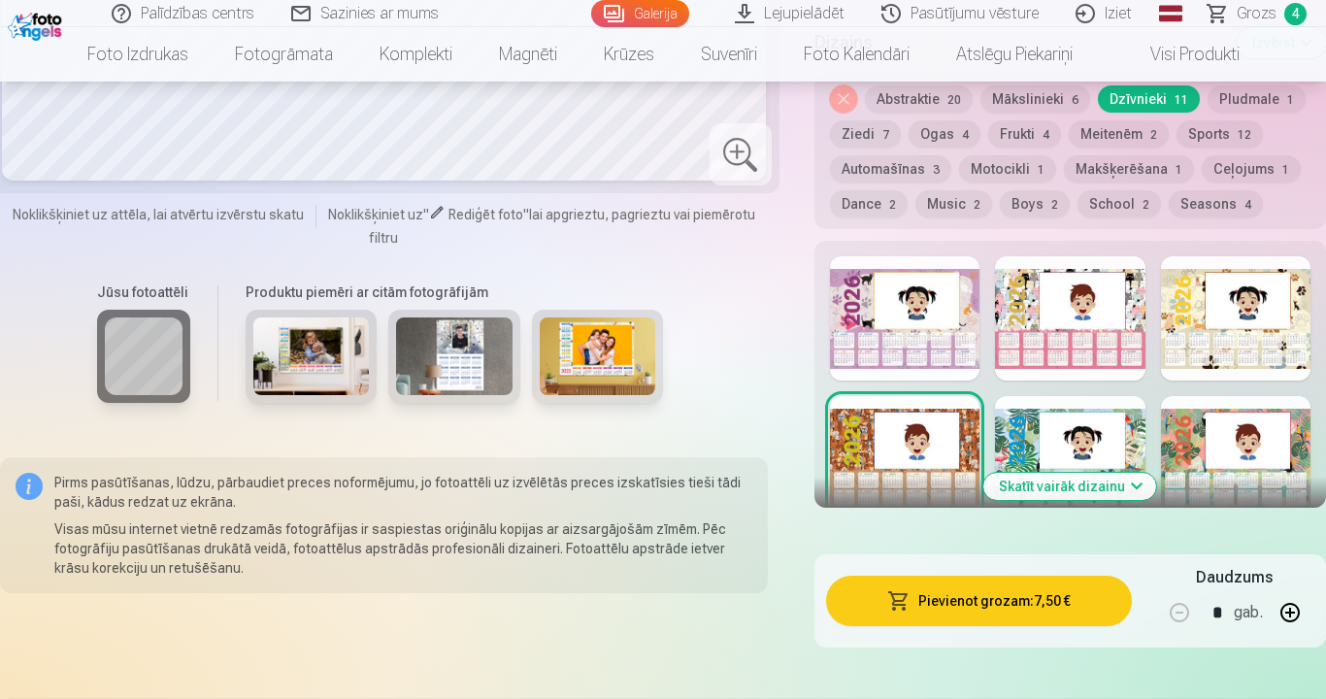
click at [1012, 458] on div at bounding box center [1070, 458] width 150 height 124
click at [1189, 315] on div at bounding box center [1236, 318] width 150 height 124
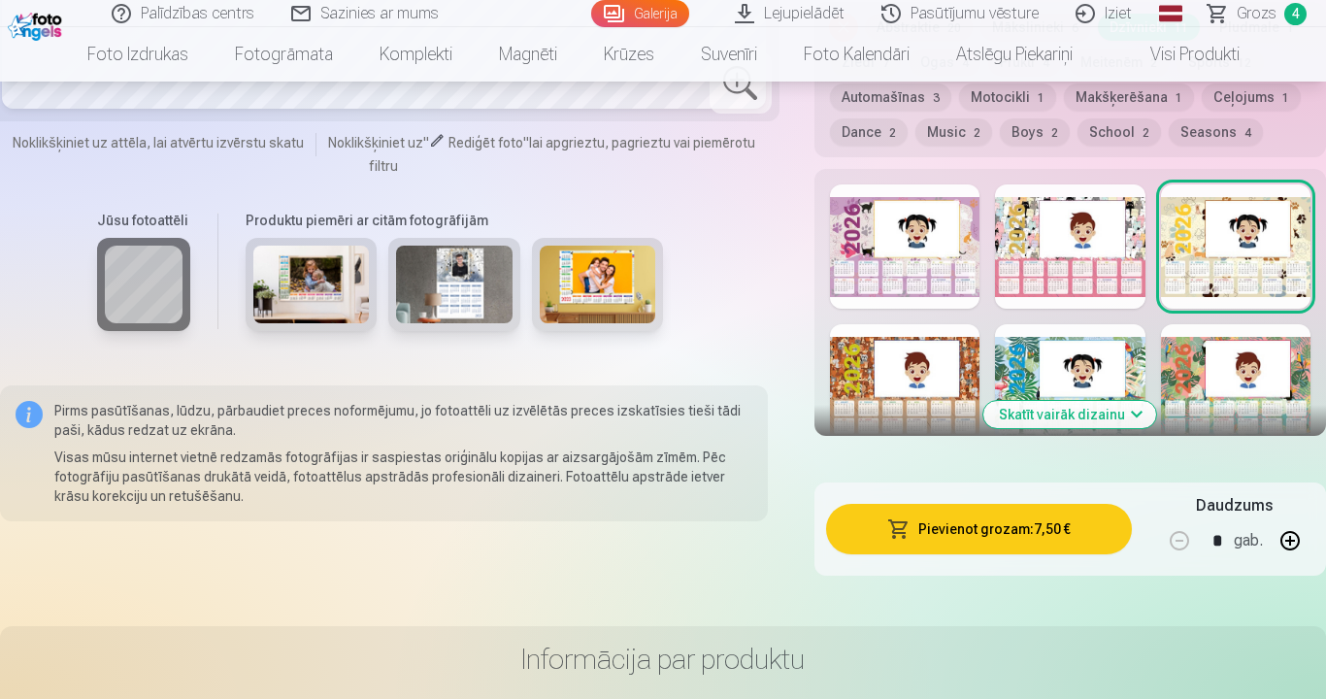
scroll to position [1359, 0]
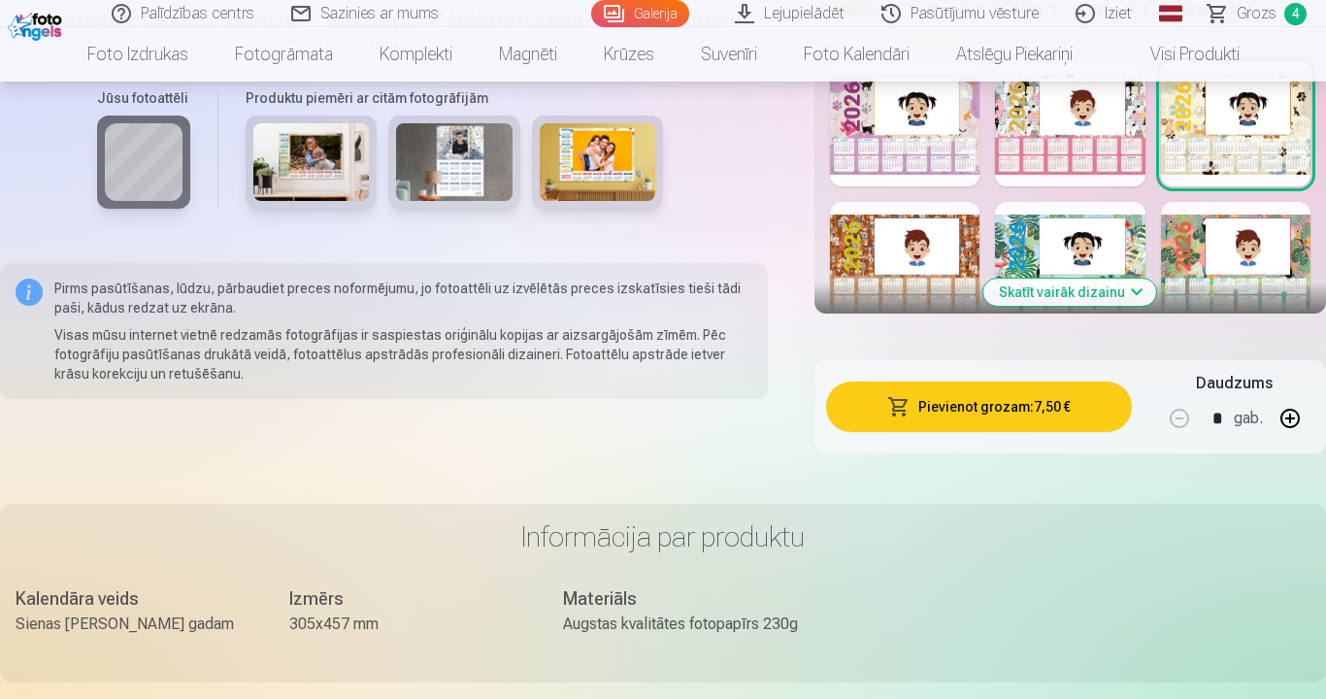
click at [986, 403] on button "Pievienot grozam : 7,50 €" at bounding box center [979, 407] width 306 height 50
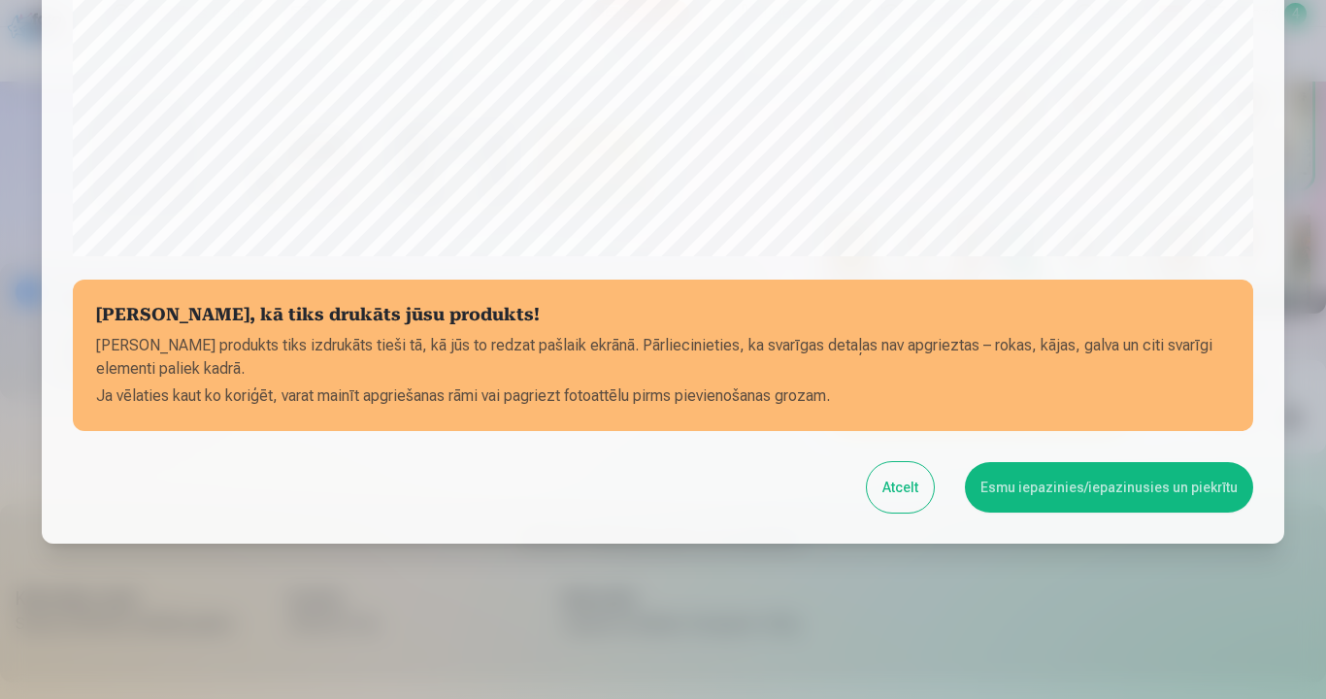
scroll to position [817, 0]
click at [1090, 462] on button "Esmu iepazinies/iepazinusies un piekrītu" at bounding box center [1109, 487] width 288 height 50
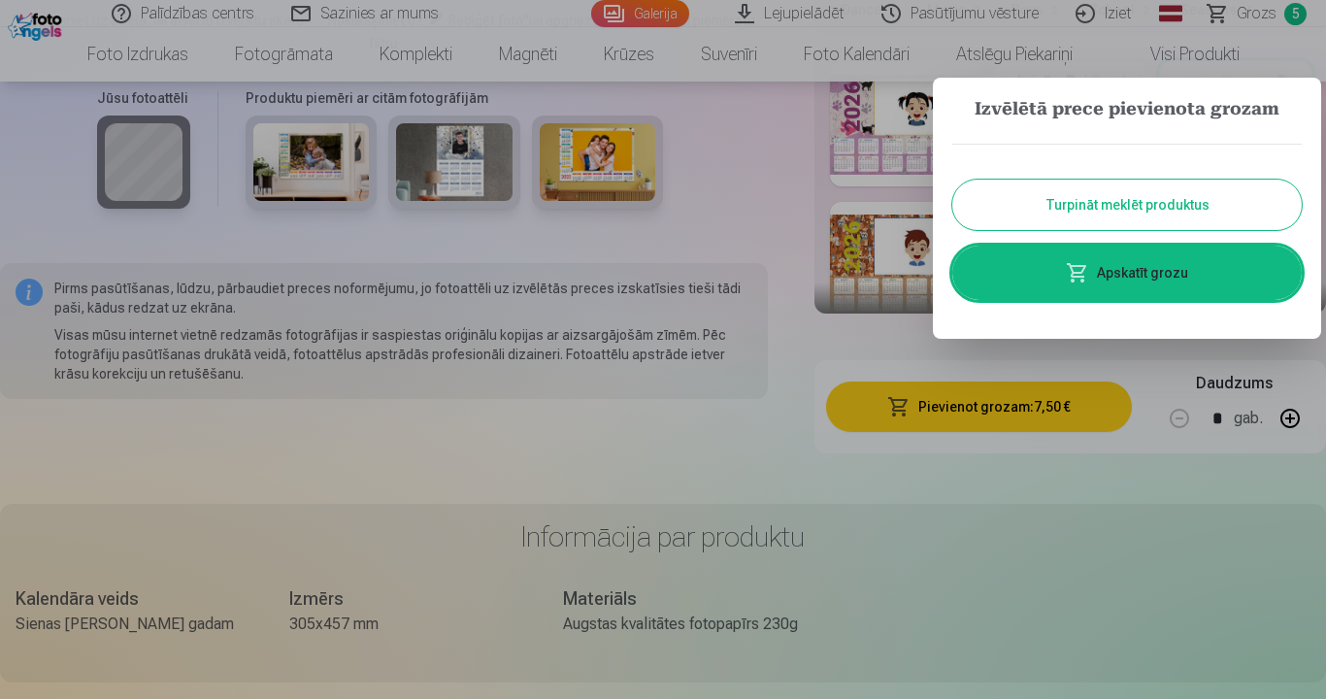
click at [1164, 271] on link "Apskatīt grozu" at bounding box center [1128, 273] width 350 height 54
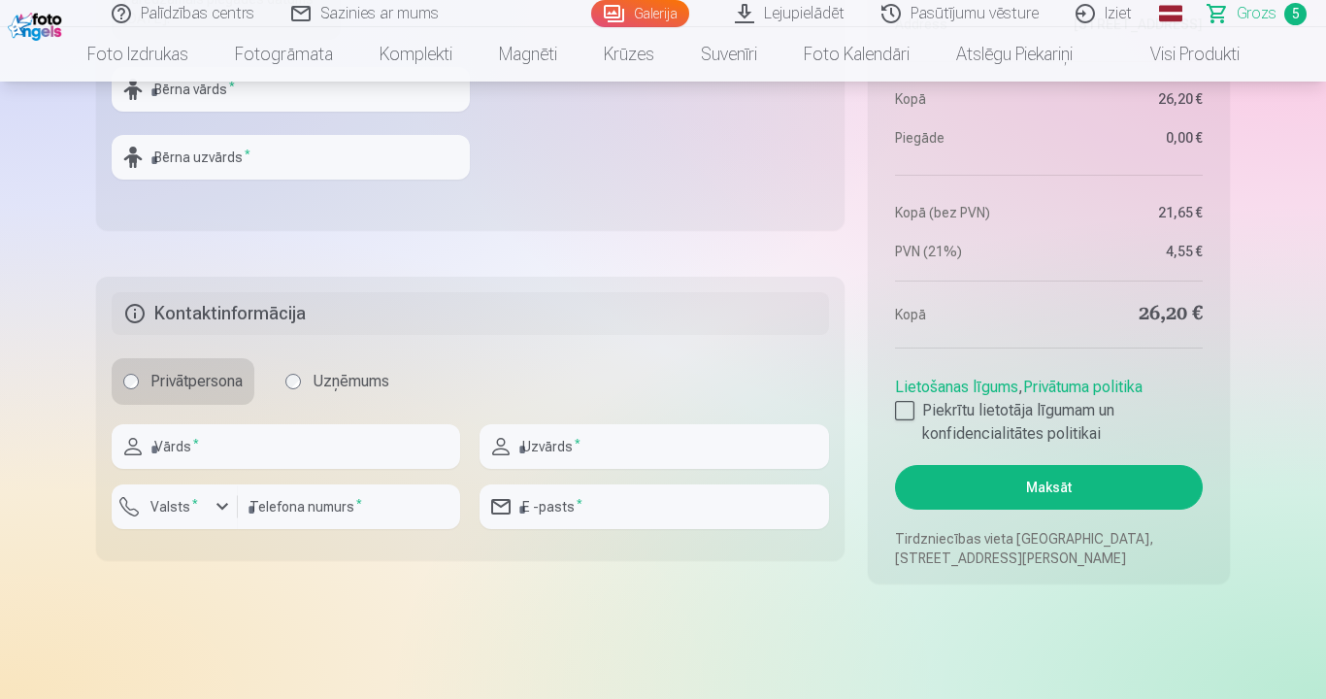
scroll to position [1748, 0]
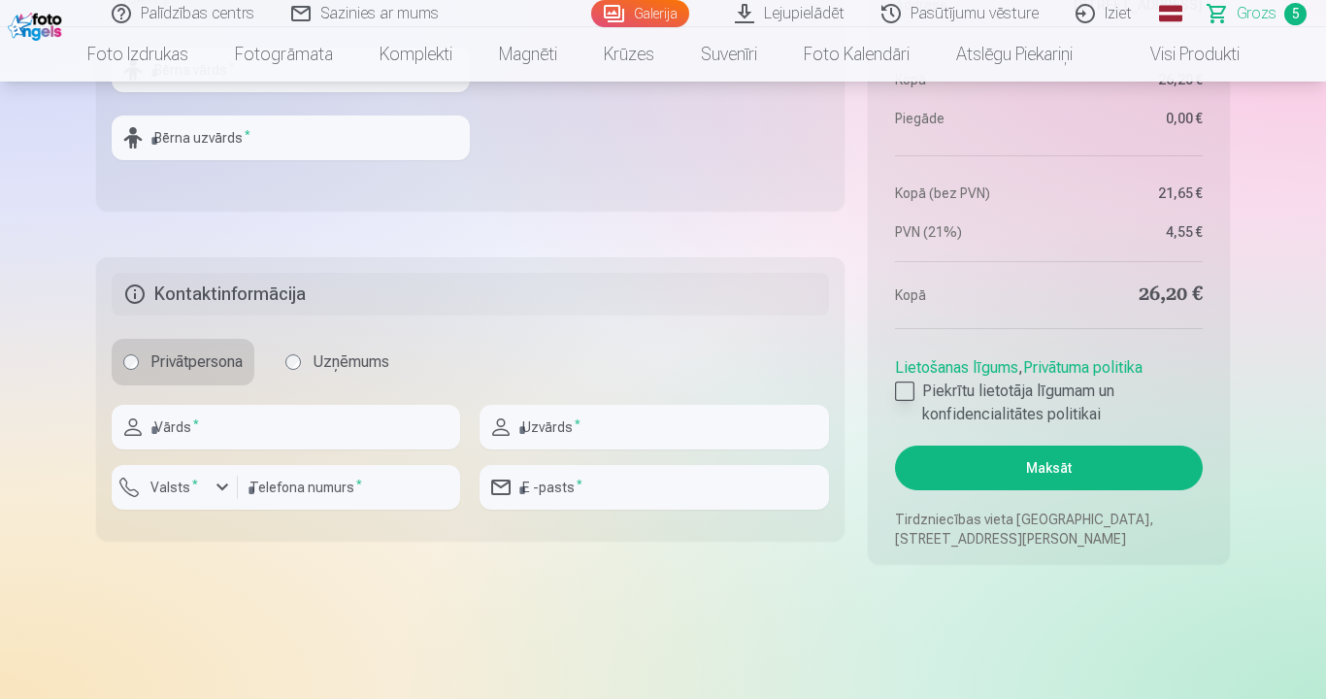
click at [906, 392] on div at bounding box center [904, 391] width 19 height 19
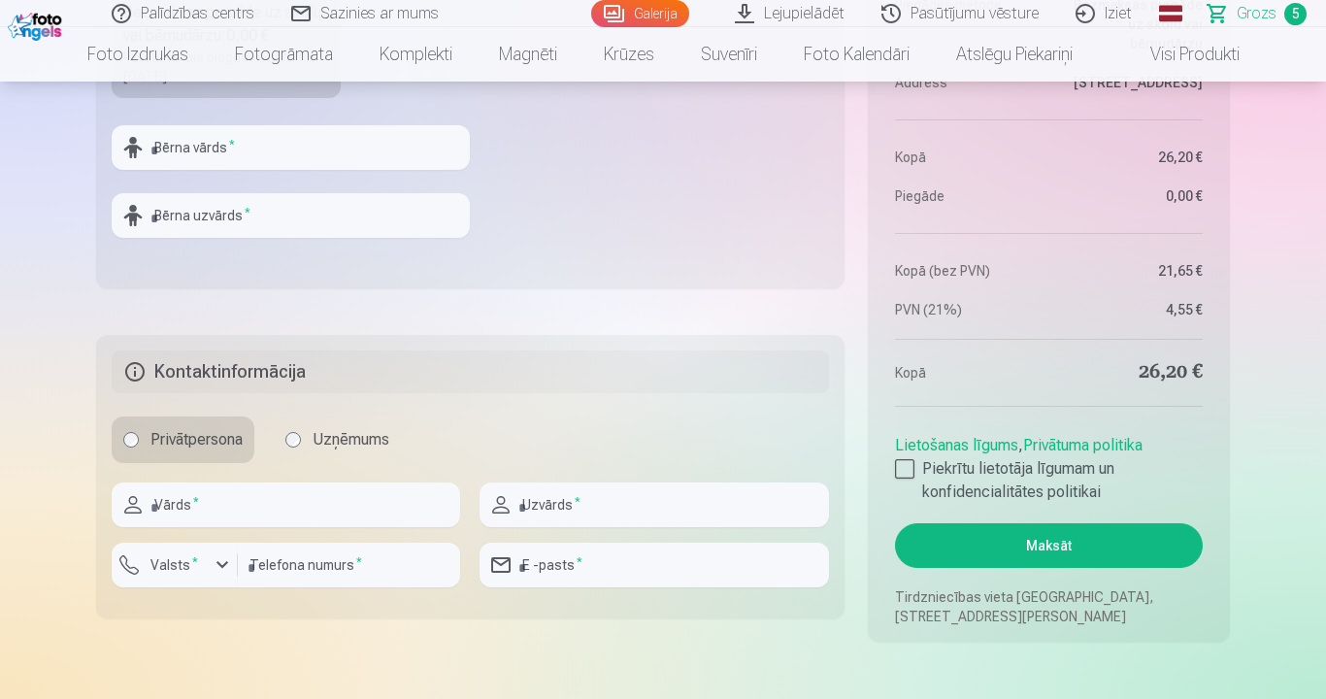
scroll to position [1457, 0]
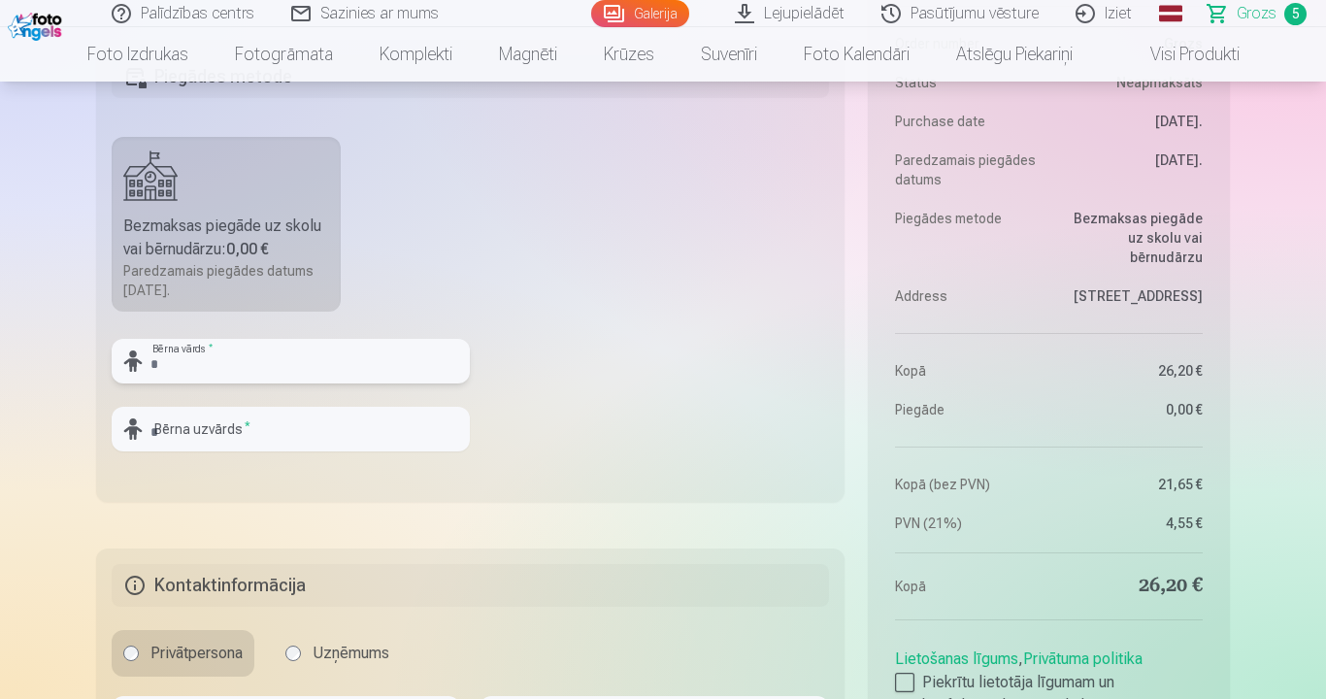
click at [283, 361] on input "text" at bounding box center [291, 361] width 358 height 45
type input "******"
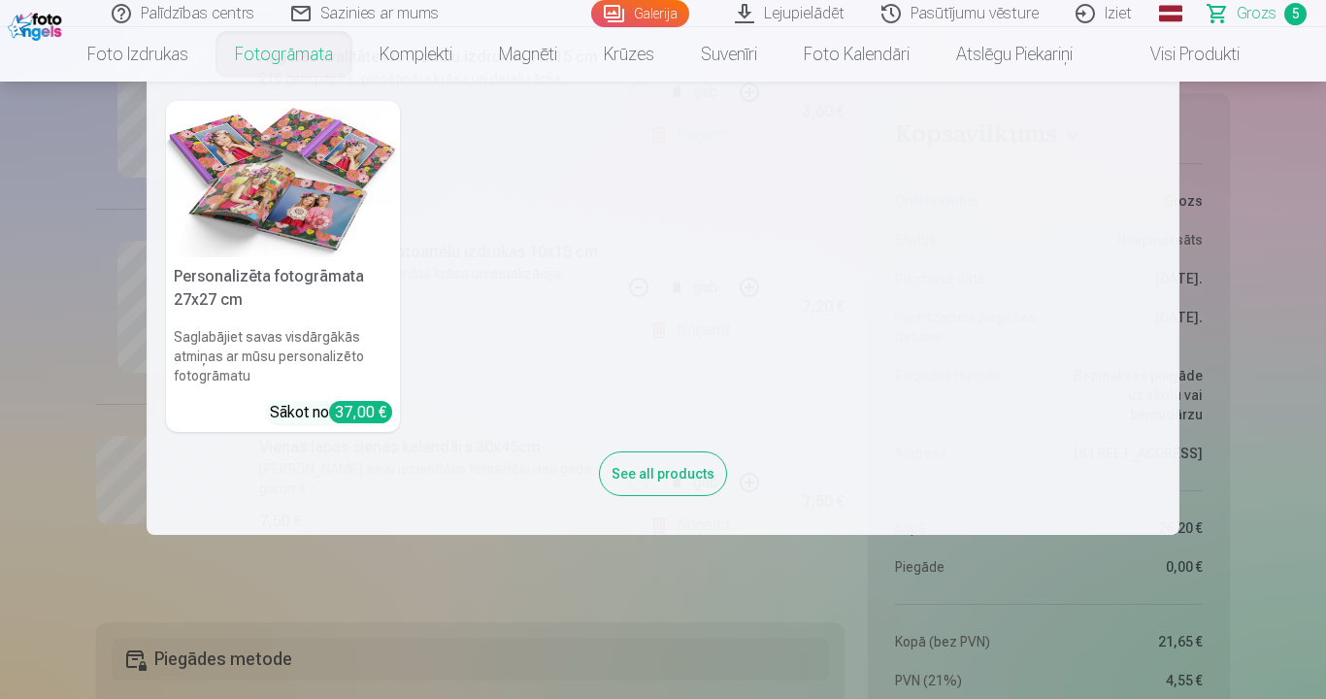
scroll to position [12, 0]
type input "******"
click at [14, 275] on nav "Personalizēta fotogrāmata 27x27 cm Saglabājiet savas visdārgākās atmiņas ar mūs…" at bounding box center [663, 308] width 1326 height 453
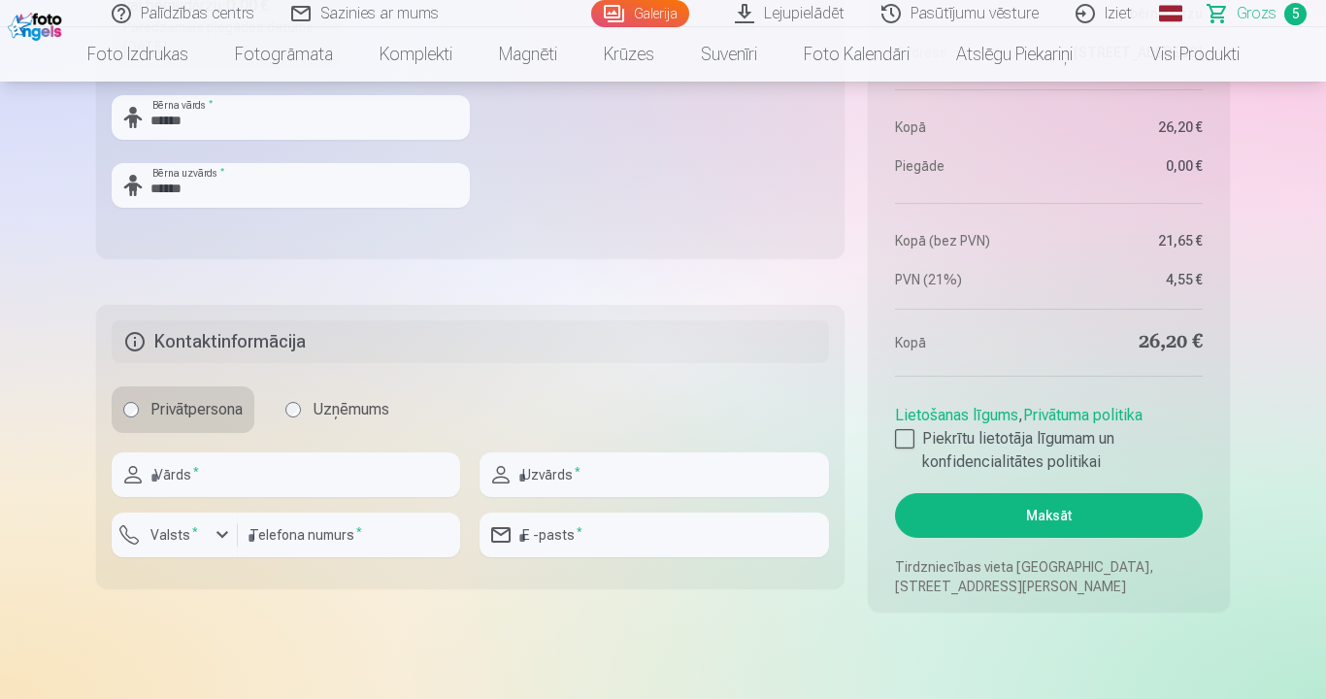
scroll to position [1748, 0]
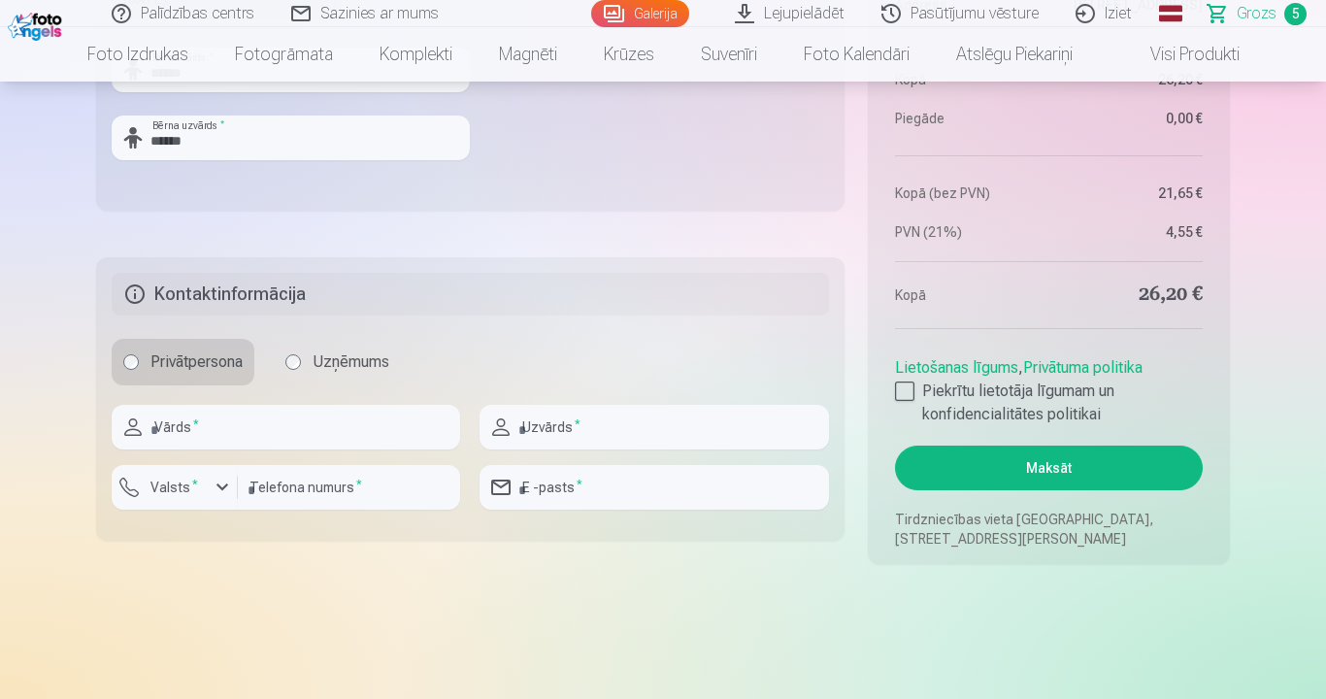
click at [1044, 462] on button "Maksāt" at bounding box center [1049, 468] width 308 height 45
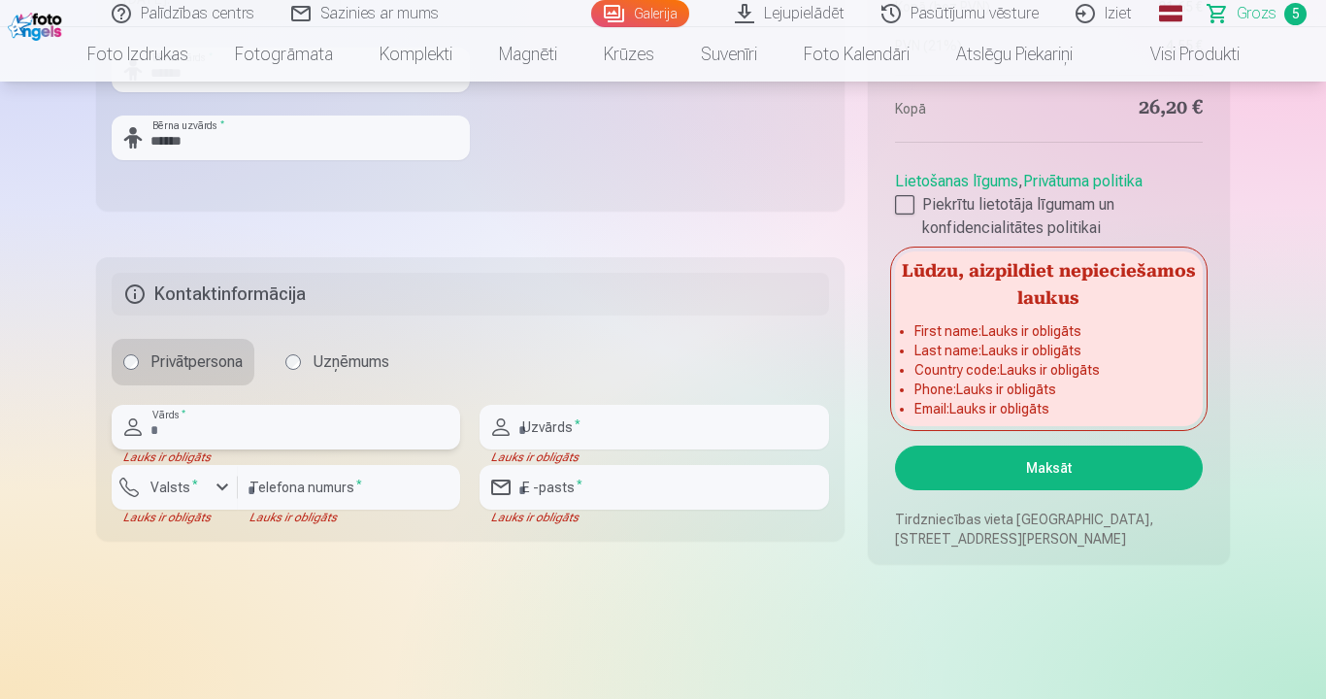
scroll to position [1845, 0]
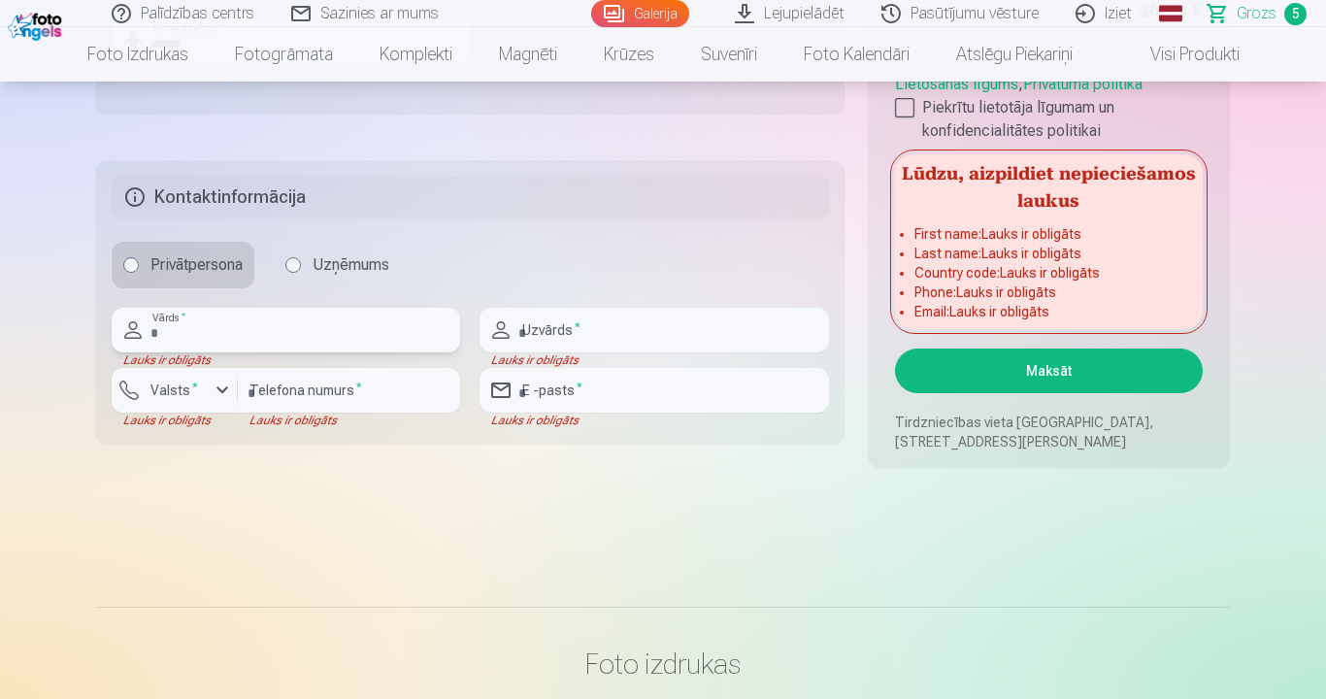
click at [272, 329] on input "text" at bounding box center [286, 330] width 349 height 45
type input "*******"
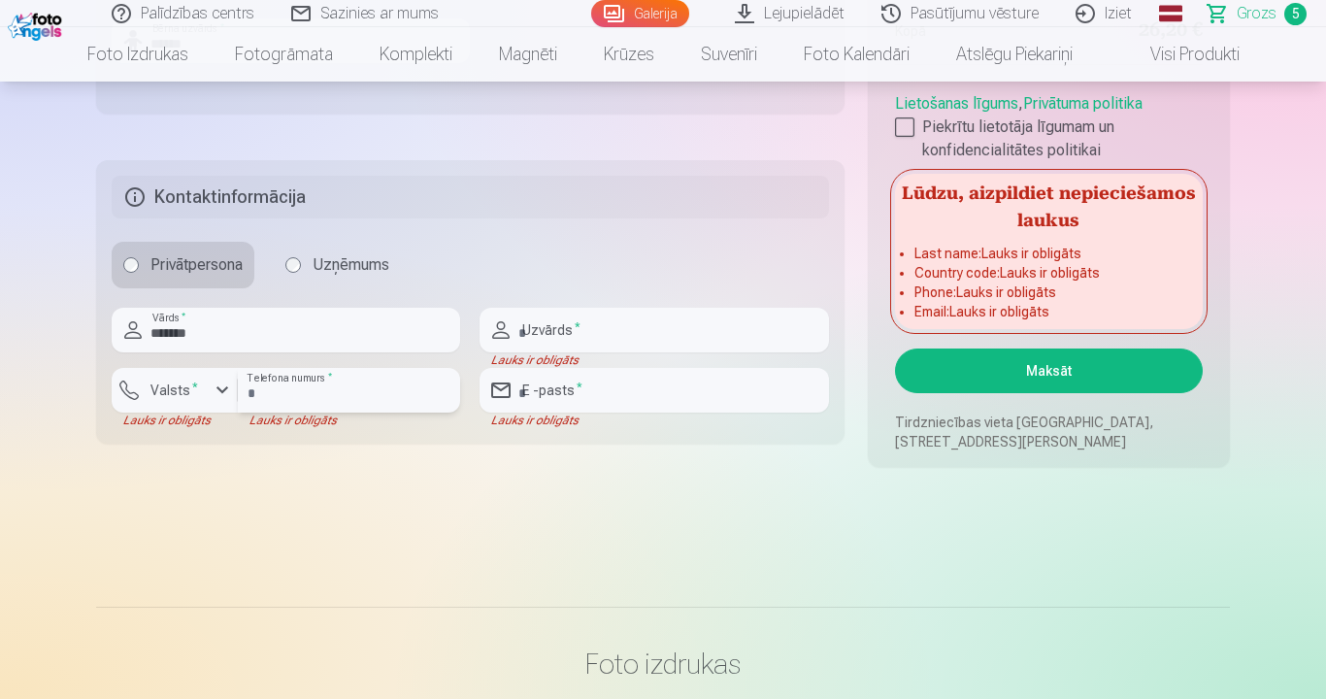
click at [299, 395] on input "number" at bounding box center [349, 390] width 222 height 45
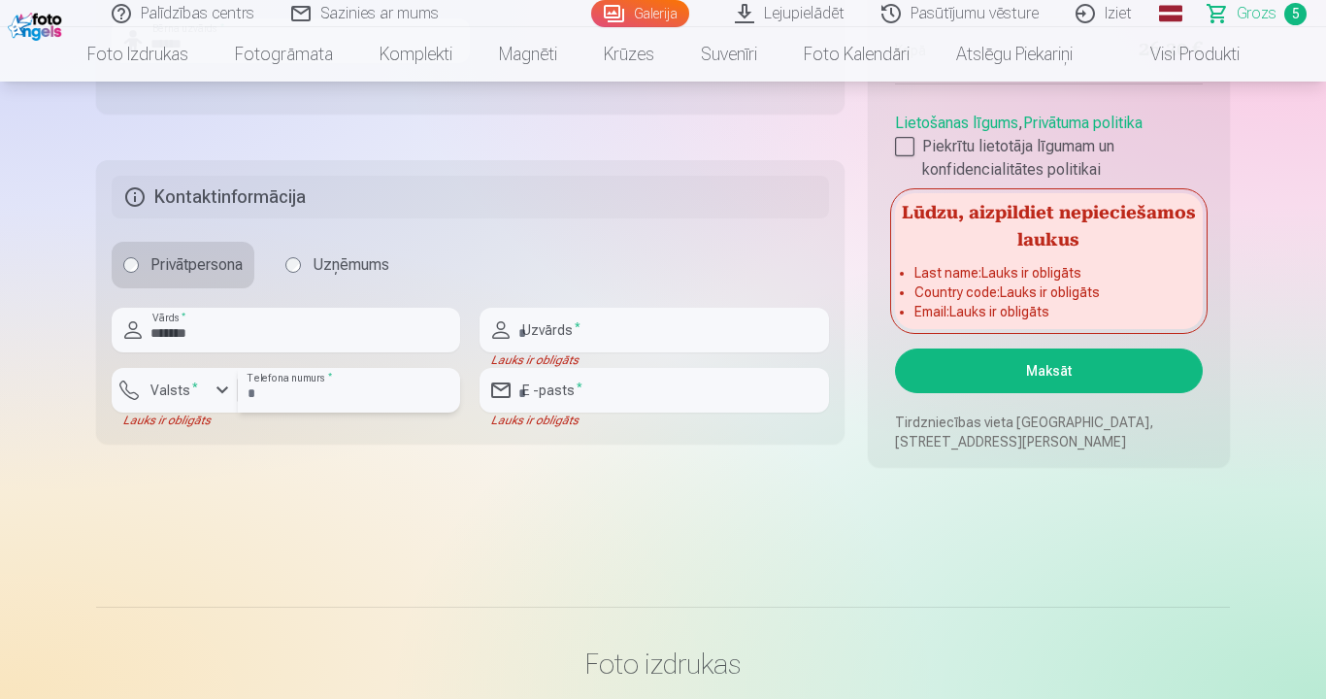
type input "********"
click at [600, 337] on input "text" at bounding box center [654, 330] width 349 height 45
type input "******"
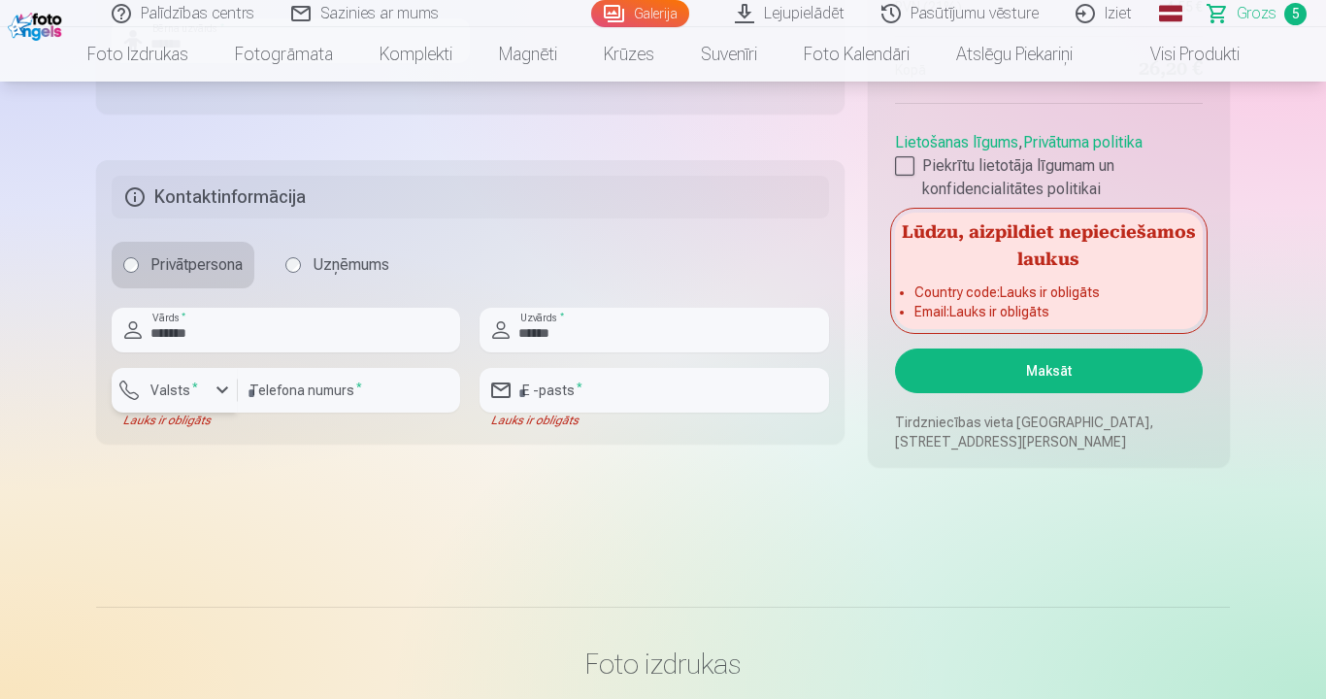
click at [219, 386] on div "button" at bounding box center [222, 390] width 23 height 23
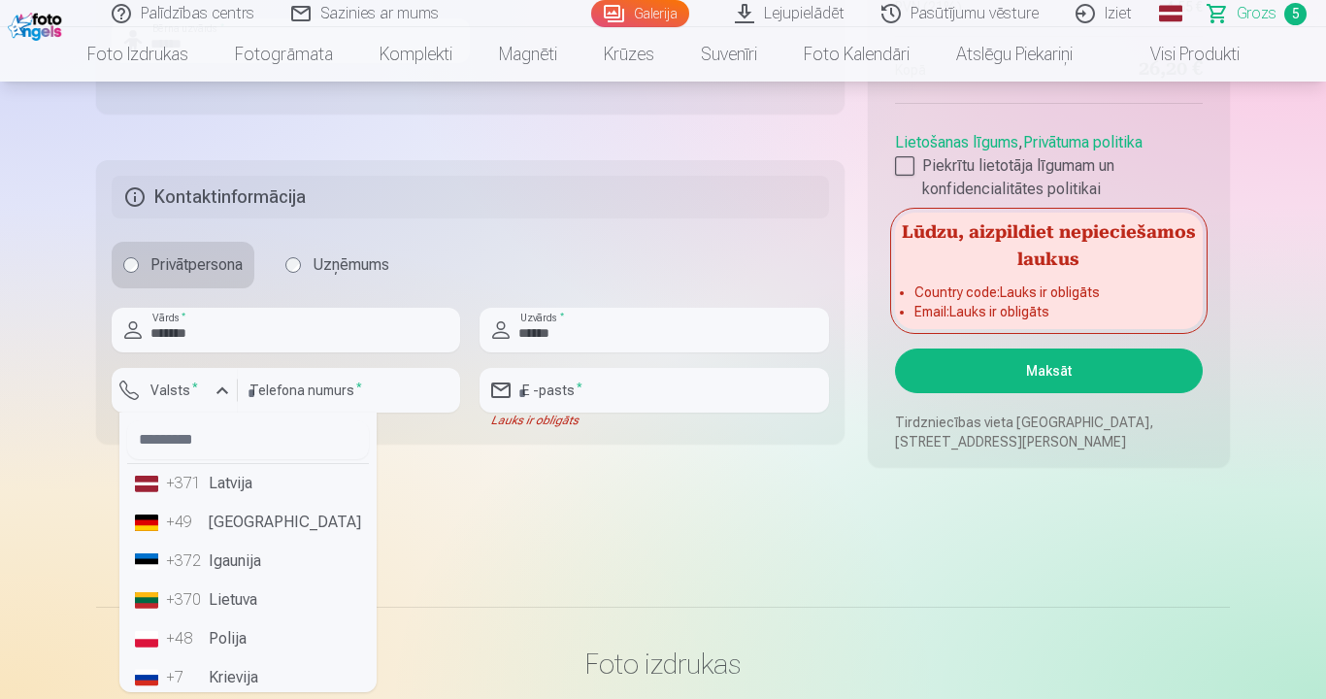
click at [227, 484] on li "+371 Latvija" at bounding box center [248, 483] width 242 height 39
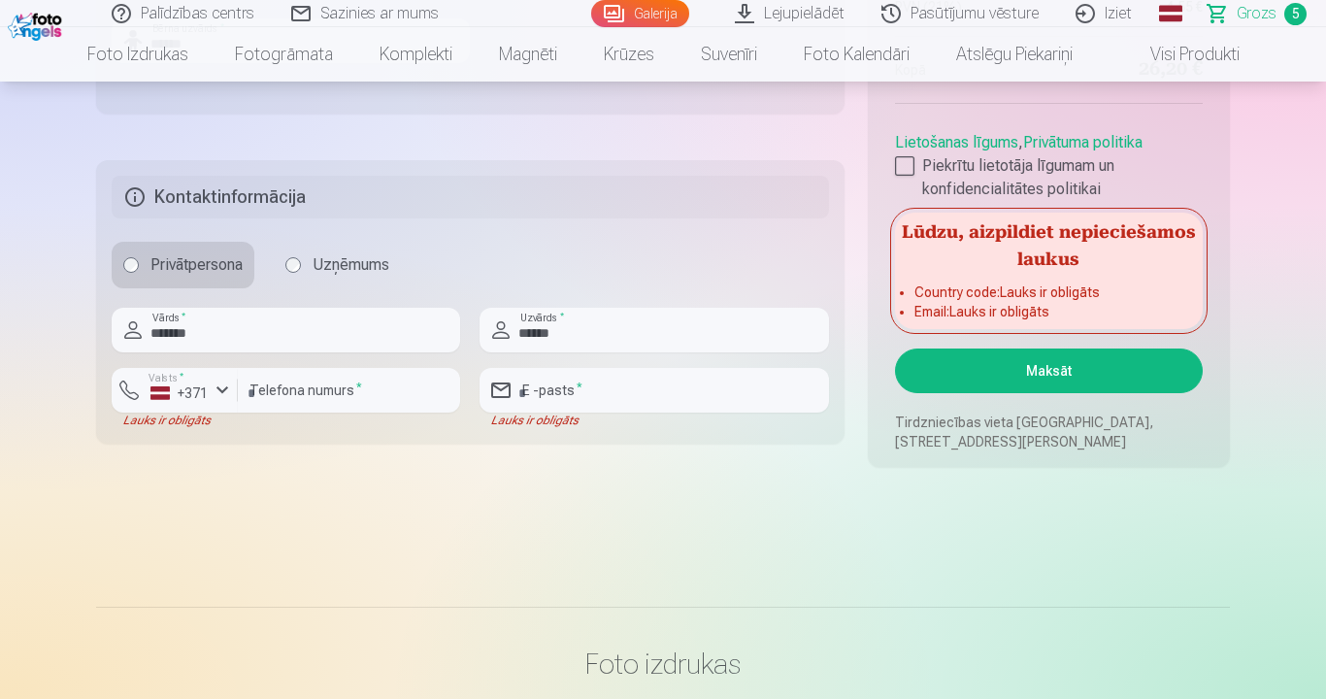
click at [612, 401] on input "email" at bounding box center [654, 390] width 349 height 45
type input "**********"
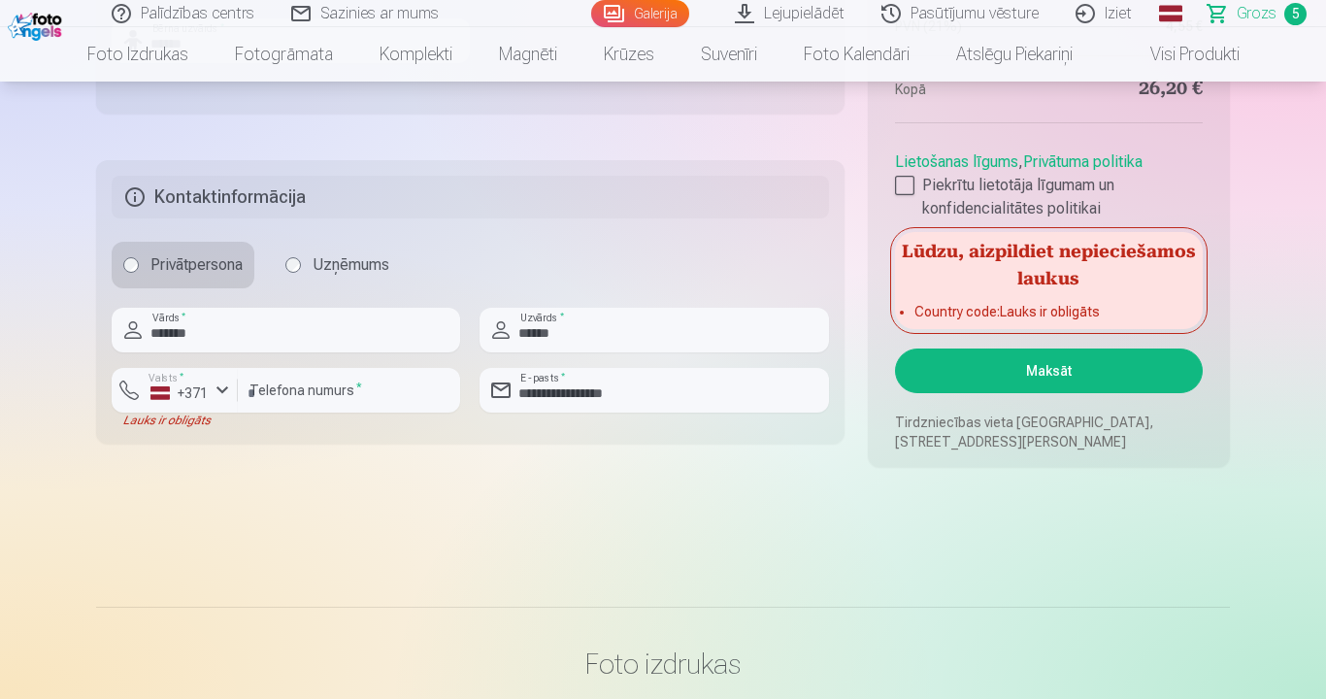
click at [720, 244] on div "Privātpersona Uzņēmums" at bounding box center [471, 265] width 718 height 47
click at [308, 419] on div at bounding box center [349, 421] width 222 height 16
click at [353, 384] on input "********" at bounding box center [349, 390] width 222 height 45
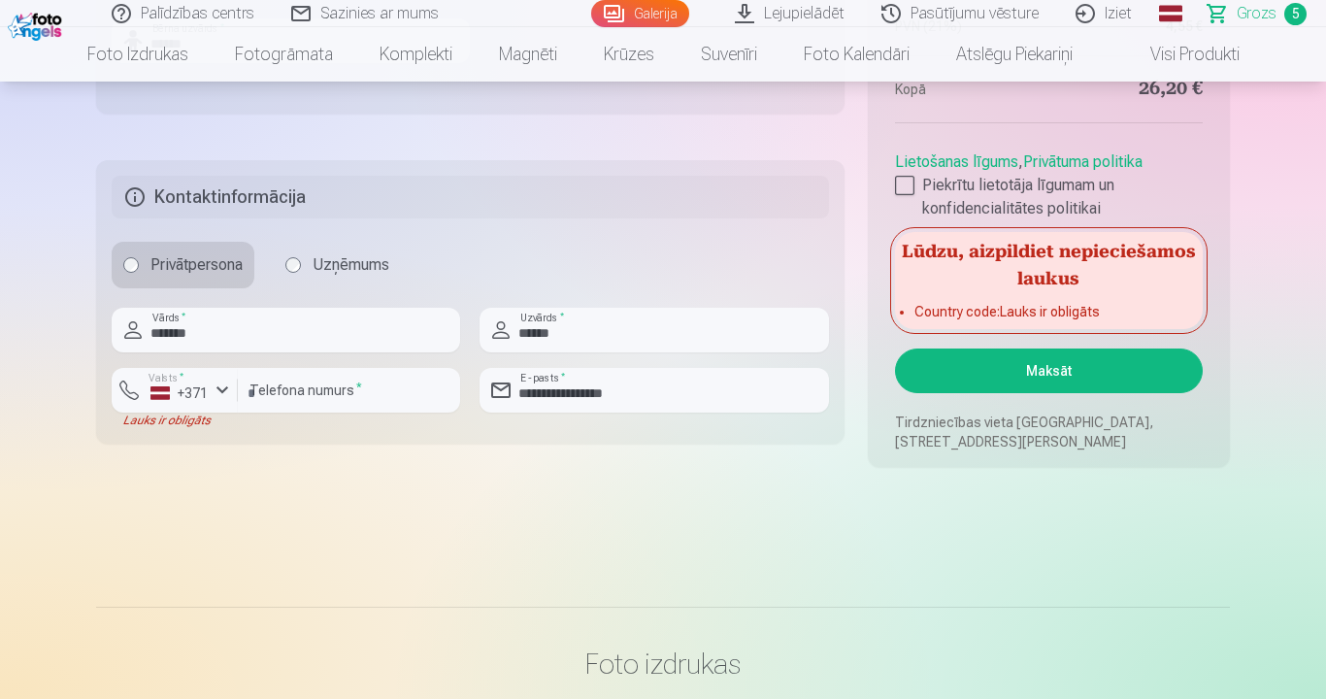
click at [1042, 368] on button "Maksāt" at bounding box center [1049, 371] width 308 height 45
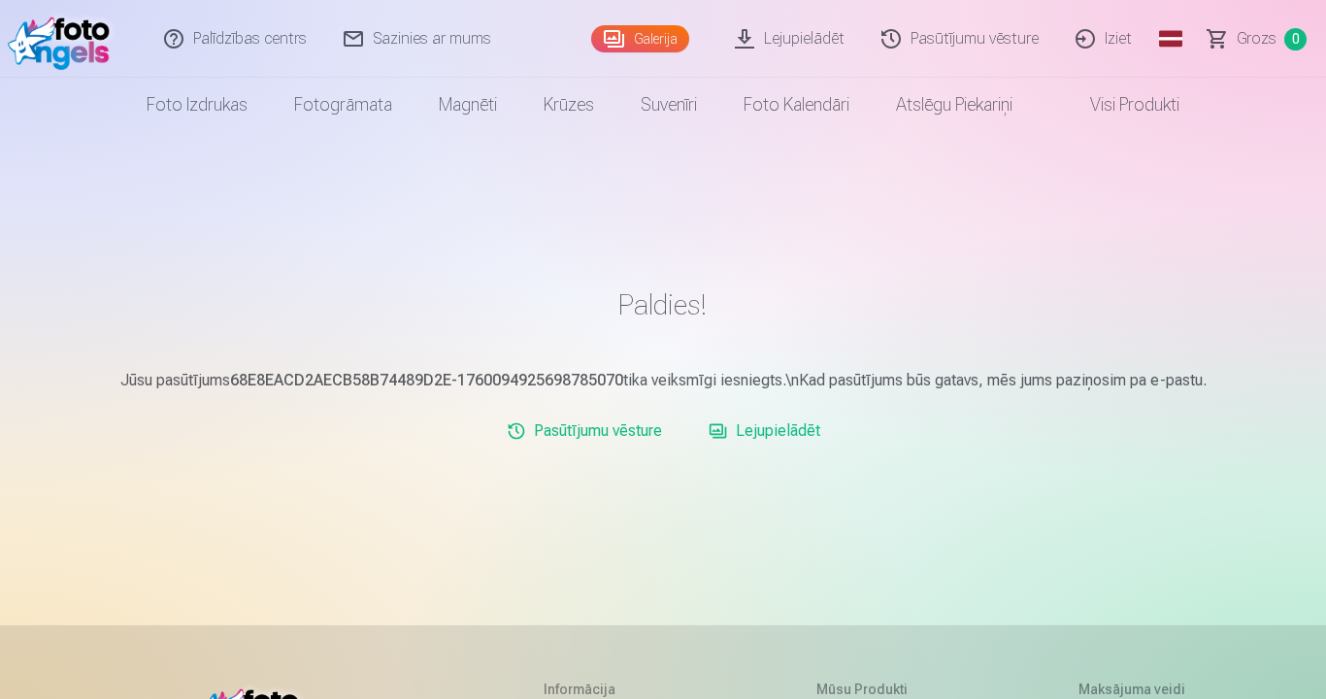
click at [1243, 38] on span "Grozs" at bounding box center [1257, 38] width 40 height 23
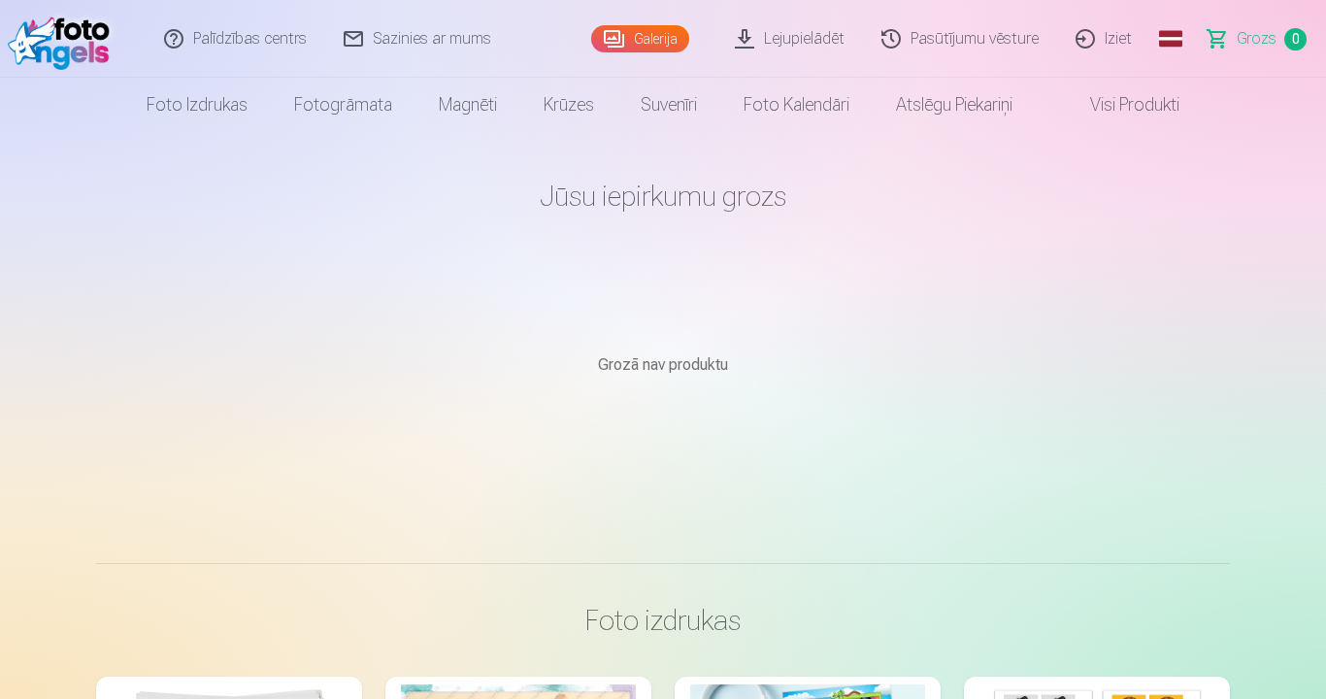
click at [34, 32] on img at bounding box center [64, 39] width 112 height 62
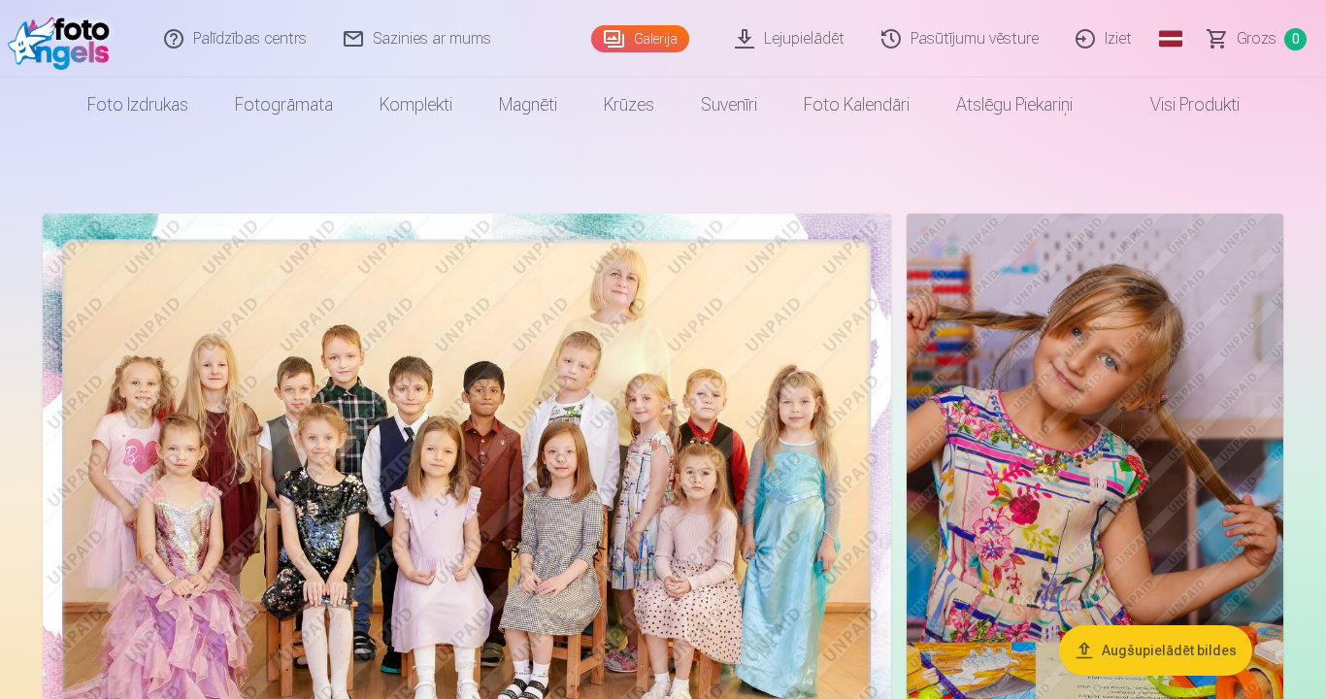
click at [645, 37] on link "Galerija" at bounding box center [640, 38] width 98 height 27
click at [975, 41] on link "Pasūtījumu vēsture" at bounding box center [961, 39] width 194 height 78
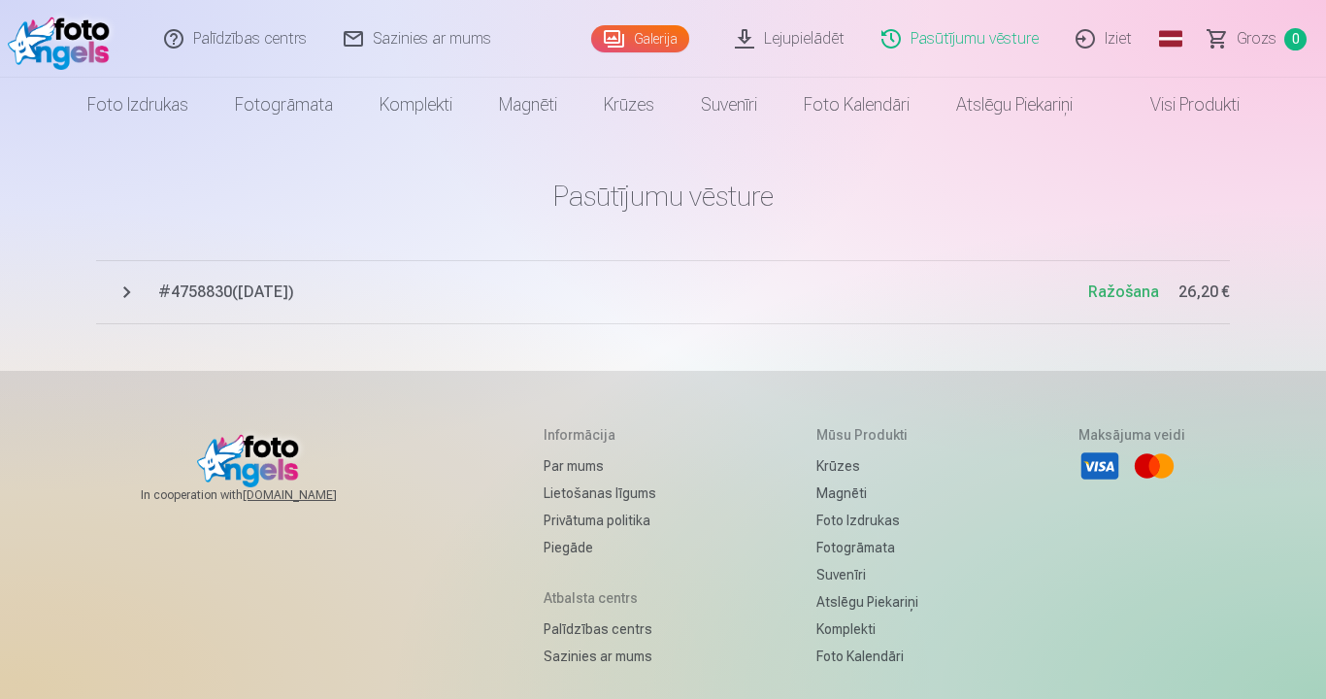
click at [115, 291] on button "# 4758830 ( 10.10.2025 ) Ražošana 26,20 €" at bounding box center [663, 292] width 1134 height 64
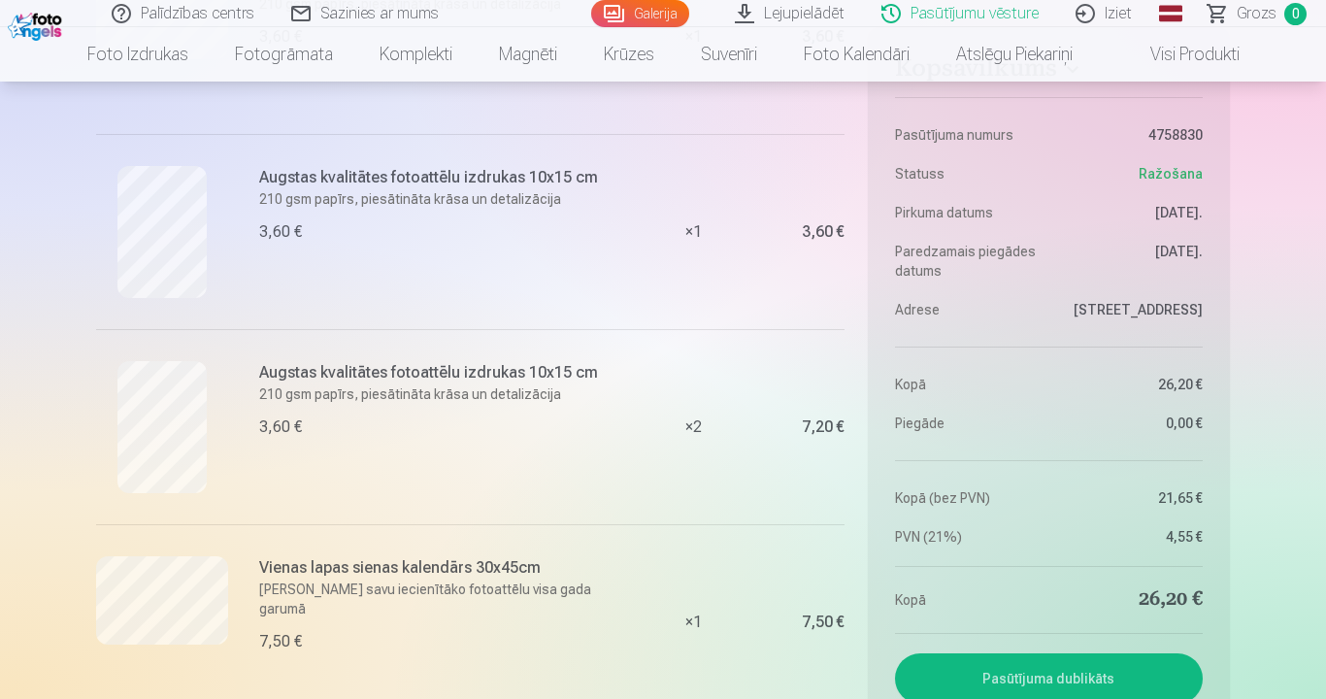
scroll to position [583, 0]
